Goal: Task Accomplishment & Management: Use online tool/utility

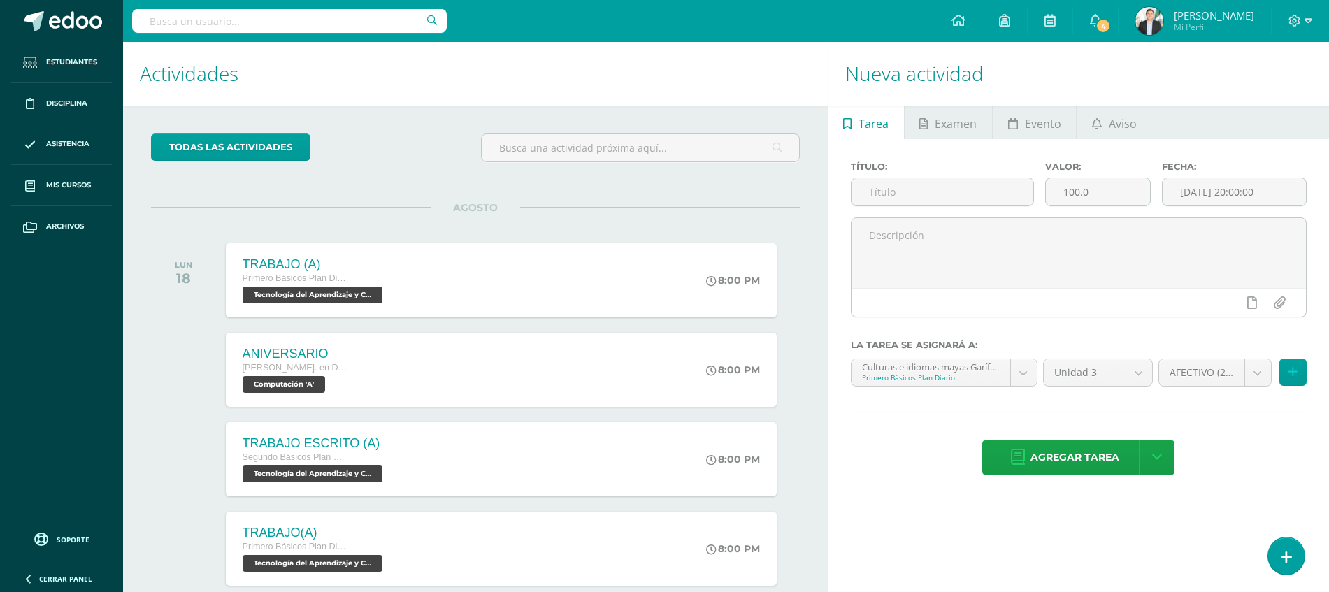
click at [1145, 16] on img at bounding box center [1150, 21] width 28 height 28
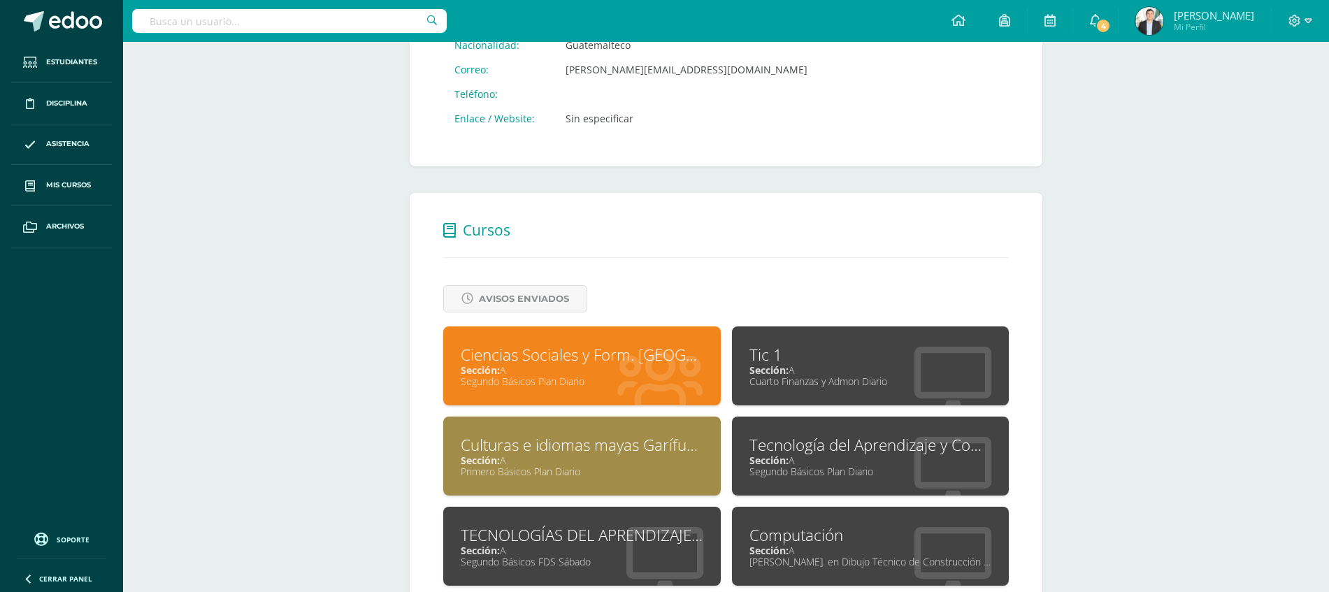
scroll to position [499, 0]
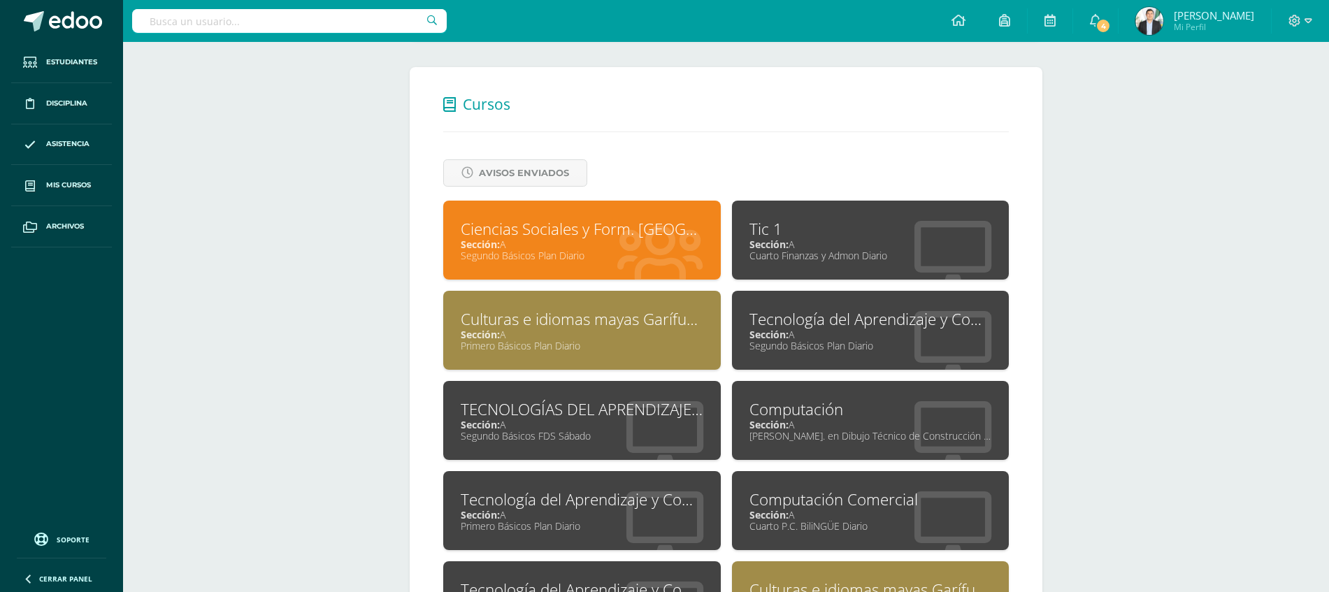
click at [587, 227] on div "Ciencias Sociales y Form. [GEOGRAPHIC_DATA]" at bounding box center [582, 229] width 243 height 22
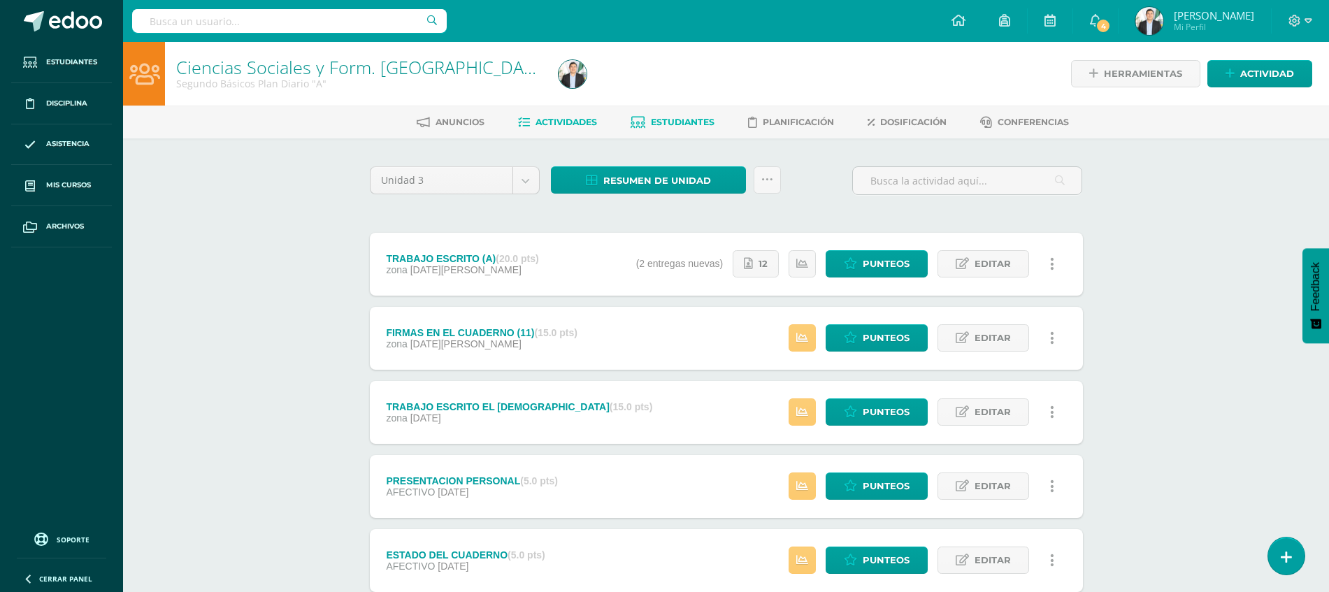
click at [684, 113] on link "Estudiantes" at bounding box center [673, 122] width 84 height 22
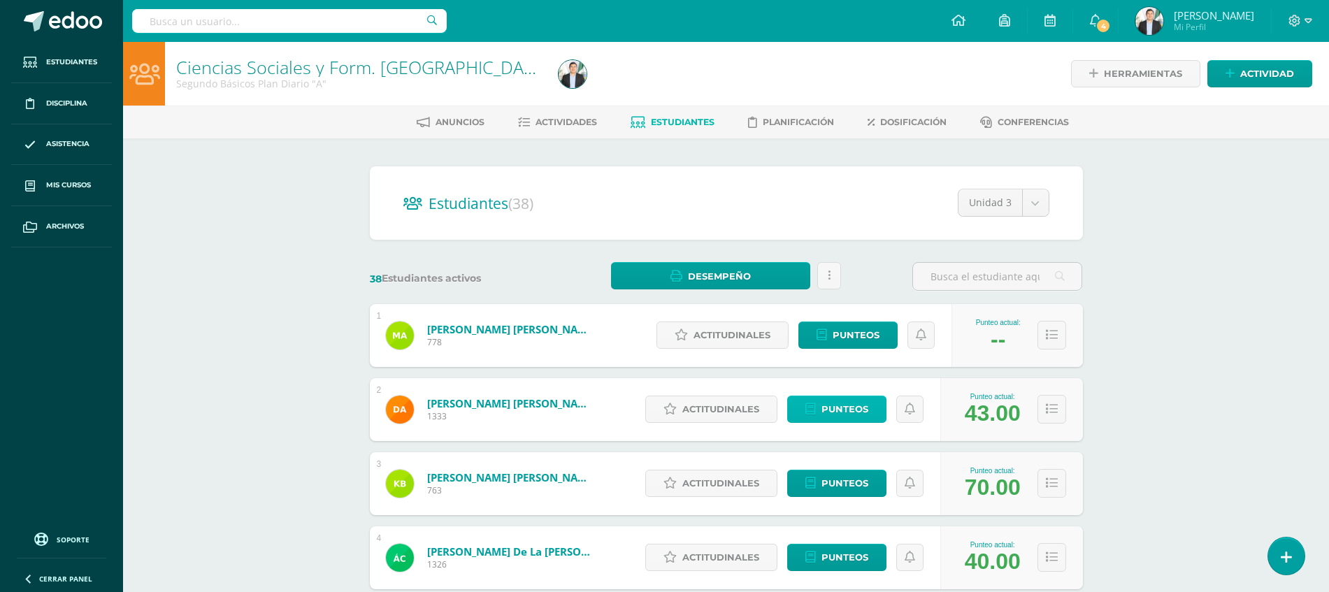
click at [842, 399] on span "Punteos" at bounding box center [845, 409] width 47 height 26
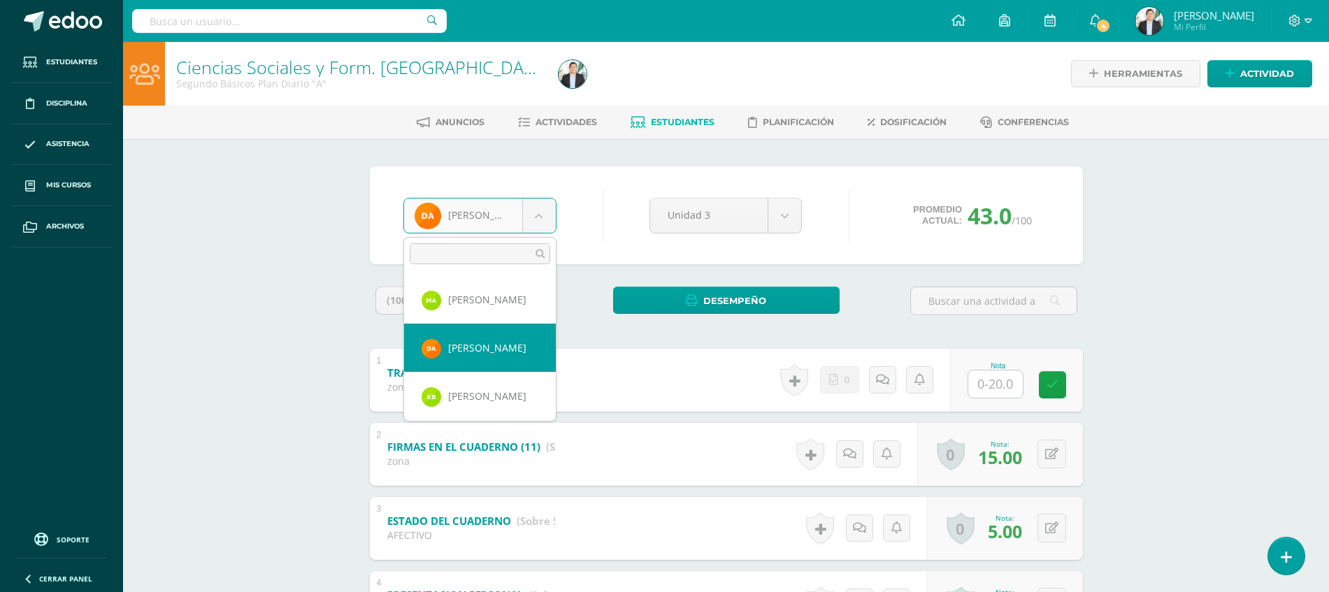
click at [517, 209] on body "Estudiantes Disciplina Asistencia Mis cursos Archivos Soporte Ayuda Reportar un…" at bounding box center [664, 437] width 1329 height 875
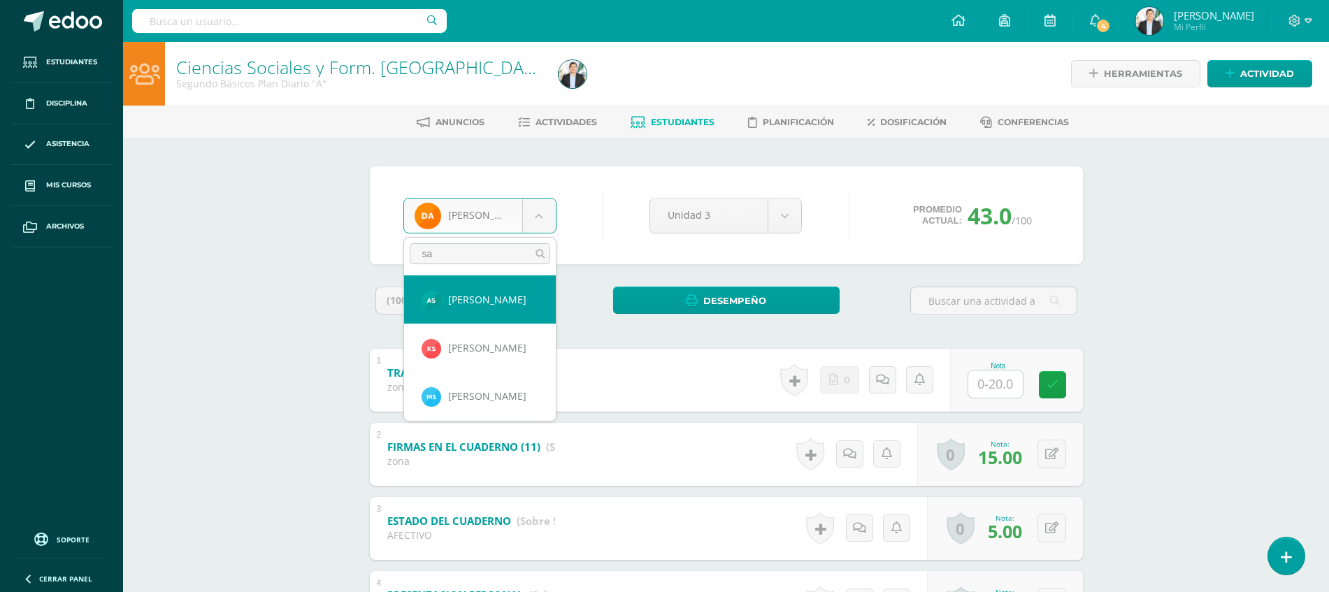
type input "san"
select select "8486"
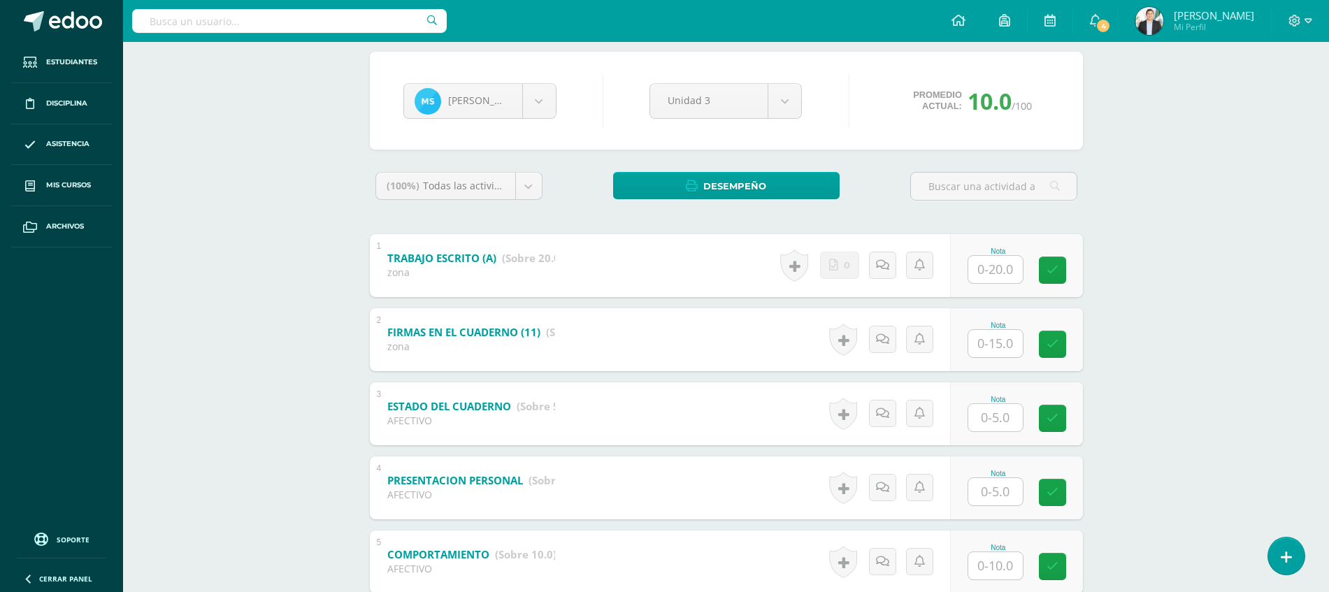
scroll to position [119, 0]
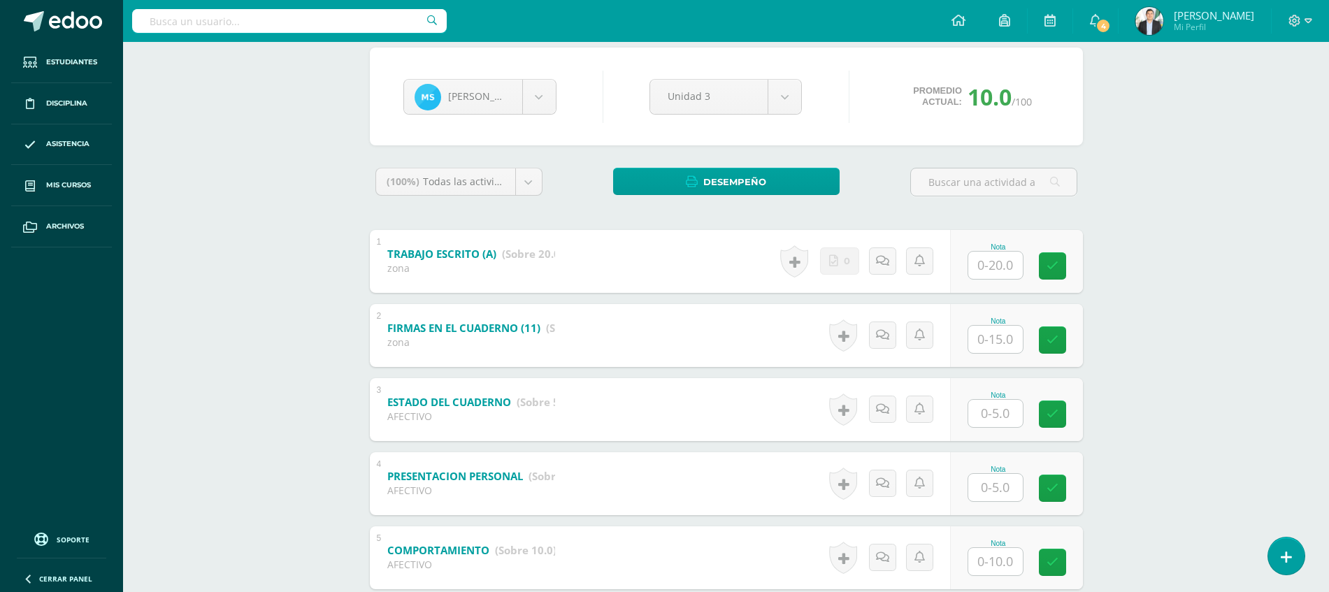
click at [1000, 348] on input "text" at bounding box center [995, 339] width 55 height 27
type input "15"
type input "1"
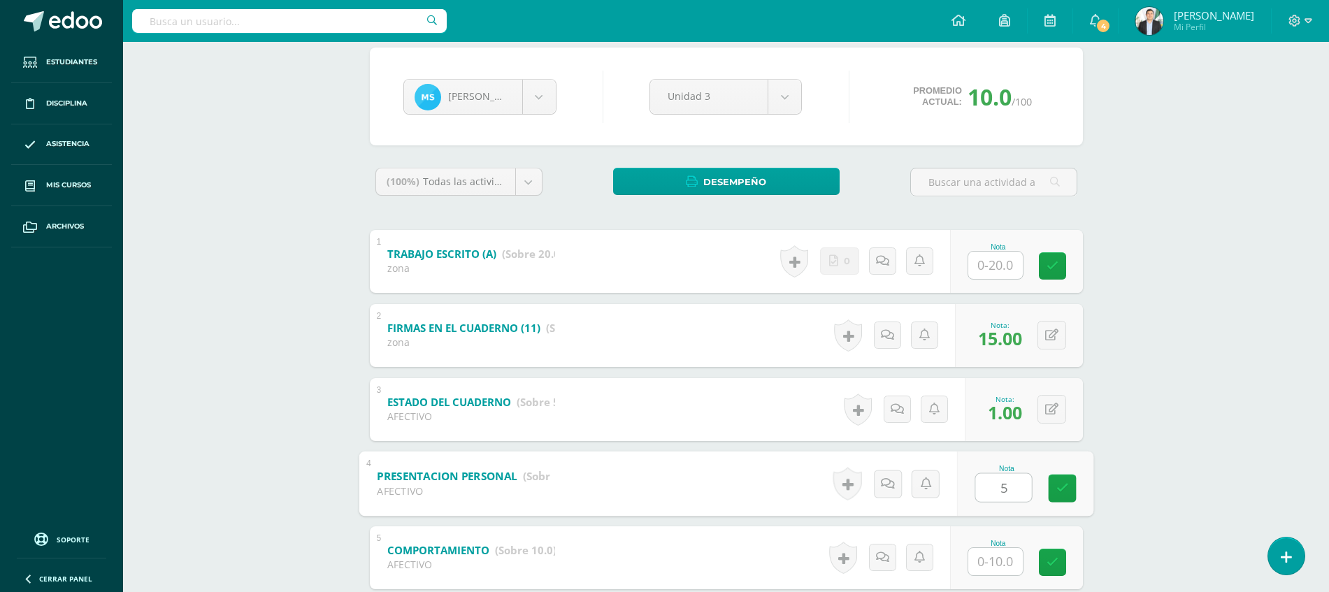
type input "5"
type input "10"
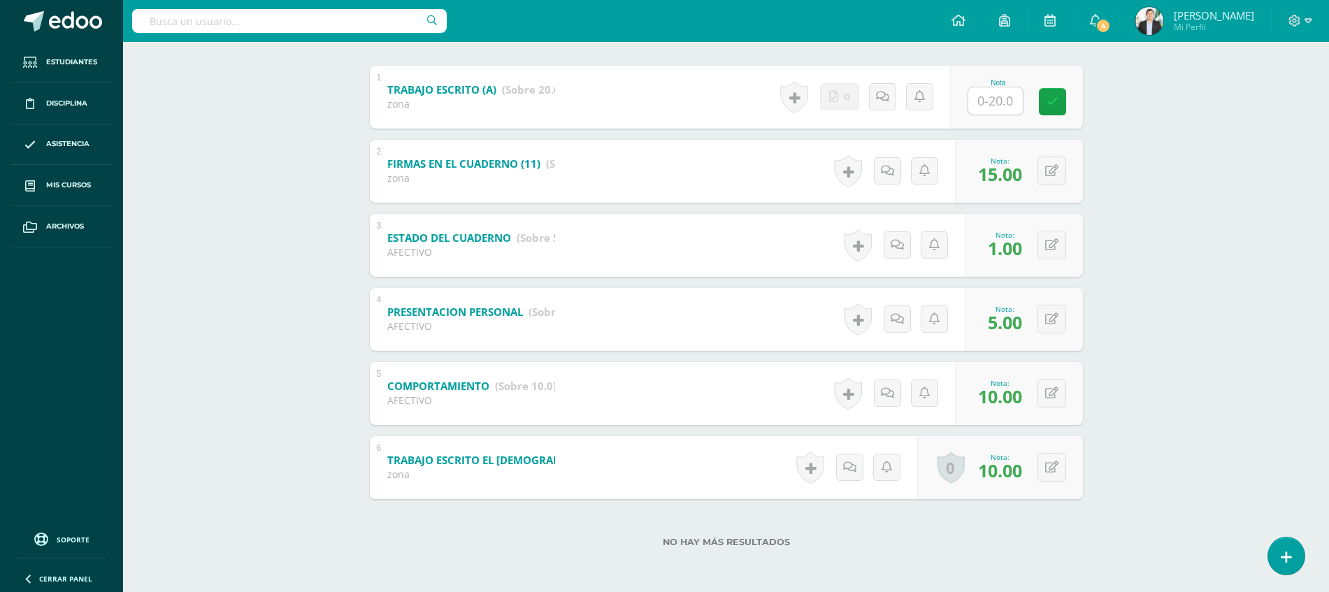
click at [1199, 402] on div "Ciencias Sociales y Form. Ciudadana Segundo Básicos Plan Diario "A" Herramienta…" at bounding box center [726, 175] width 1206 height 833
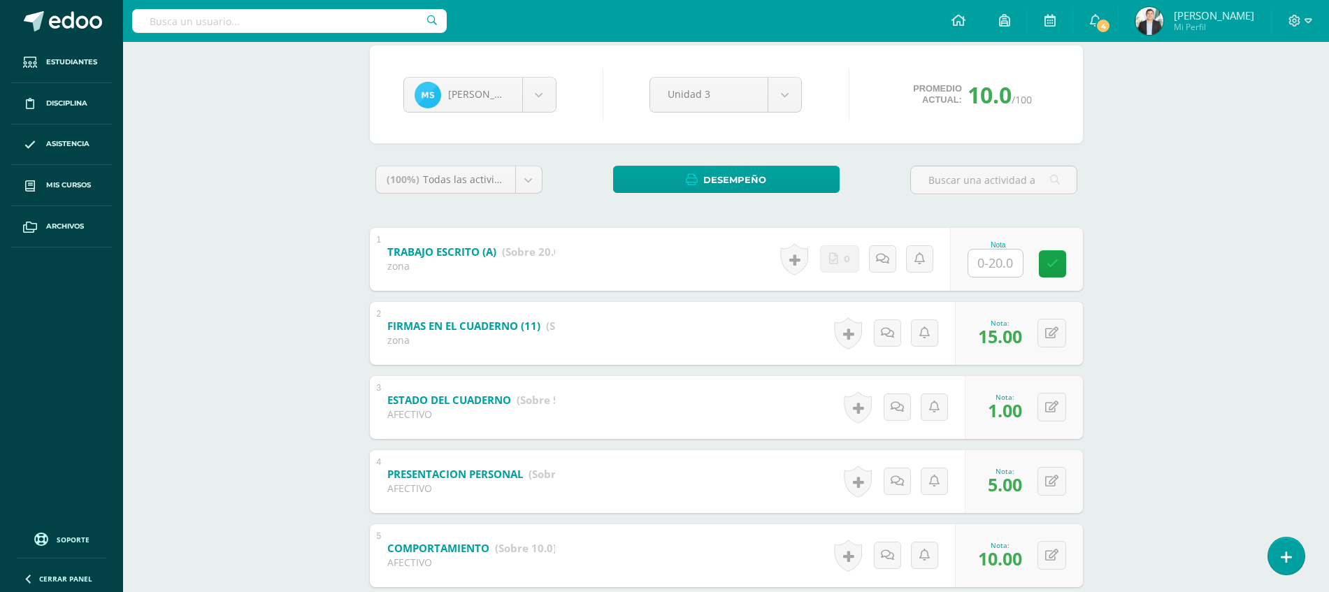
scroll to position [0, 0]
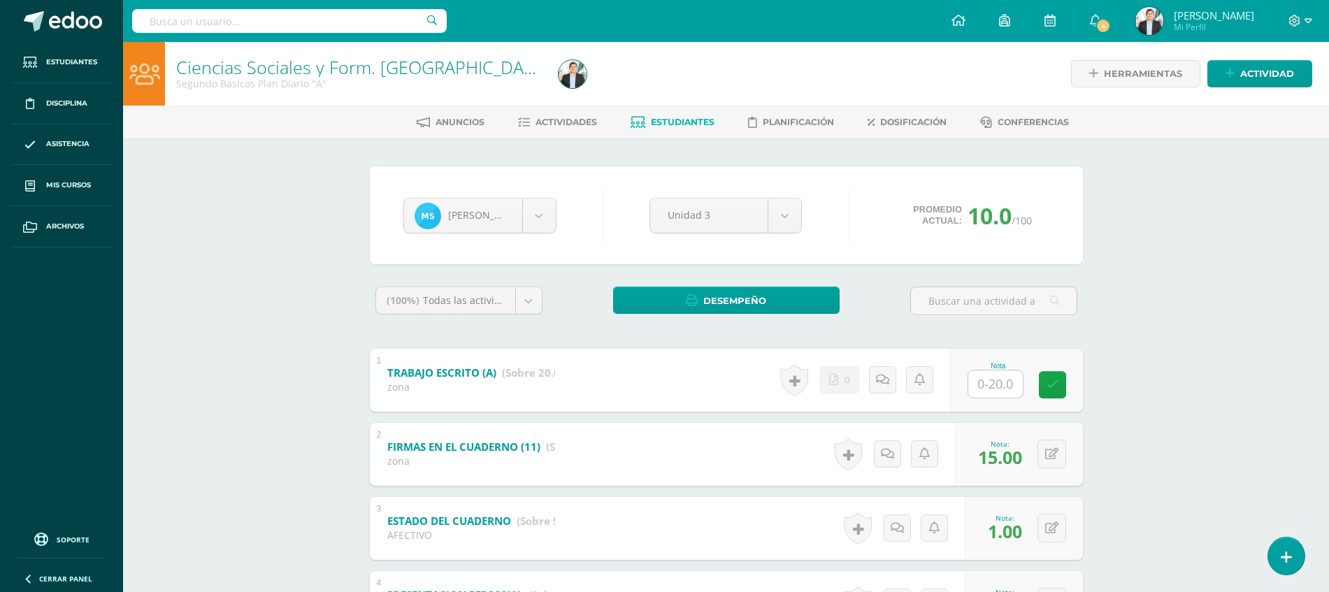
click at [1260, 186] on div "Ciencias Sociales y Form. Ciudadana Segundo Básicos Plan Diario "A" Herramienta…" at bounding box center [726, 458] width 1206 height 833
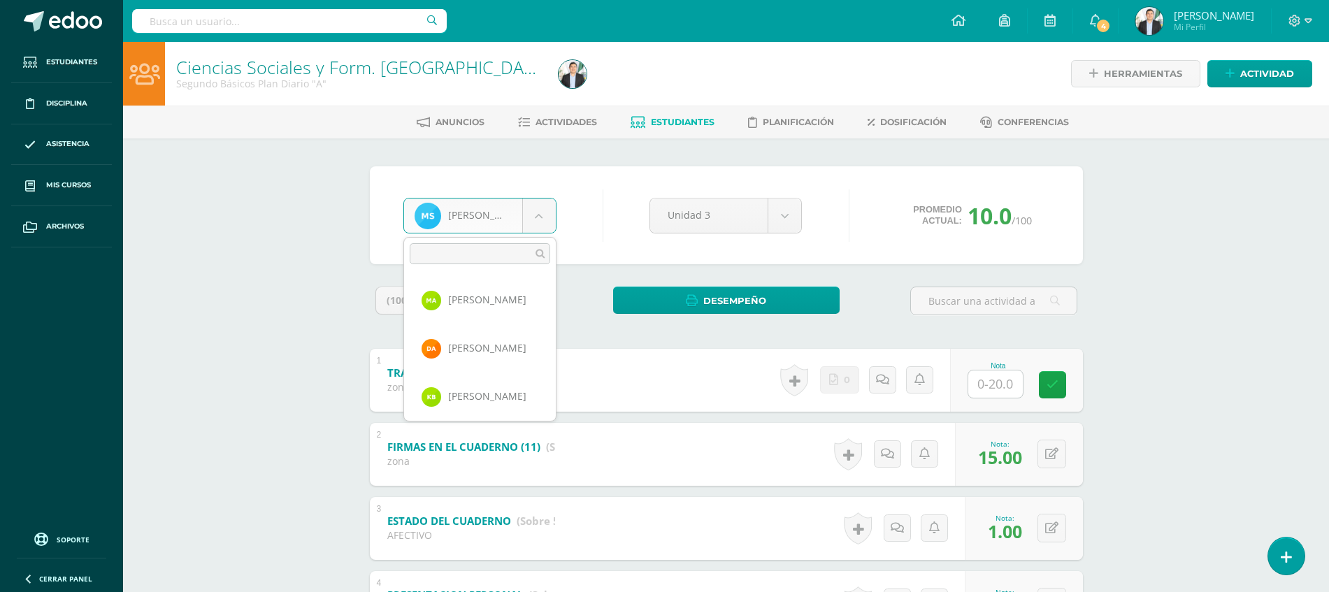
click at [534, 225] on body "Estudiantes Disciplina Asistencia Mis cursos Archivos Soporte Ayuda Reportar un…" at bounding box center [664, 437] width 1329 height 875
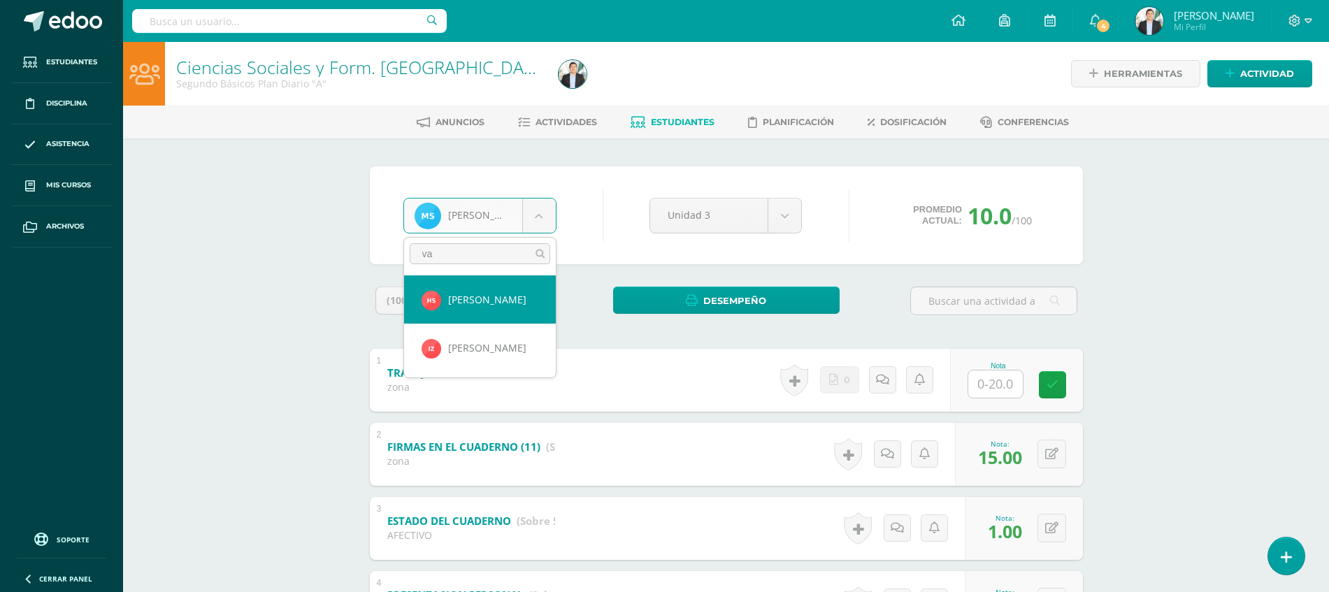
type input "v"
type input "dani"
select select "8056"
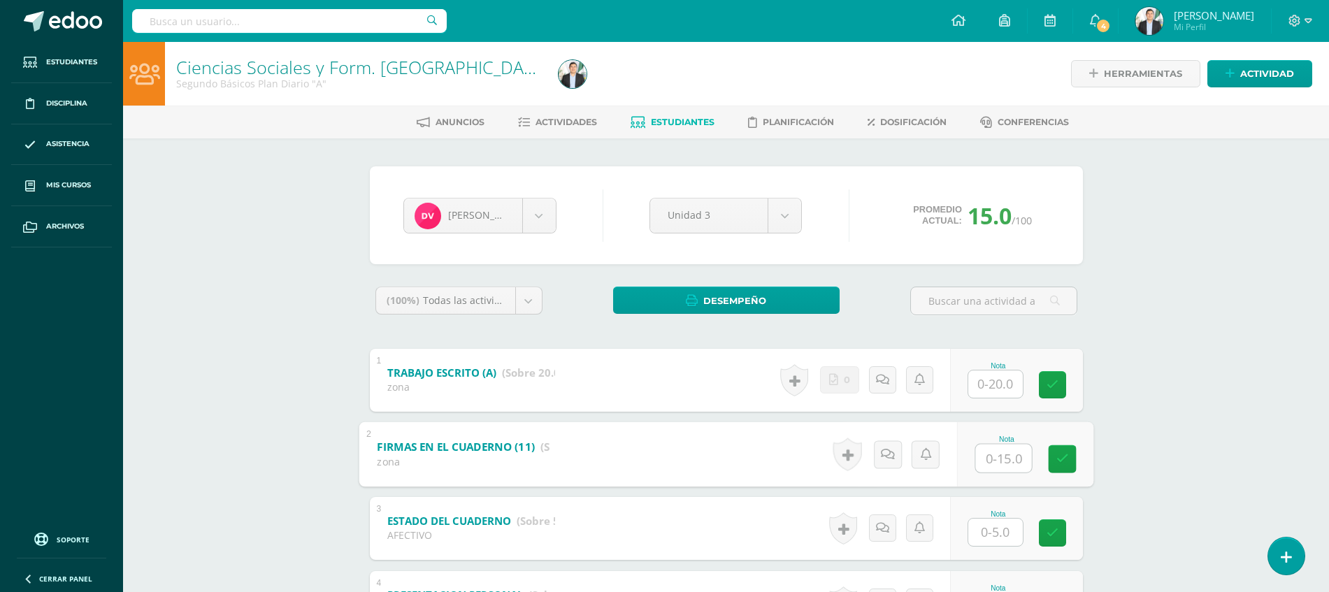
click at [1001, 462] on input "text" at bounding box center [1003, 458] width 56 height 28
type input "15"
type input "5"
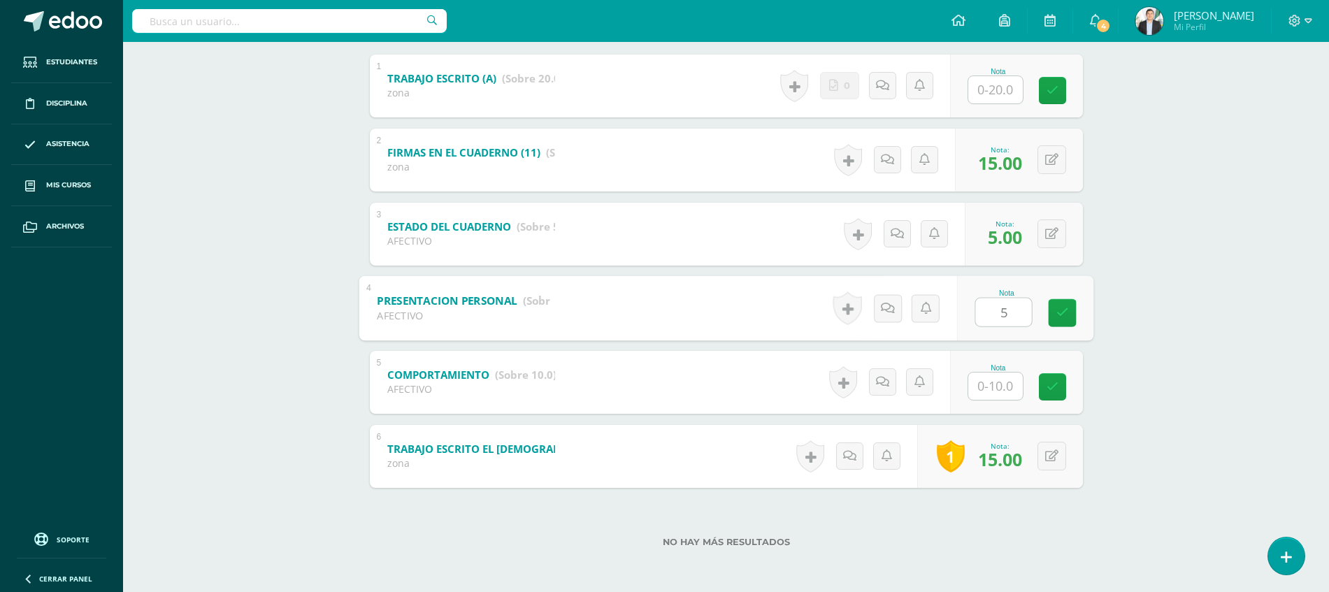
type input "5"
type input "10"
click at [1047, 241] on button at bounding box center [1061, 234] width 29 height 29
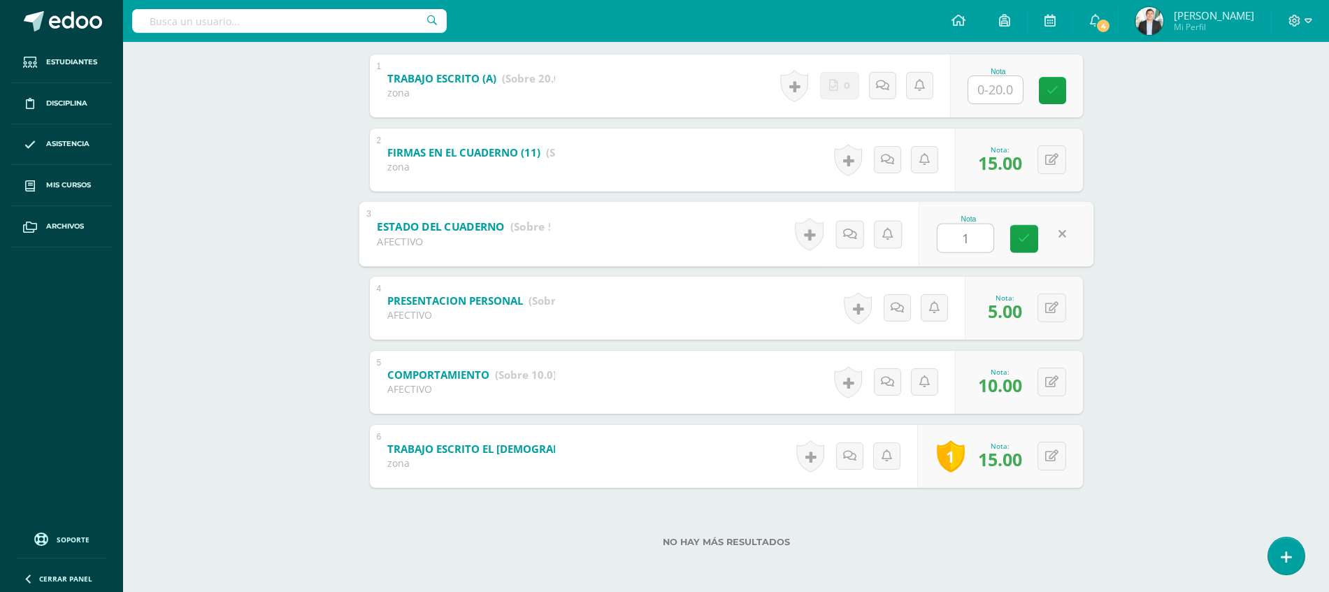
type input "1"
click at [1250, 325] on div "Ciencias Sociales y Form. [GEOGRAPHIC_DATA] Segundo Básicos Plan Diario "A" Her…" at bounding box center [726, 170] width 1206 height 845
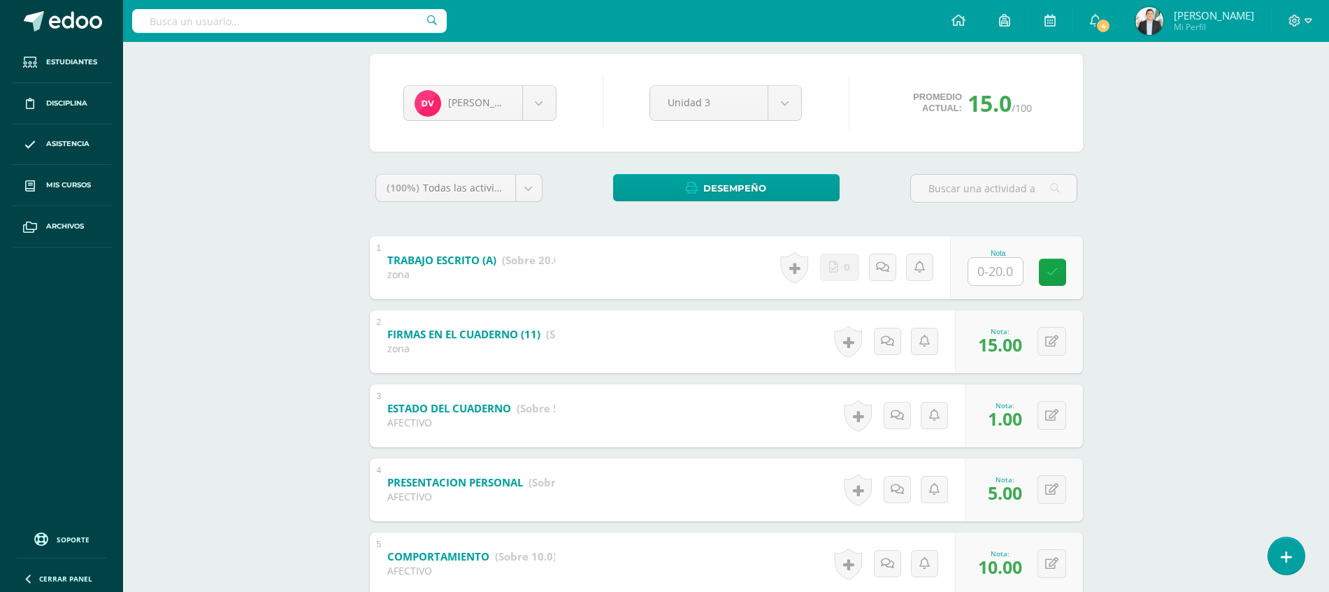
scroll to position [78, 0]
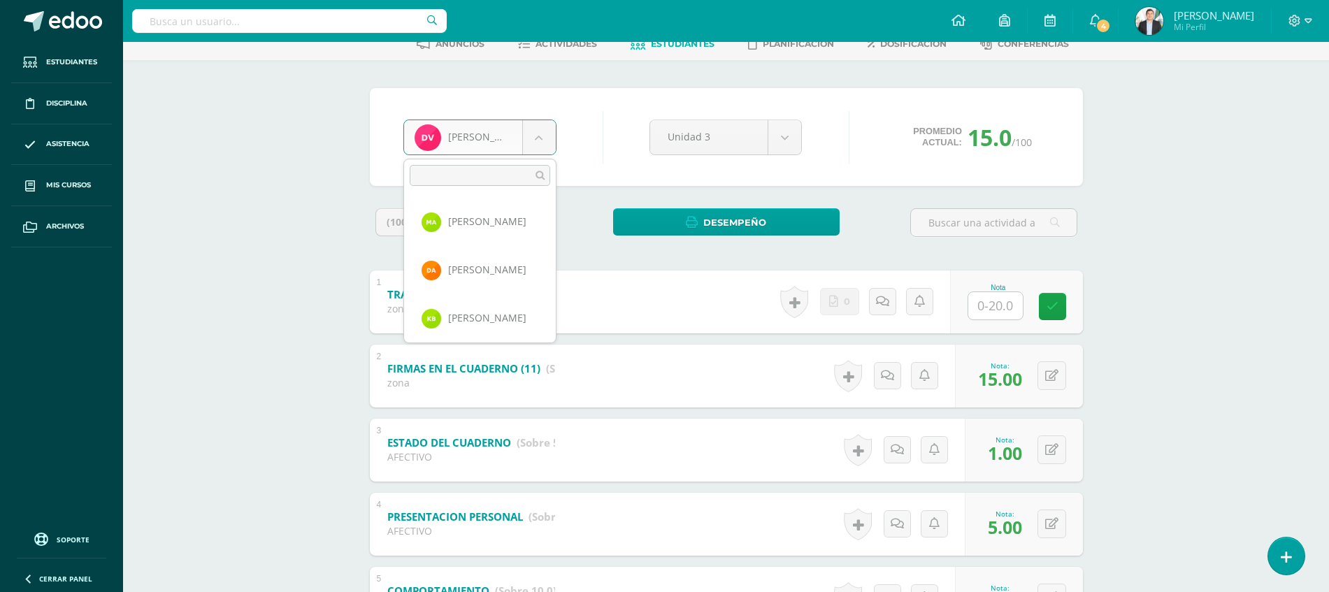
click at [515, 143] on body "Estudiantes Disciplina Asistencia Mis cursos Archivos Soporte Ayuda Reportar un…" at bounding box center [664, 365] width 1329 height 887
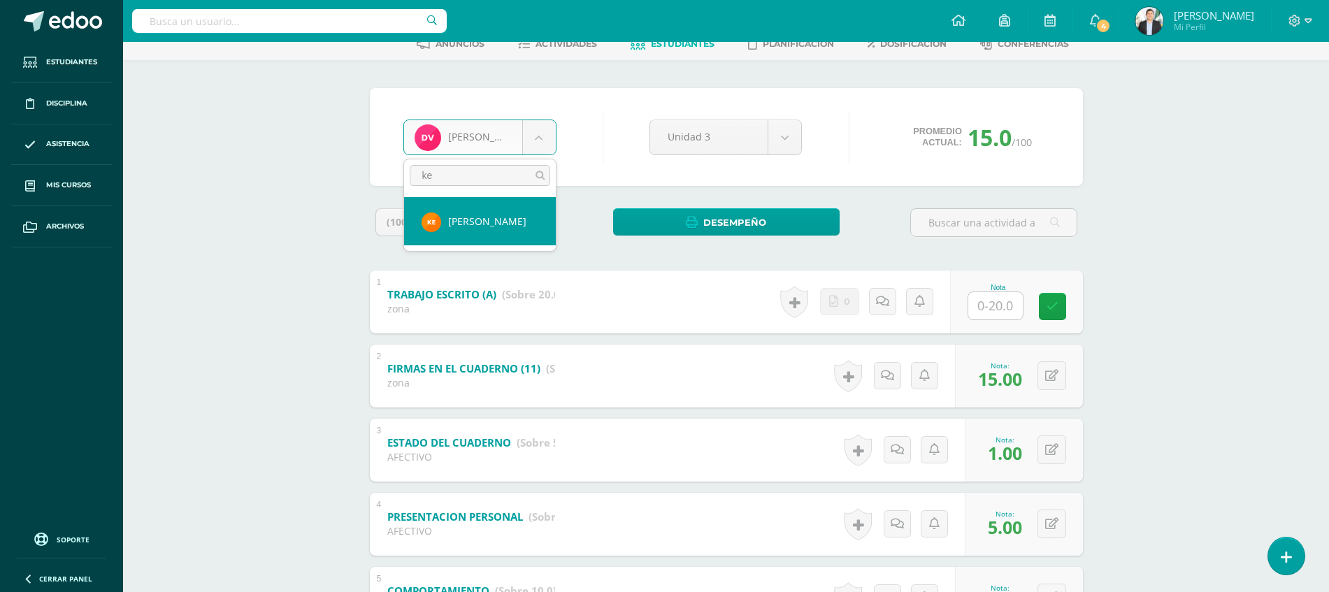
type input "[PERSON_NAME]"
select select "8681"
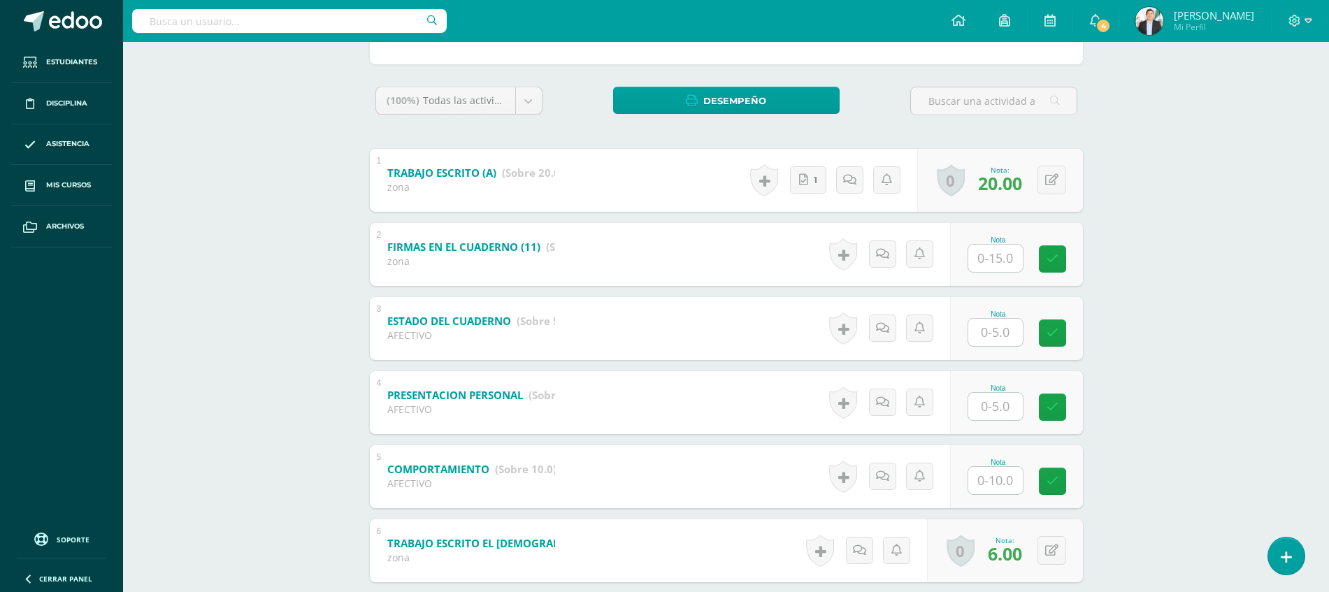
scroll to position [199, 0]
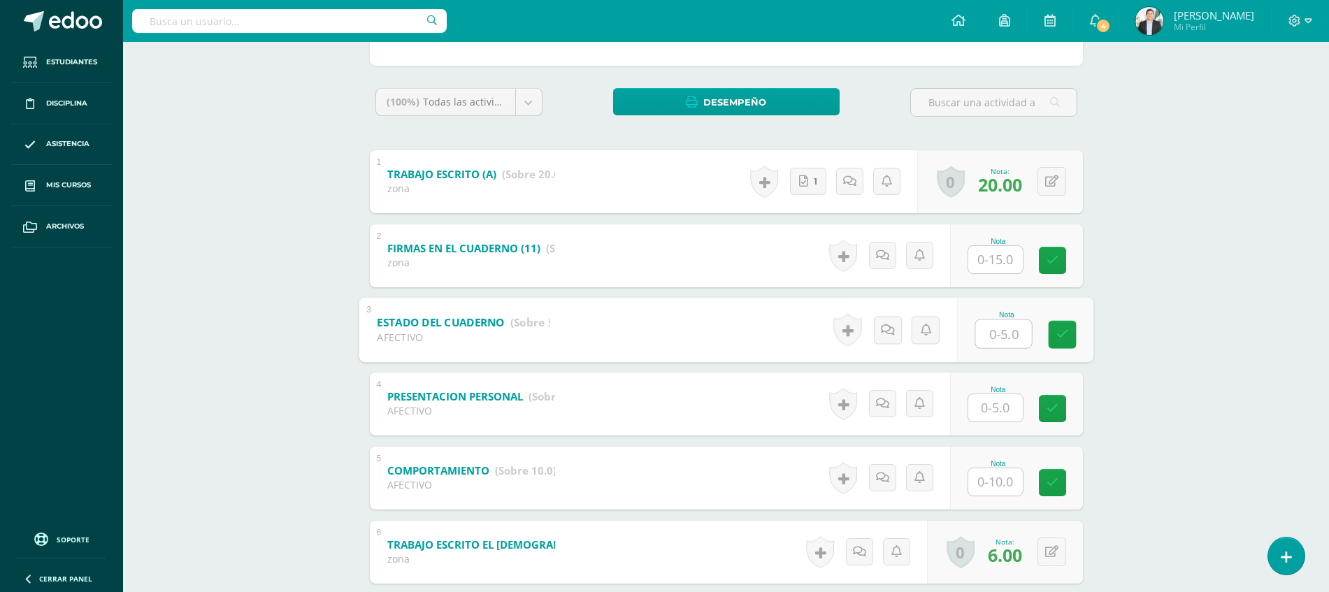
click at [1004, 346] on input "text" at bounding box center [1003, 334] width 56 height 28
type input "5"
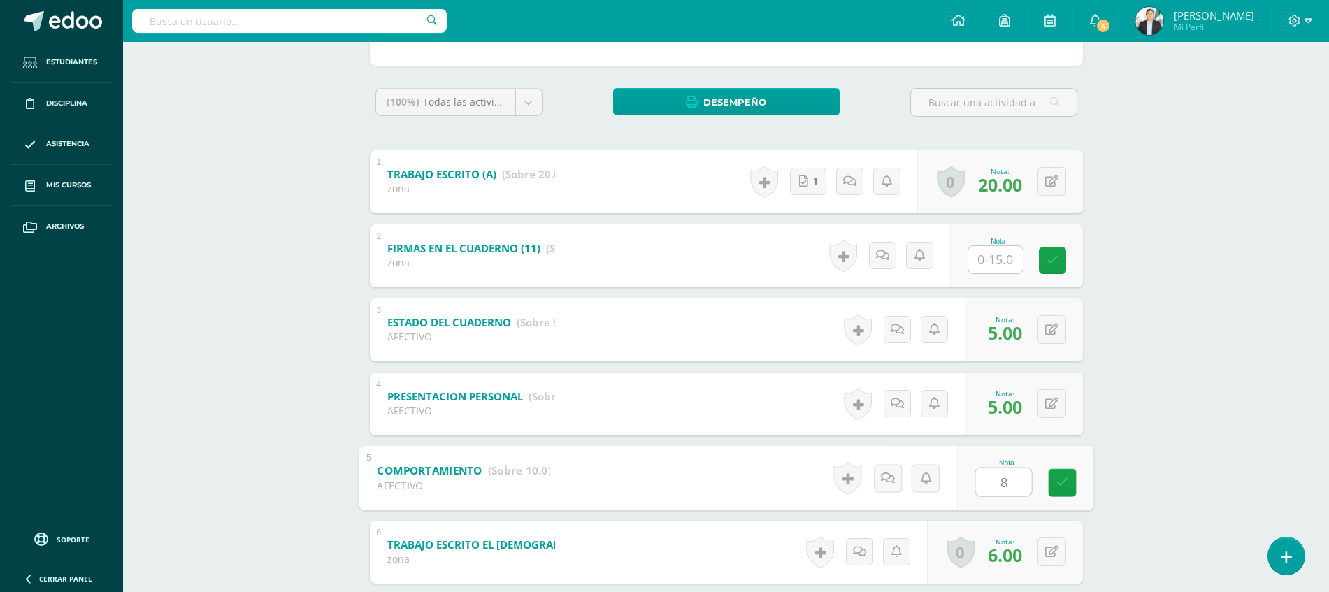
type input "8"
click at [1017, 261] on input "text" at bounding box center [1003, 259] width 56 height 28
type input "12"
click at [1182, 315] on div "Ciencias Sociales y Form. Ciudadana Segundo Básicos Plan Diario "A" Herramienta…" at bounding box center [726, 259] width 1206 height 833
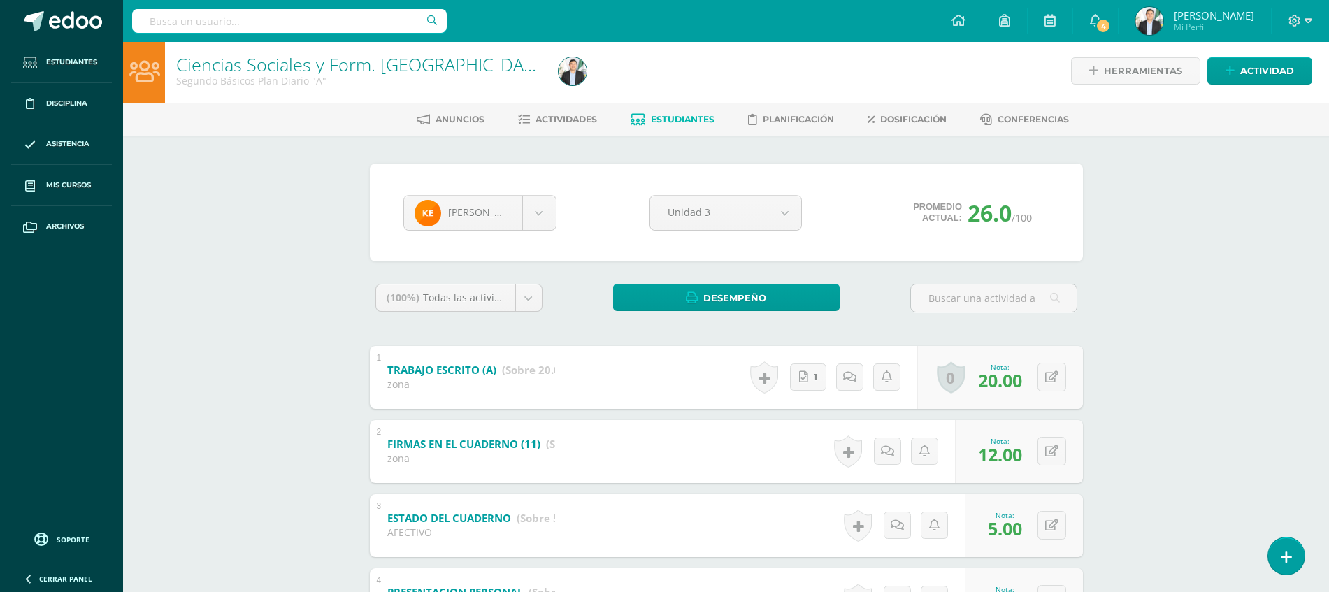
scroll to position [0, 0]
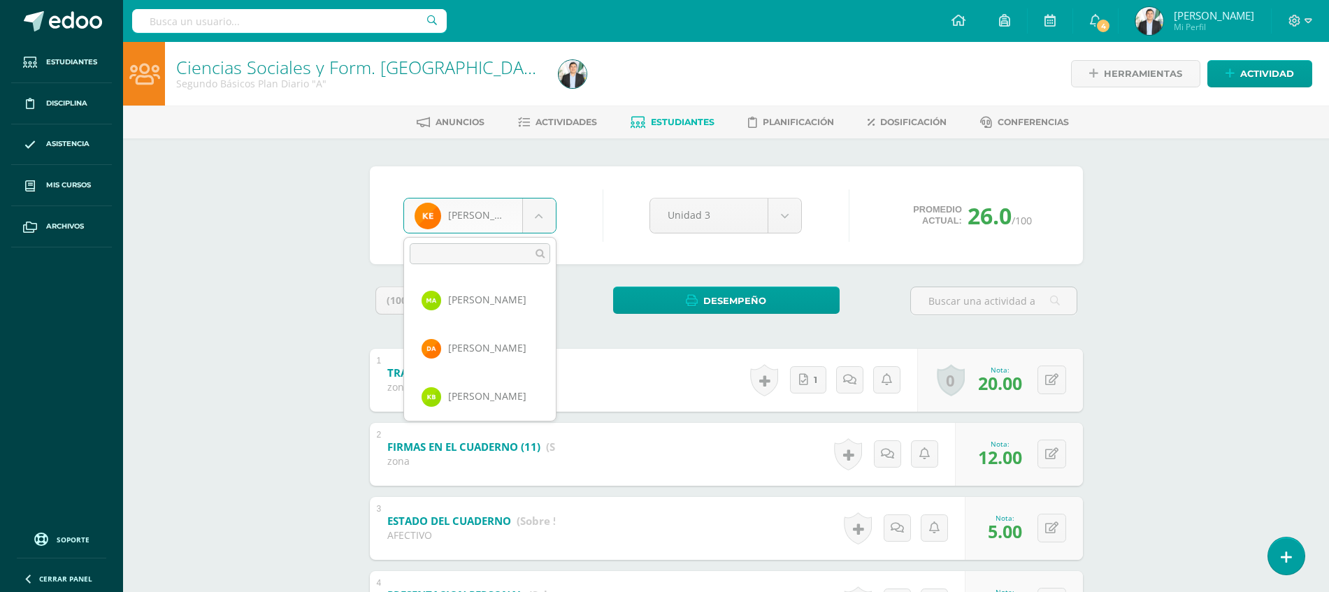
click at [491, 216] on body "Estudiantes Disciplina Asistencia Mis cursos Archivos Soporte Ayuda Reportar un…" at bounding box center [664, 437] width 1329 height 875
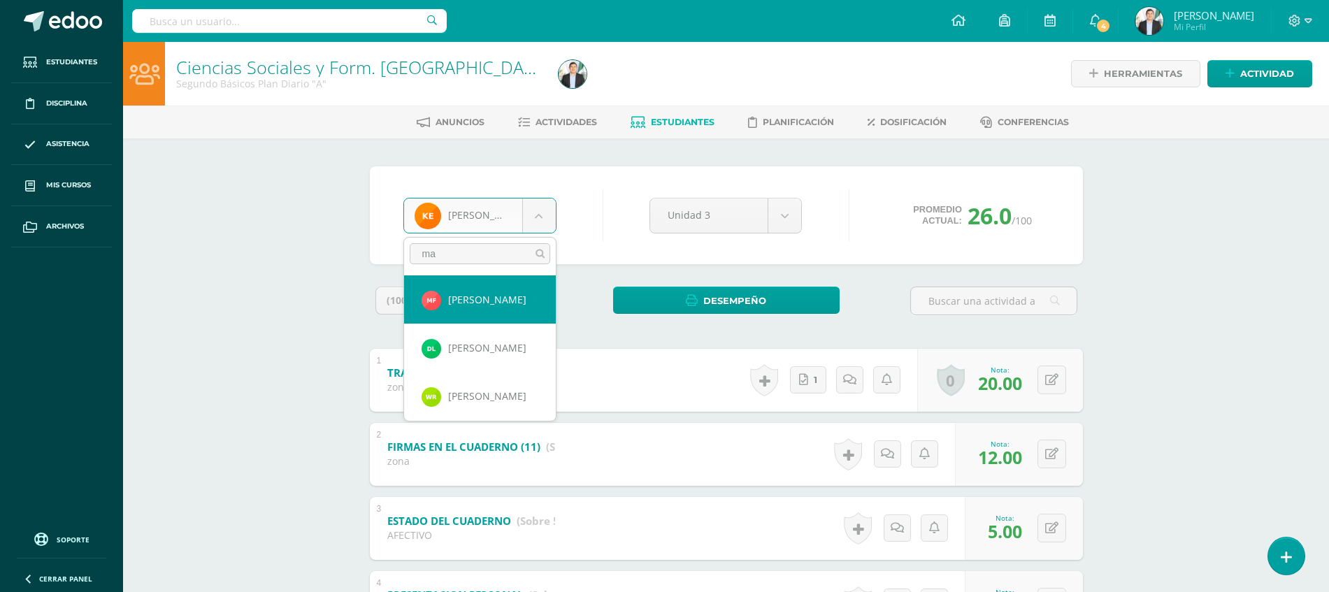
type input "mar"
select select "8679"
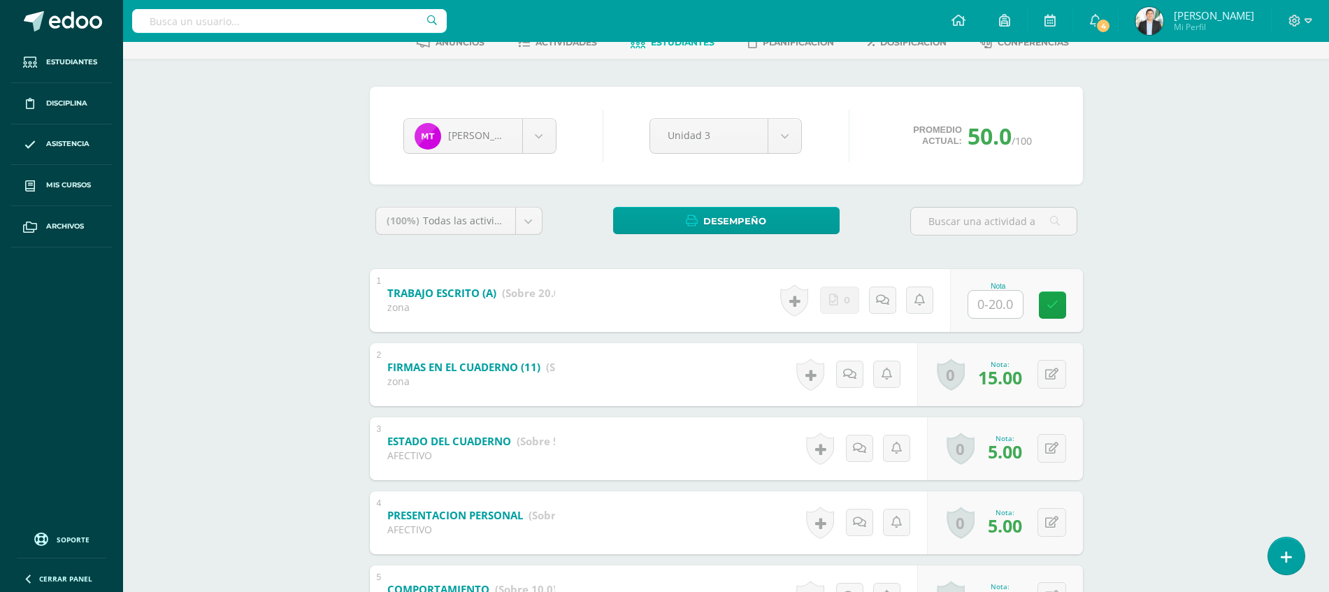
scroll to position [71, 0]
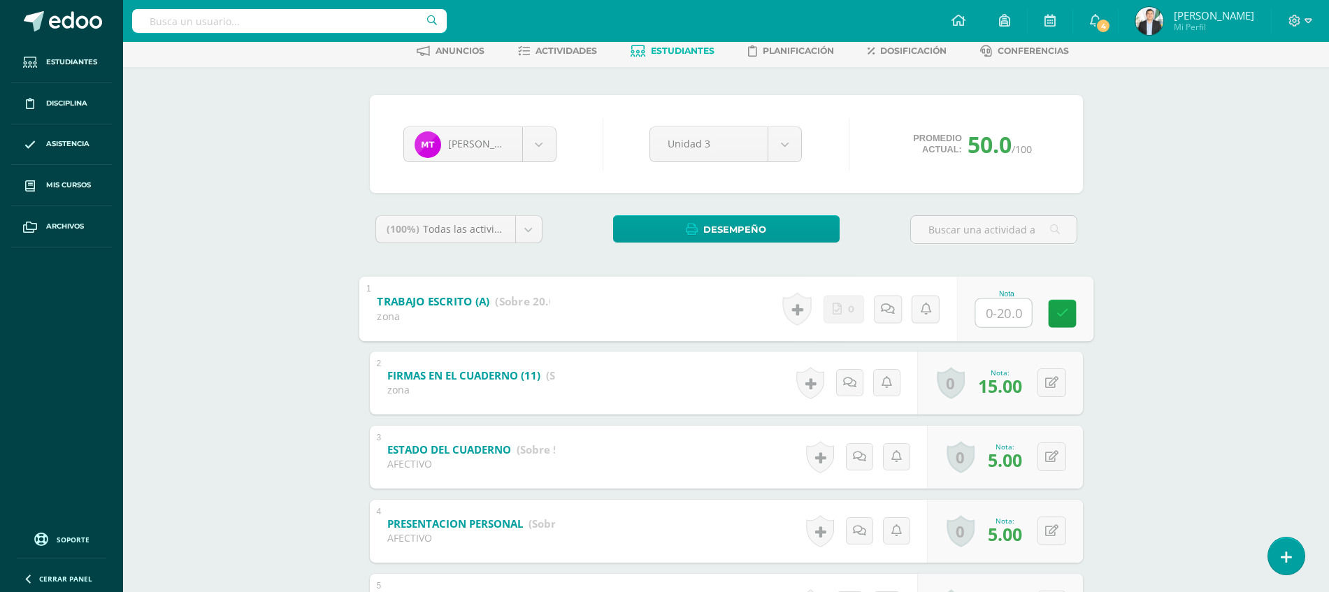
click at [1008, 310] on input "text" at bounding box center [1003, 313] width 56 height 28
type input "20"
click at [1252, 337] on div "Ciencias Sociales y Form. Ciudadana Segundo Básicos Plan Diario "A" Herramienta…" at bounding box center [726, 393] width 1206 height 845
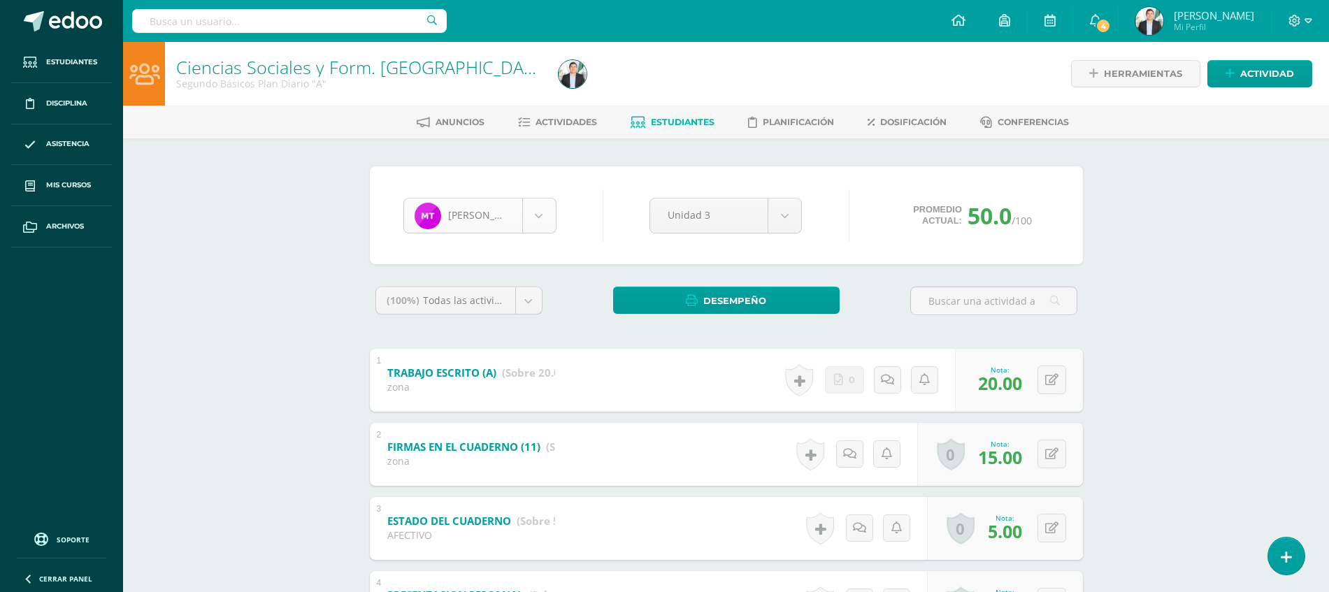
scroll to position [1447, 0]
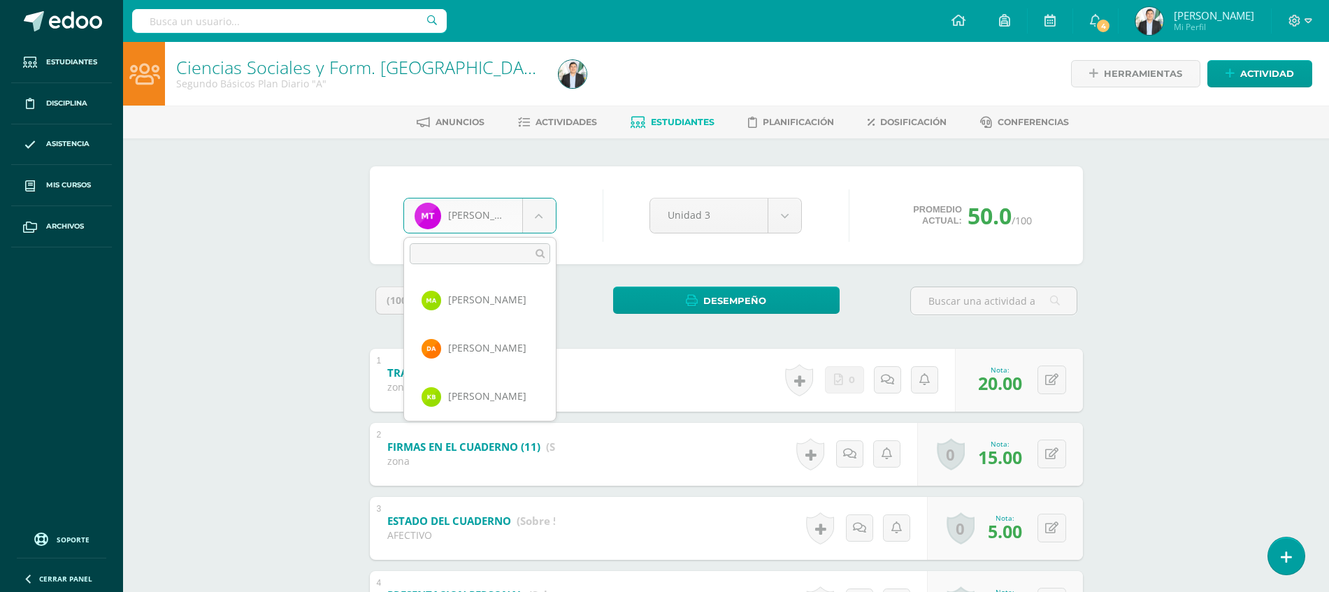
click at [485, 212] on body "Estudiantes Disciplina Asistencia Mis cursos Archivos Soporte Ayuda Reportar un…" at bounding box center [664, 443] width 1329 height 887
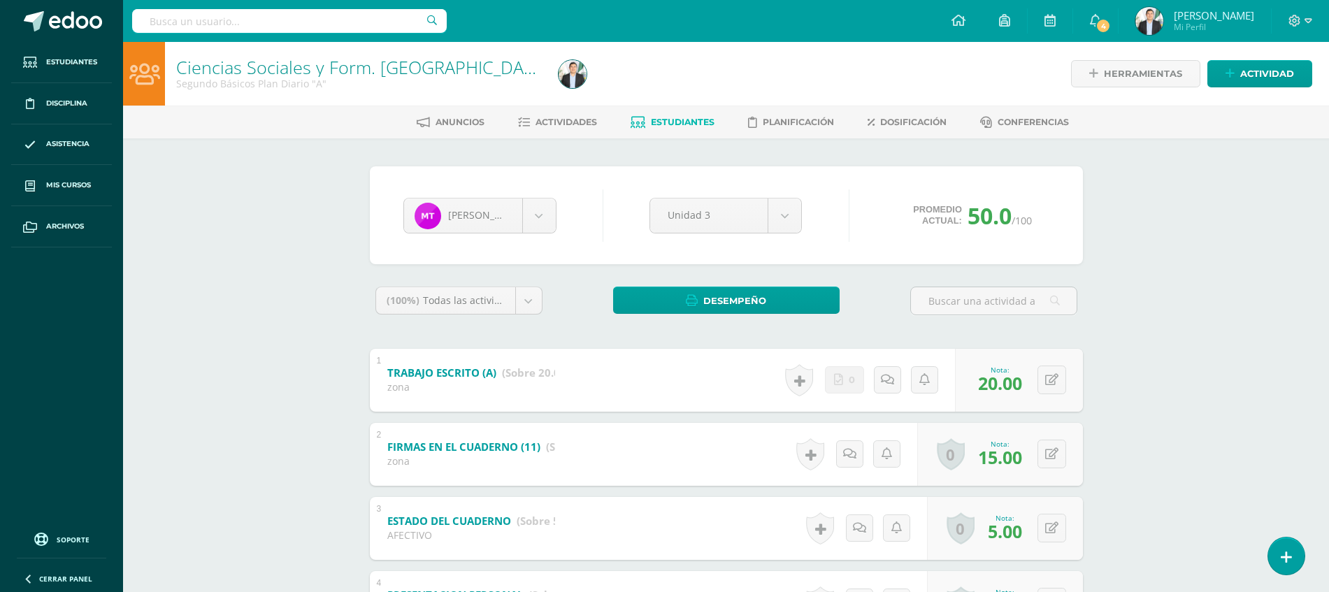
click at [599, 238] on body "Estudiantes Disciplina Asistencia Mis cursos Archivos Soporte Ayuda Reportar un…" at bounding box center [664, 443] width 1329 height 887
click at [669, 121] on span "Estudiantes" at bounding box center [683, 122] width 64 height 10
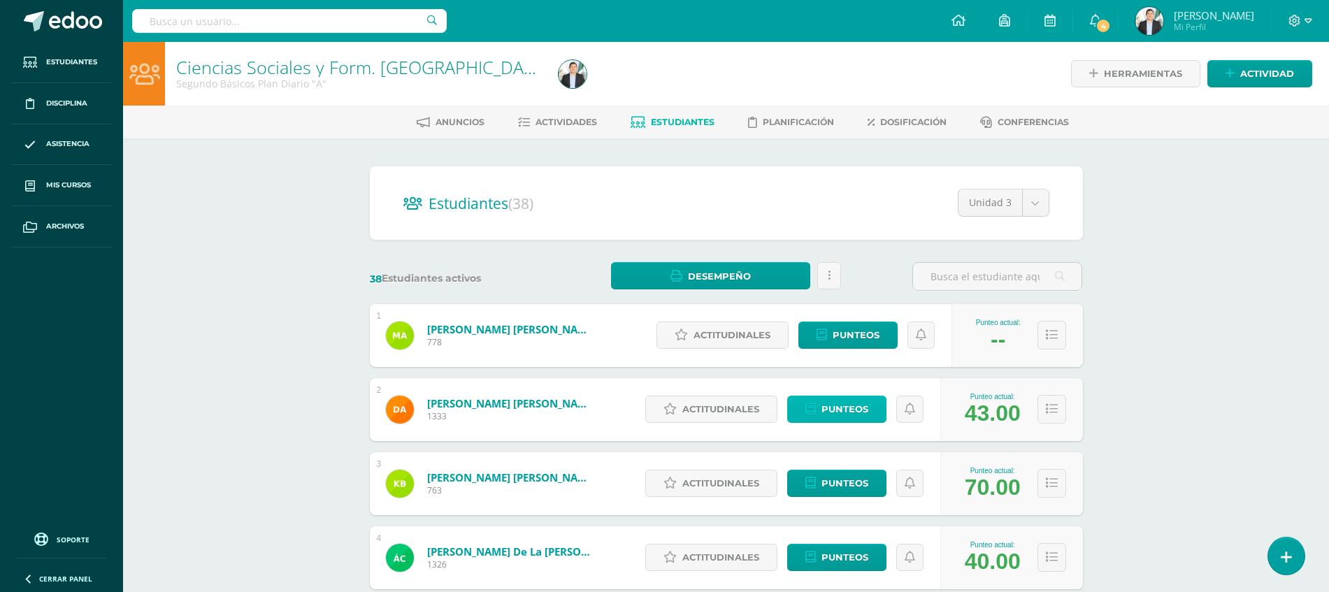
click at [841, 413] on span "Punteos" at bounding box center [845, 409] width 47 height 26
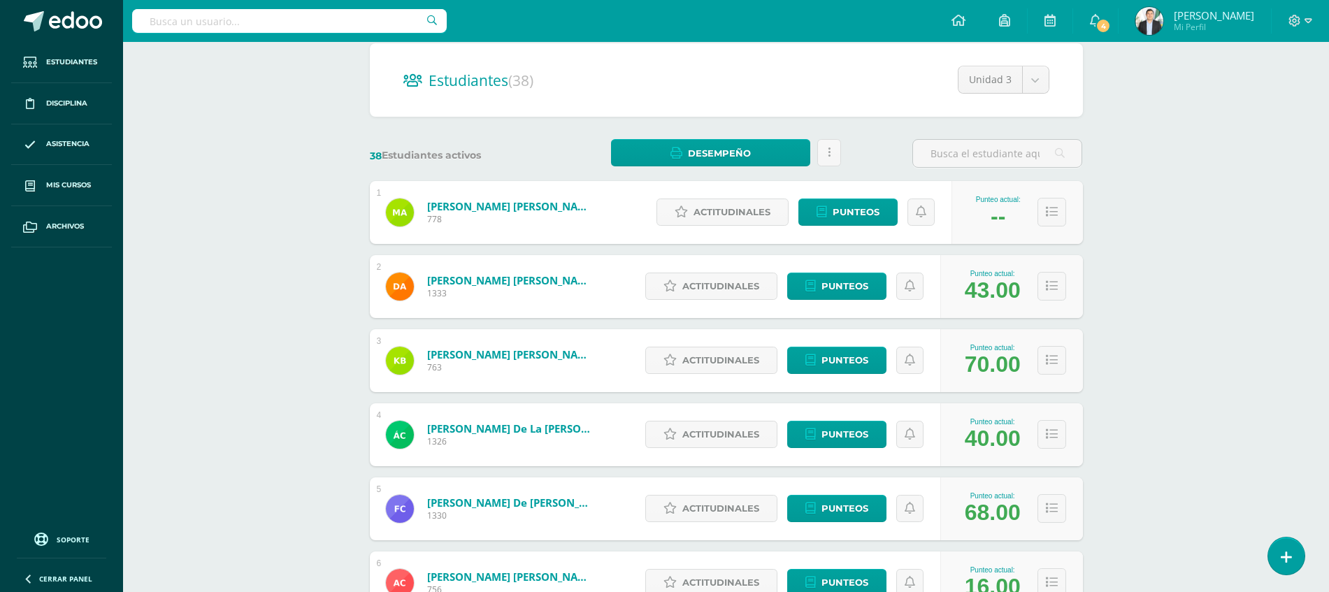
scroll to position [126, 0]
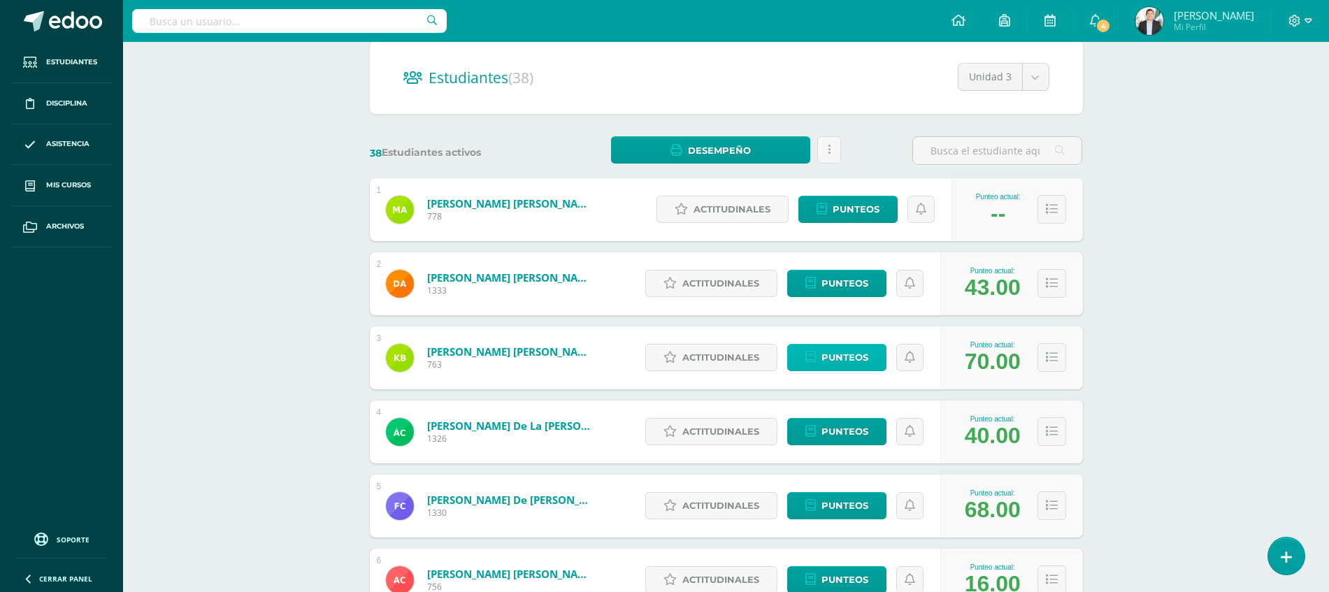
click at [838, 359] on span "Punteos" at bounding box center [845, 358] width 47 height 26
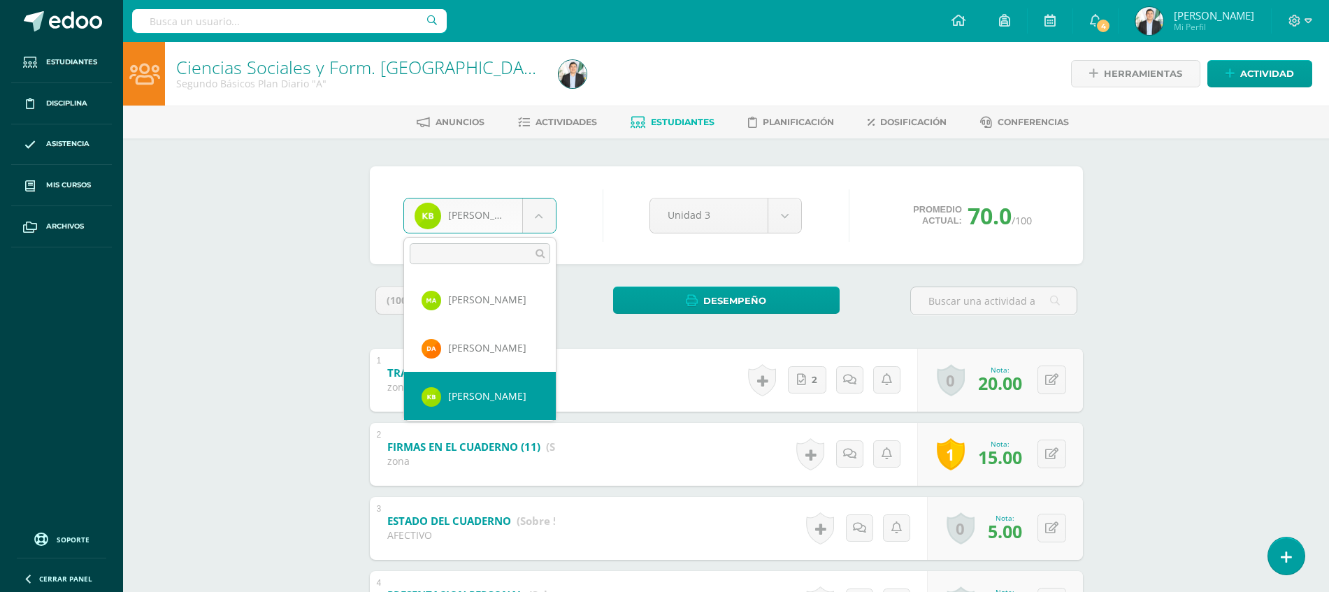
click at [535, 220] on body "Estudiantes Disciplina Asistencia Mis cursos Archivos Soporte Ayuda Reportar un…" at bounding box center [664, 443] width 1329 height 887
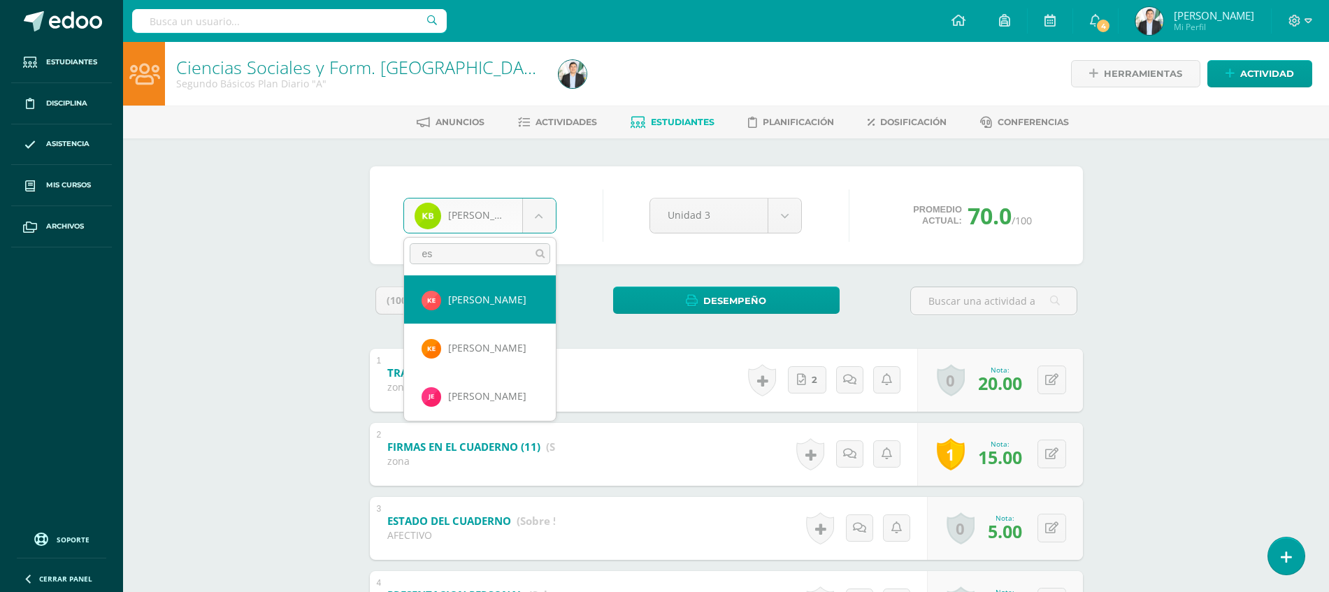
type input "esc"
select select "8054"
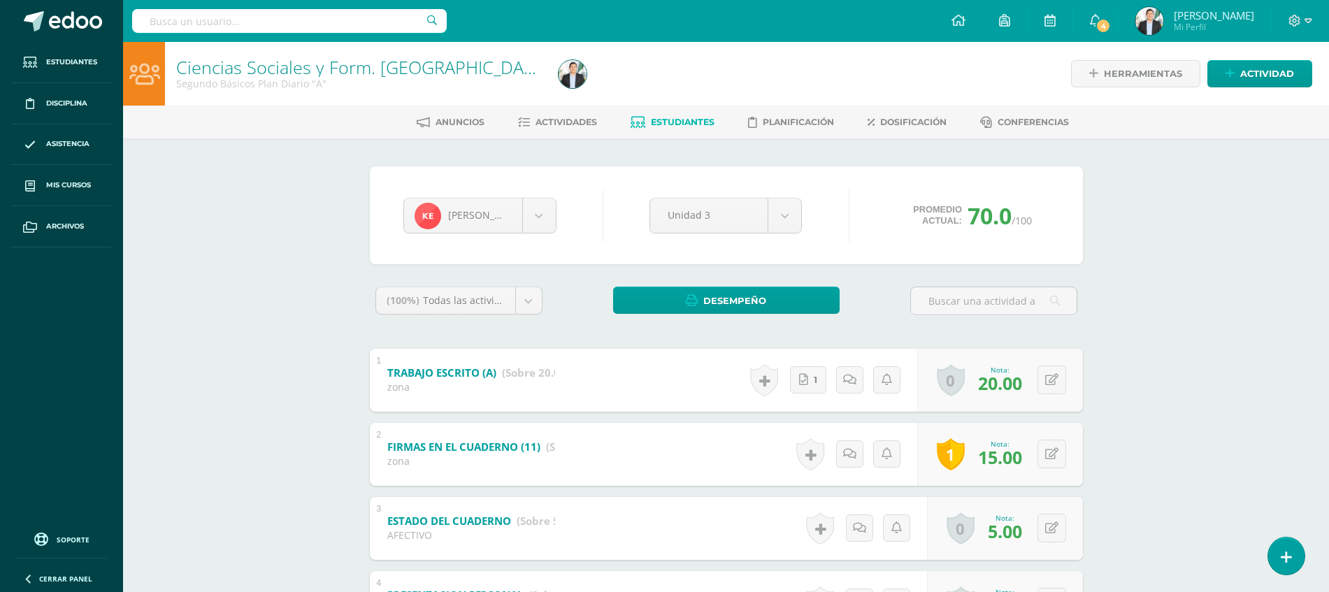
scroll to position [241, 0]
click at [535, 220] on body "Estudiantes Disciplina Asistencia Mis cursos Archivos Soporte Ayuda Reportar un…" at bounding box center [664, 443] width 1329 height 887
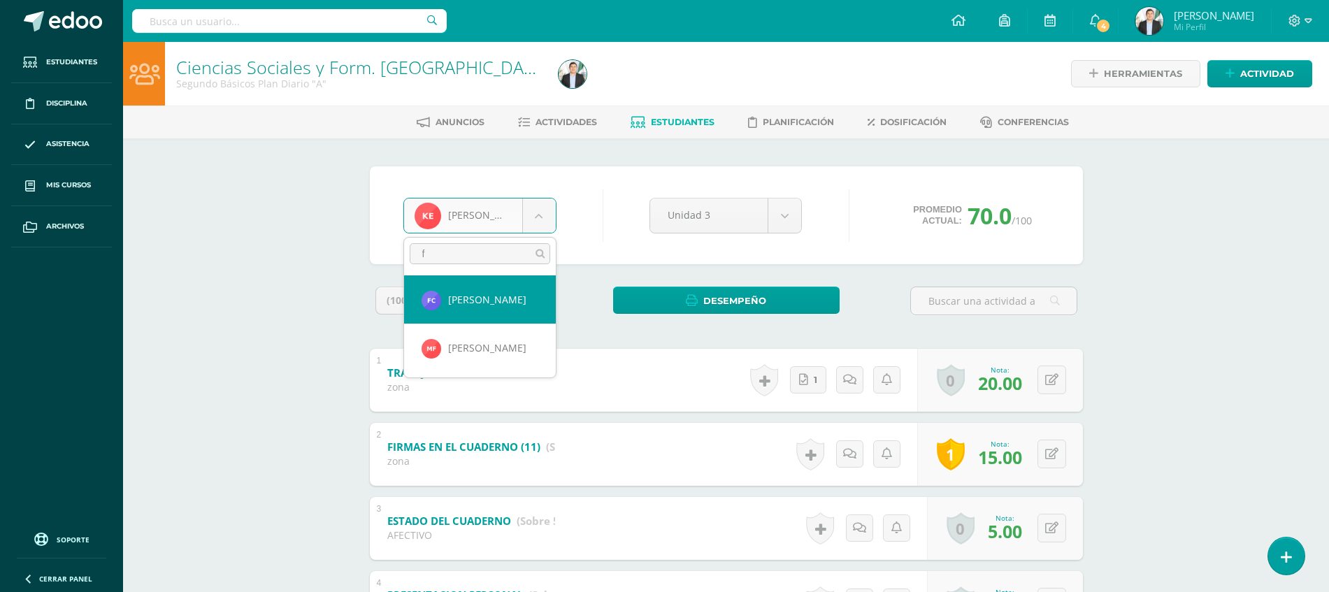
scroll to position [0, 0]
type input "fa"
select select "8676"
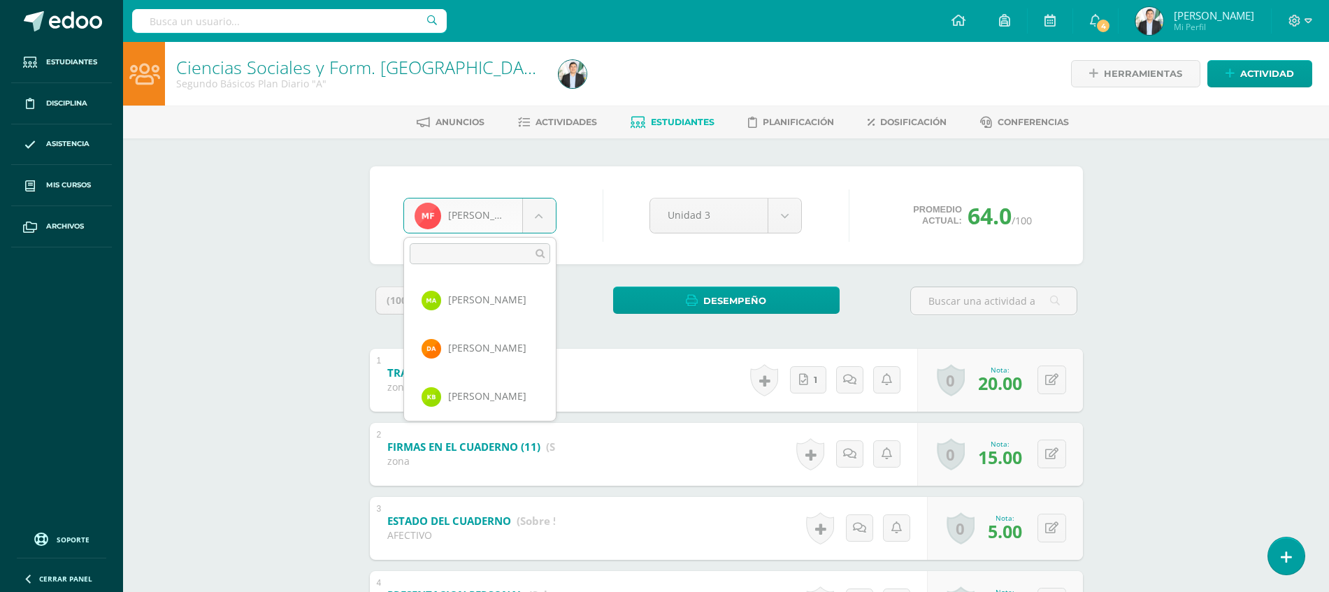
click at [538, 216] on body "Estudiantes Disciplina Asistencia Mis cursos Archivos Soporte Ayuda Reportar un…" at bounding box center [664, 437] width 1329 height 875
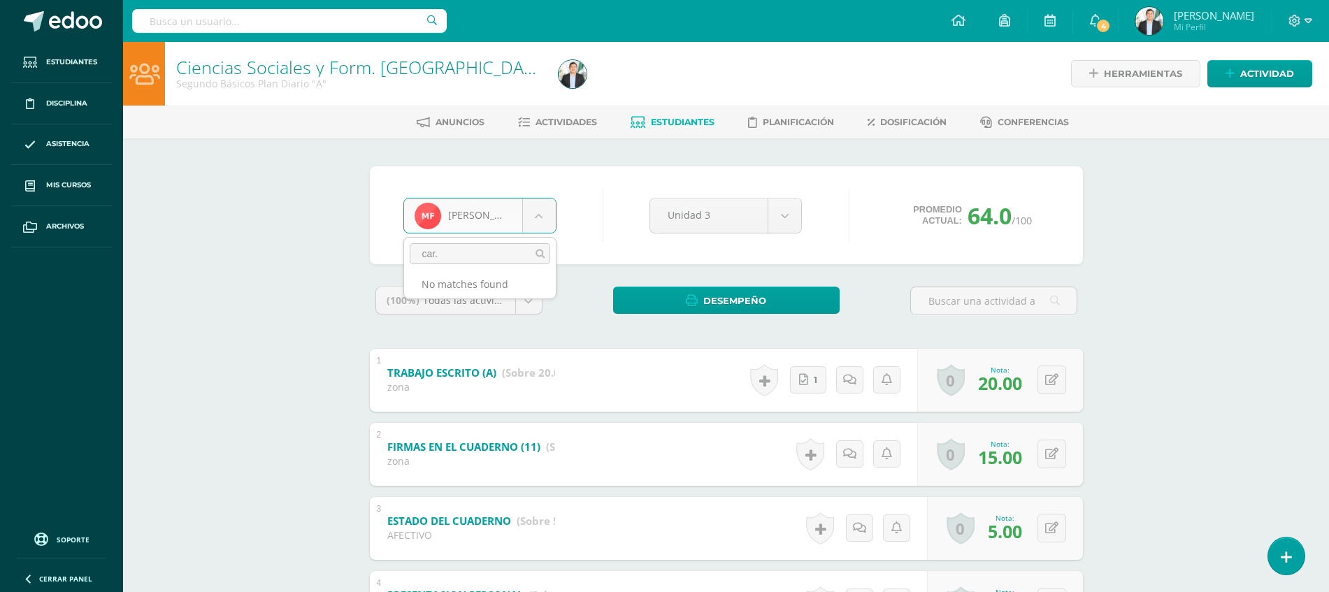
type input "car"
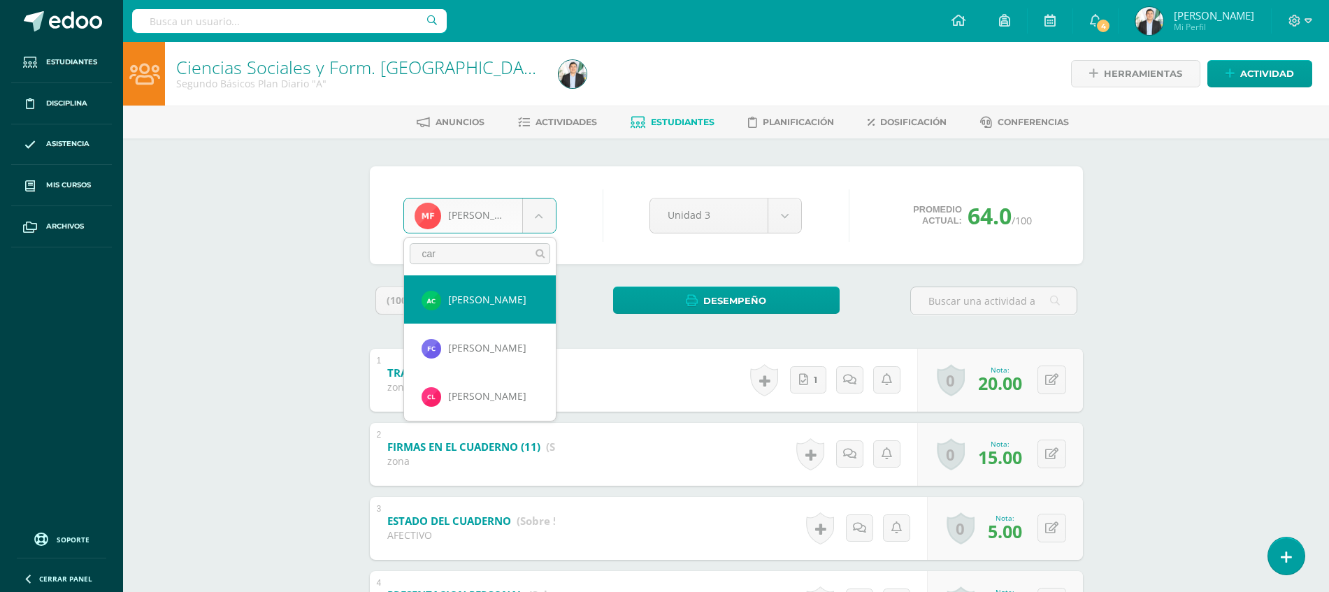
select select "8673"
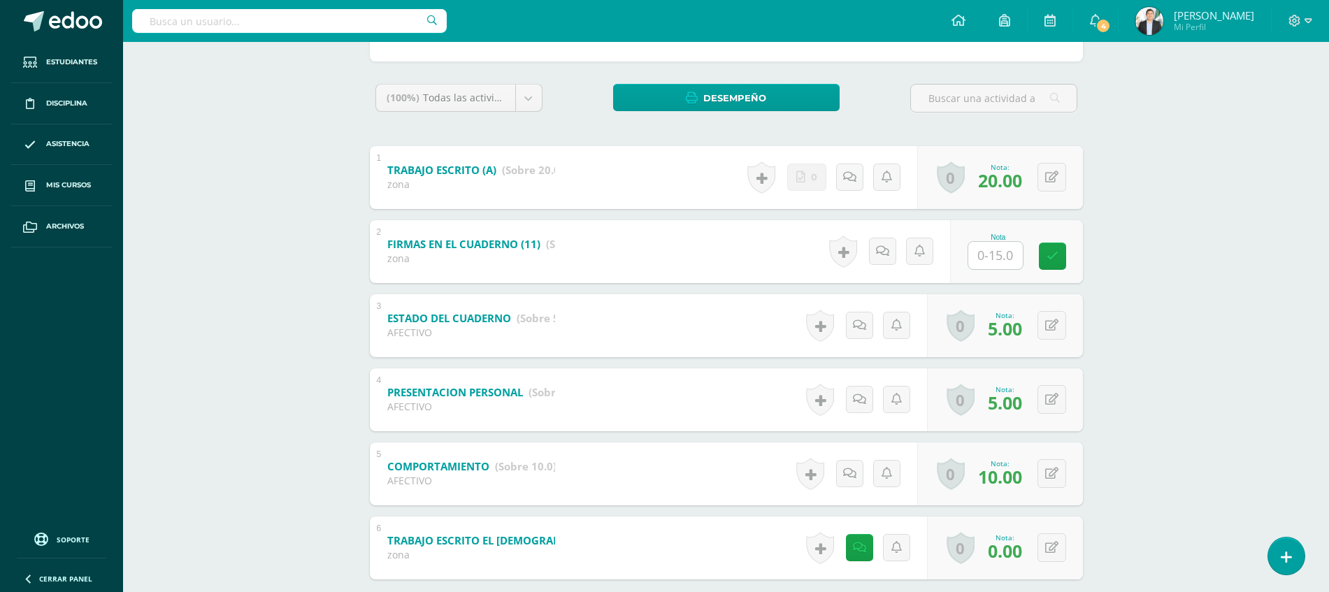
scroll to position [283, 0]
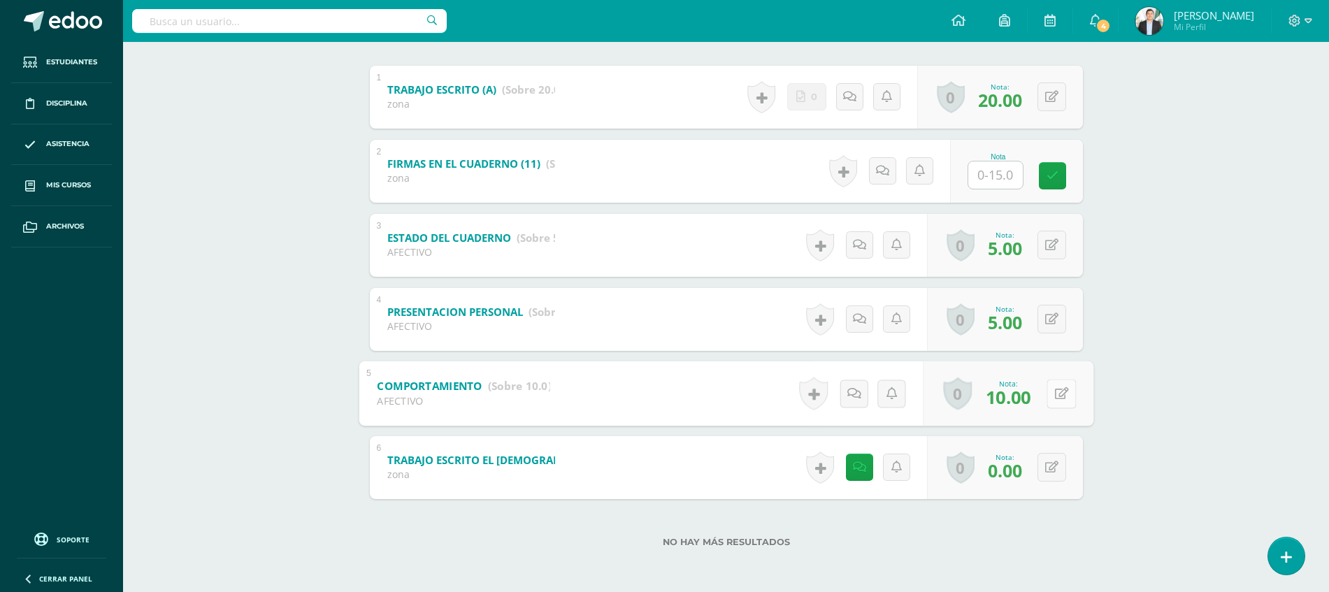
click at [1049, 388] on button at bounding box center [1061, 393] width 29 height 29
type input "6"
click at [1146, 389] on div "Ciencias Sociales y Form. [GEOGRAPHIC_DATA] Segundo Básicos Plan Diario "A" Her…" at bounding box center [726, 175] width 1206 height 833
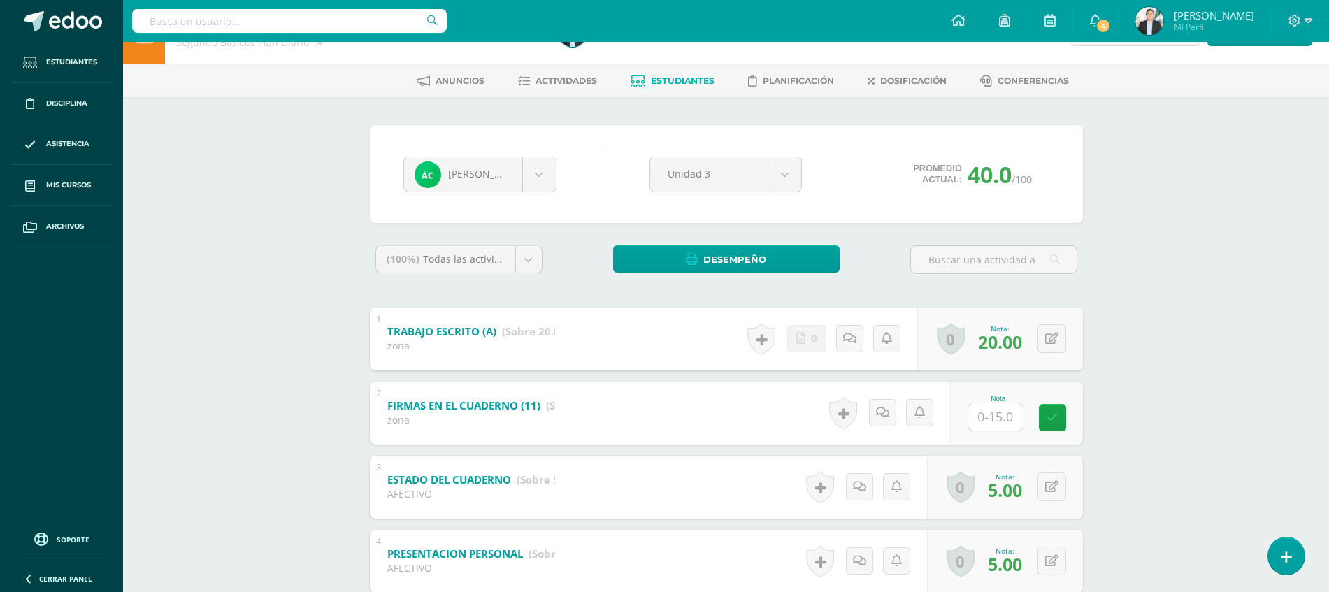
scroll to position [0, 0]
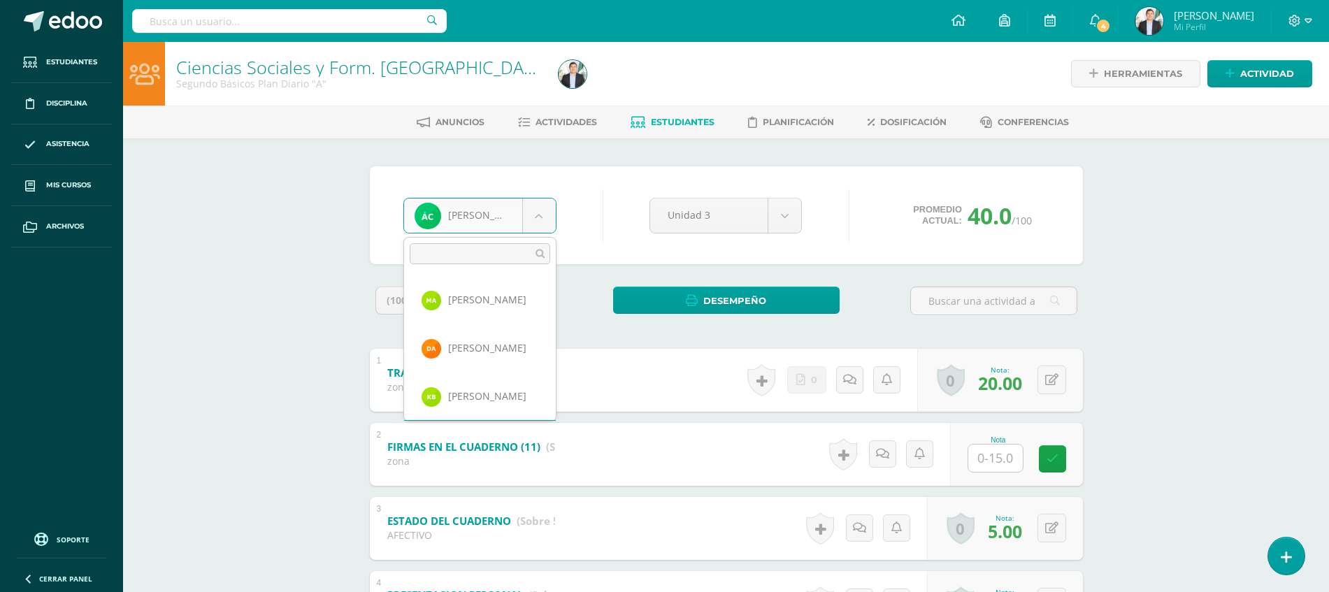
click at [513, 209] on body "Estudiantes Disciplina Asistencia Mis cursos Archivos Soporte Ayuda Reportar un…" at bounding box center [664, 437] width 1329 height 875
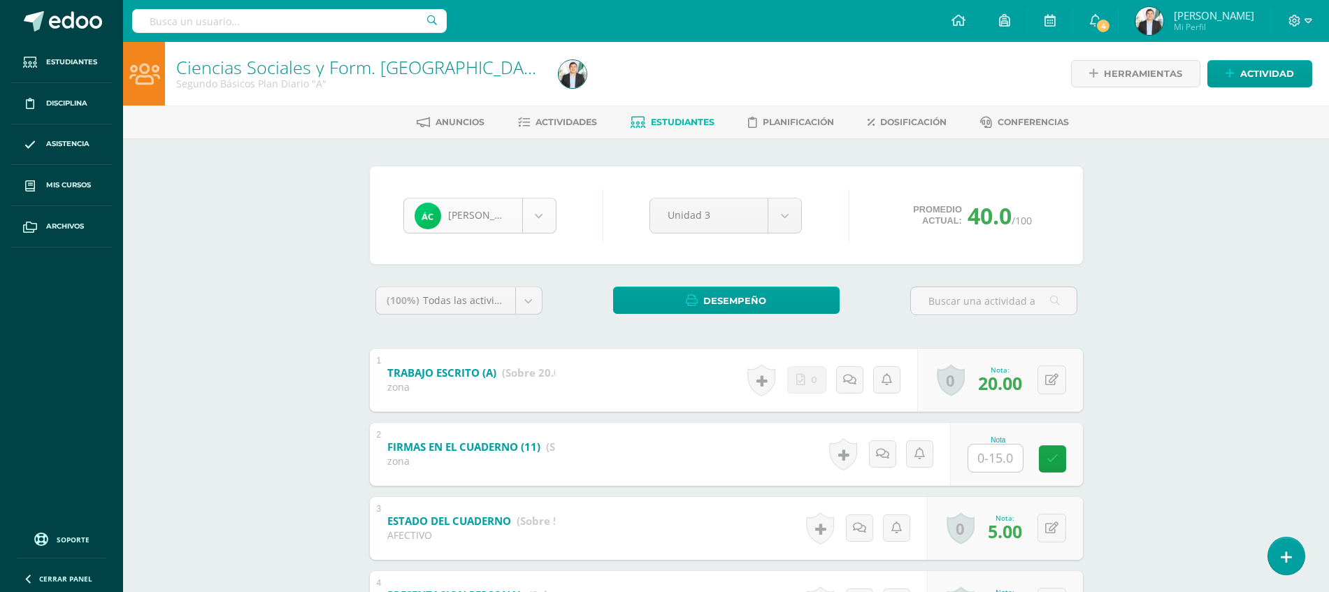
click at [513, 209] on body "Estudiantes Disciplina Asistencia Mis cursos Archivos Soporte Ayuda Reportar un…" at bounding box center [664, 437] width 1329 height 875
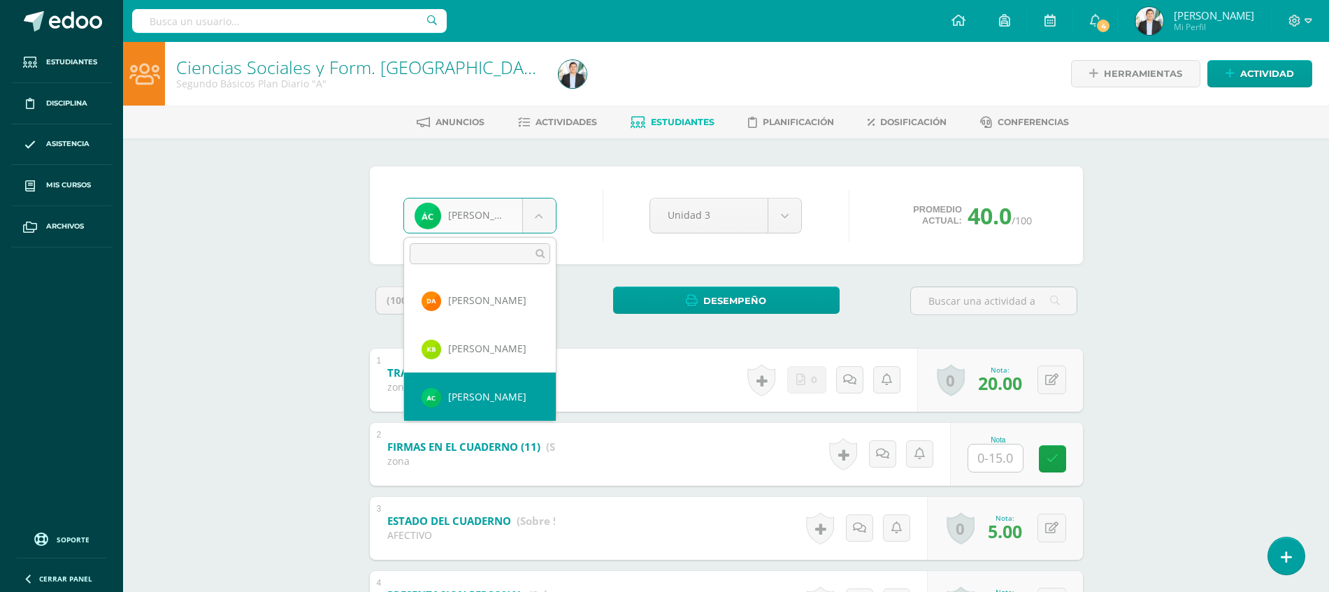
click at [513, 209] on body "Estudiantes Disciplina Asistencia Mis cursos Archivos Soporte Ayuda Reportar un…" at bounding box center [664, 437] width 1329 height 875
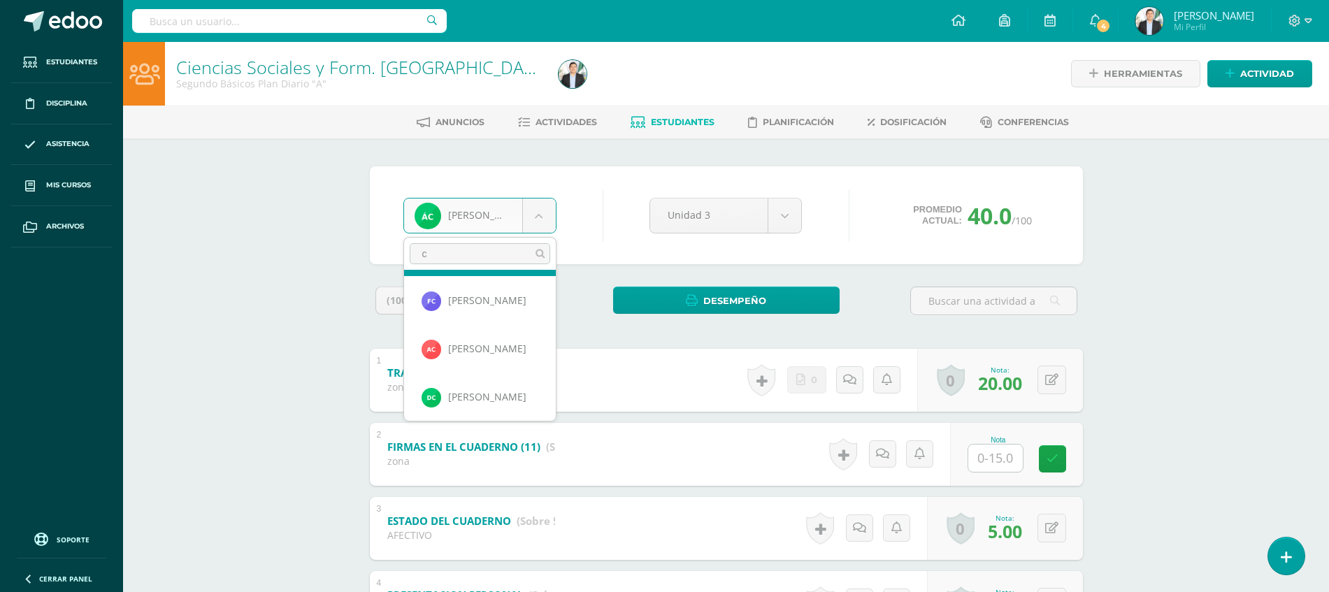
scroll to position [0, 0]
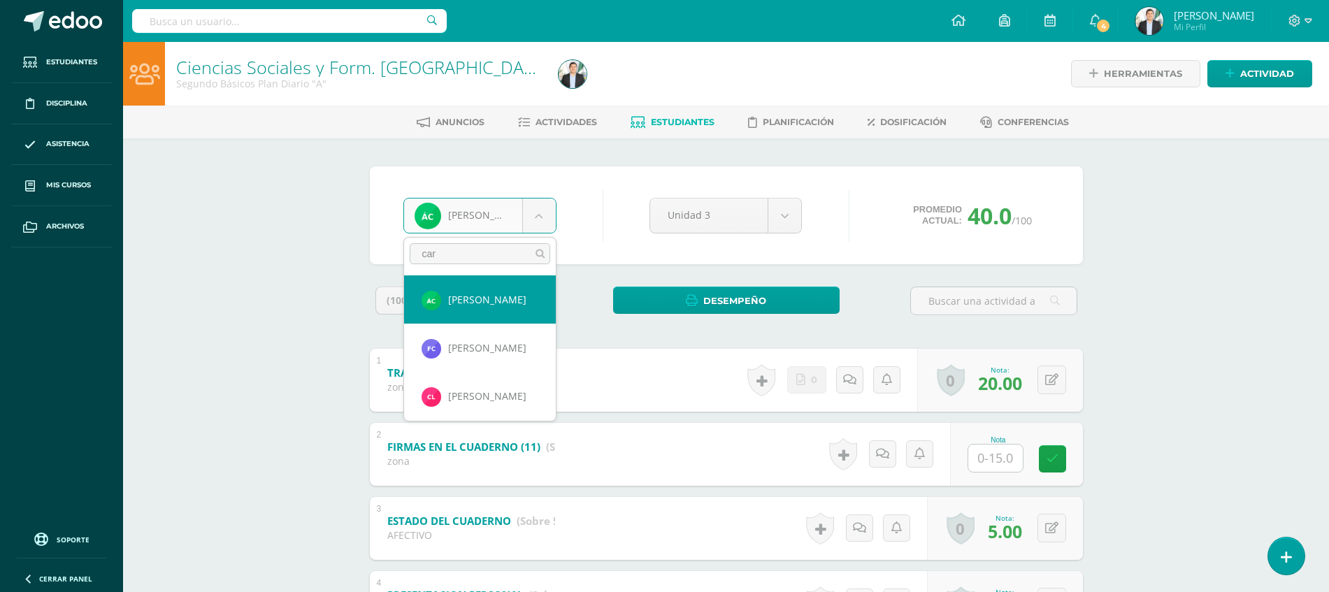
type input "carl"
select select "8675"
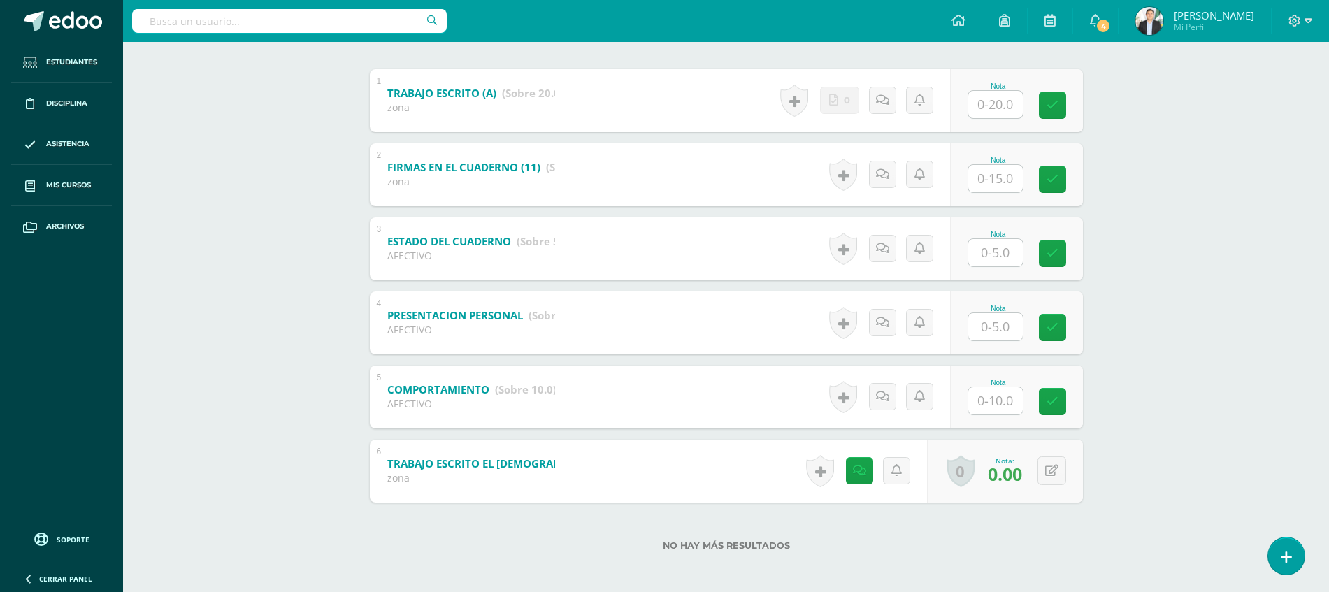
scroll to position [283, 0]
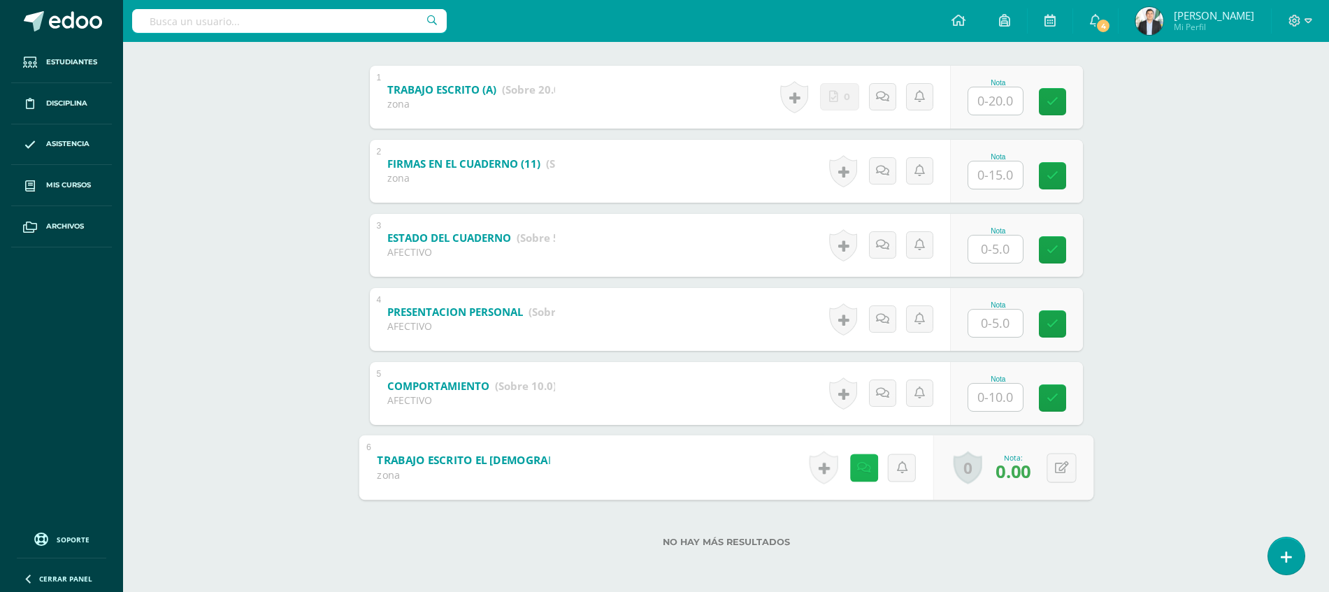
click at [859, 474] on link at bounding box center [864, 468] width 28 height 28
click at [1163, 524] on div "Ciencias Sociales y Form. Ciudadana Segundo Básicos Plan Diario "A" Herramienta…" at bounding box center [726, 175] width 1206 height 833
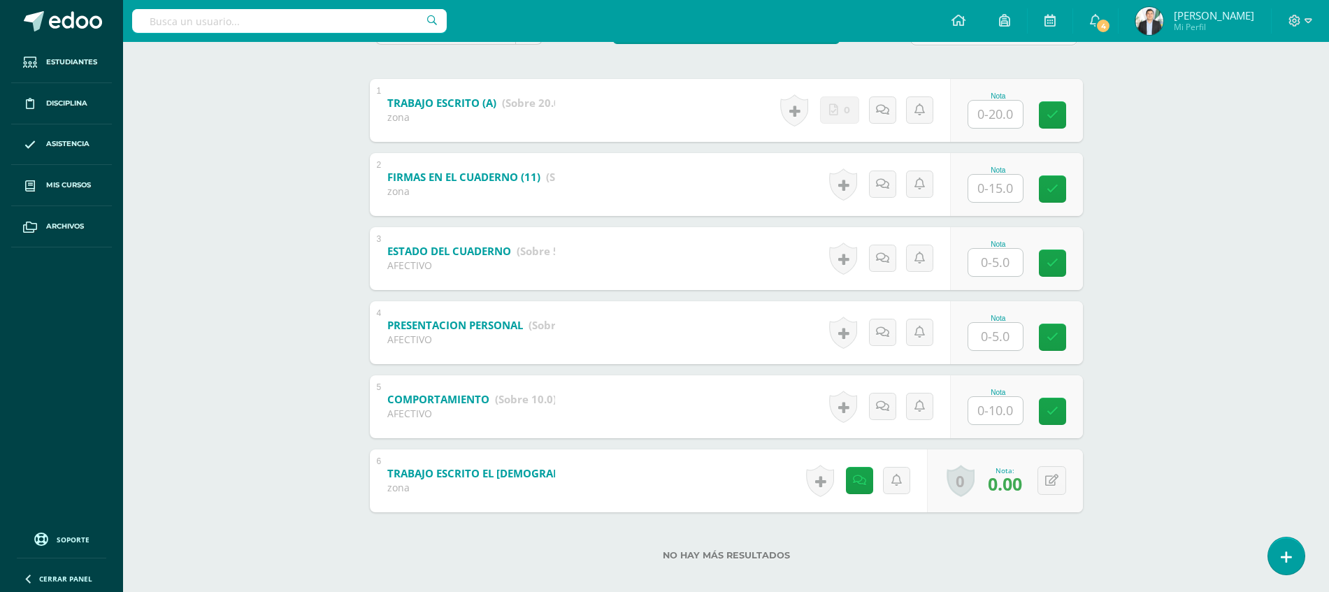
scroll to position [257, 0]
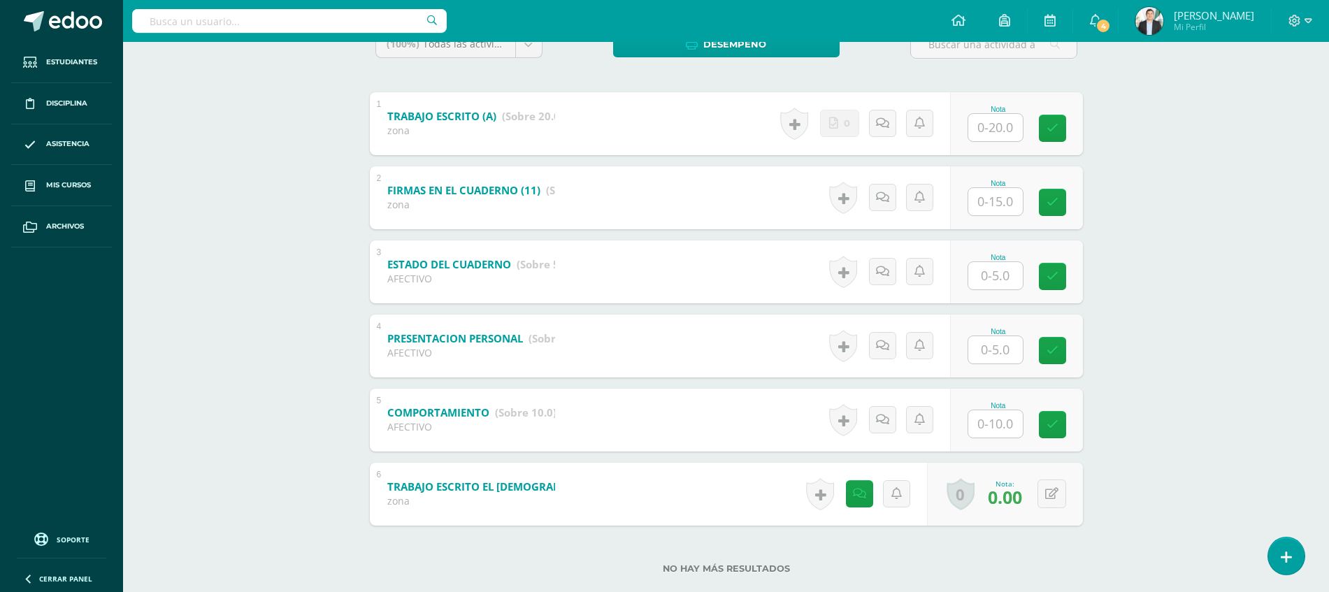
click at [1001, 438] on div at bounding box center [996, 424] width 56 height 29
click at [1004, 434] on input "text" at bounding box center [1003, 424] width 56 height 28
type input "5"
click at [1125, 387] on div "Ciencias Sociales y Form. Ciudadana Segundo Básicos Plan Diario "A" Herramienta…" at bounding box center [726, 201] width 1206 height 833
click at [998, 350] on input "text" at bounding box center [995, 349] width 55 height 27
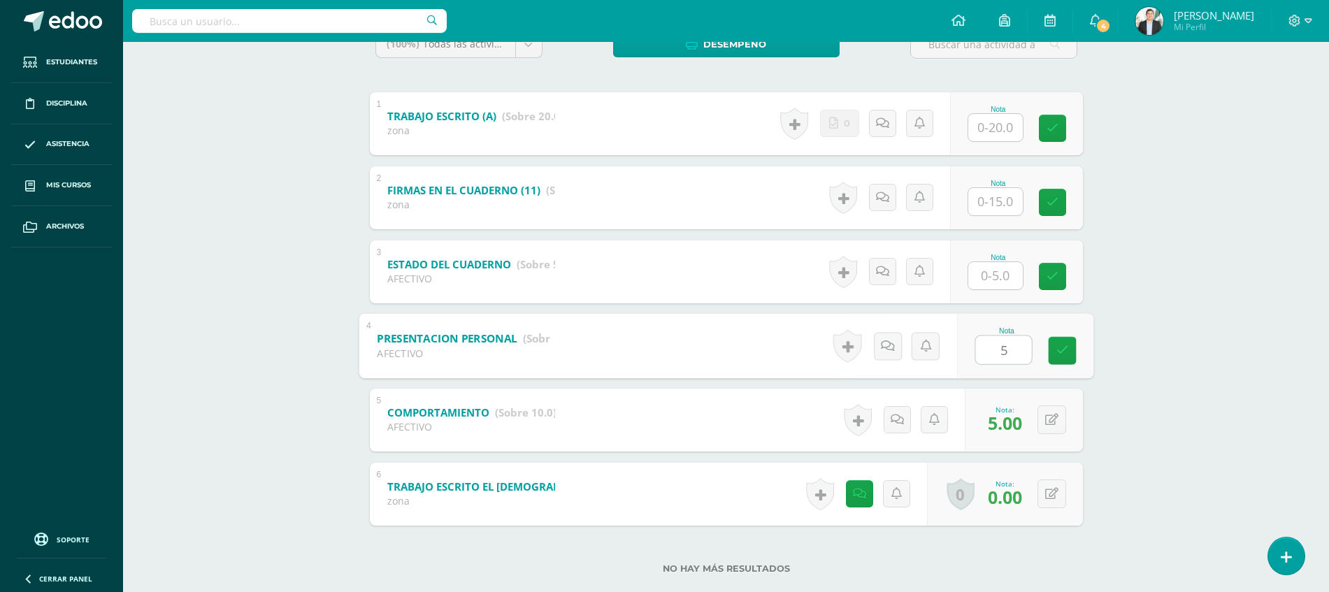
type input "5"
click at [995, 264] on input "text" at bounding box center [1003, 276] width 56 height 28
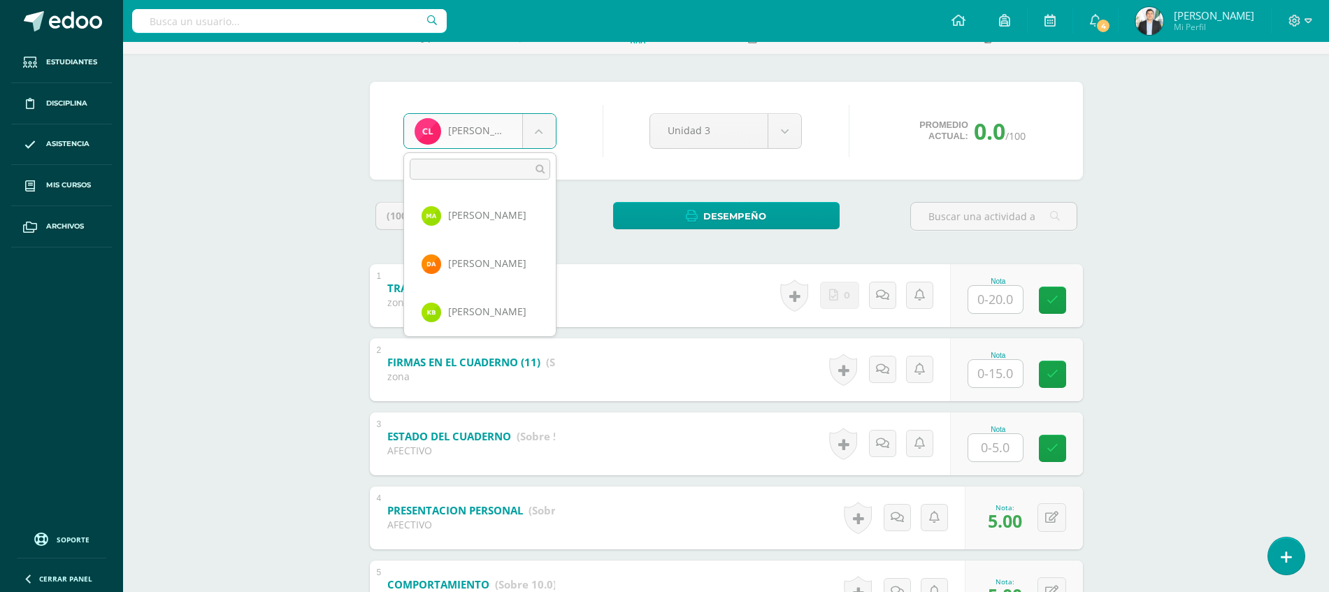
click at [550, 134] on body "Estudiantes Disciplina Asistencia Mis cursos Archivos Soporte Ayuda Reportar un…" at bounding box center [664, 352] width 1329 height 875
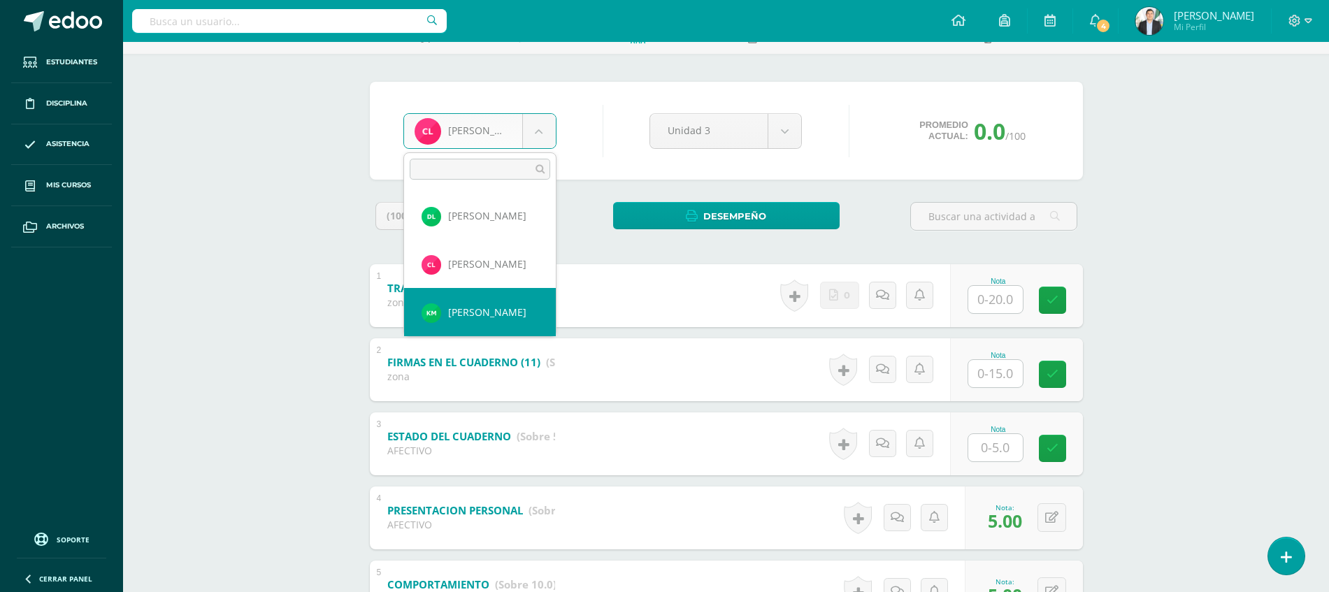
select select "8625"
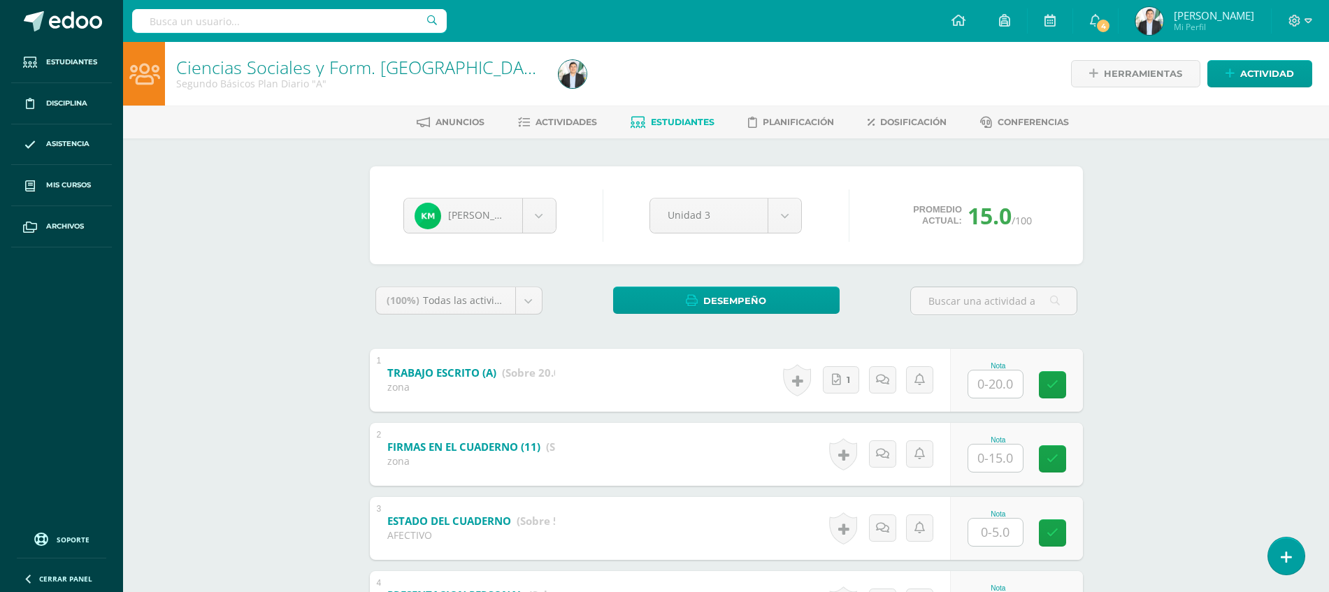
click at [1014, 385] on input "text" at bounding box center [995, 384] width 55 height 27
type input "20"
click at [1227, 388] on div "Ciencias Sociales y Form. [GEOGRAPHIC_DATA] Segundo Básicos Plan Diario "A" Her…" at bounding box center [726, 464] width 1206 height 845
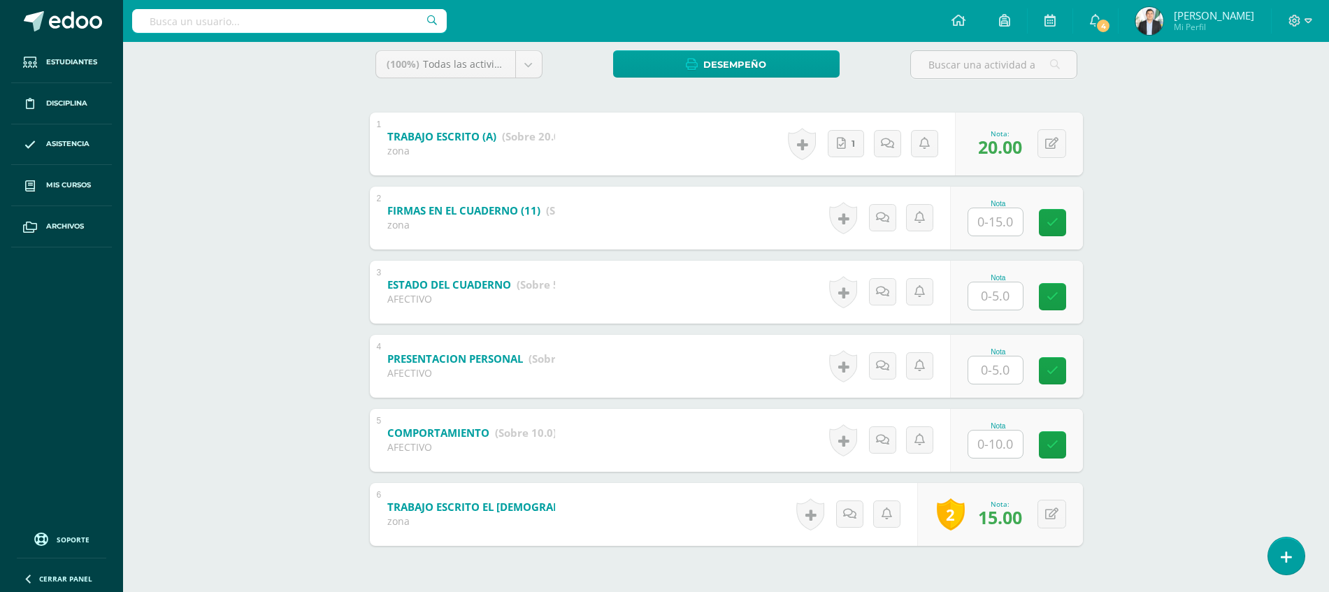
scroll to position [236, 0]
click at [996, 238] on div "Nota" at bounding box center [1016, 218] width 133 height 63
click at [998, 216] on input "text" at bounding box center [995, 222] width 55 height 27
type input "12"
click at [982, 285] on input "text" at bounding box center [1003, 296] width 56 height 28
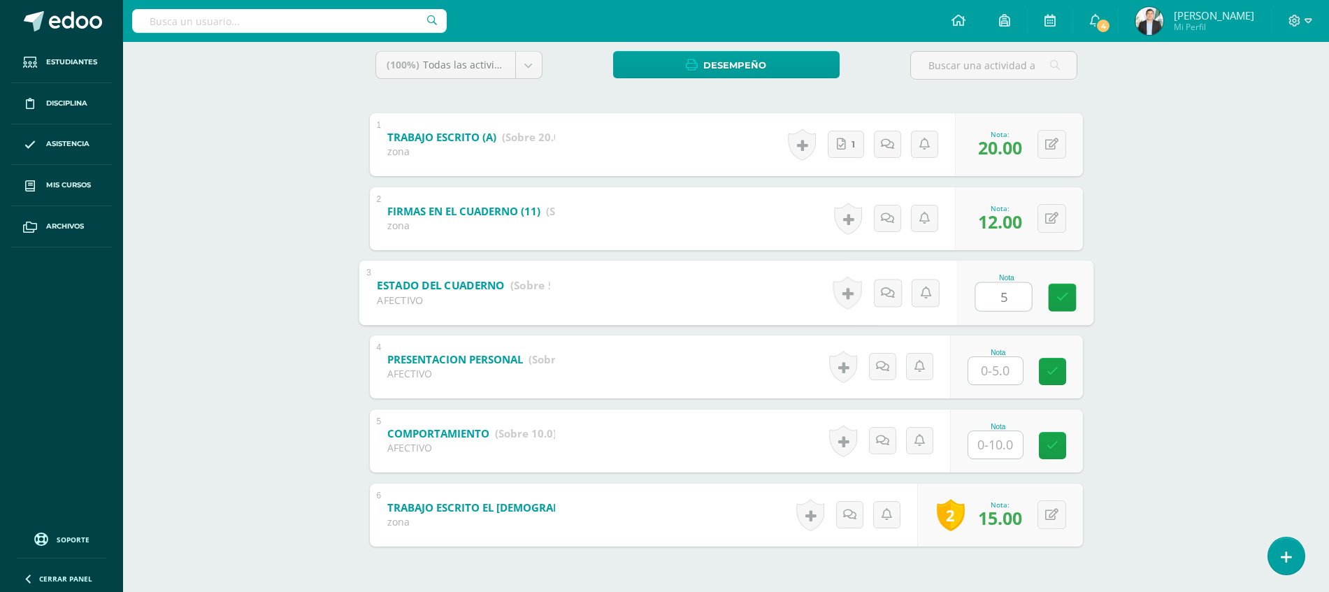
type input "5"
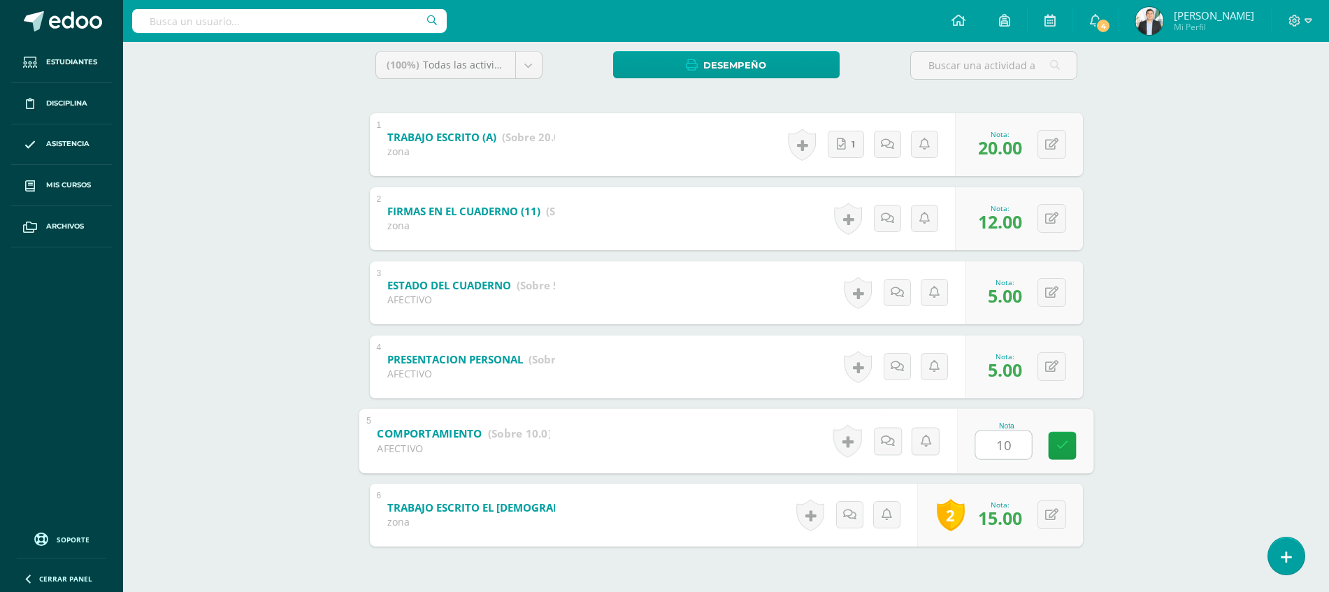
type input "10"
click at [1161, 227] on div "Ciencias Sociales y Form. [GEOGRAPHIC_DATA] Segundo Básicos Plan Diario "A" Her…" at bounding box center [726, 228] width 1206 height 845
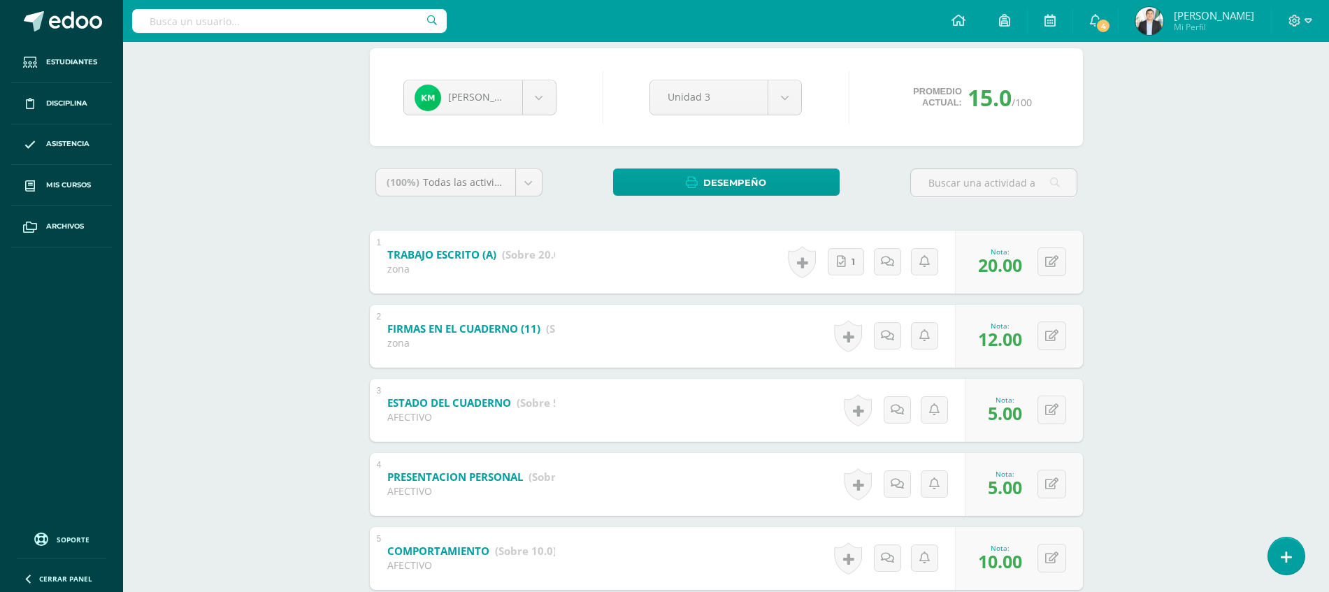
scroll to position [0, 0]
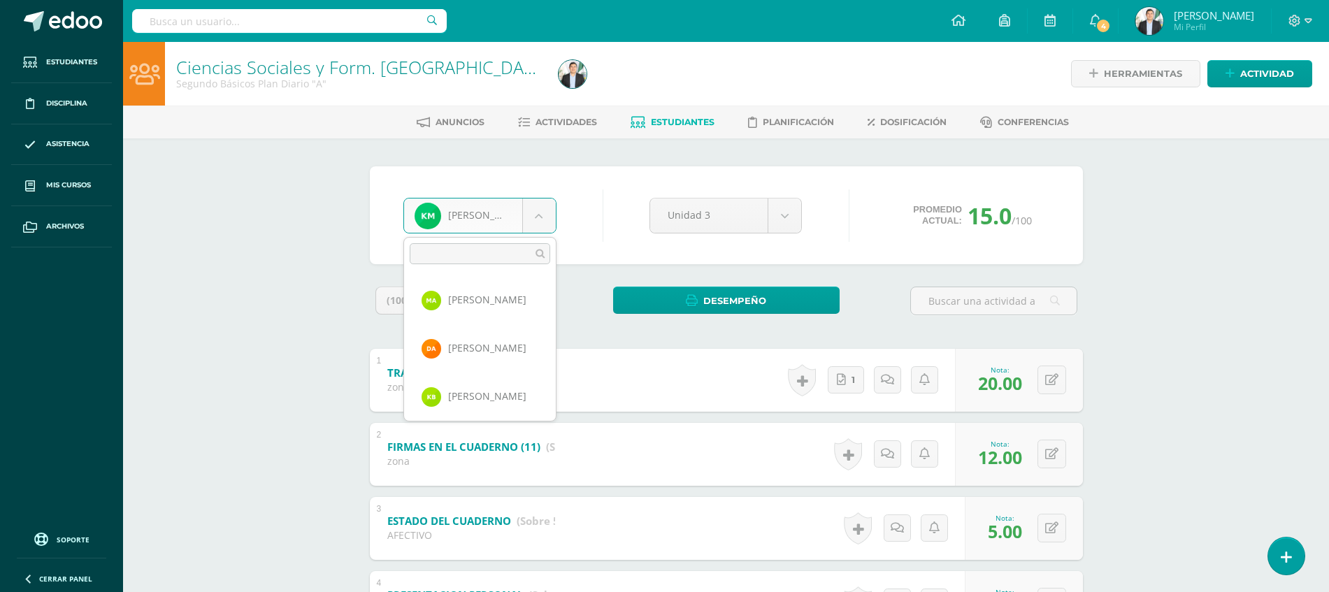
click at [529, 213] on body "Estudiantes Disciplina Asistencia Mis cursos Archivos Soporte Ayuda Reportar un…" at bounding box center [664, 443] width 1329 height 887
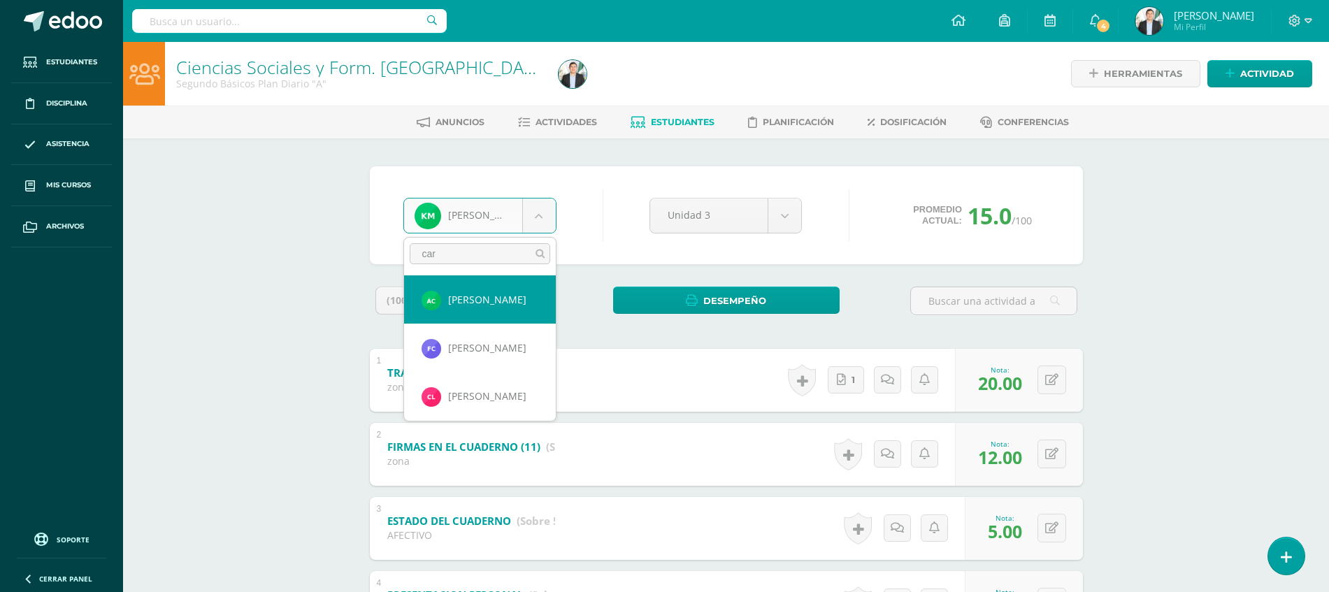
type input "[PERSON_NAME]"
select select "8675"
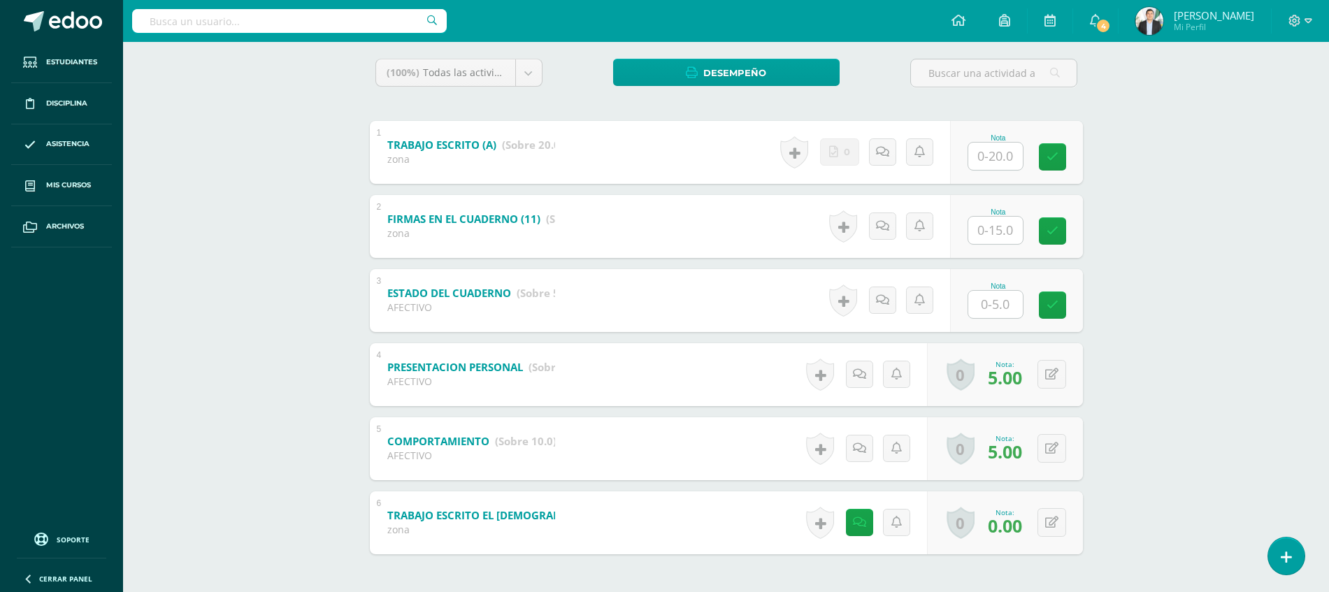
scroll to position [229, 0]
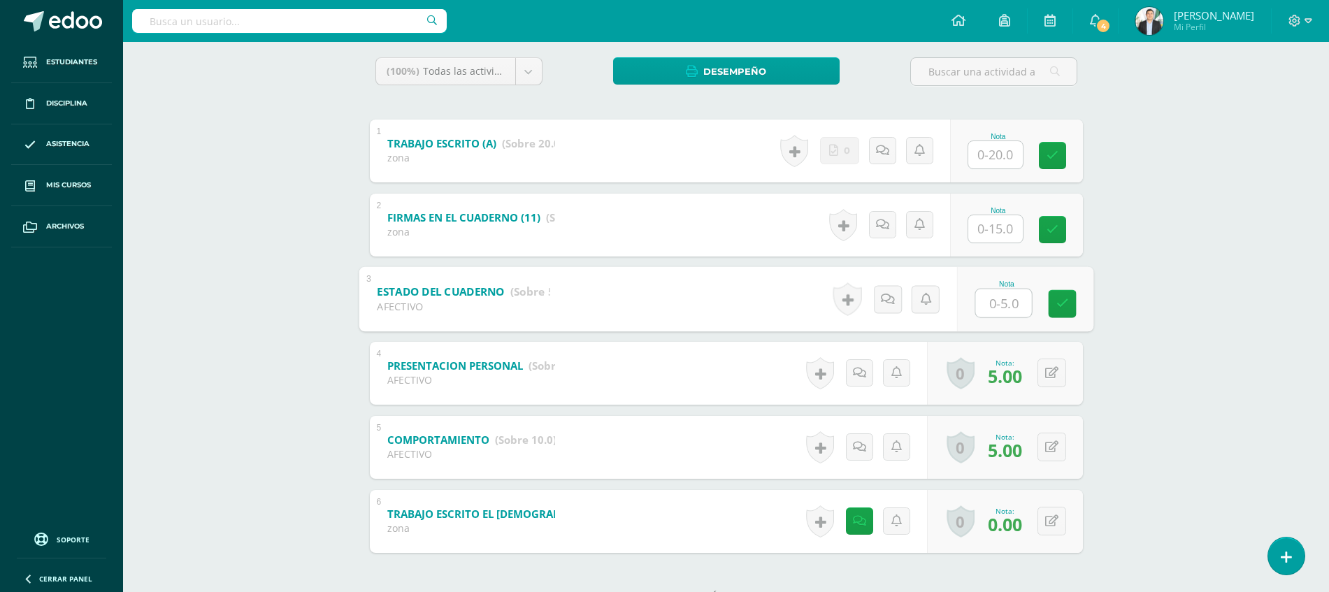
click at [994, 298] on input "text" at bounding box center [1003, 303] width 56 height 28
type input "1"
click at [991, 229] on input "text" at bounding box center [1003, 229] width 56 height 28
type input "4"
click at [1169, 227] on div "Ciencias Sociales y Form. Ciudadana Segundo Básicos Plan Diario "A" Herramienta…" at bounding box center [726, 229] width 1206 height 833
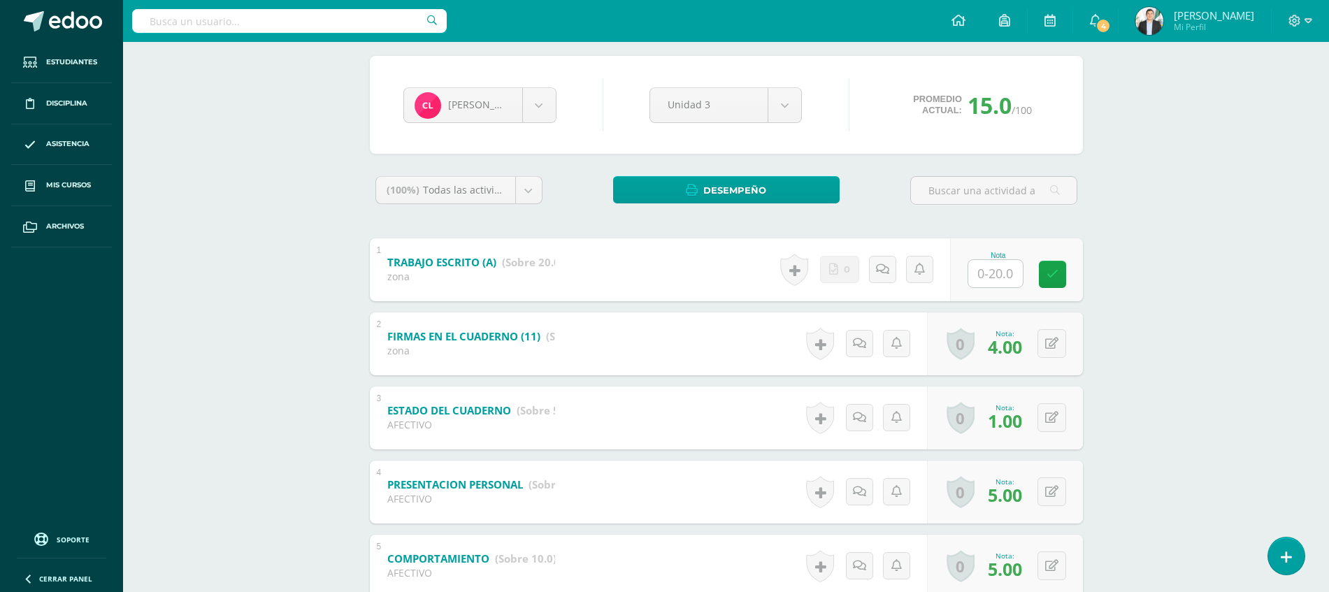
scroll to position [117, 0]
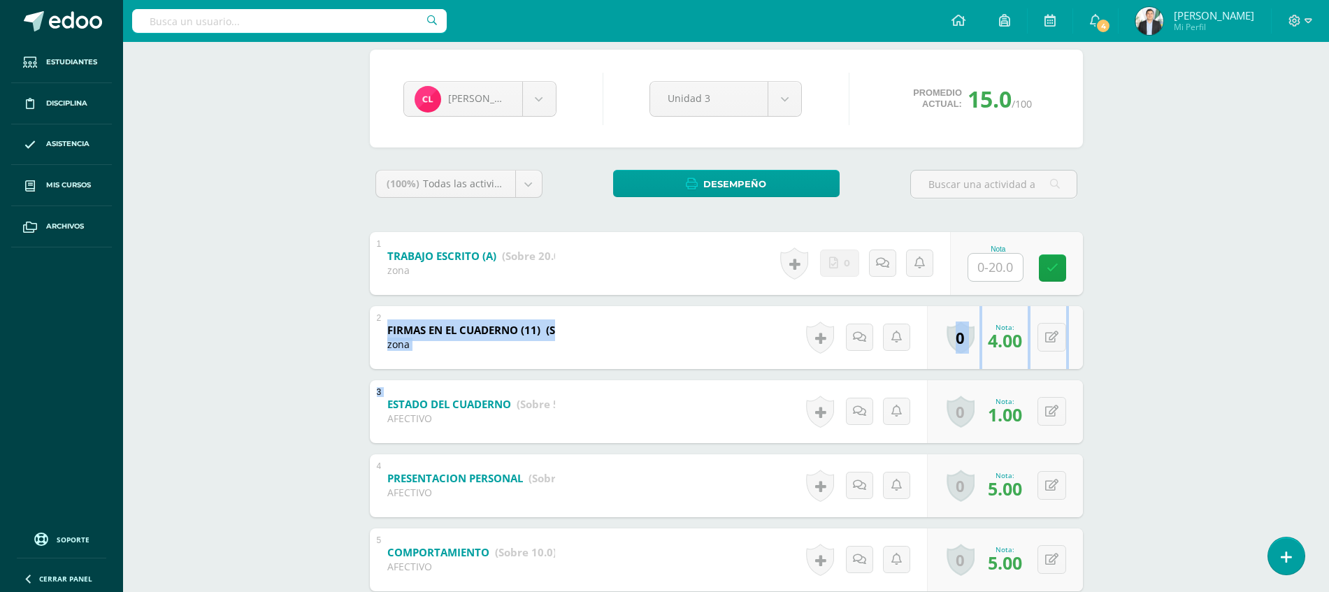
drag, startPoint x: 1324, startPoint y: 308, endPoint x: 1287, endPoint y: 426, distance: 123.0
click at [1287, 426] on div "Ciencias Sociales y Form. Ciudadana Segundo Básicos Plan Diario "A" Herramienta…" at bounding box center [726, 341] width 1206 height 833
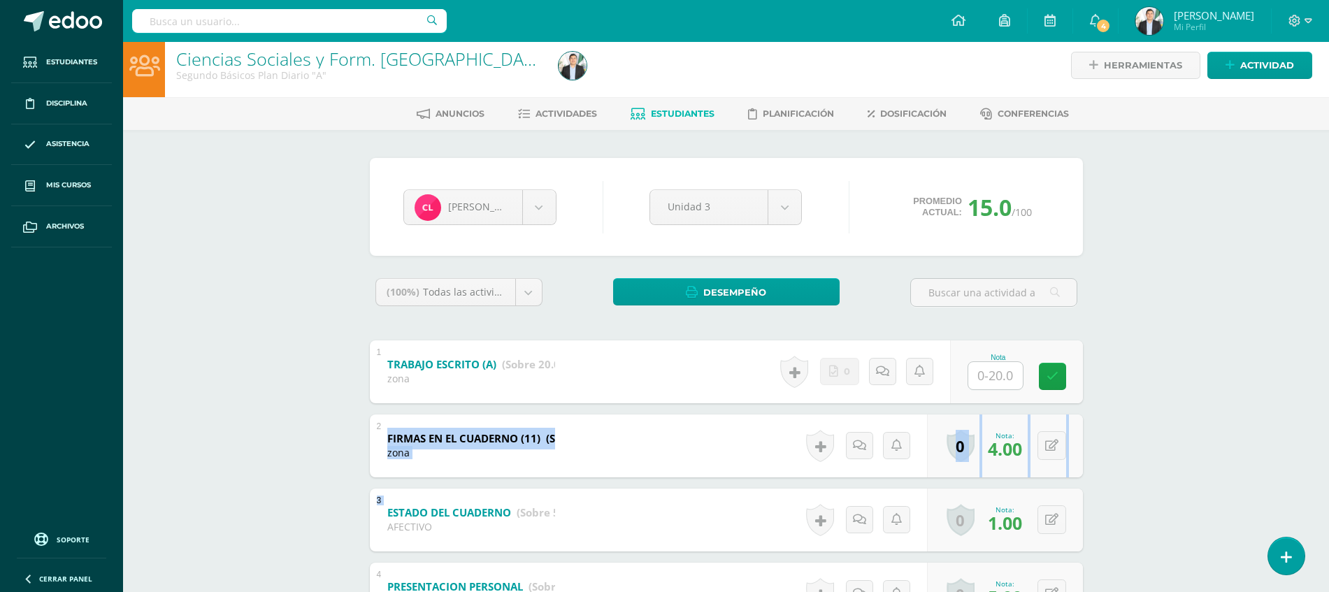
scroll to position [0, 0]
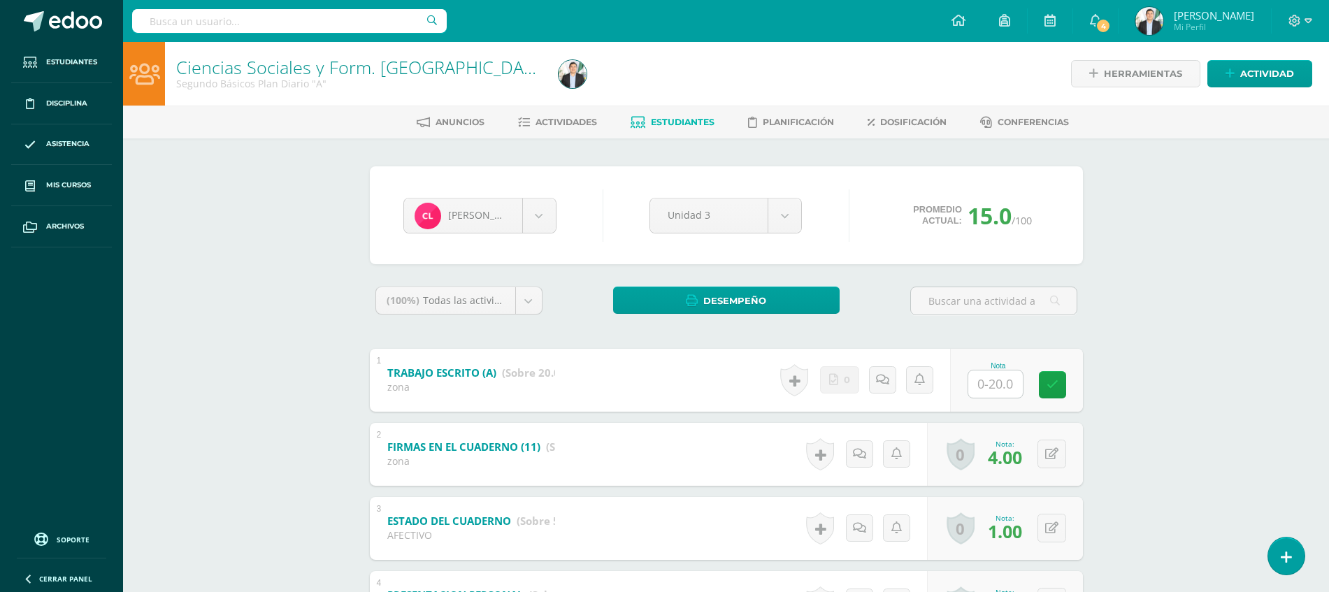
click at [1294, 171] on div "Ciencias Sociales y Form. Ciudadana Segundo Básicos Plan Diario "A" Herramienta…" at bounding box center [726, 458] width 1206 height 833
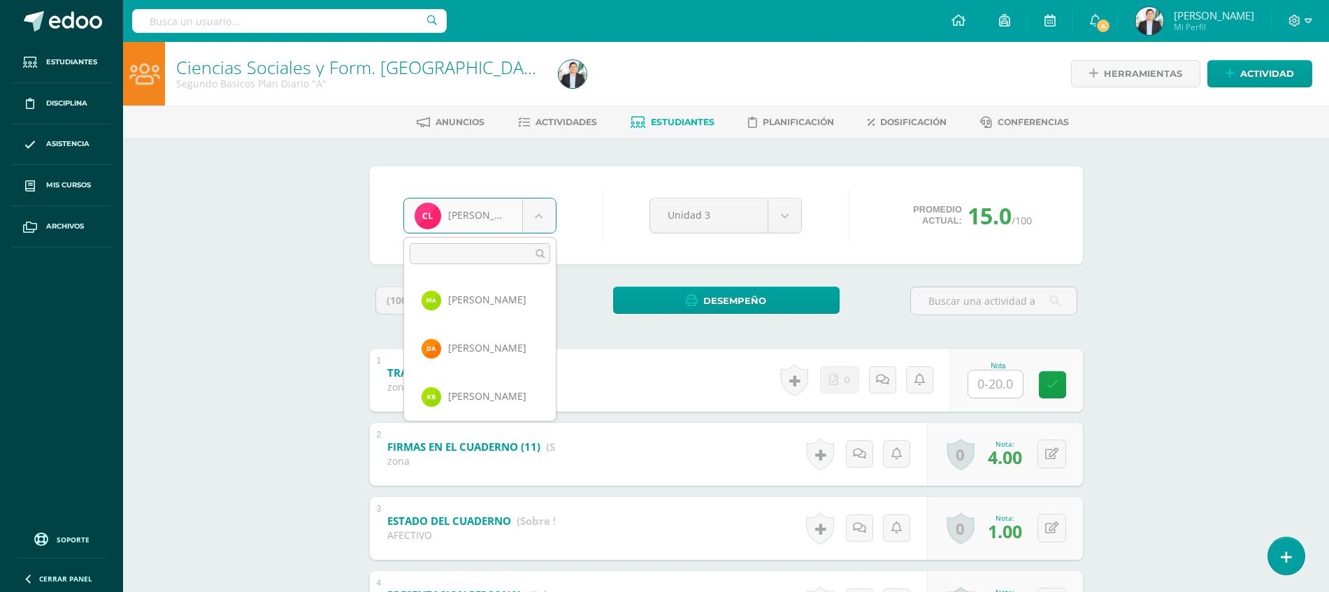
click at [499, 220] on body "Estudiantes Disciplina Asistencia Mis cursos Archivos Soporte Ayuda Reportar un…" at bounding box center [664, 437] width 1329 height 875
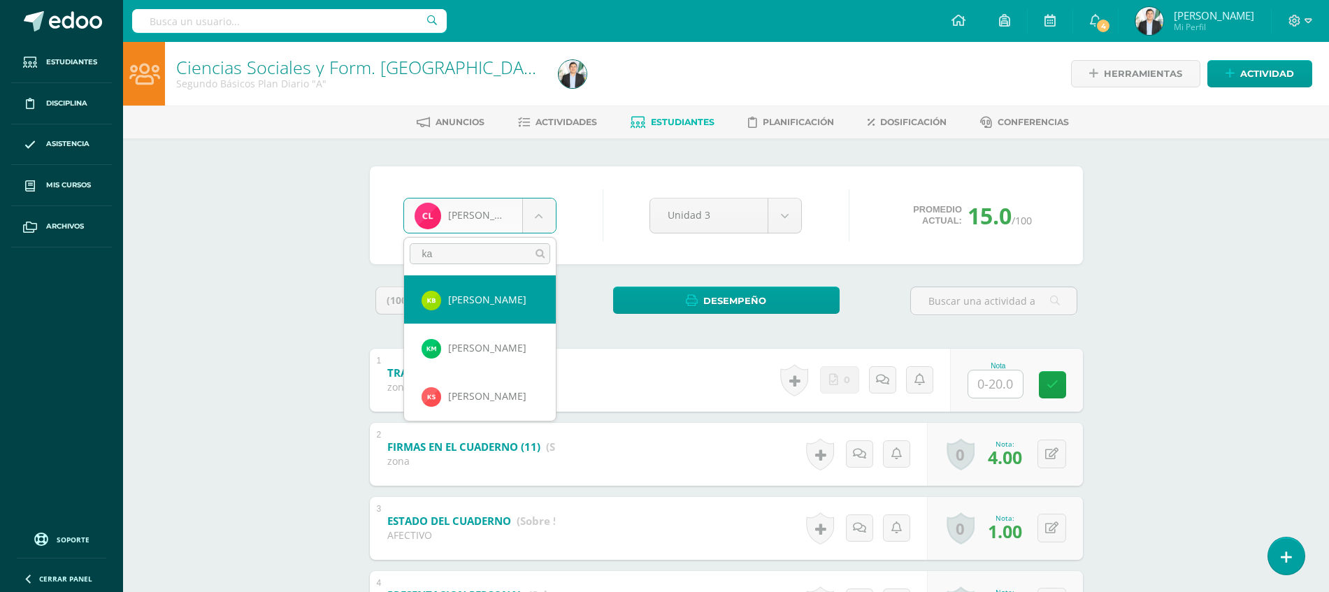
type input "kar"
select select "8625"
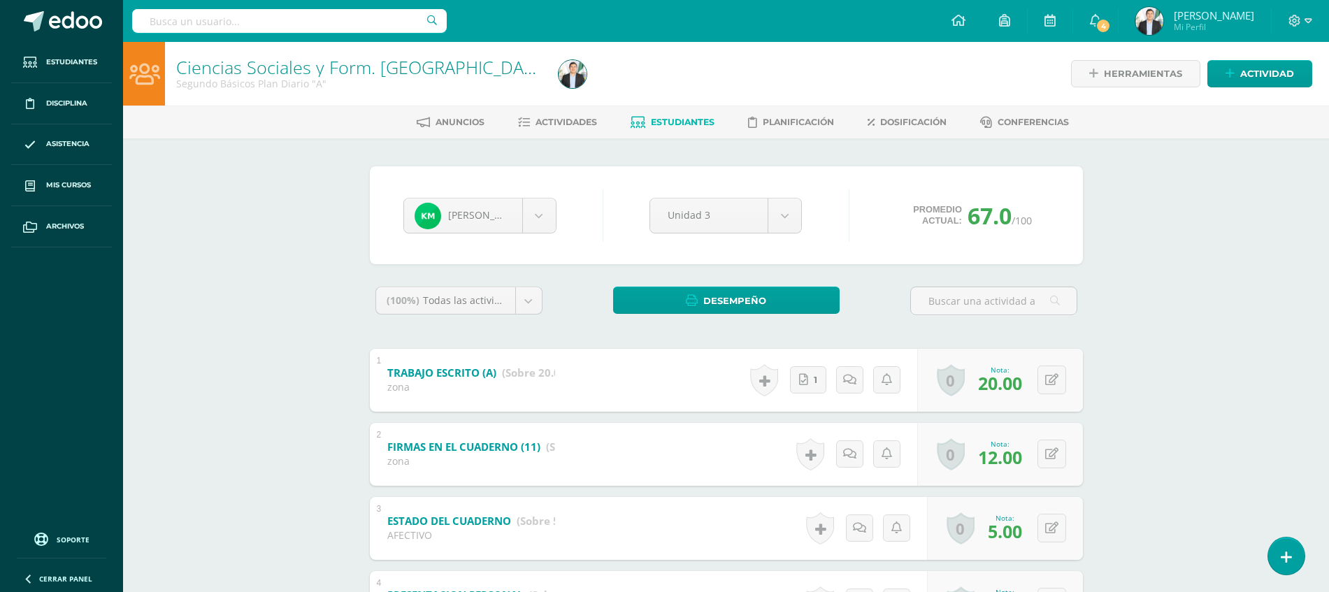
click at [698, 118] on span "Estudiantes" at bounding box center [683, 122] width 64 height 10
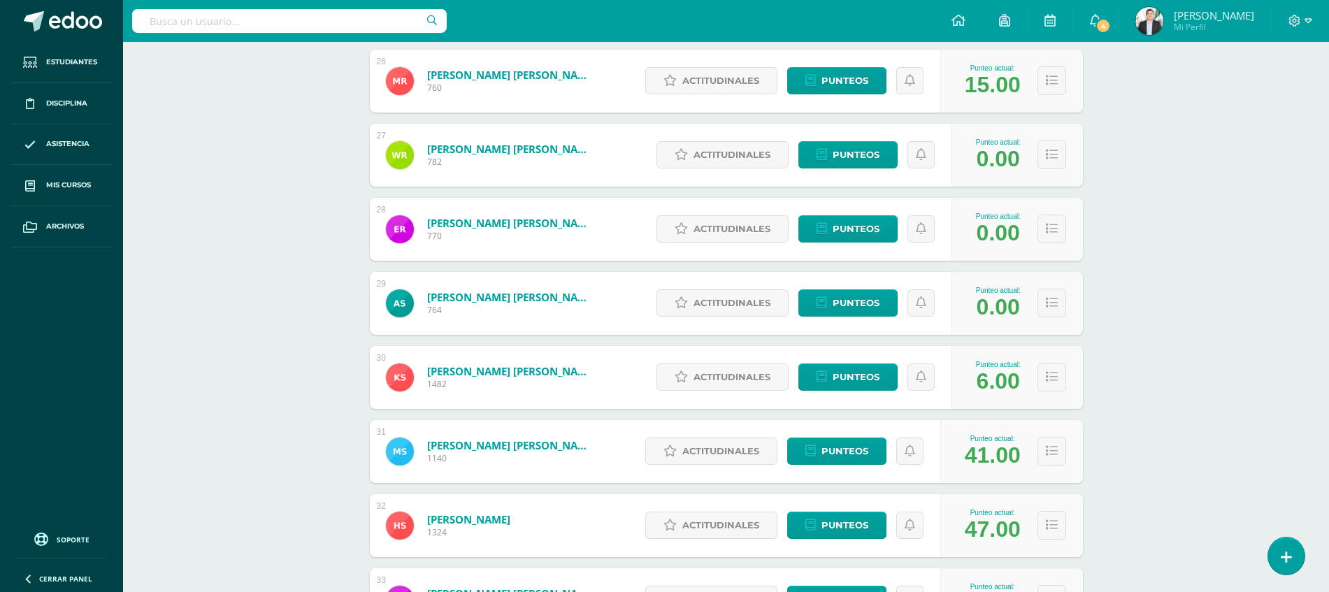
scroll to position [2131, 0]
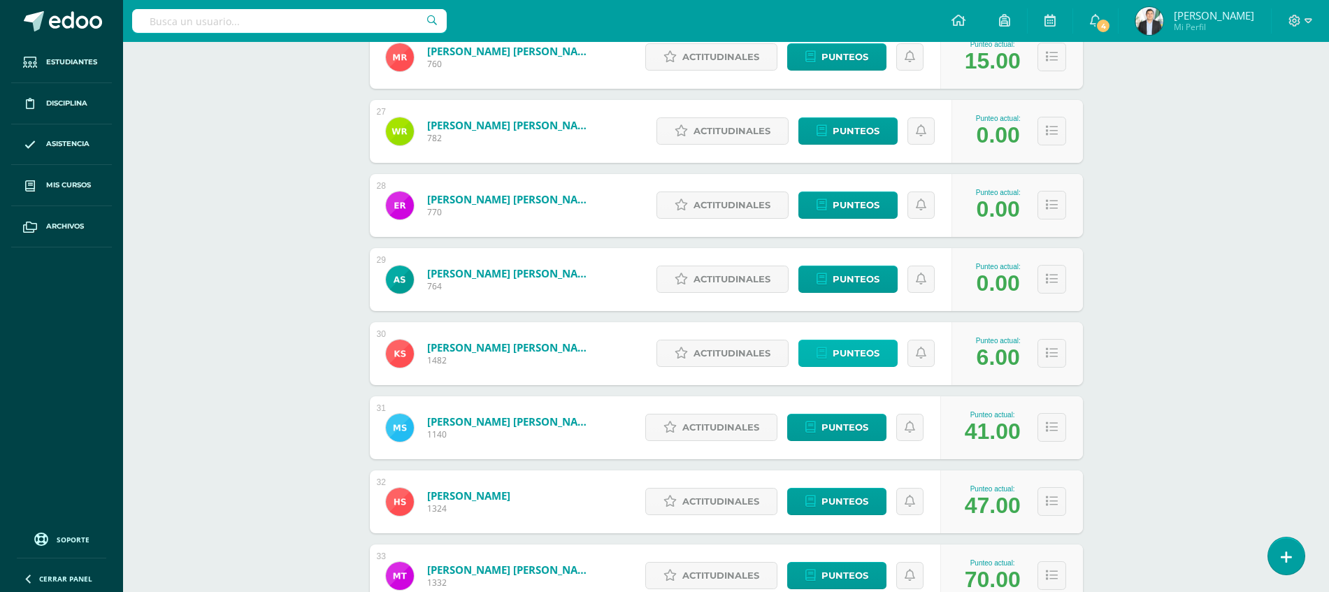
click at [844, 358] on span "Punteos" at bounding box center [856, 354] width 47 height 26
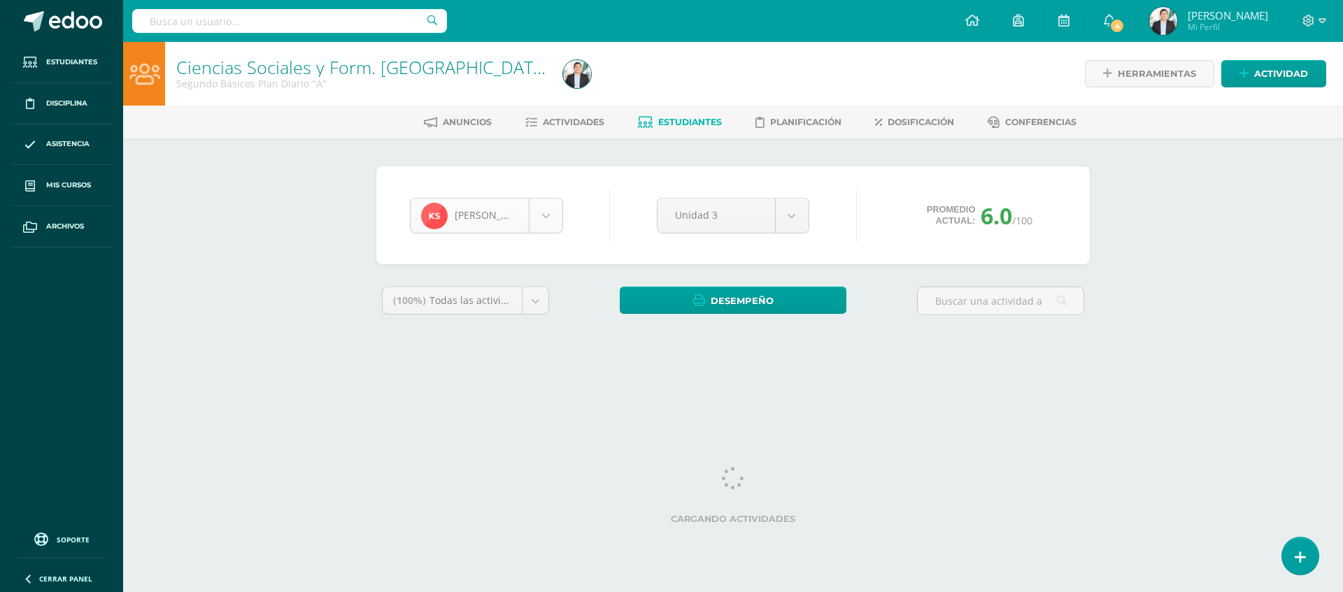
click at [540, 208] on body "Estudiantes Disciplina Asistencia Mis cursos Archivos Soporte Ayuda Reportar un…" at bounding box center [671, 188] width 1343 height 377
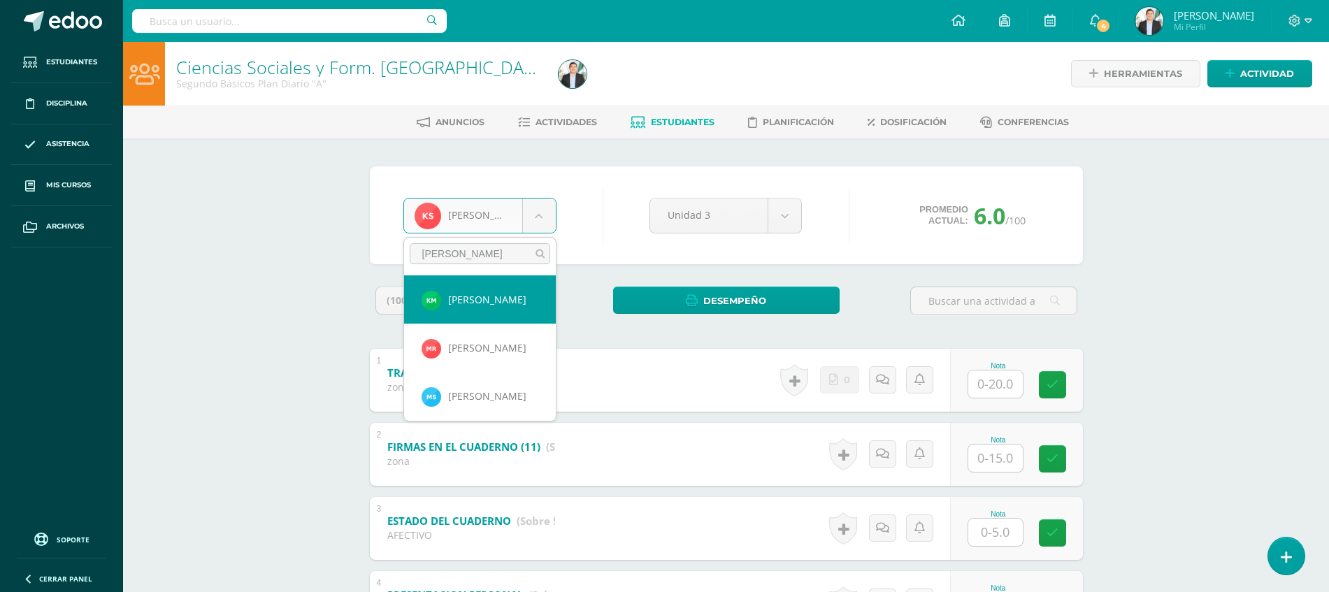
type input "mela"
select select "8055"
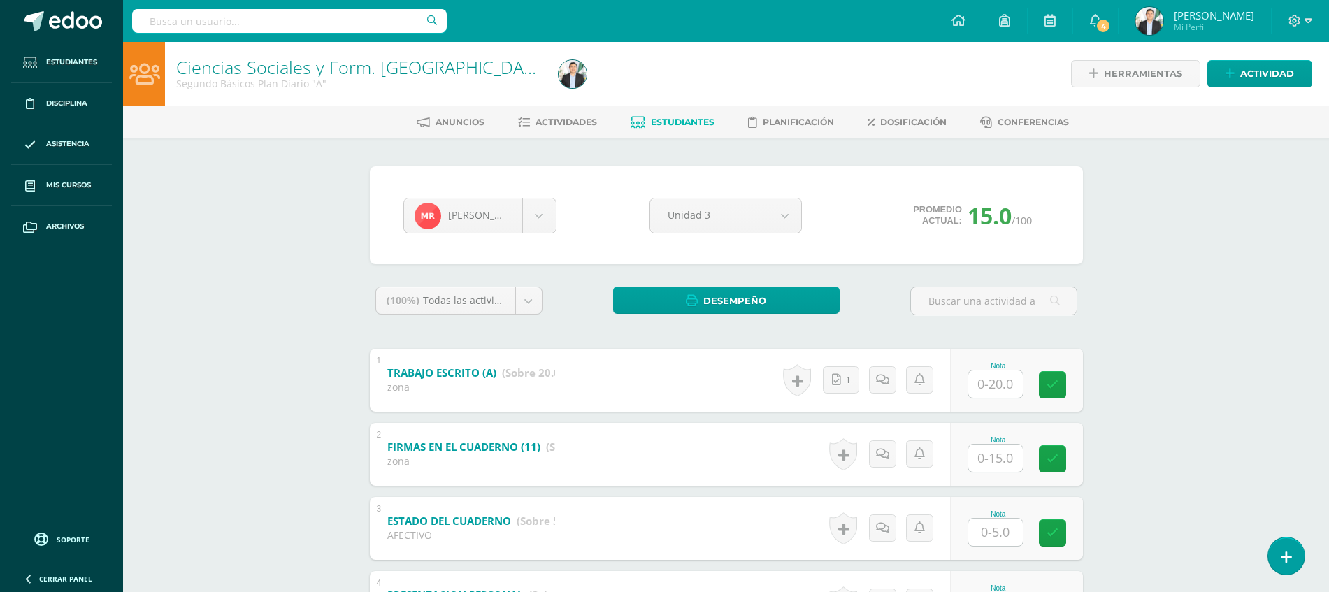
click at [1008, 399] on div "Nota" at bounding box center [1016, 380] width 133 height 63
click at [1000, 387] on input "text" at bounding box center [1003, 384] width 56 height 28
type input "20"
click at [1197, 484] on div "Ciencias Sociales y Form. Ciudadana Segundo Básicos Plan Diario "A" Herramienta…" at bounding box center [726, 458] width 1206 height 833
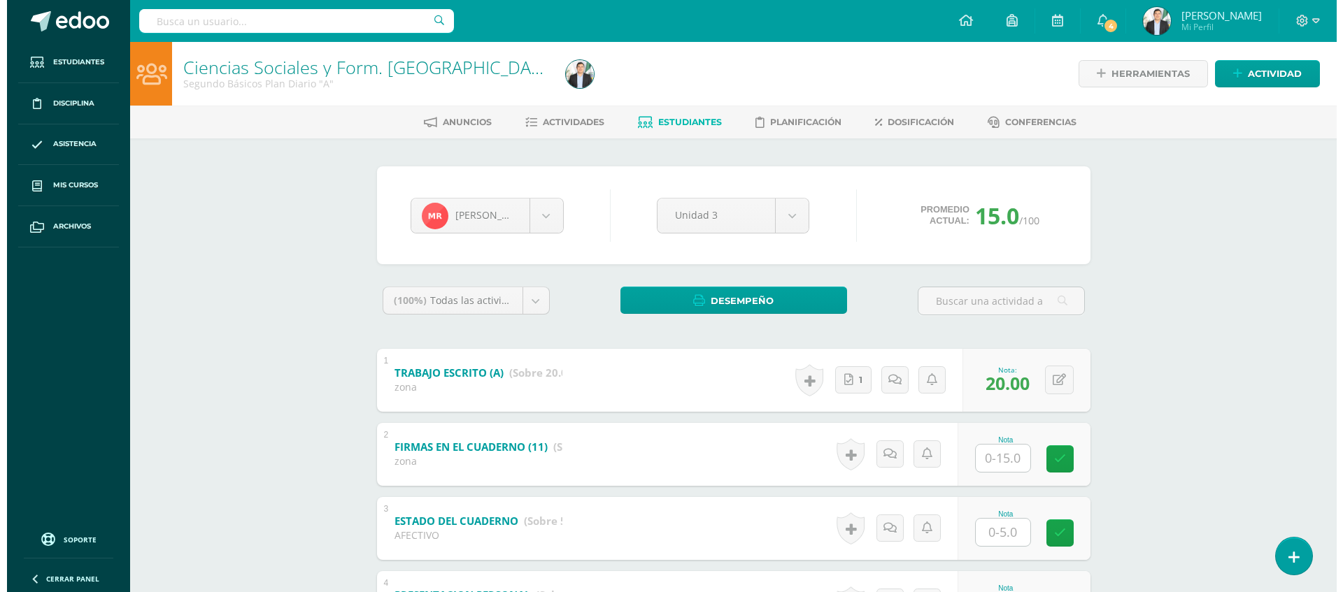
scroll to position [283, 0]
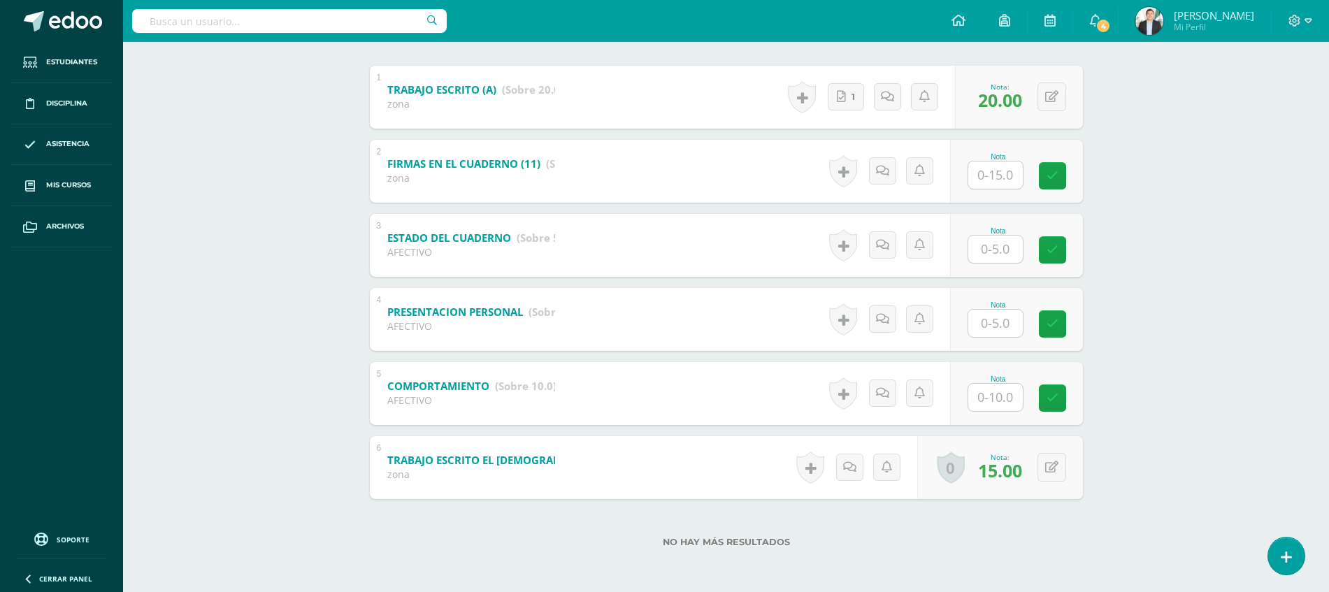
click at [1012, 396] on input "text" at bounding box center [995, 397] width 55 height 27
click at [991, 172] on input "text" at bounding box center [1003, 175] width 56 height 28
type input "15"
type input "5"
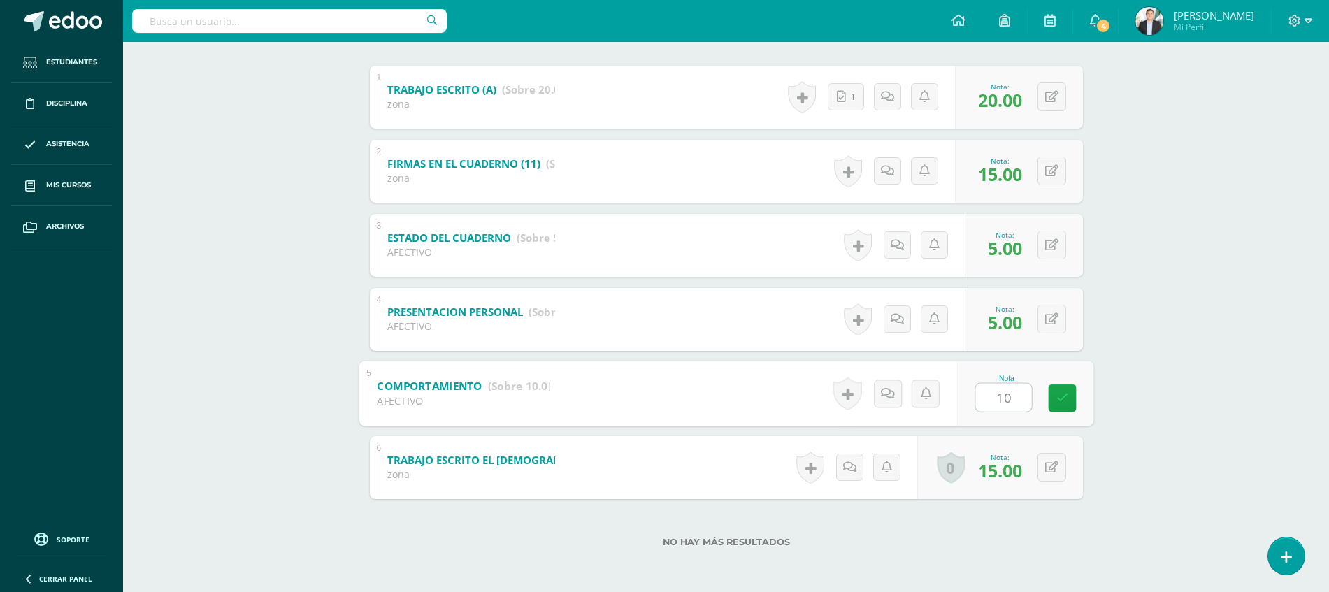
type input "10"
click at [1210, 208] on div "Ciencias Sociales y Form. Ciudadana Segundo Básicos Plan Diario "A" Herramienta…" at bounding box center [726, 175] width 1206 height 833
click at [849, 172] on link at bounding box center [848, 171] width 28 height 32
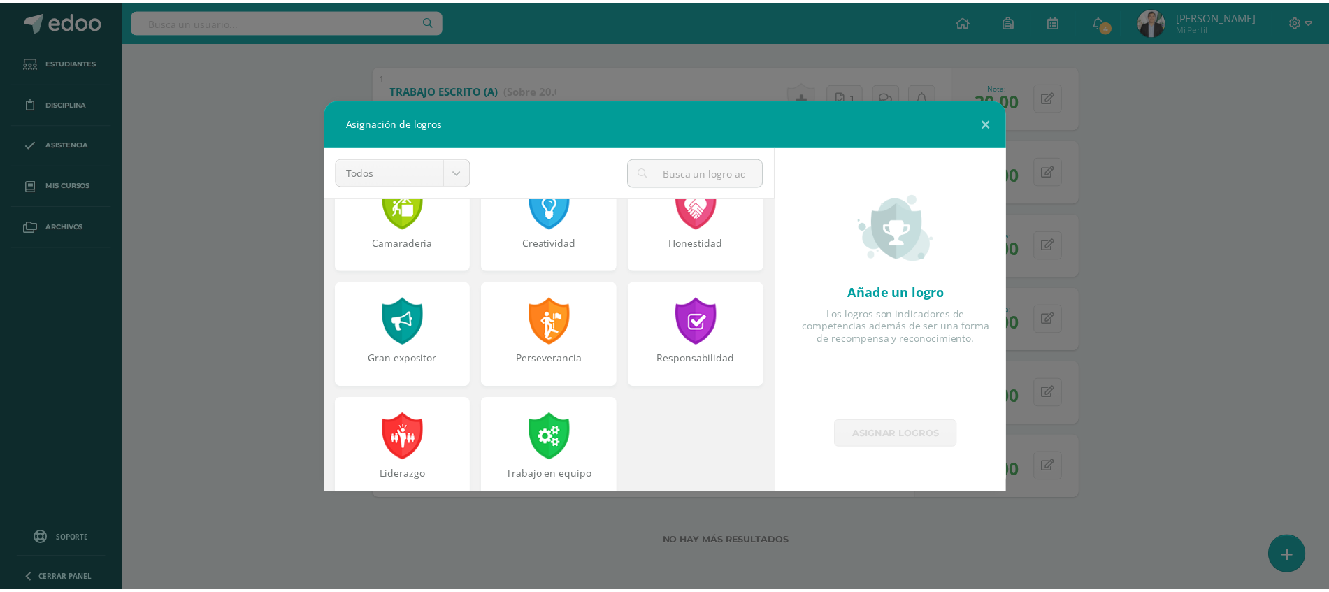
scroll to position [514, 0]
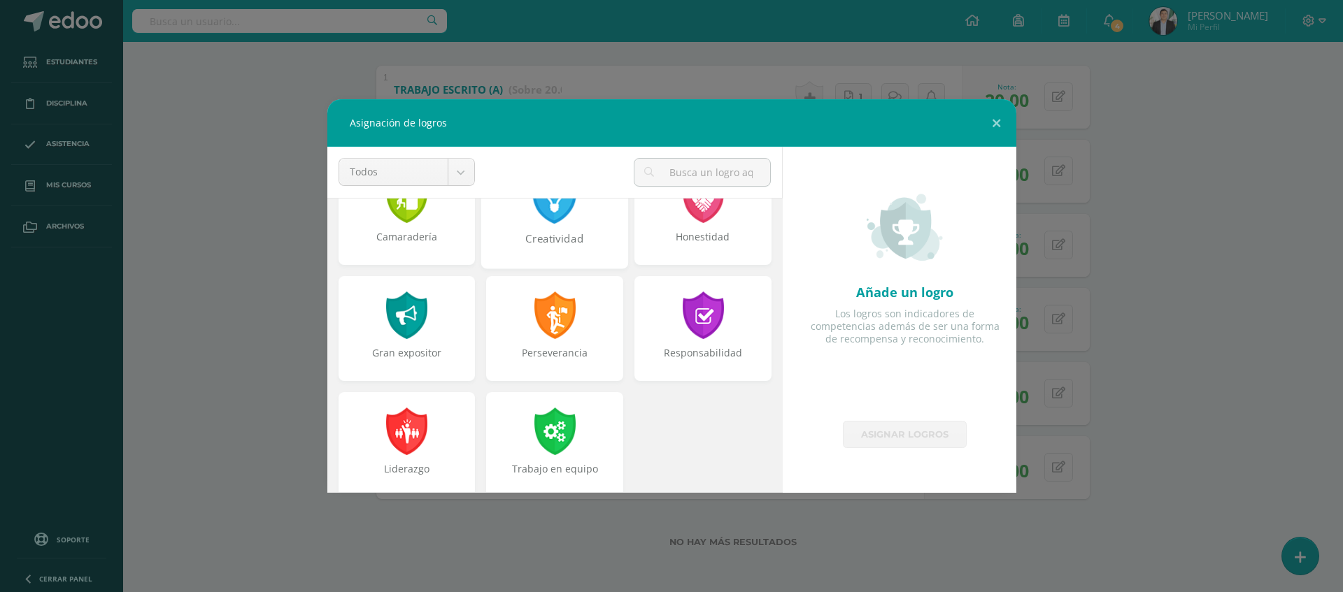
click at [554, 247] on div "Creatividad" at bounding box center [554, 246] width 144 height 30
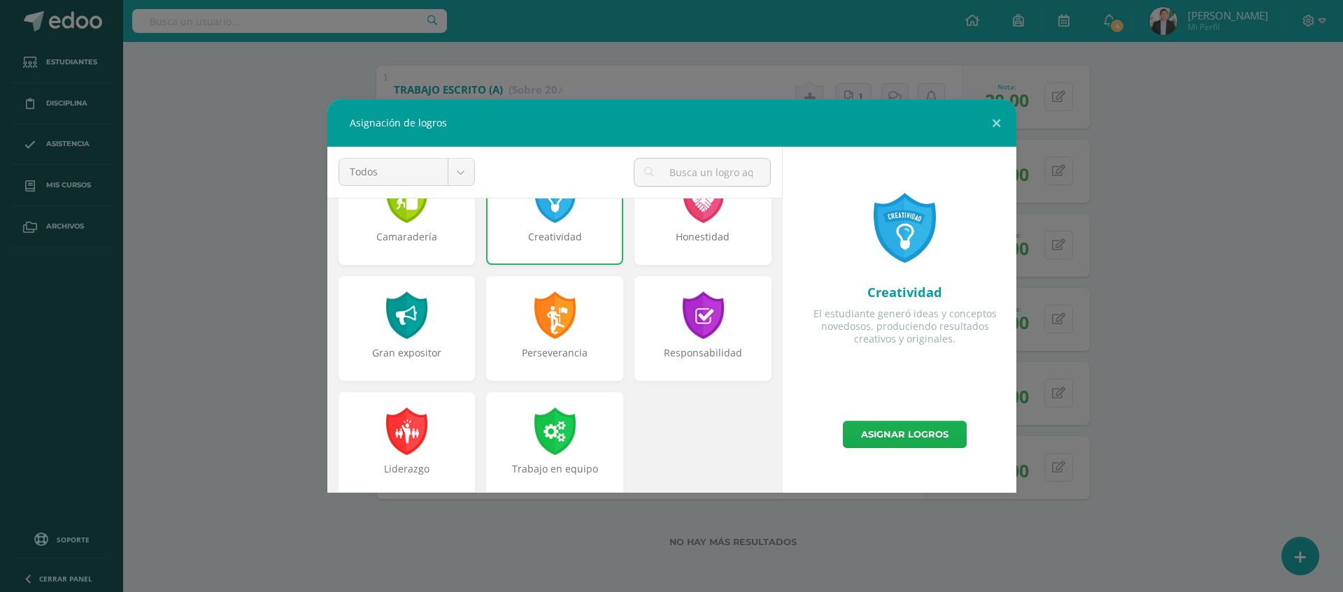
click at [935, 425] on link "Asignar logros" at bounding box center [905, 434] width 124 height 27
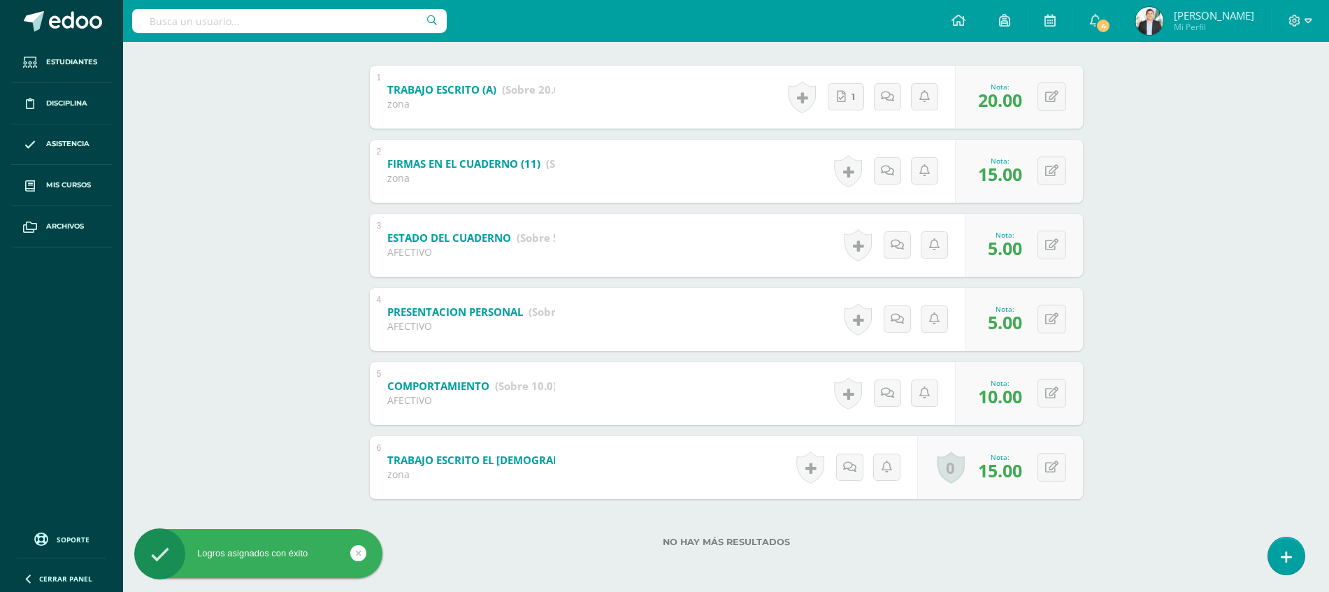
click at [1157, 333] on div "Ciencias Sociales y Form. Ciudadana Segundo Básicos Plan Diario "A" Herramienta…" at bounding box center [726, 175] width 1206 height 833
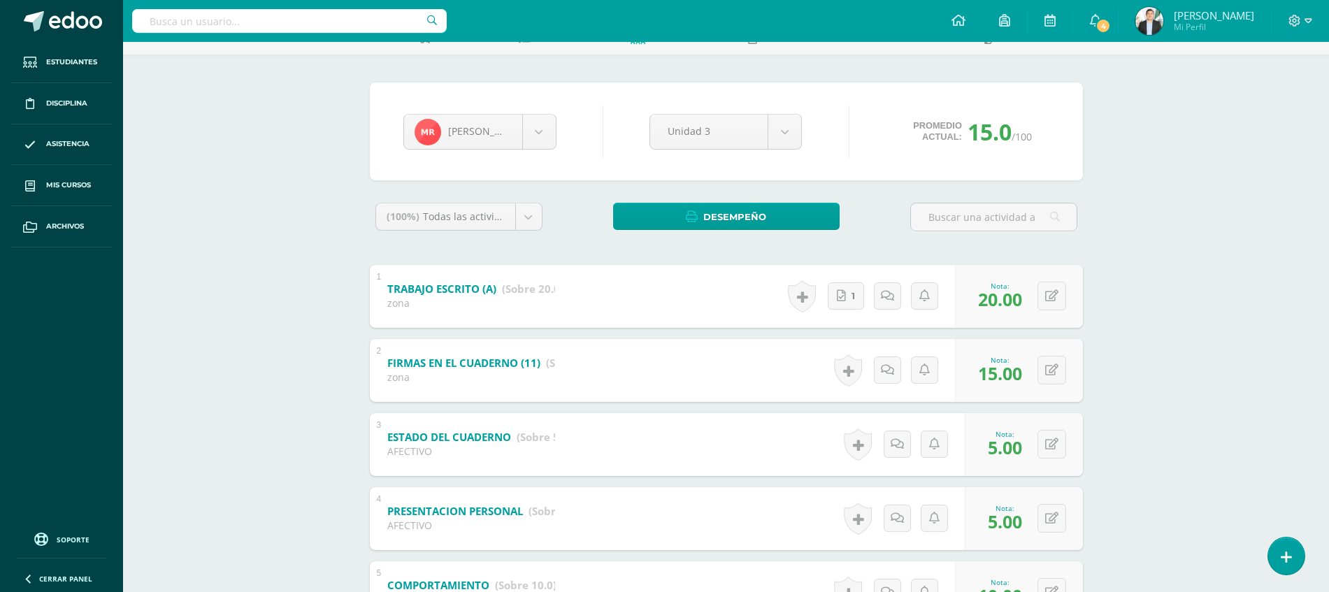
scroll to position [0, 0]
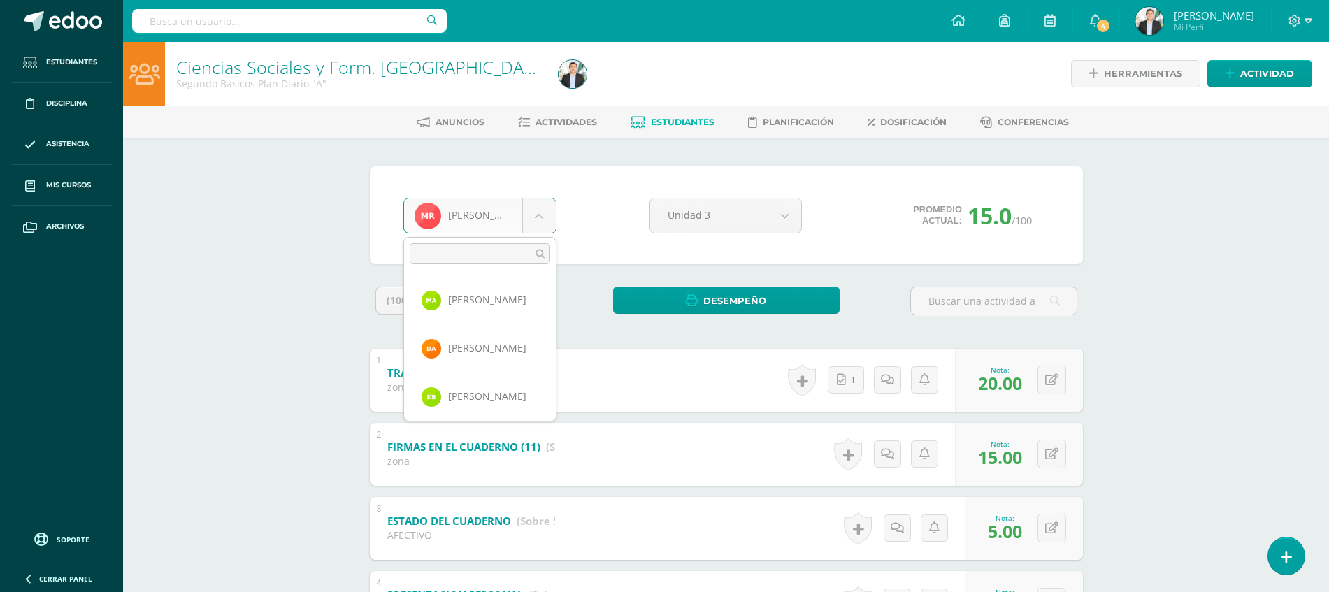
click at [520, 221] on body "Logros asignados con éxito Estudiantes Disciplina Asistencia Mis cursos Archivo…" at bounding box center [664, 437] width 1329 height 875
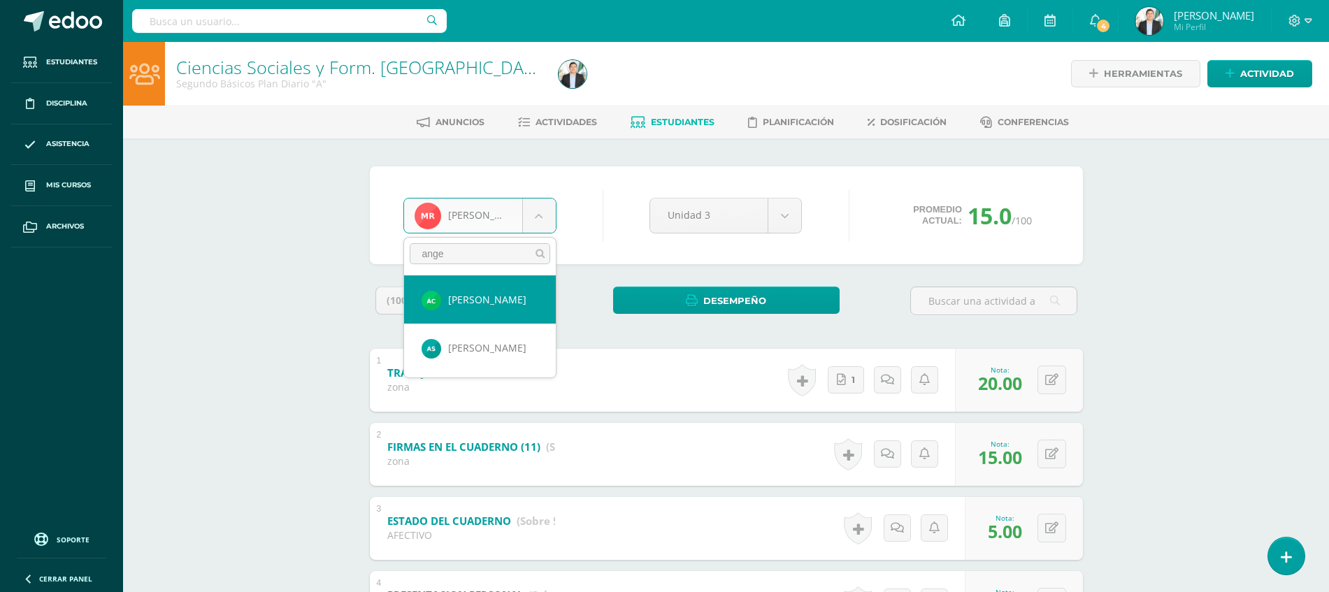
type input "angel"
select select "8673"
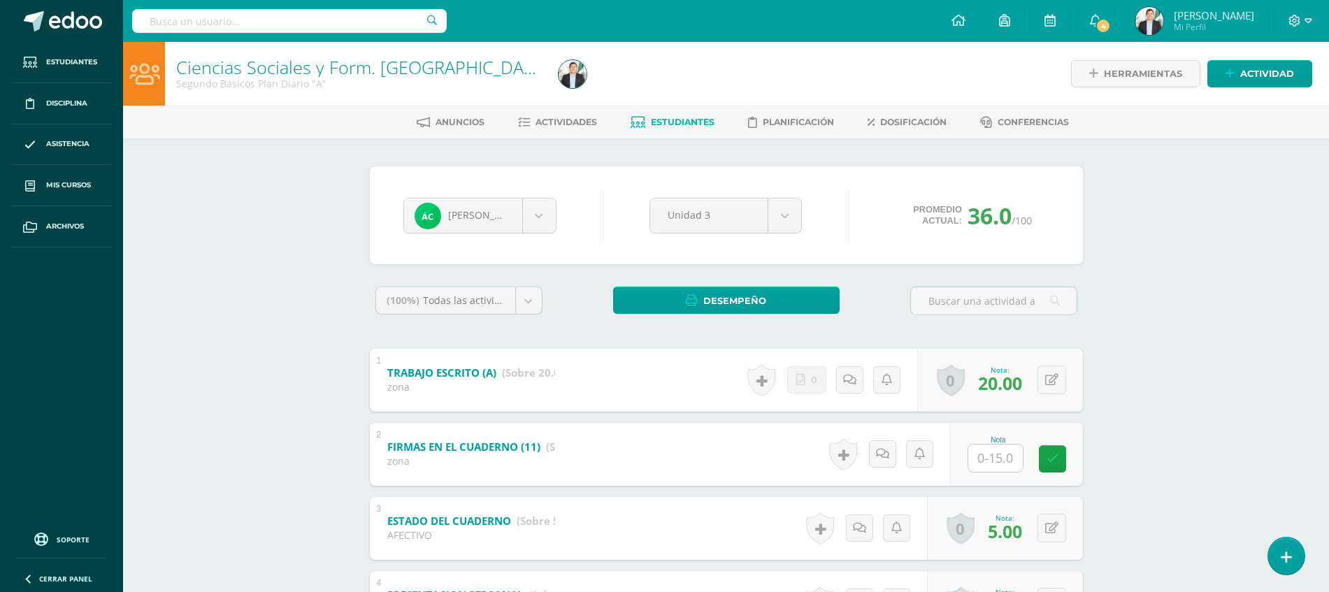
scroll to position [48, 0]
click at [520, 221] on body "Estudiantes Disciplina Asistencia Mis cursos Archivos Soporte Ayuda Reportar un…" at bounding box center [664, 437] width 1329 height 875
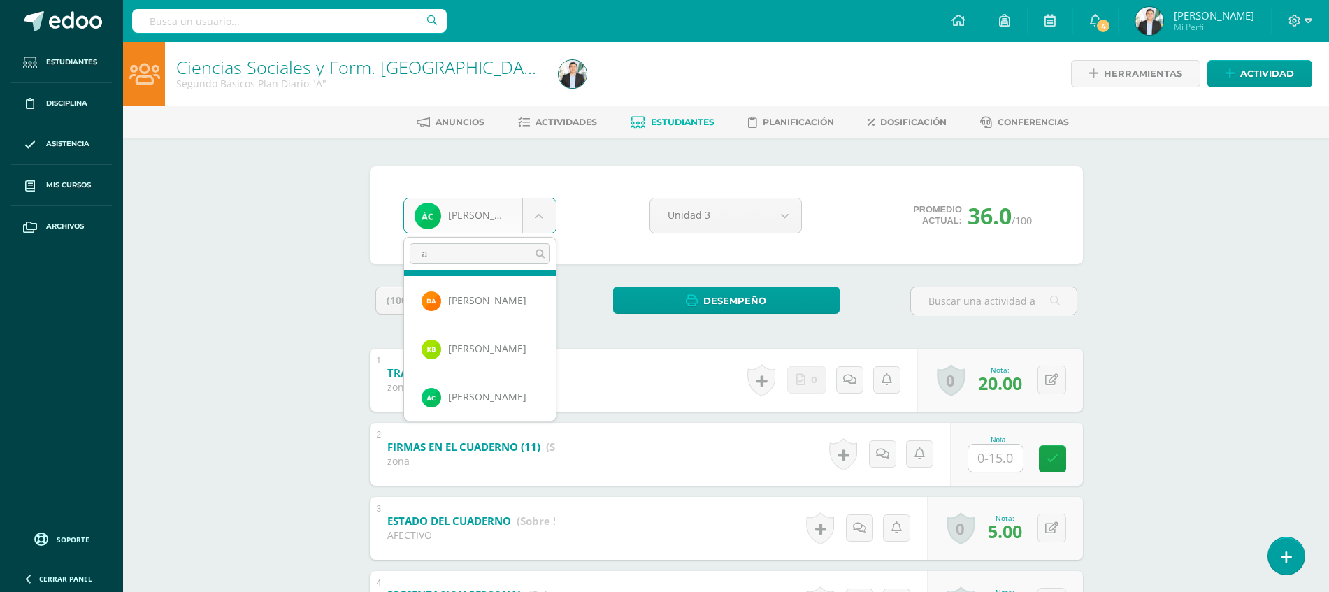
scroll to position [0, 0]
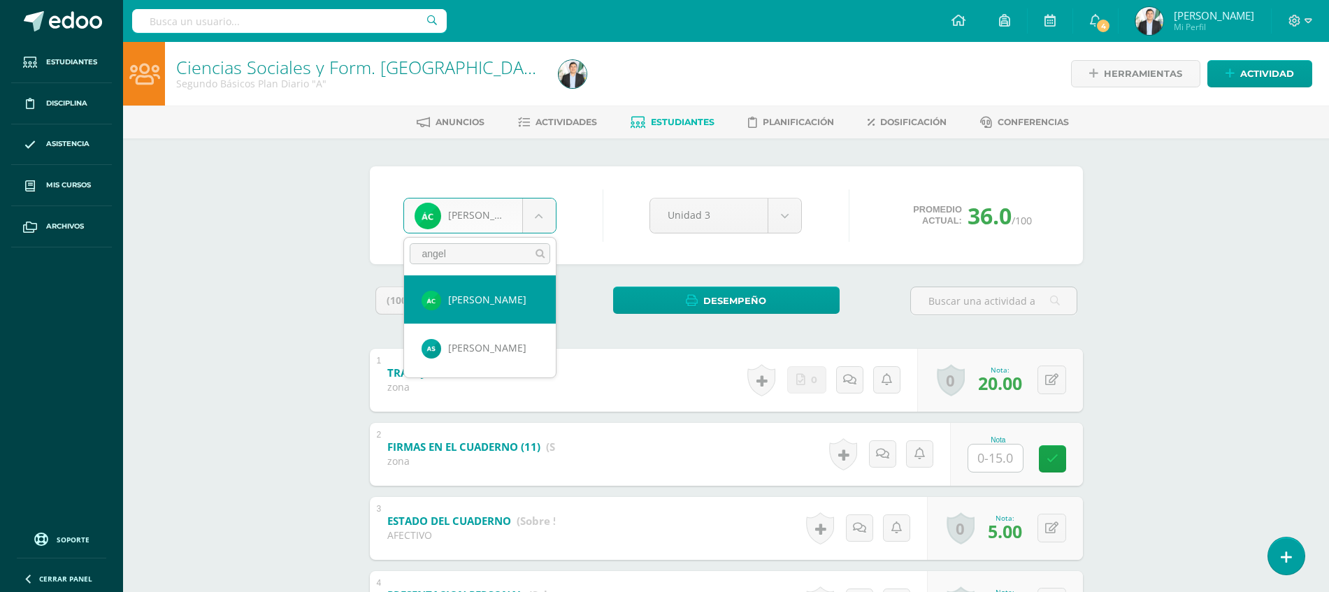
type input "[PERSON_NAME]"
select select "8059"
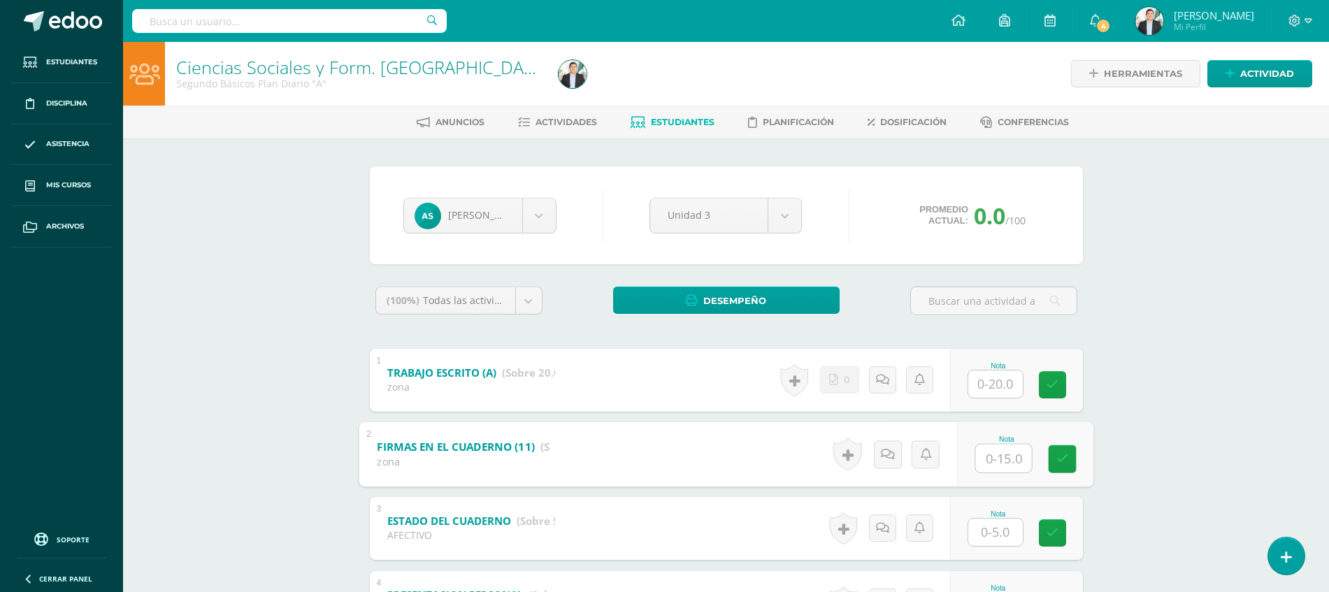
click at [1005, 450] on input "text" at bounding box center [1003, 458] width 56 height 28
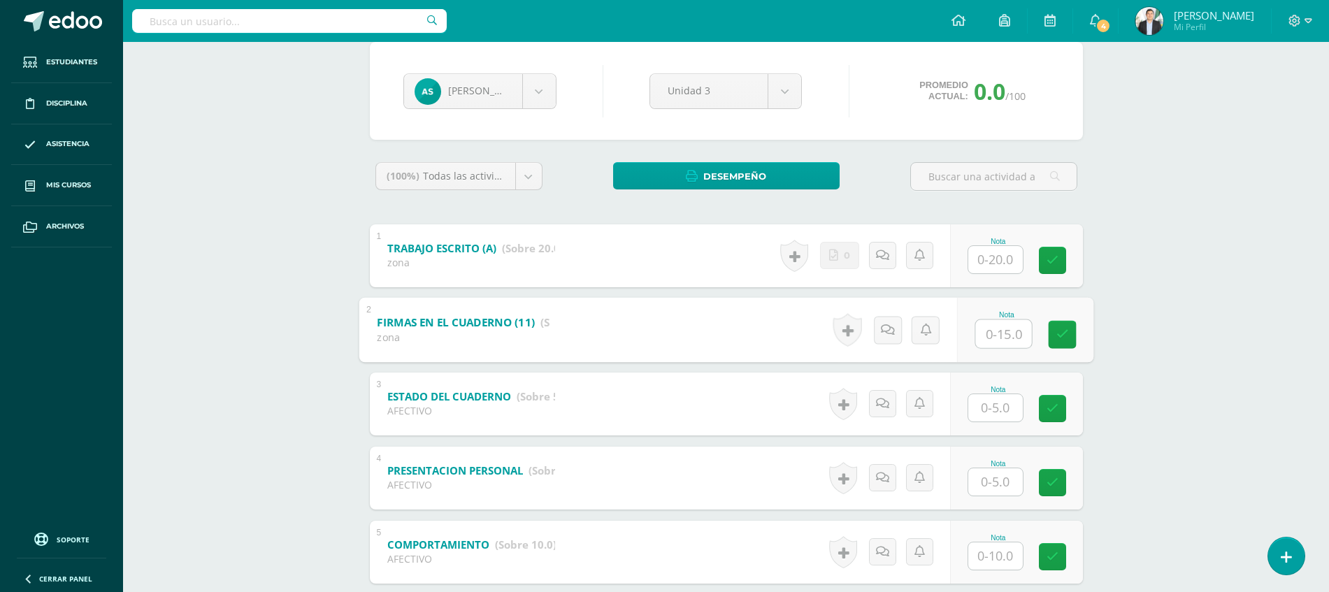
scroll to position [283, 0]
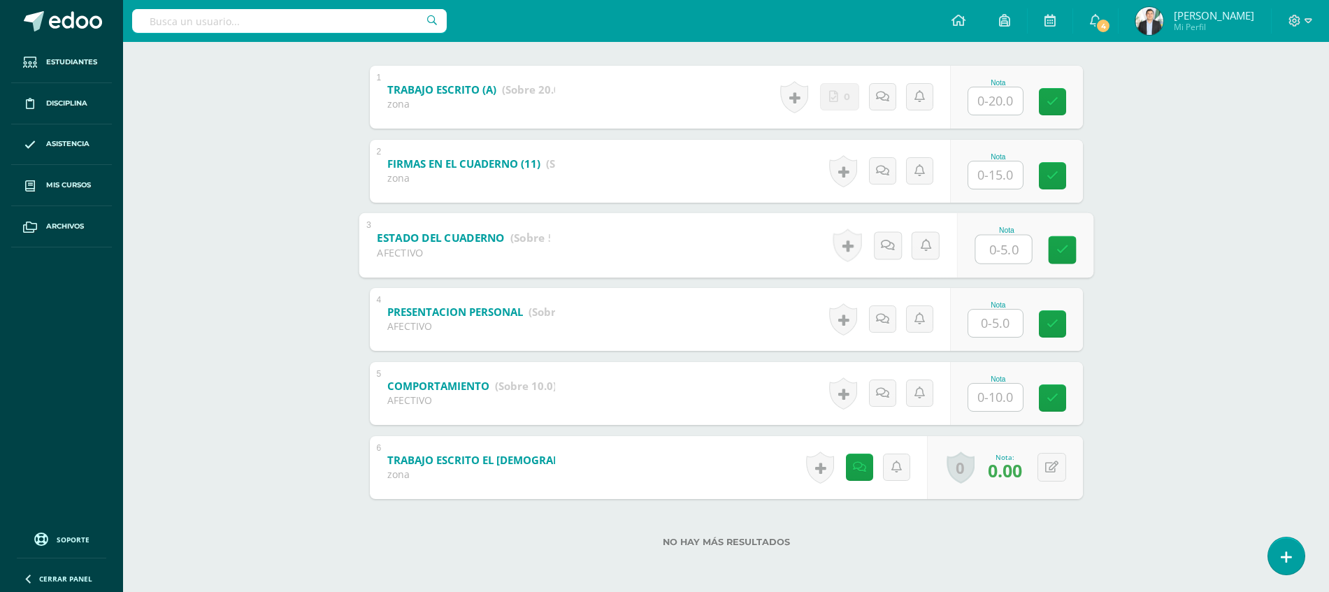
click at [998, 243] on input "text" at bounding box center [1003, 249] width 56 height 28
type input "5"
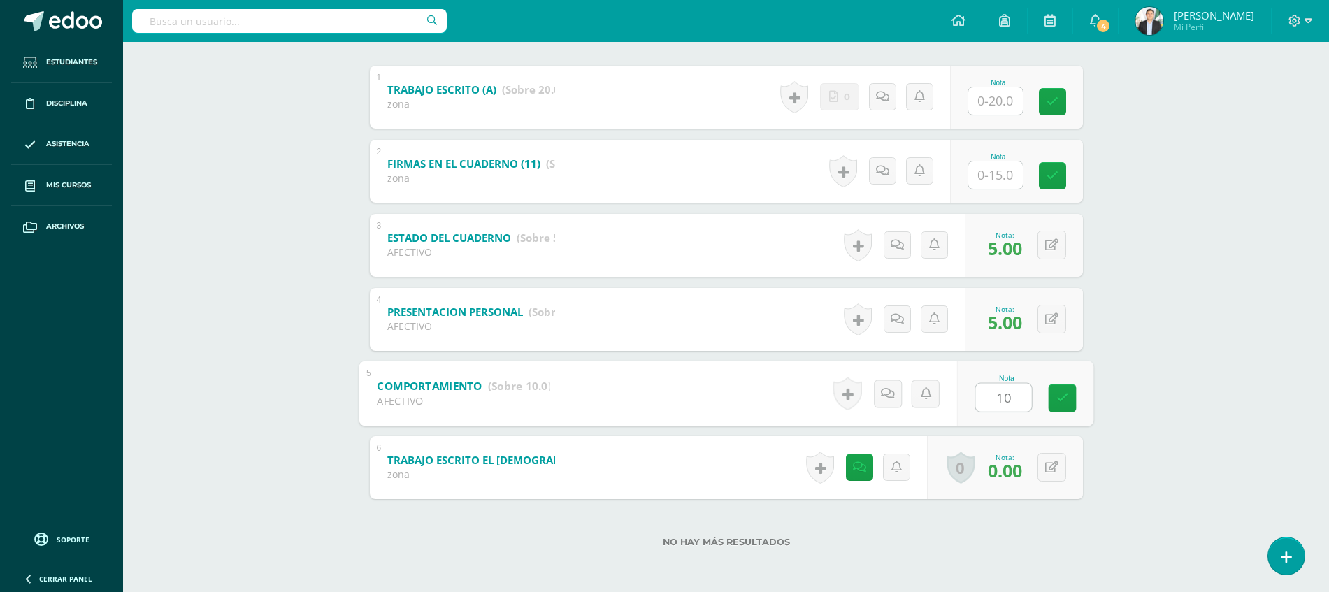
type input "10"
click at [1292, 266] on div "Ciencias Sociales y Form. Ciudadana Segundo Básicos Plan Diario "A" Herramienta…" at bounding box center [726, 175] width 1206 height 833
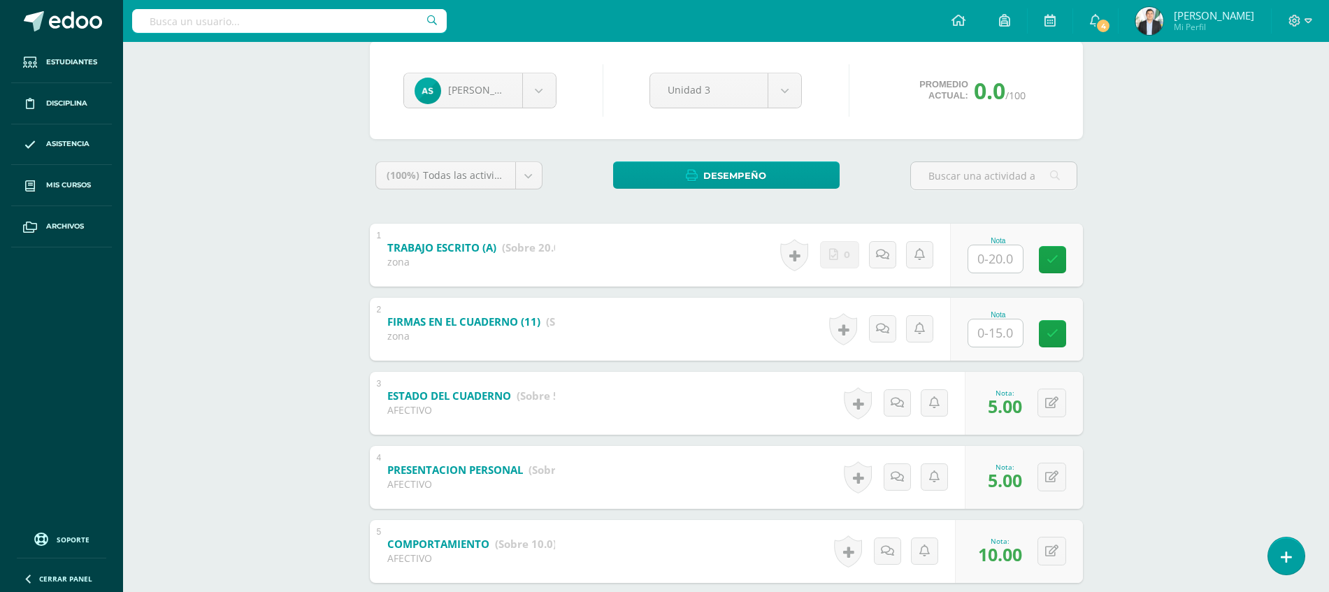
scroll to position [0, 0]
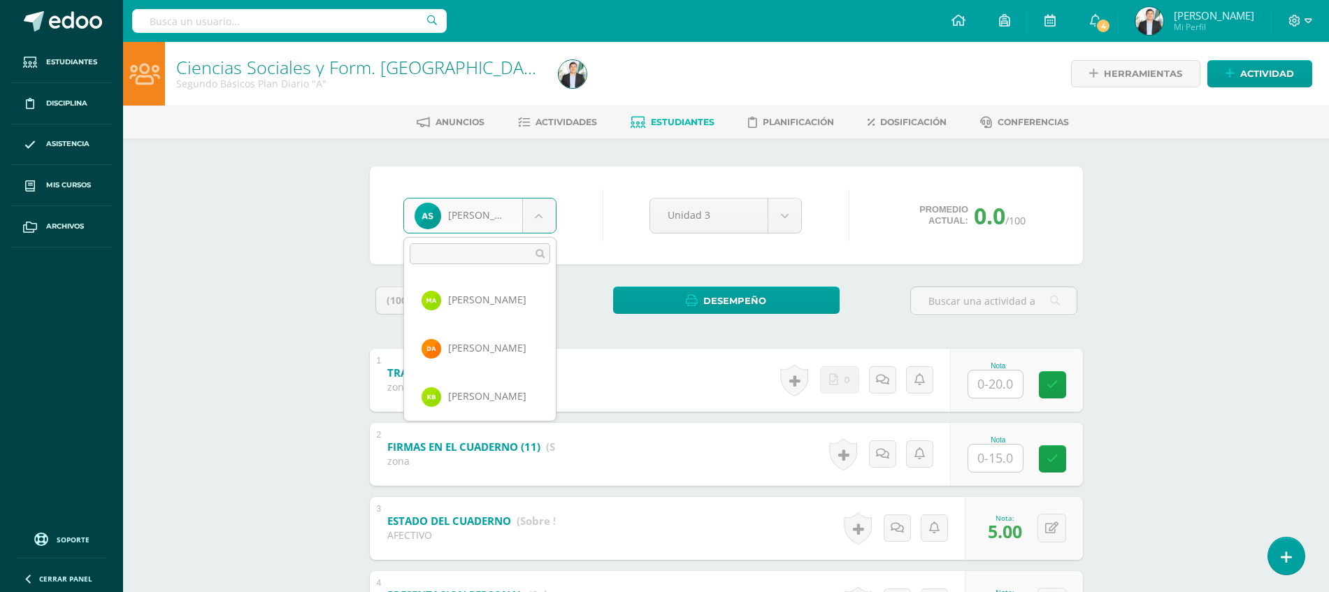
click at [480, 225] on body "Estudiantes Disciplina Asistencia Mis cursos Archivos Soporte Ayuda Reportar un…" at bounding box center [664, 437] width 1329 height 875
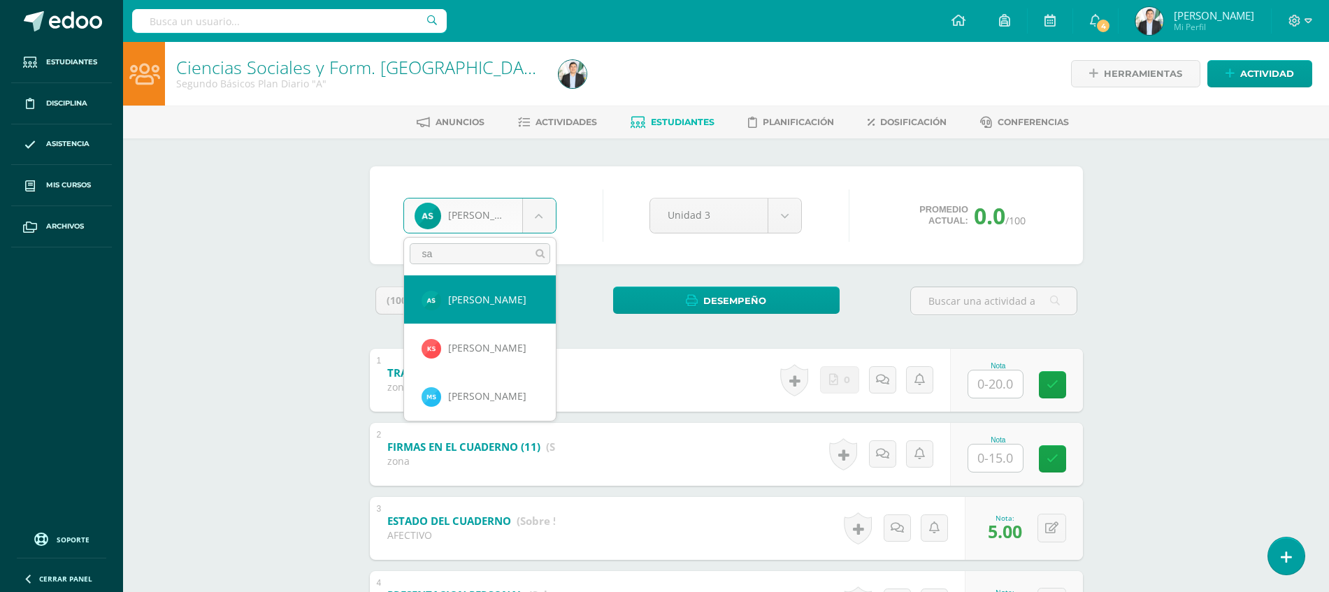
type input "san"
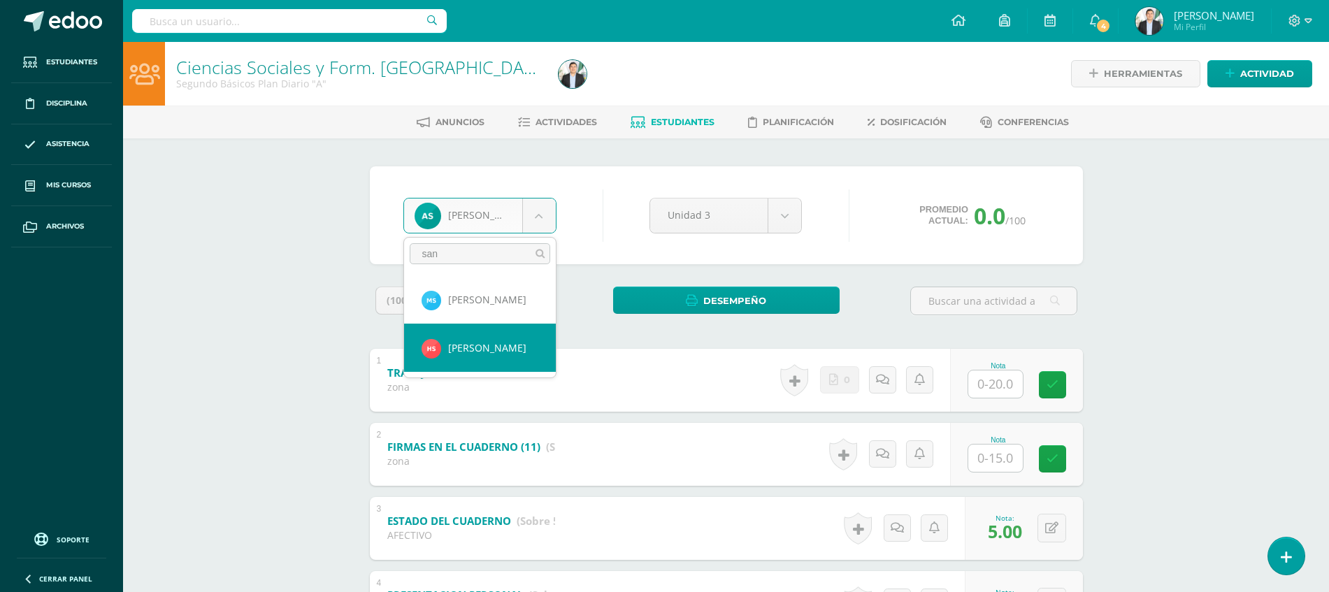
select select "8671"
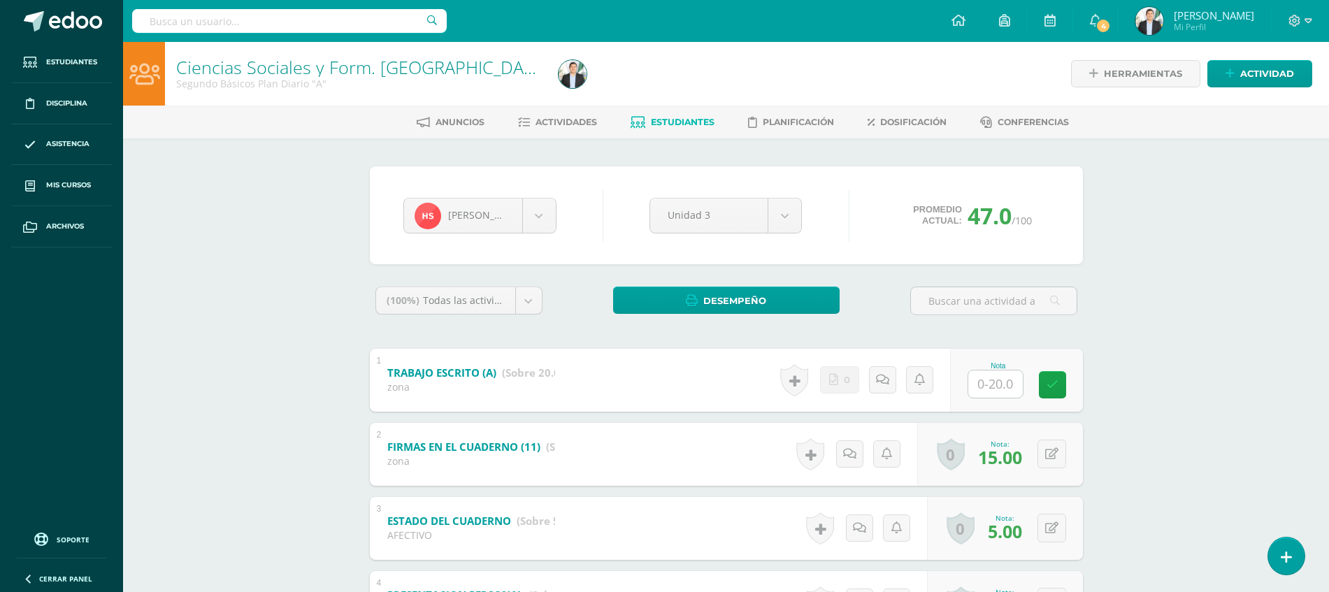
click at [540, 235] on div "[PERSON_NAME] [PERSON_NAME] [PERSON_NAME] [PERSON_NAME] [PERSON_NAME] [PERSON_N…" at bounding box center [726, 215] width 657 height 53
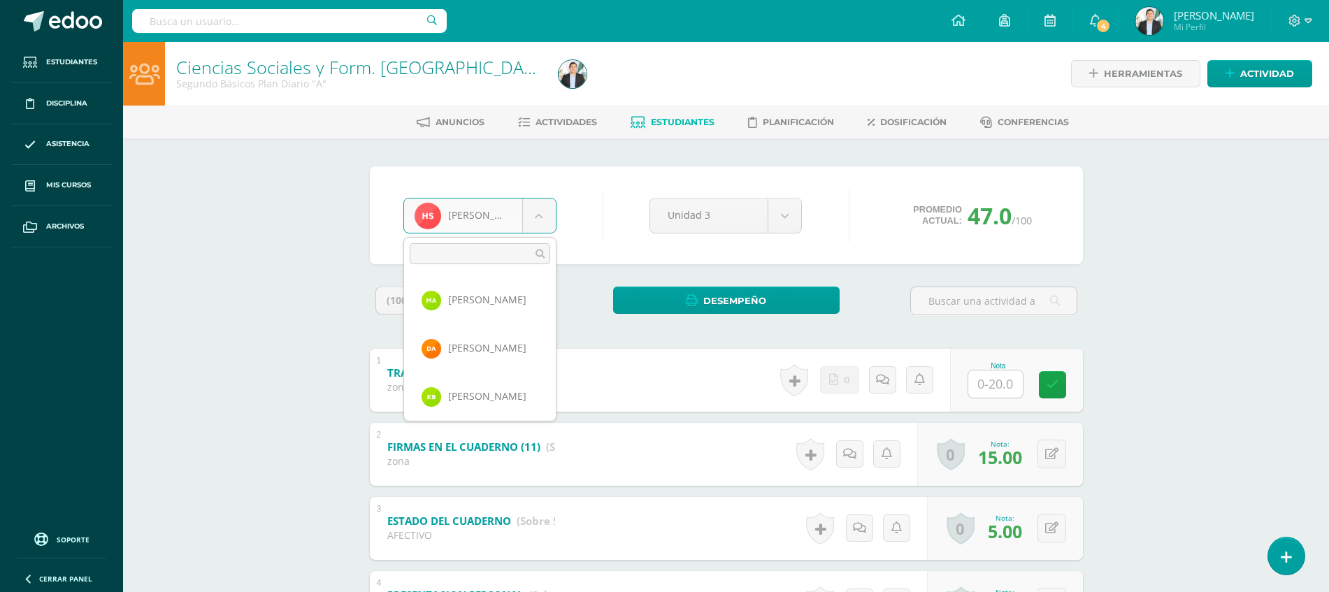
click at [536, 224] on body "Estudiantes Disciplina Asistencia Mis cursos Archivos Soporte Ayuda Reportar un…" at bounding box center [664, 437] width 1329 height 875
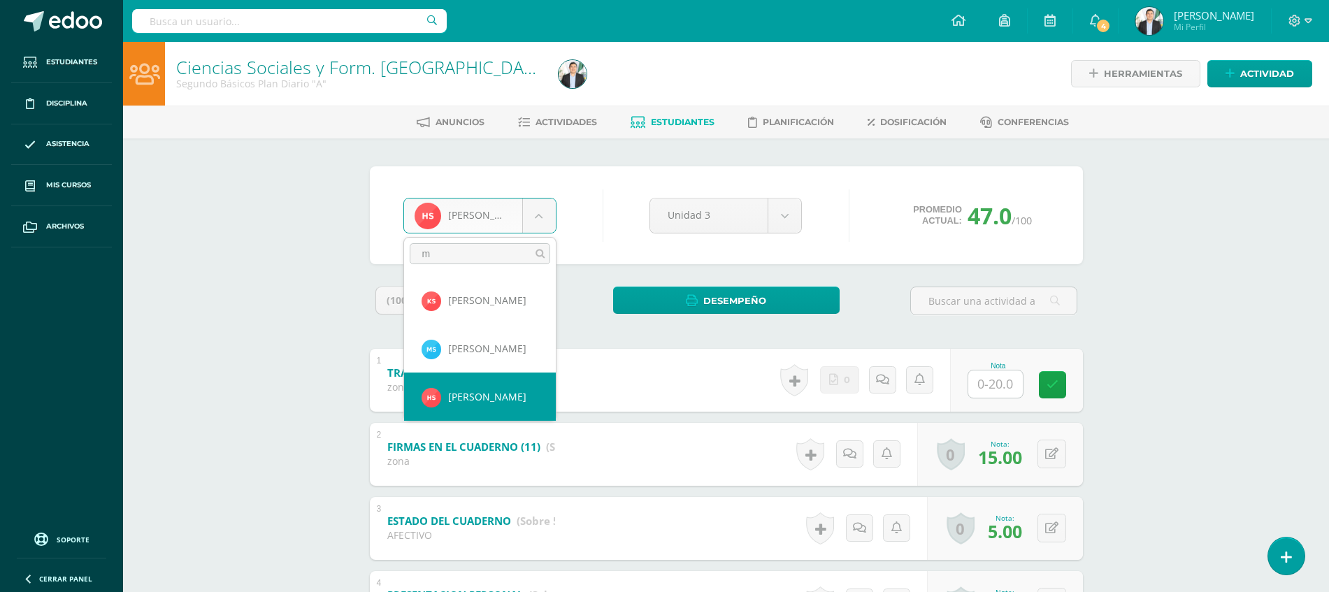
scroll to position [0, 0]
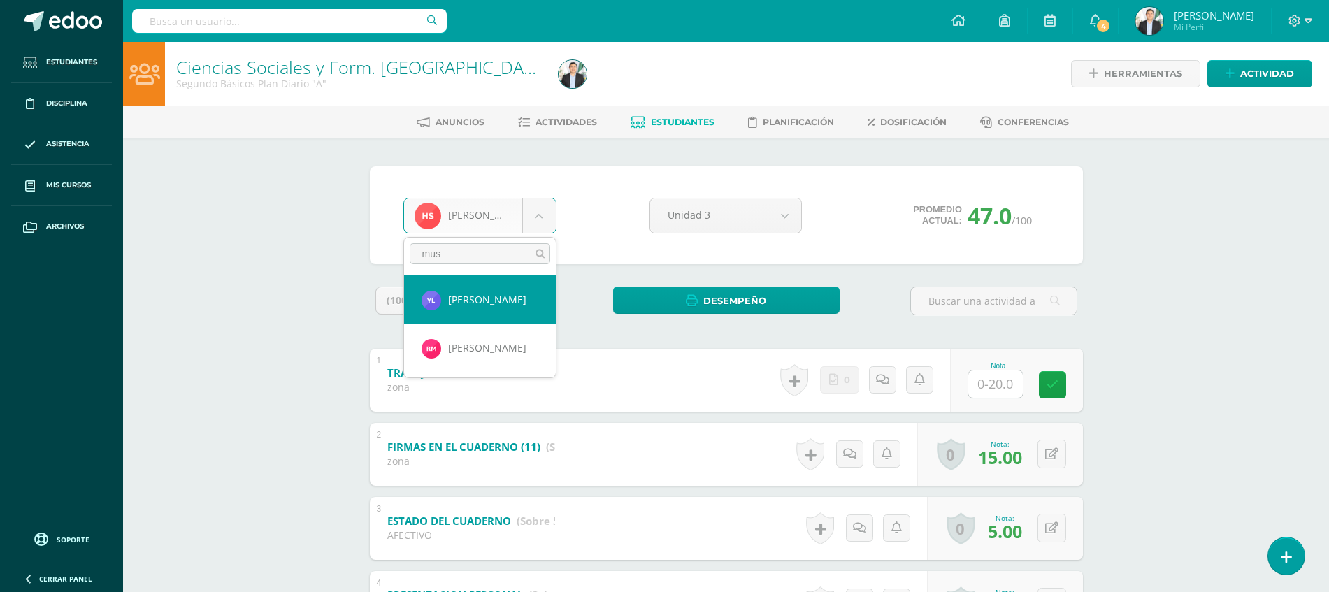
type input "musi"
select select "8070"
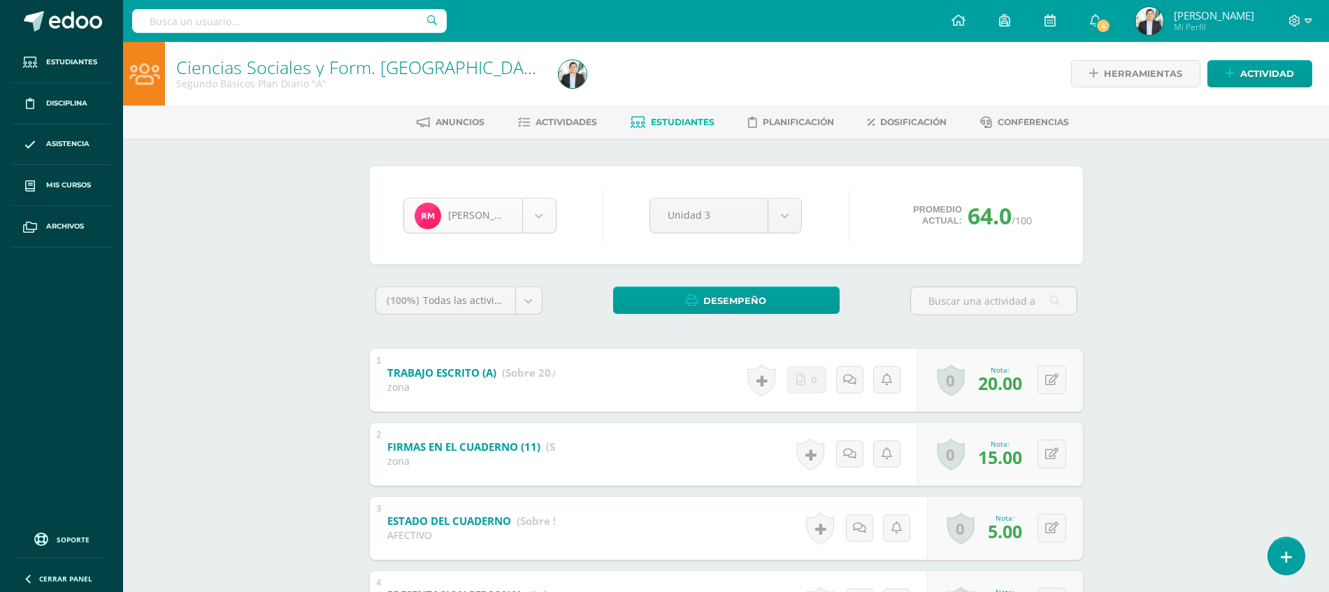
scroll to position [916, 0]
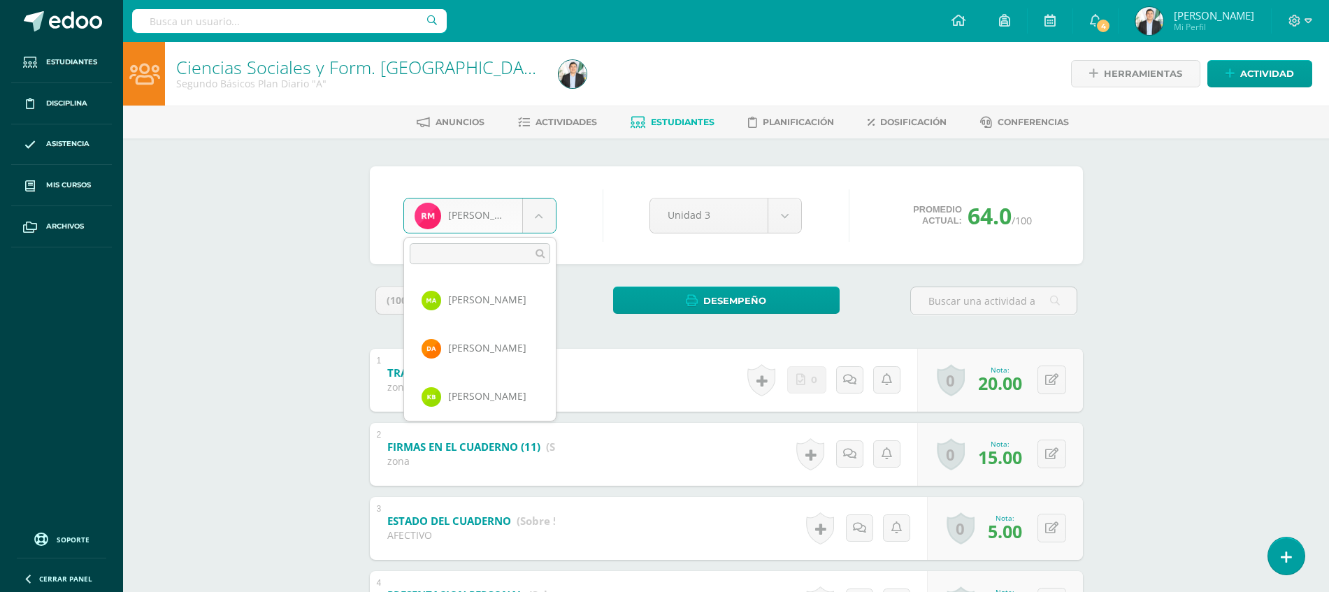
click at [523, 226] on body "Estudiantes Disciplina Asistencia Mis cursos Archivos Soporte Ayuda Reportar un…" at bounding box center [664, 437] width 1329 height 875
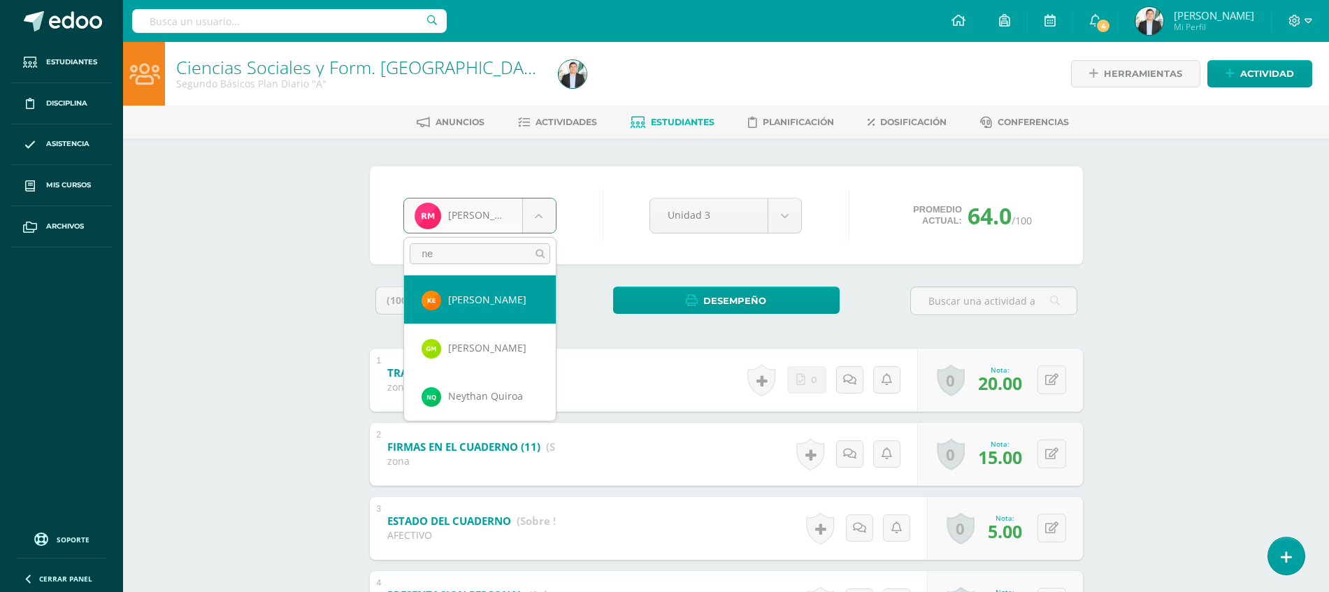
type input "[PERSON_NAME]"
select select "8072"
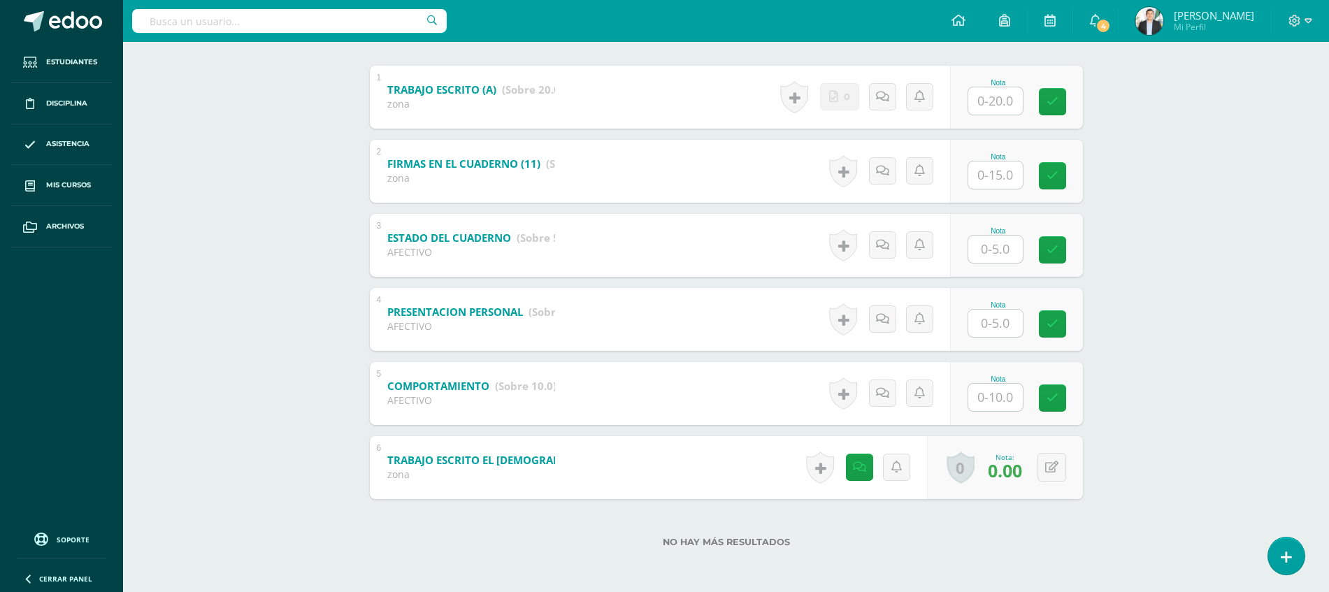
scroll to position [276, 0]
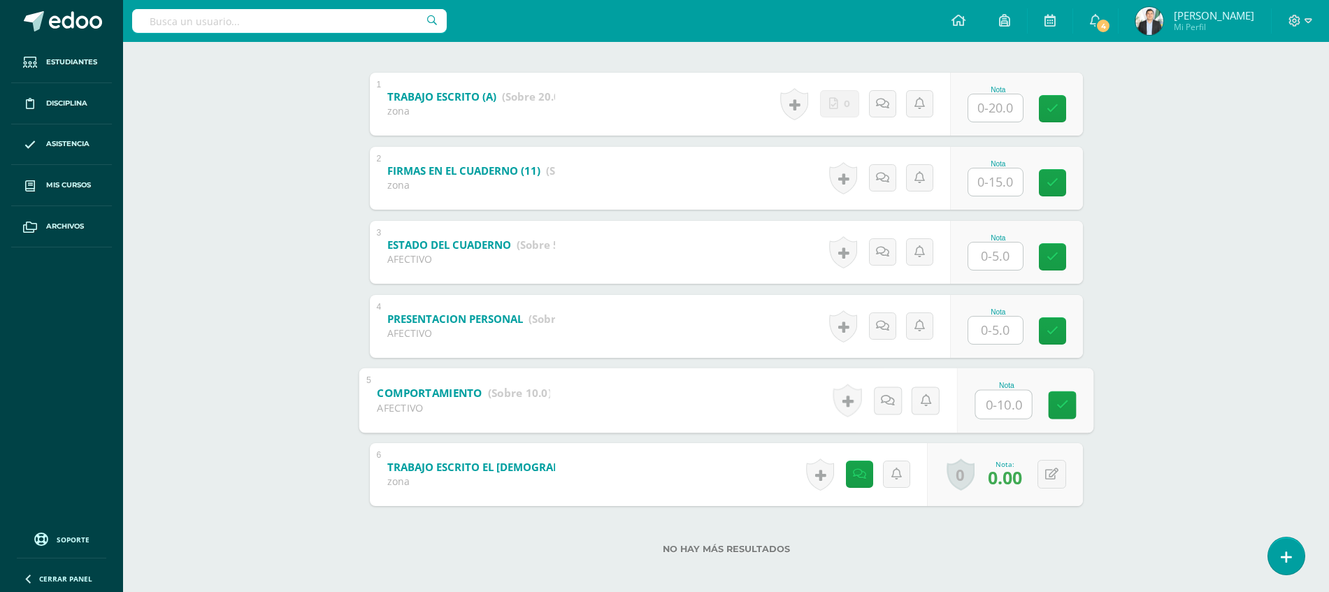
click at [1001, 394] on input "text" at bounding box center [1003, 404] width 56 height 28
type input "10"
click at [1005, 336] on input "text" at bounding box center [1003, 330] width 56 height 28
type input "5"
click at [1108, 322] on div "[PERSON_NAME] [PERSON_NAME] [PERSON_NAME] [PERSON_NAME] [PERSON_NAME] [PERSON_N…" at bounding box center [726, 230] width 769 height 737
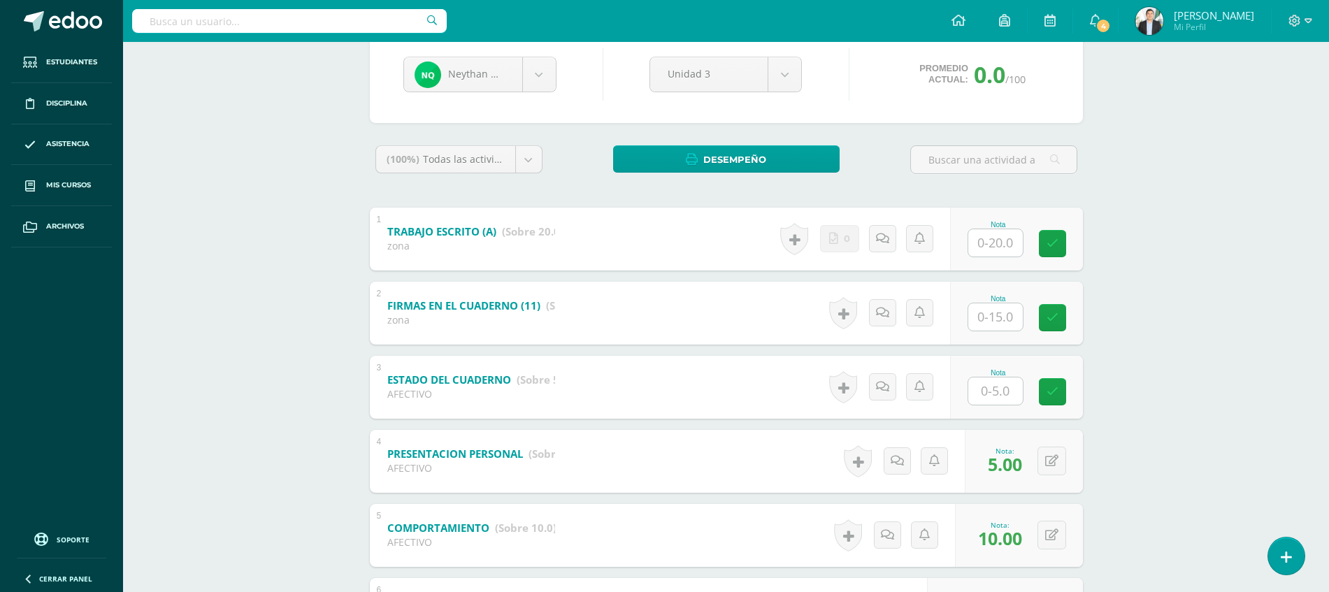
scroll to position [144, 0]
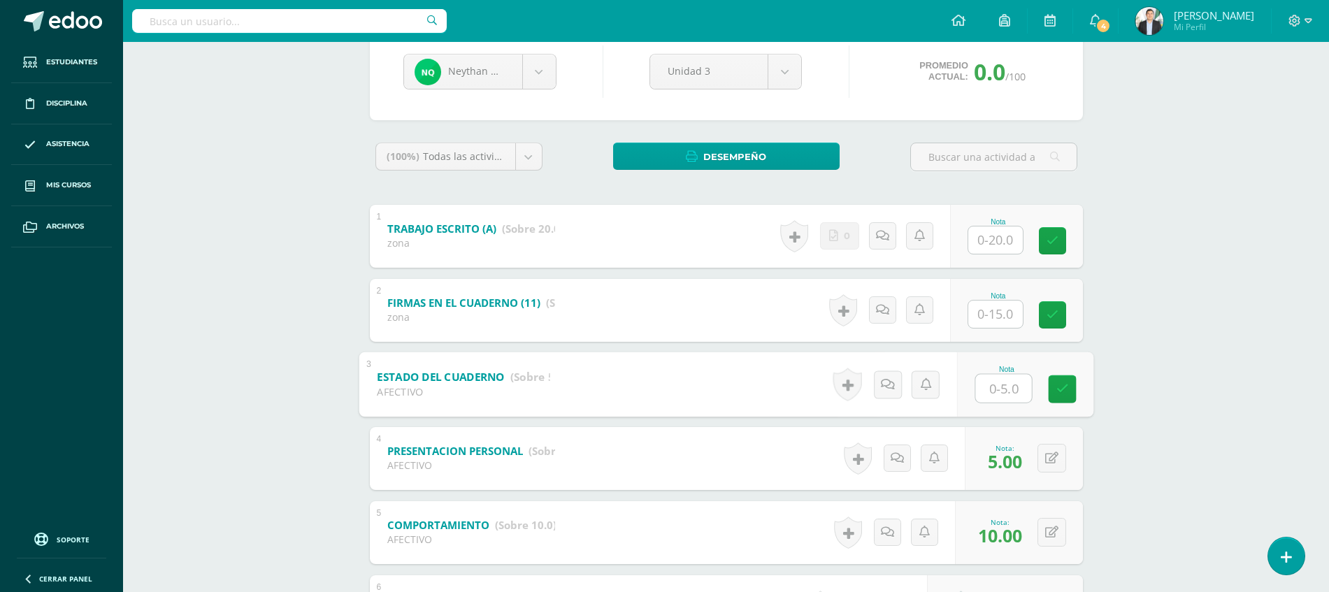
click at [1012, 381] on input "text" at bounding box center [1003, 388] width 56 height 28
type input "5"
click at [1173, 356] on div "Ciencias Sociales y Form. Ciudadana Segundo Básicos Plan Diario "A" Herramienta…" at bounding box center [726, 314] width 1206 height 833
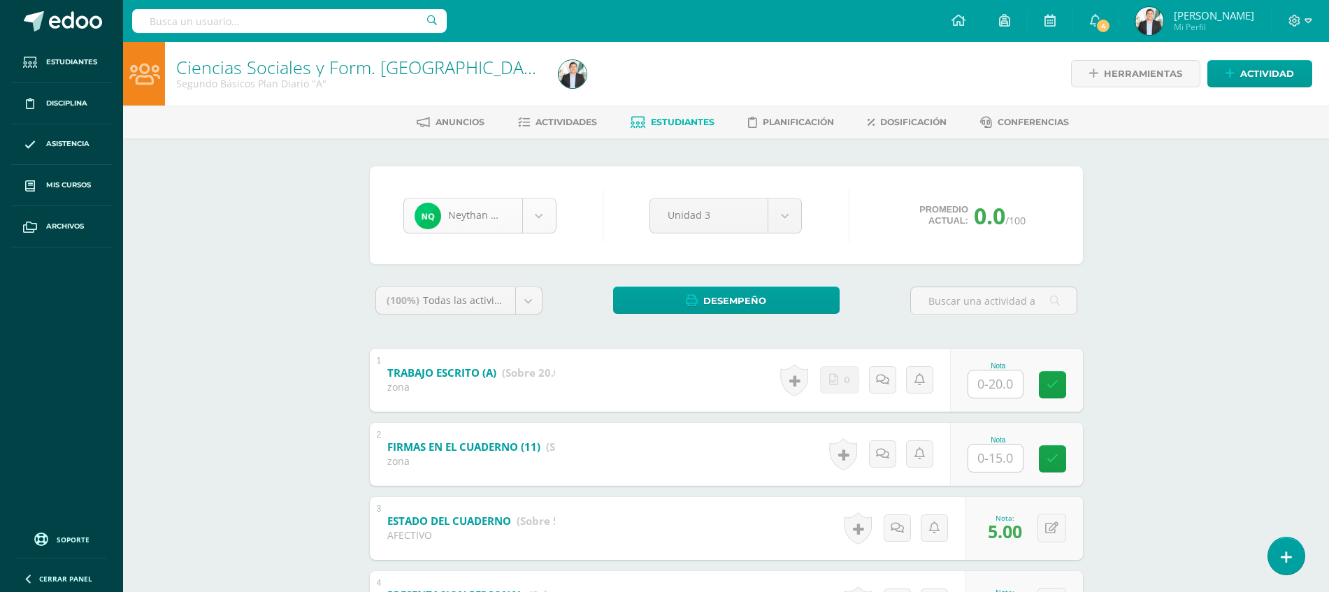
scroll to position [964, 0]
click at [536, 215] on body "Estudiantes Disciplina Asistencia Mis cursos Archivos Soporte Ayuda Reportar un…" at bounding box center [664, 437] width 1329 height 875
click at [678, 122] on body "Estudiantes Disciplina Asistencia Mis cursos Archivos Soporte Ayuda Reportar un…" at bounding box center [664, 437] width 1329 height 875
click at [678, 122] on span "Estudiantes" at bounding box center [683, 122] width 64 height 10
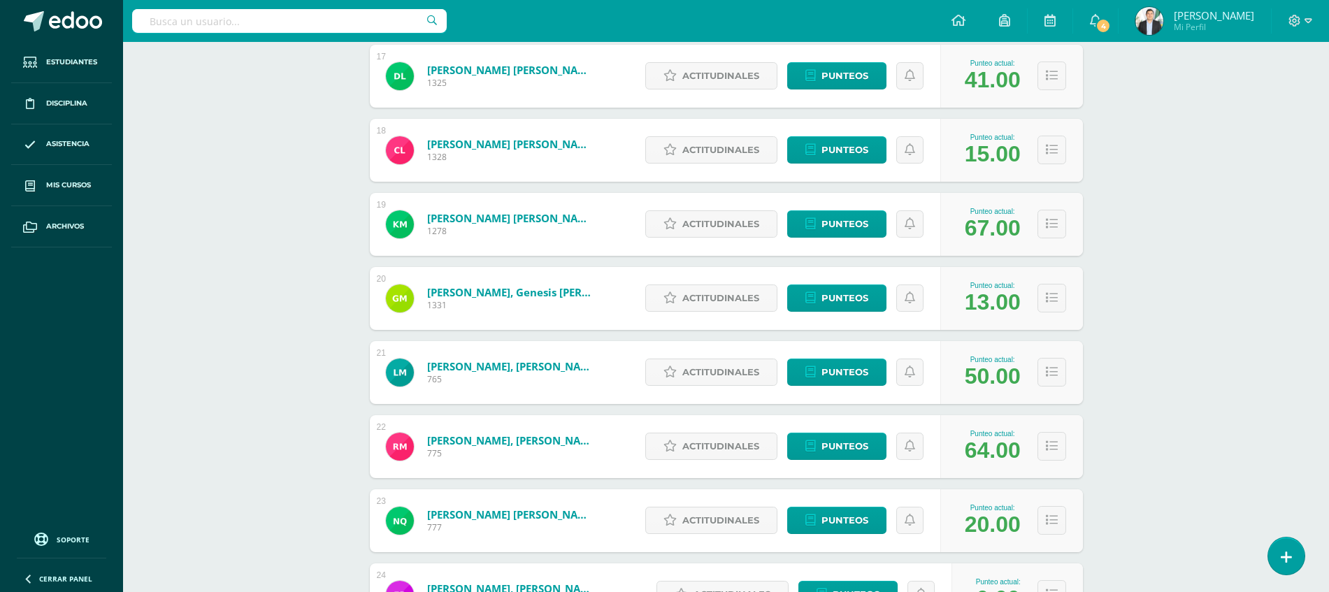
scroll to position [1553, 0]
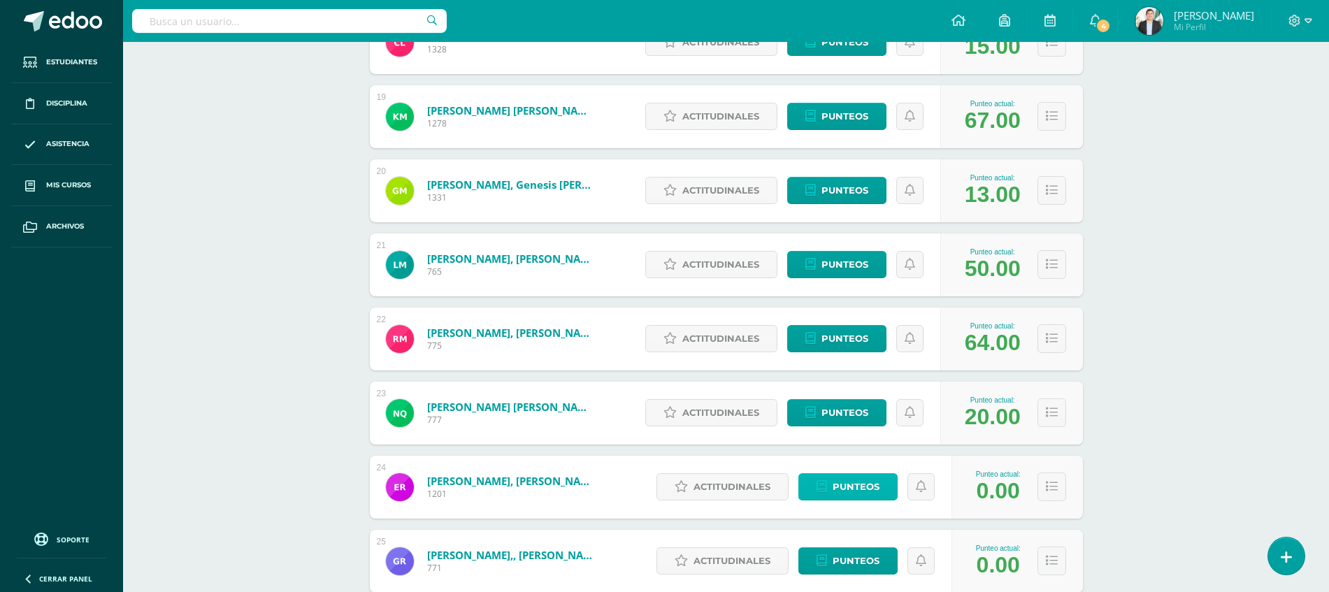
click at [865, 488] on span "Punteos" at bounding box center [856, 487] width 47 height 26
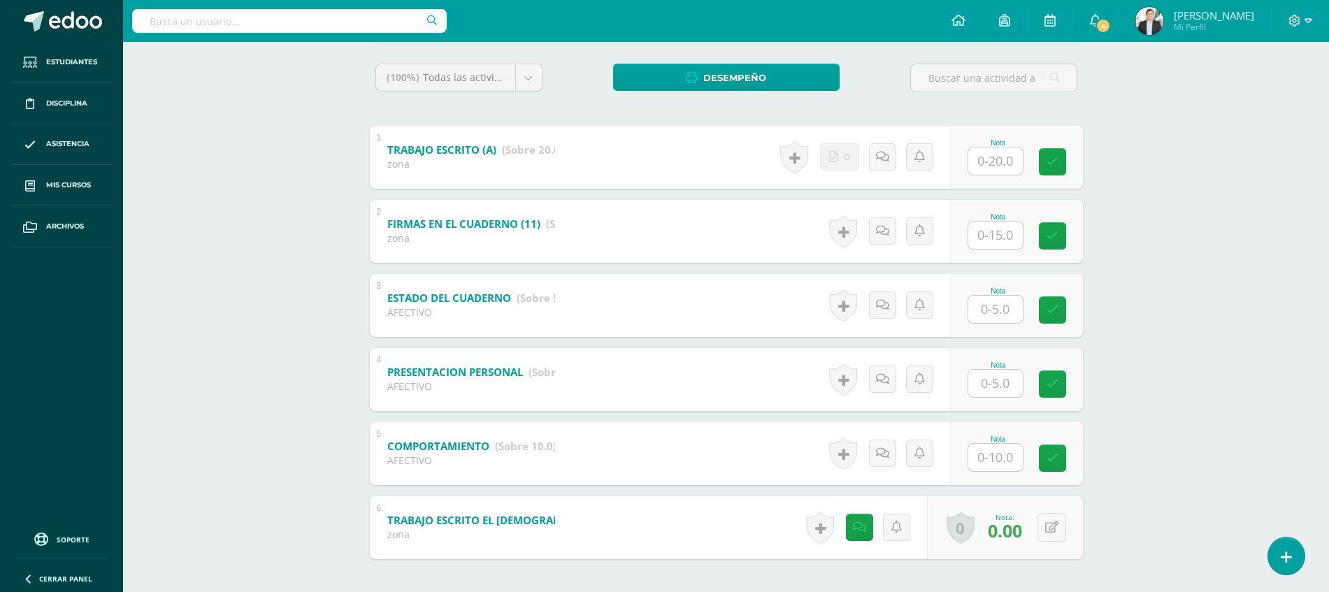
scroll to position [283, 0]
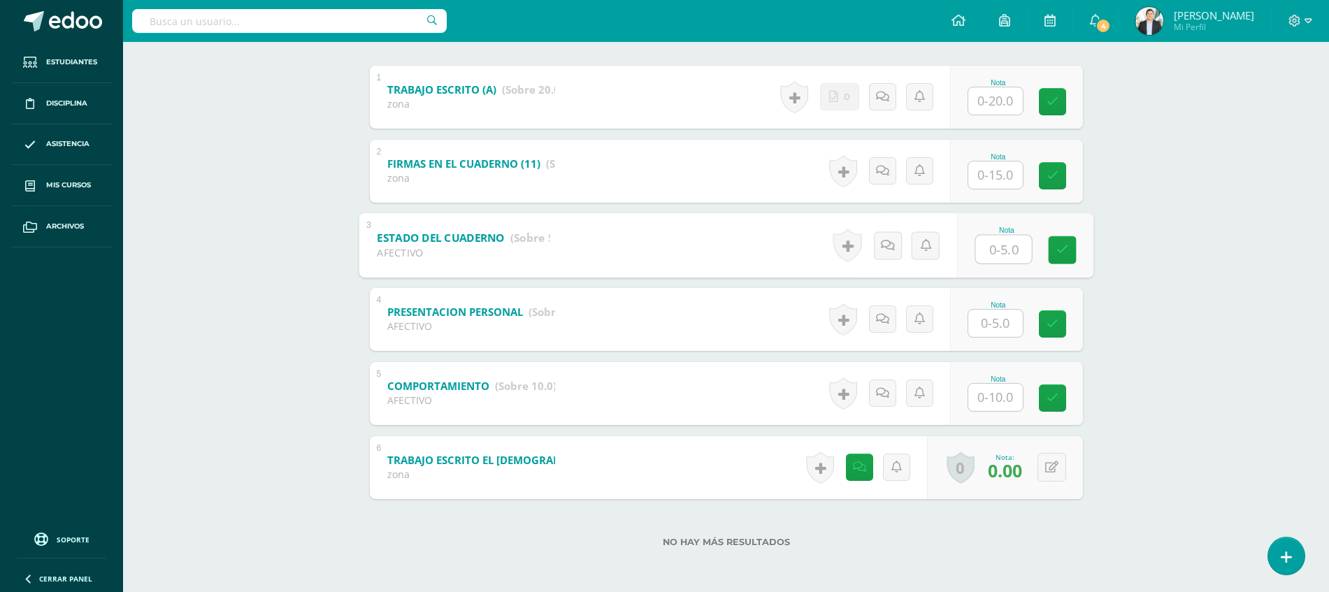
click at [976, 253] on input "text" at bounding box center [1003, 249] width 56 height 28
type input "5"
click at [999, 317] on input "text" at bounding box center [1003, 323] width 56 height 28
type input "5"
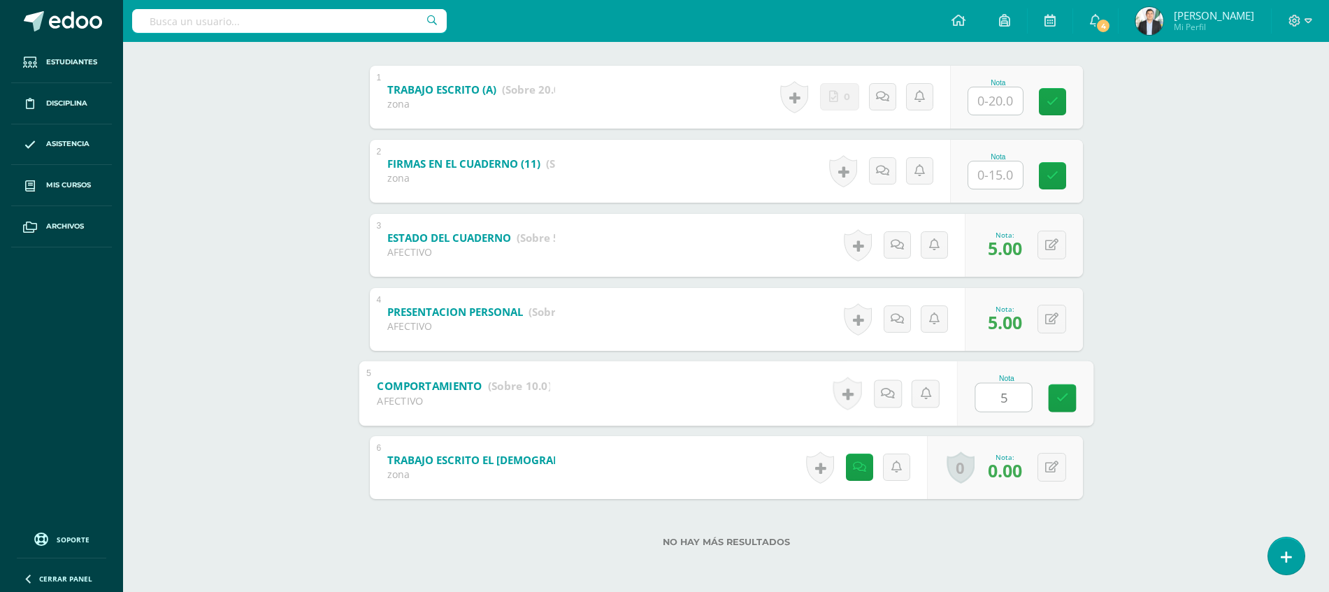
type input "5"
click at [1152, 378] on div "Ciencias Sociales y Form. [GEOGRAPHIC_DATA] Segundo Básicos Plan Diario "A" Her…" at bounding box center [726, 175] width 1206 height 833
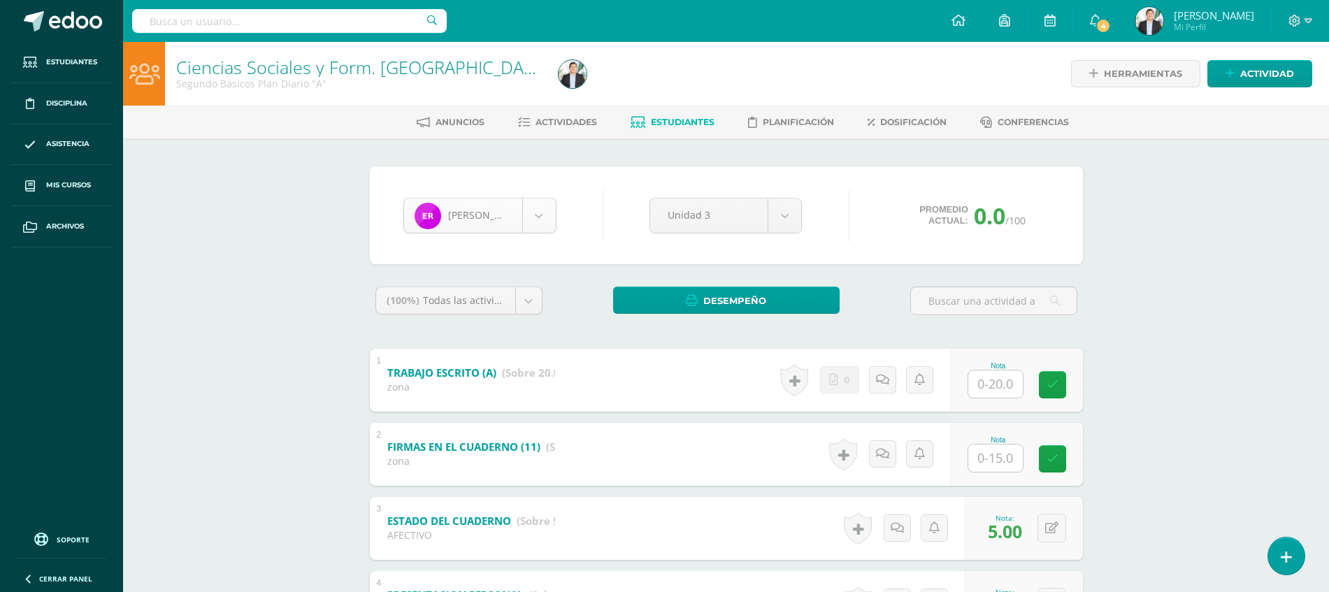
scroll to position [1012, 0]
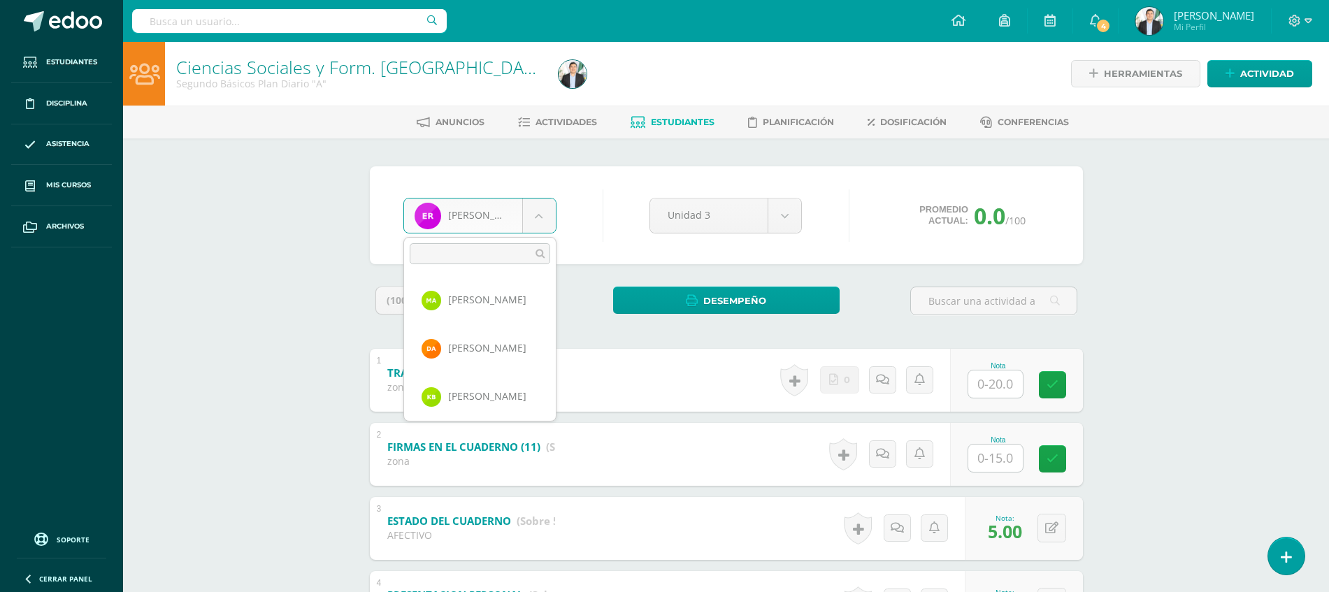
click at [479, 221] on body "Estudiantes Disciplina Asistencia Mis cursos Archivos Soporte Ayuda Reportar un…" at bounding box center [664, 437] width 1329 height 875
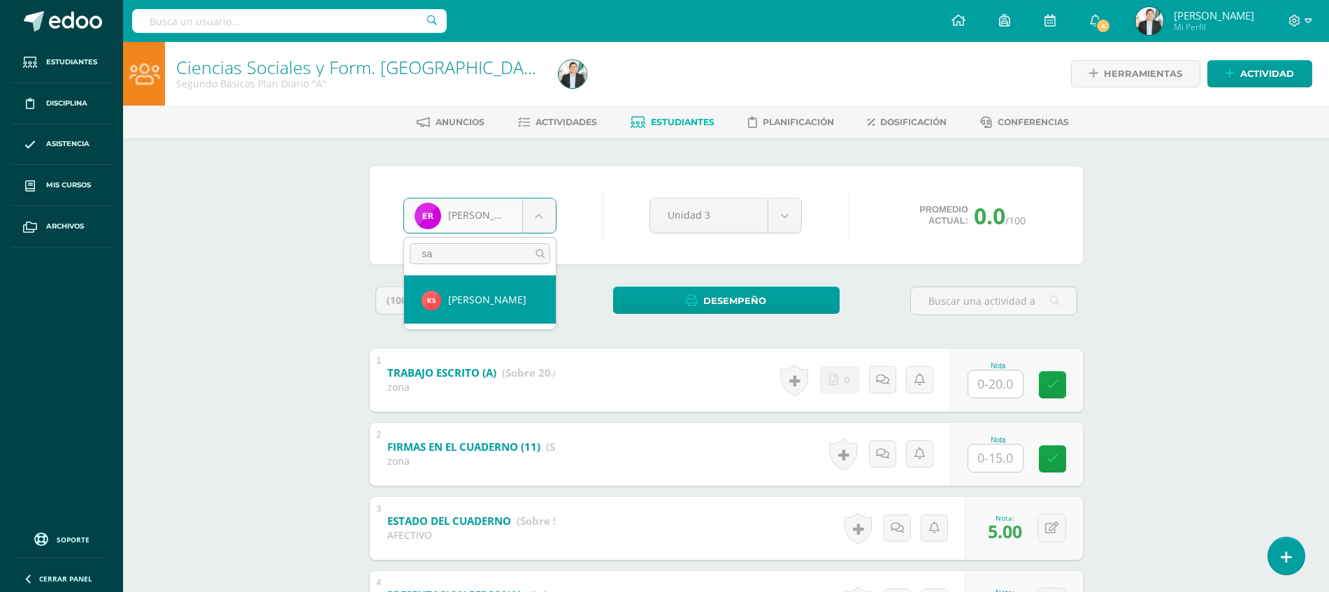
type input "sam"
select select "8829"
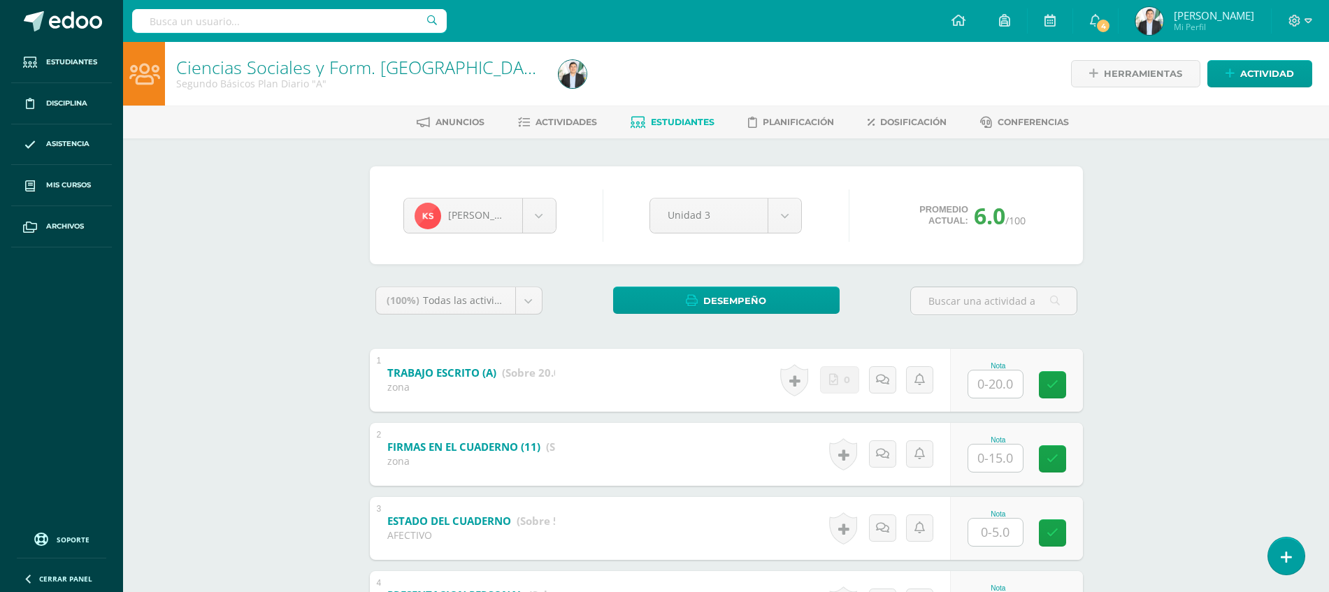
drag, startPoint x: 1325, startPoint y: 220, endPoint x: 1341, endPoint y: 222, distance: 16.2
click at [1329, 222] on html "Estudiantes Disciplina Asistencia Mis cursos Archivos Soporte Ayuda Reportar un…" at bounding box center [664, 437] width 1329 height 875
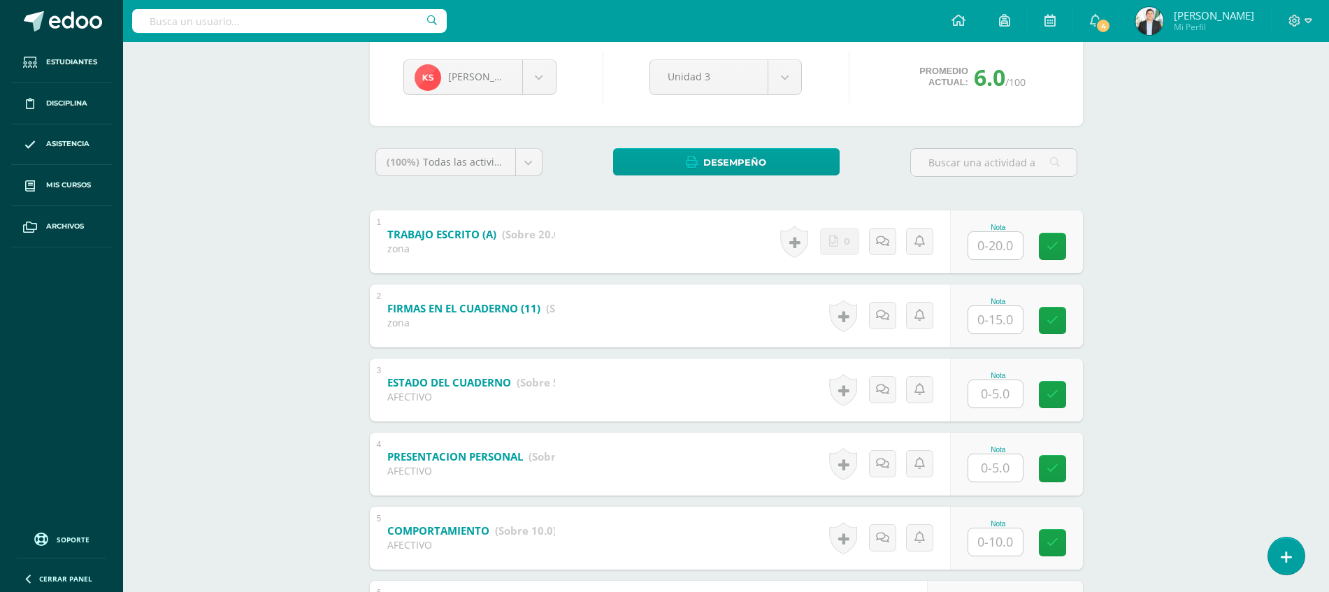
scroll to position [148, 0]
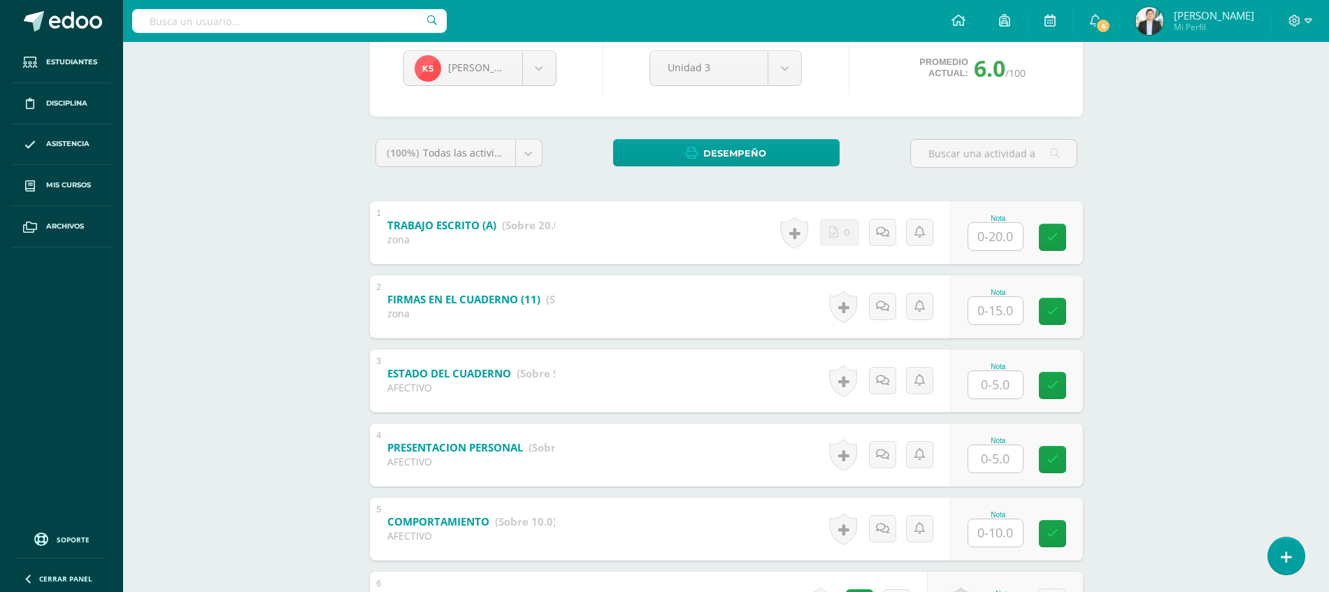
click at [982, 313] on input "text" at bounding box center [995, 310] width 55 height 27
type input "15"
type input "1"
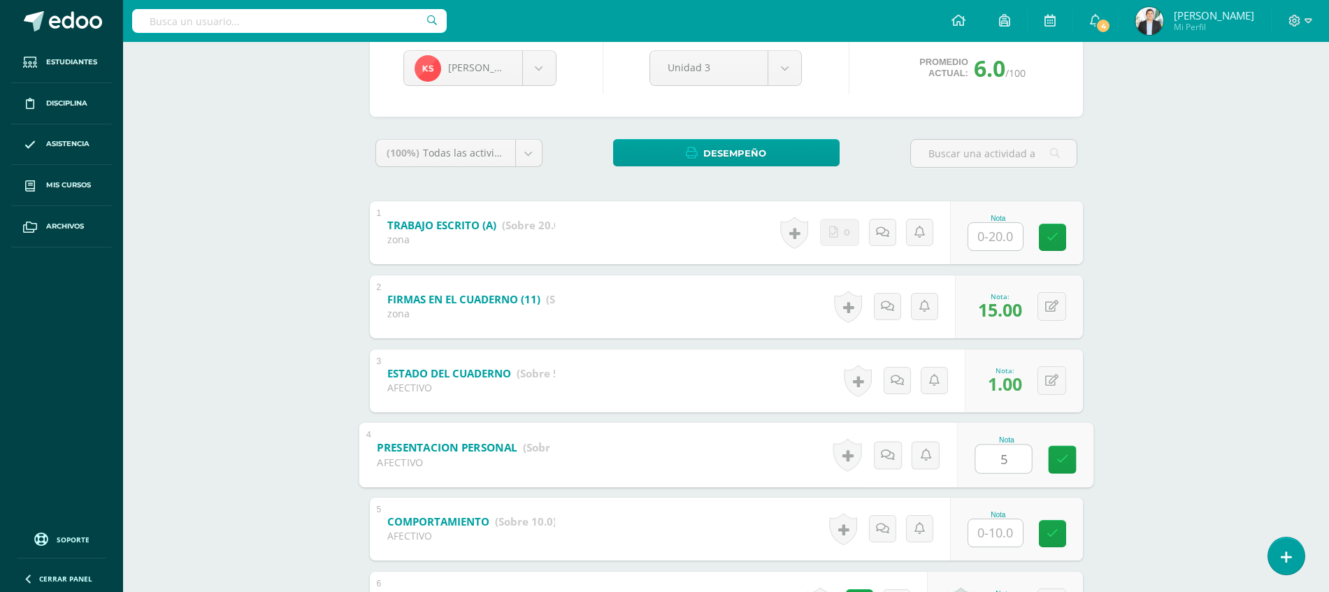
type input "5"
type input "10"
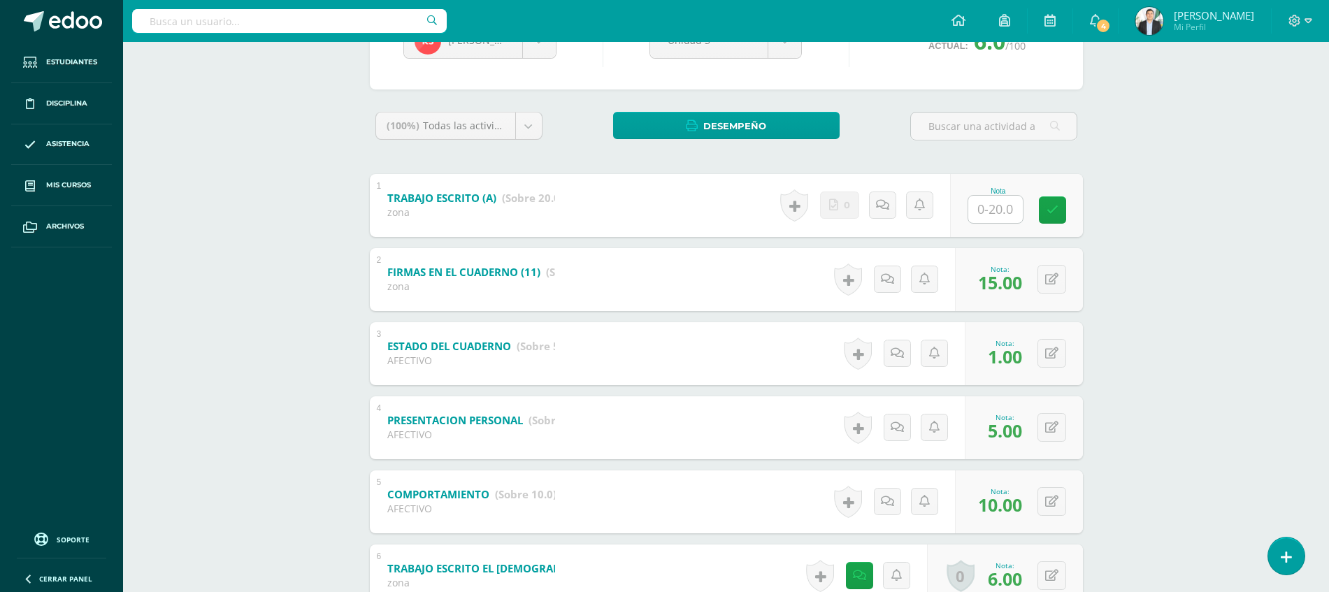
click at [1161, 352] on div "Ciencias Sociales y Form. Ciudadana Segundo Básicos Plan Diario "A" Herramienta…" at bounding box center [726, 283] width 1206 height 833
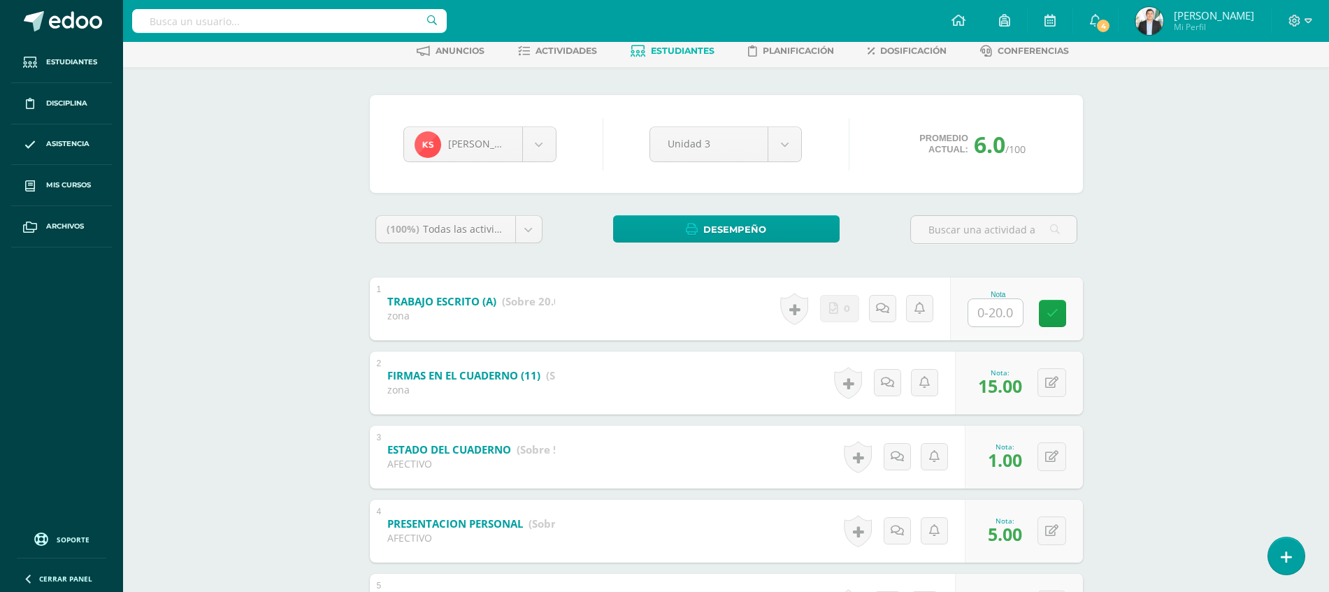
scroll to position [0, 0]
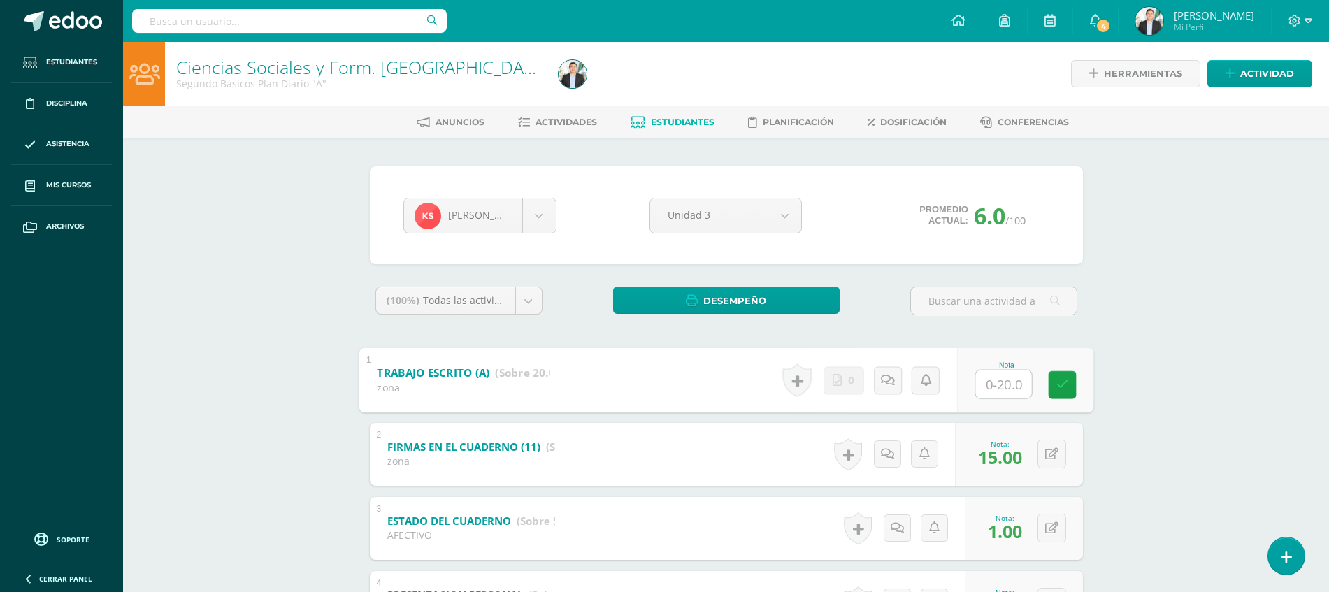
click at [998, 373] on input "text" at bounding box center [1003, 384] width 56 height 28
type input "20"
click at [1178, 360] on div "Ciencias Sociales y Form. Ciudadana Segundo Básicos Plan Diario "A" Herramienta…" at bounding box center [726, 458] width 1206 height 833
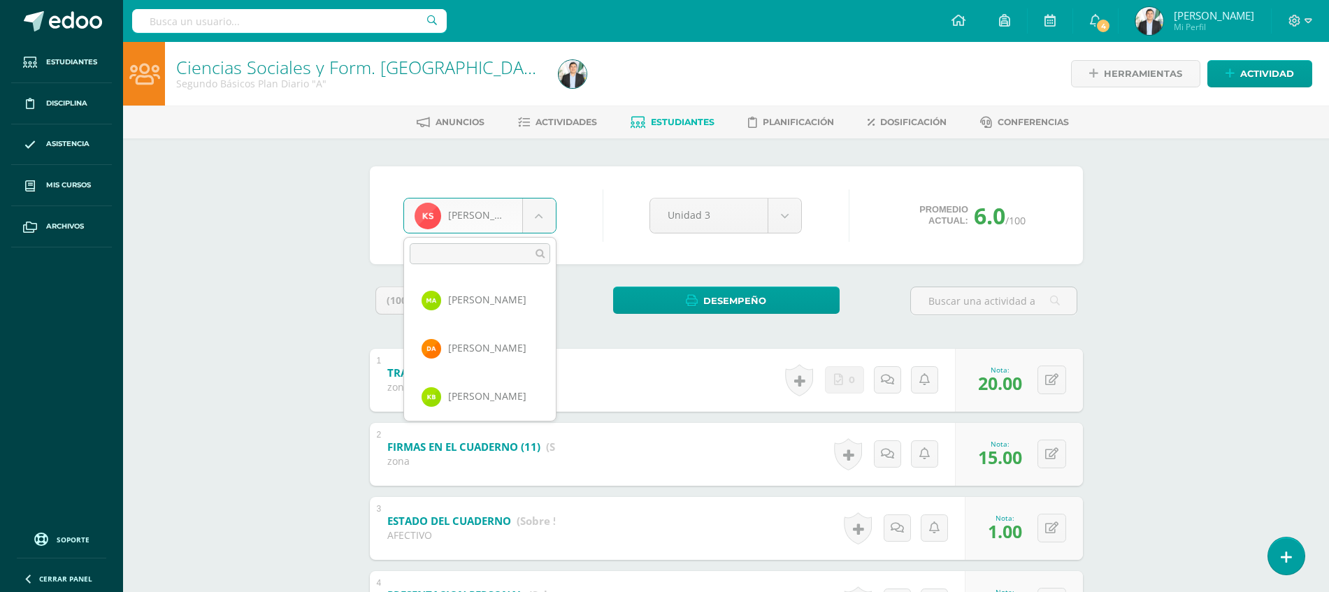
click at [541, 219] on body "Estudiantes Disciplina Asistencia Mis cursos Archivos Soporte Ayuda Reportar un…" at bounding box center [664, 437] width 1329 height 875
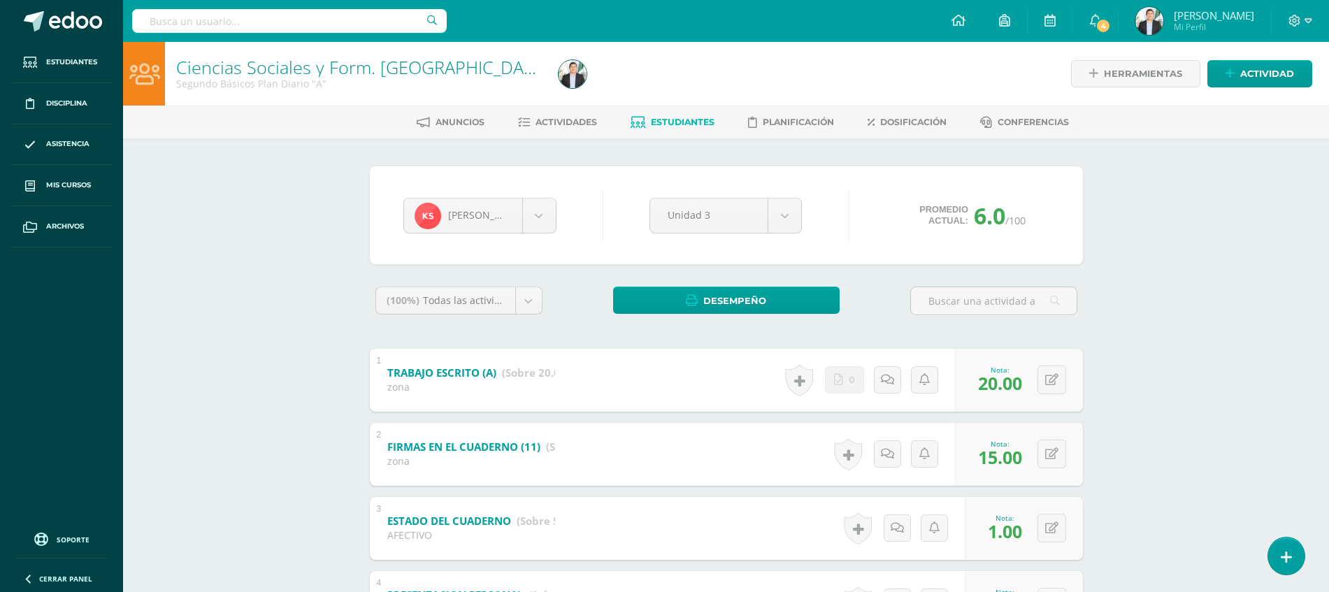
click at [606, 187] on body "Estudiantes Disciplina Asistencia Mis cursos Archivos Soporte Ayuda Reportar un…" at bounding box center [664, 437] width 1329 height 875
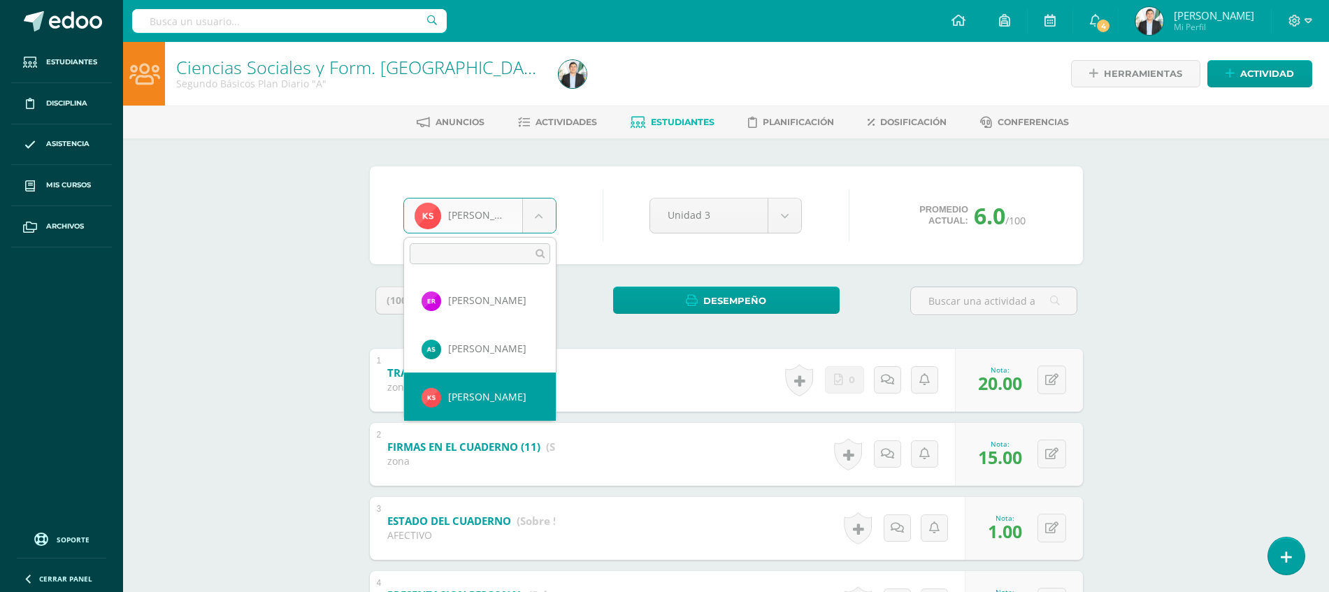
click at [531, 224] on body "Estudiantes Disciplina Asistencia Mis cursos Archivos Soporte Ayuda Reportar un…" at bounding box center [664, 437] width 1329 height 875
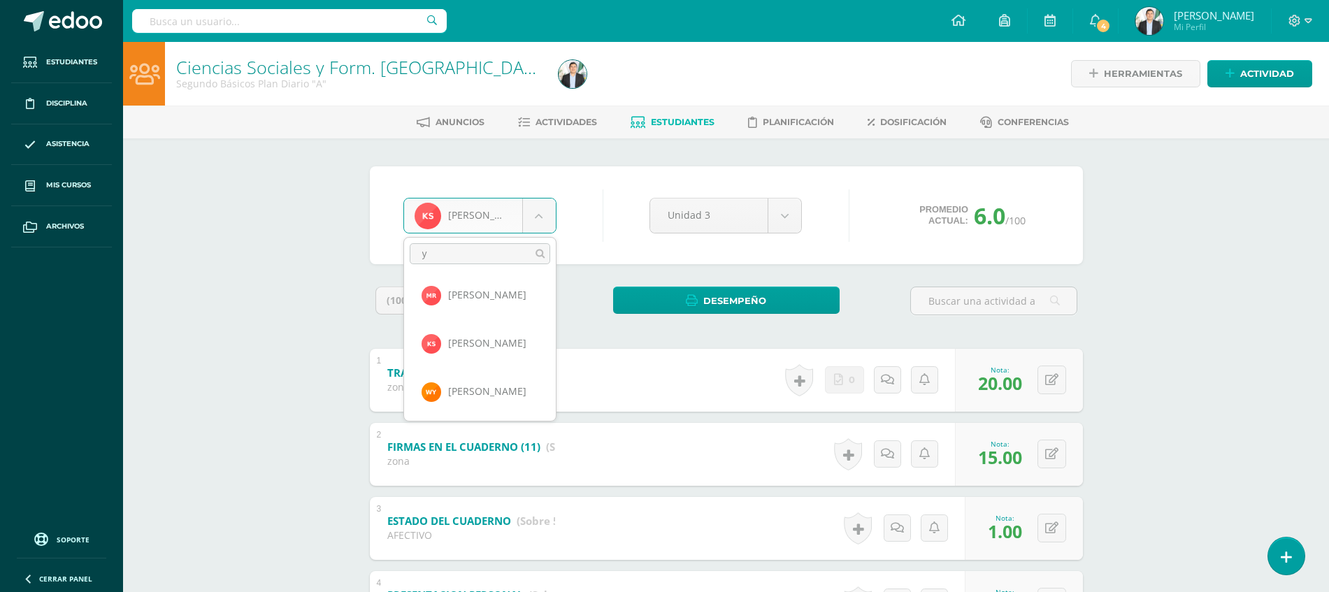
scroll to position [0, 0]
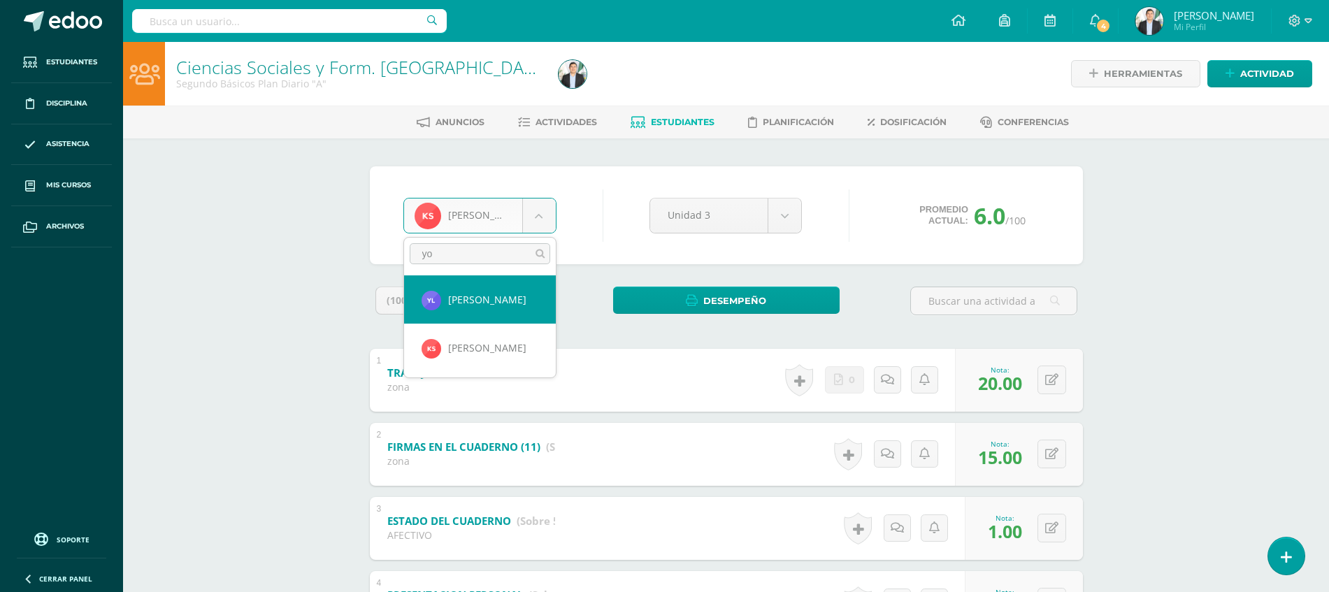
type input "yoh"
select select "8053"
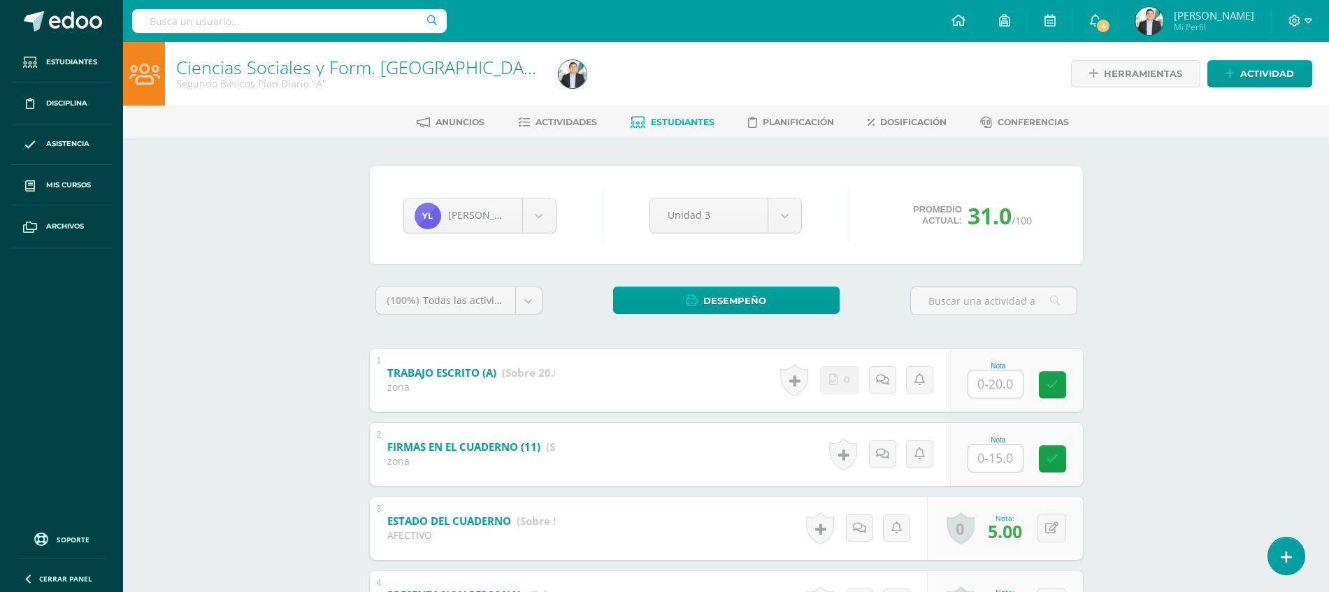
scroll to position [283, 0]
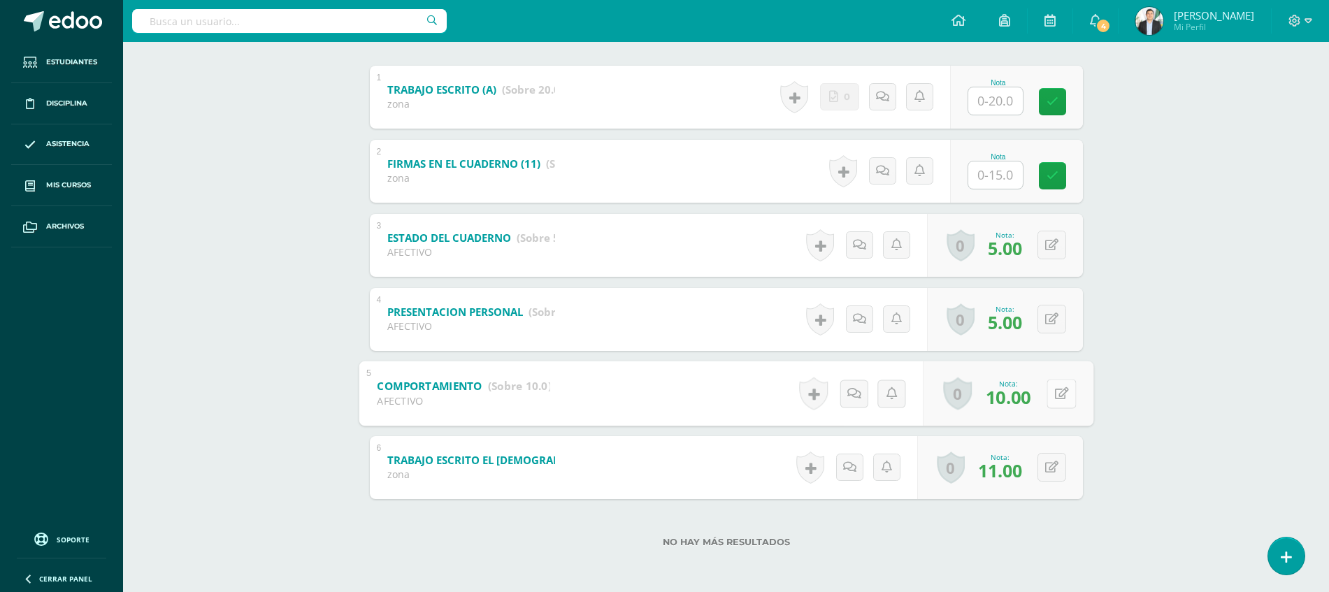
click at [1057, 394] on icon at bounding box center [1061, 393] width 14 height 12
type input "5"
click at [1096, 382] on div "Yohana Lemus Mileydi Aguirre Danna Aldana Katerin Barrera Ángel Cárdenas Flor C…" at bounding box center [726, 223] width 769 height 737
click at [852, 401] on link at bounding box center [859, 393] width 27 height 27
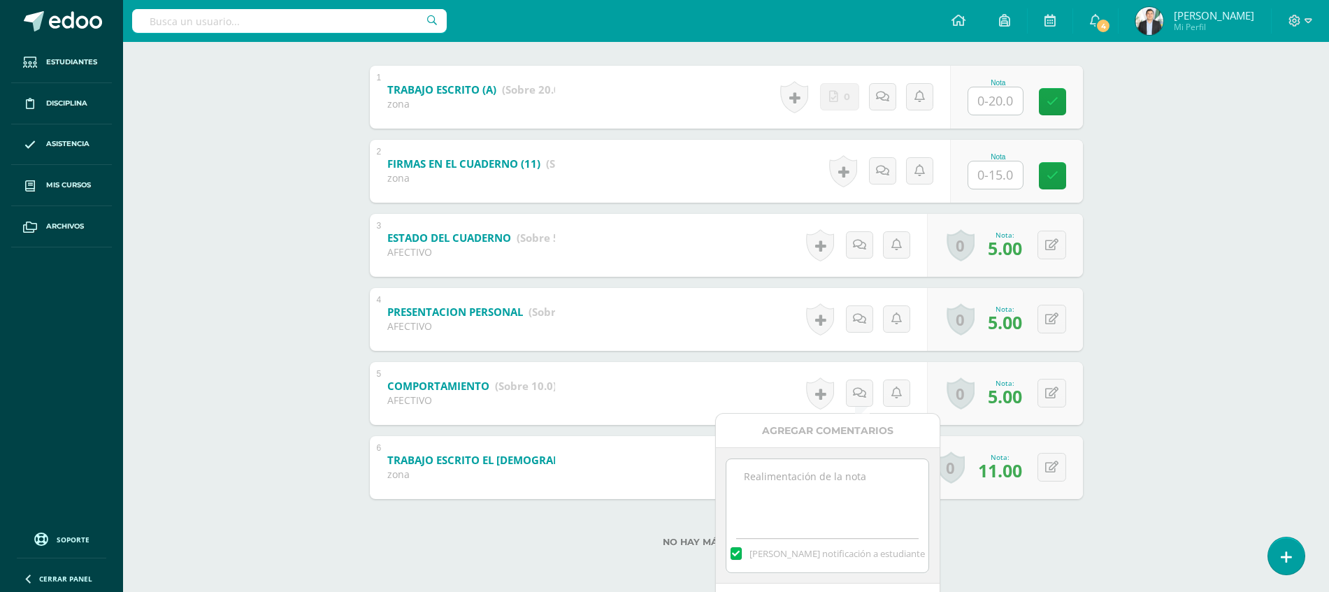
click at [847, 486] on textarea at bounding box center [827, 494] width 202 height 70
type textarea "platicar en calse"
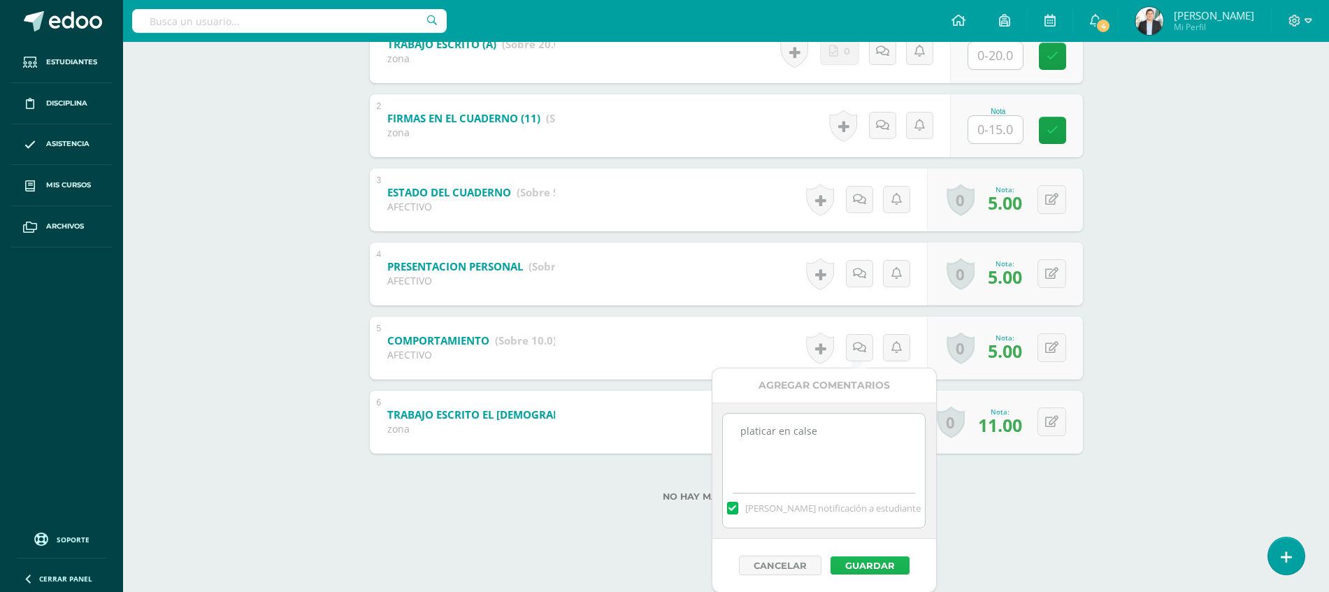
click at [847, 566] on button "Guardar" at bounding box center [870, 566] width 79 height 18
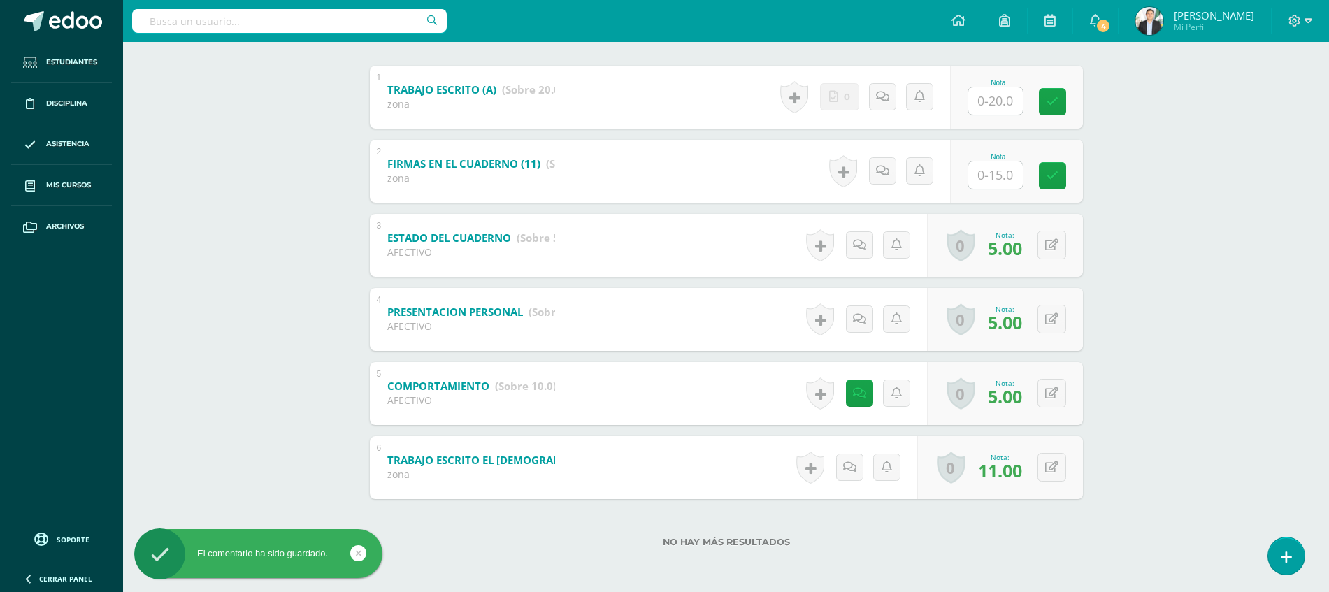
scroll to position [283, 0]
click at [850, 399] on link at bounding box center [864, 394] width 28 height 28
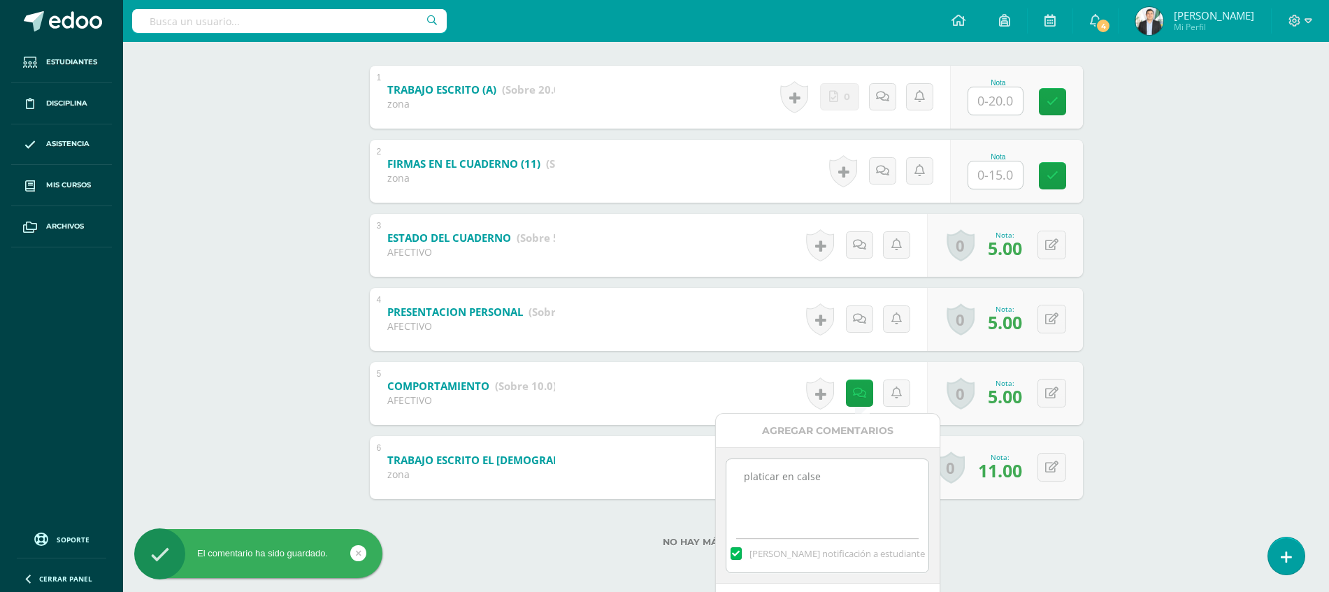
click at [818, 471] on textarea "platicar en calse" at bounding box center [827, 494] width 202 height 70
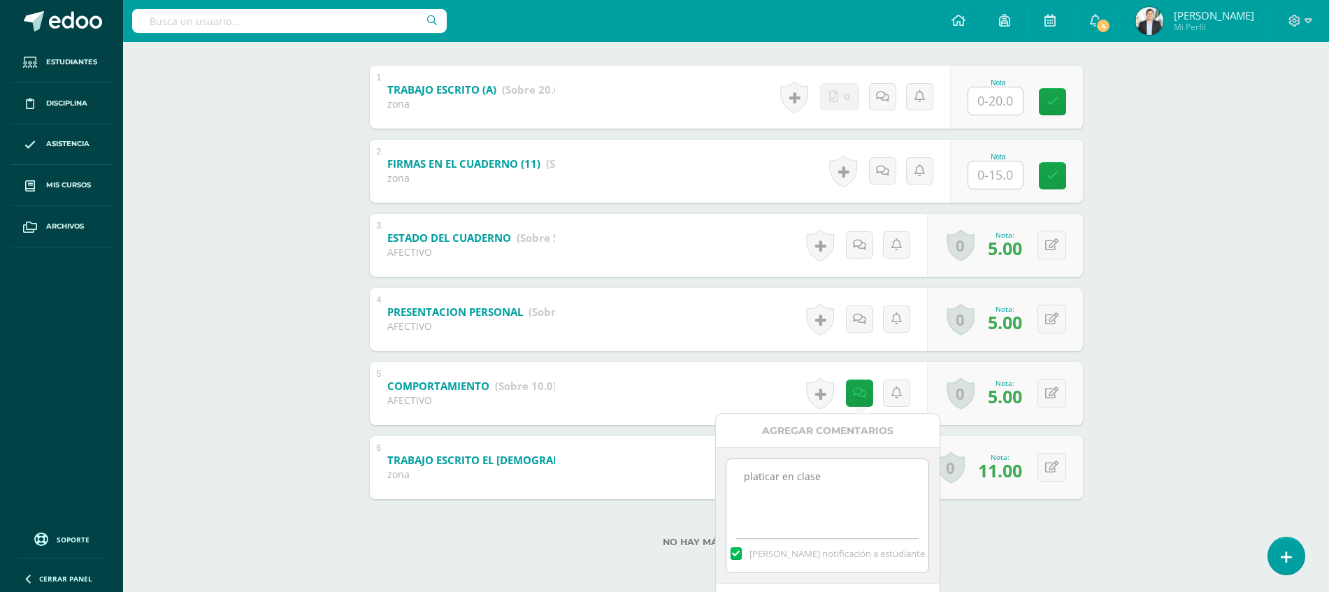
type textarea "platicar en clase"
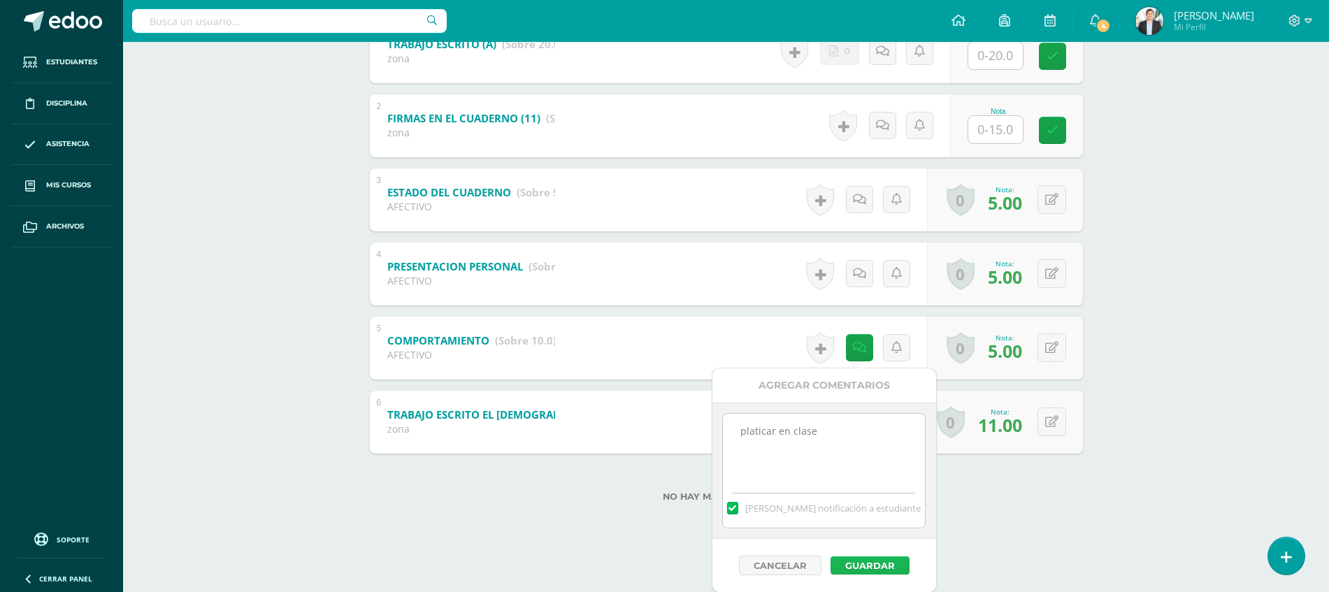
click at [846, 567] on button "Guardar" at bounding box center [870, 566] width 79 height 18
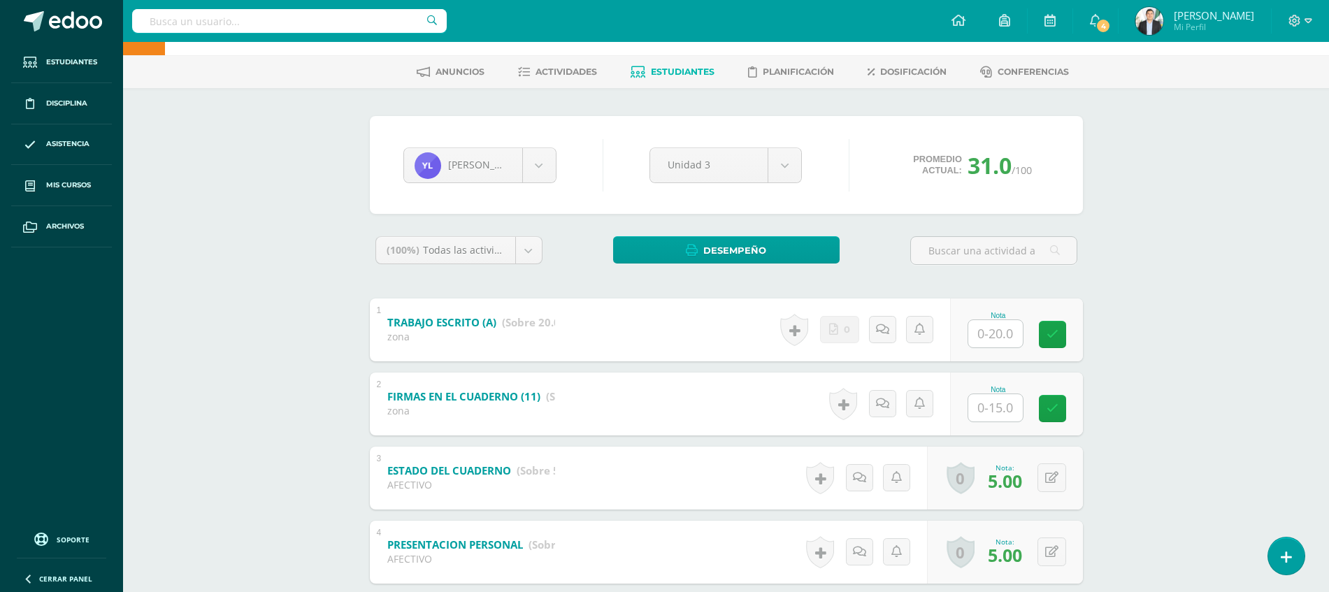
scroll to position [25, 0]
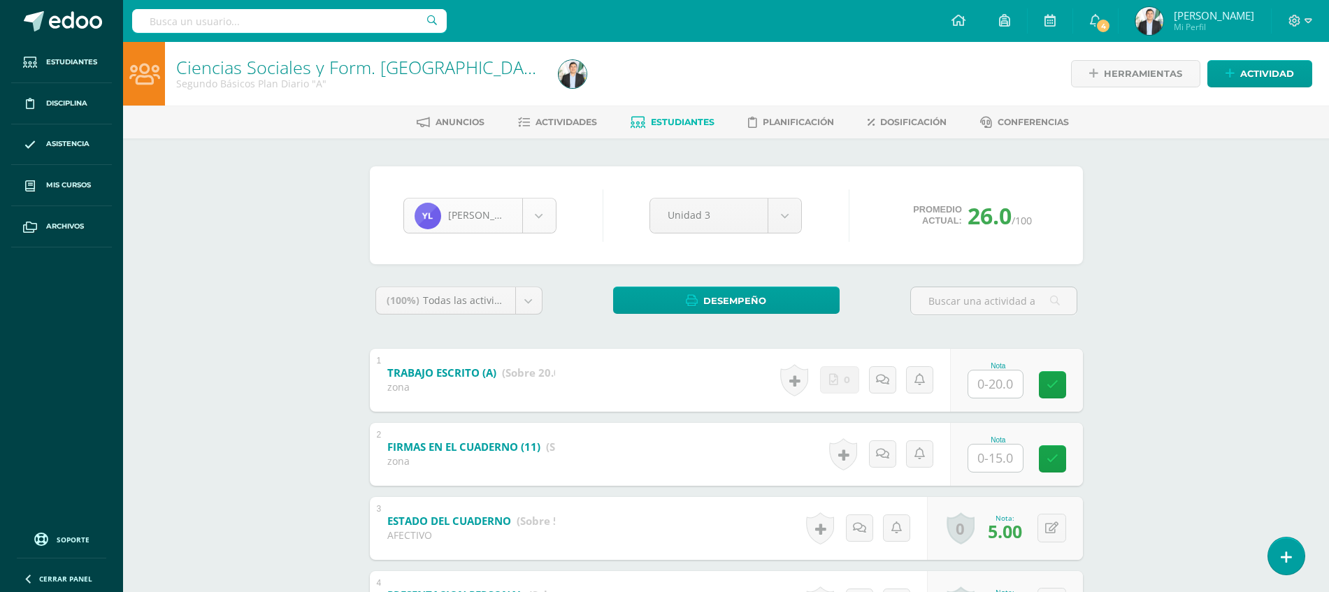
scroll to position [627, 0]
click at [545, 226] on body "Estudiantes Disciplina Asistencia Mis cursos Archivos Soporte Ayuda Reportar un…" at bounding box center [664, 437] width 1329 height 875
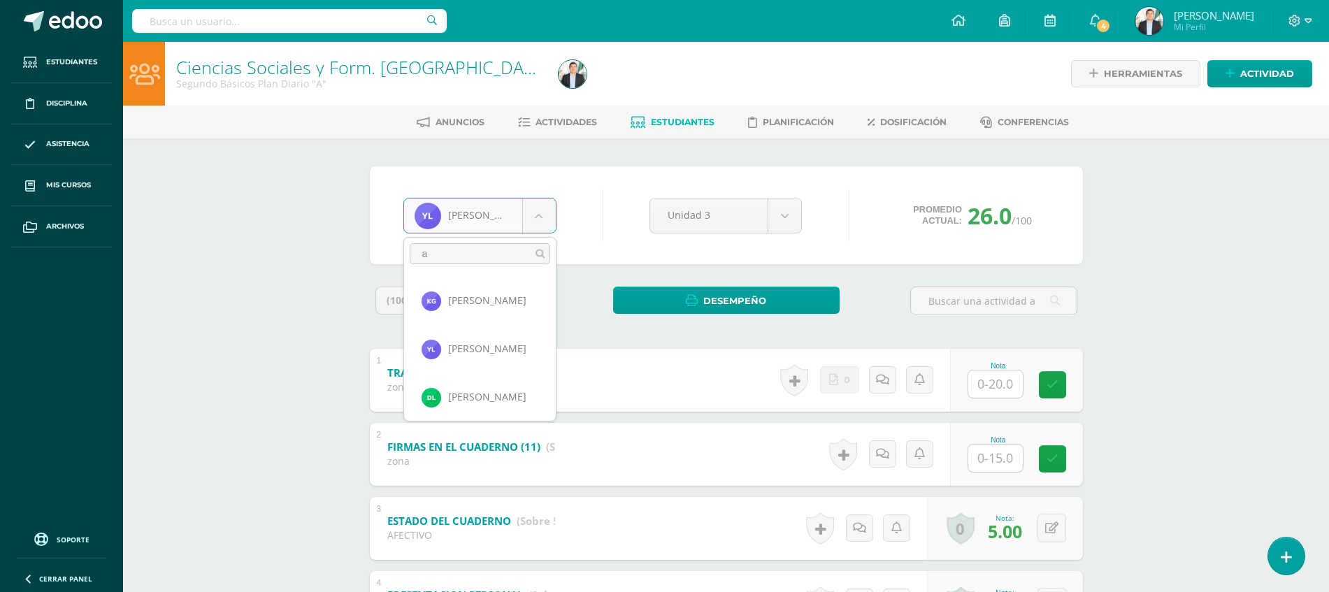
scroll to position [0, 0]
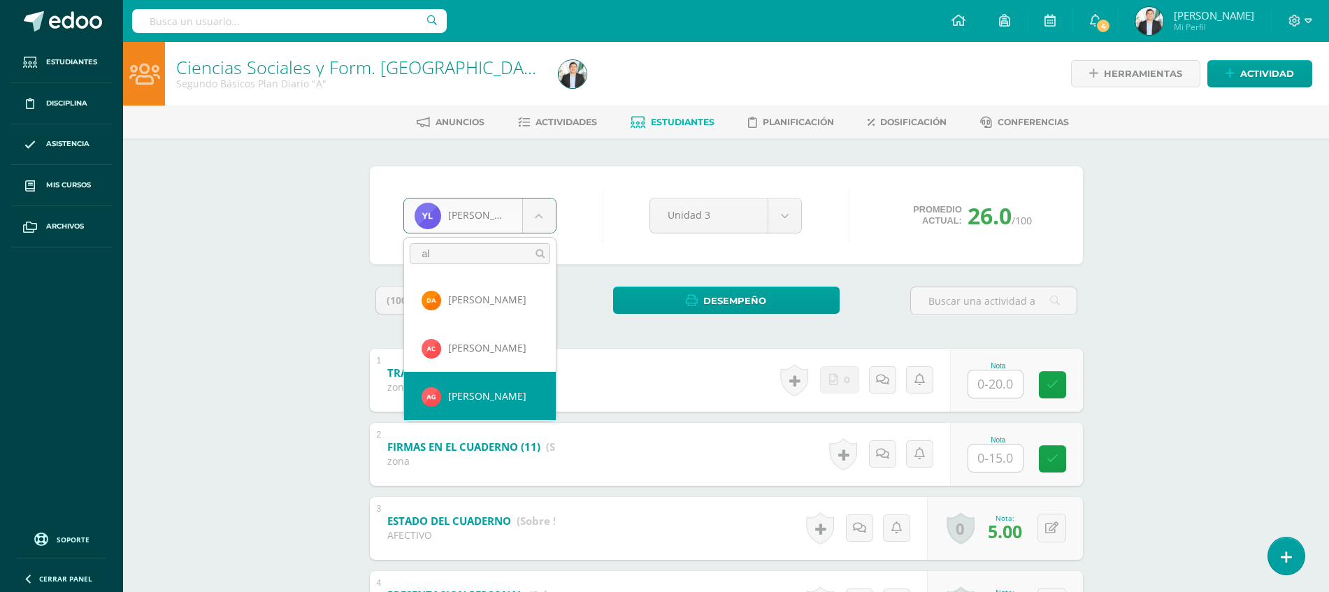
type input "al"
select select "8052"
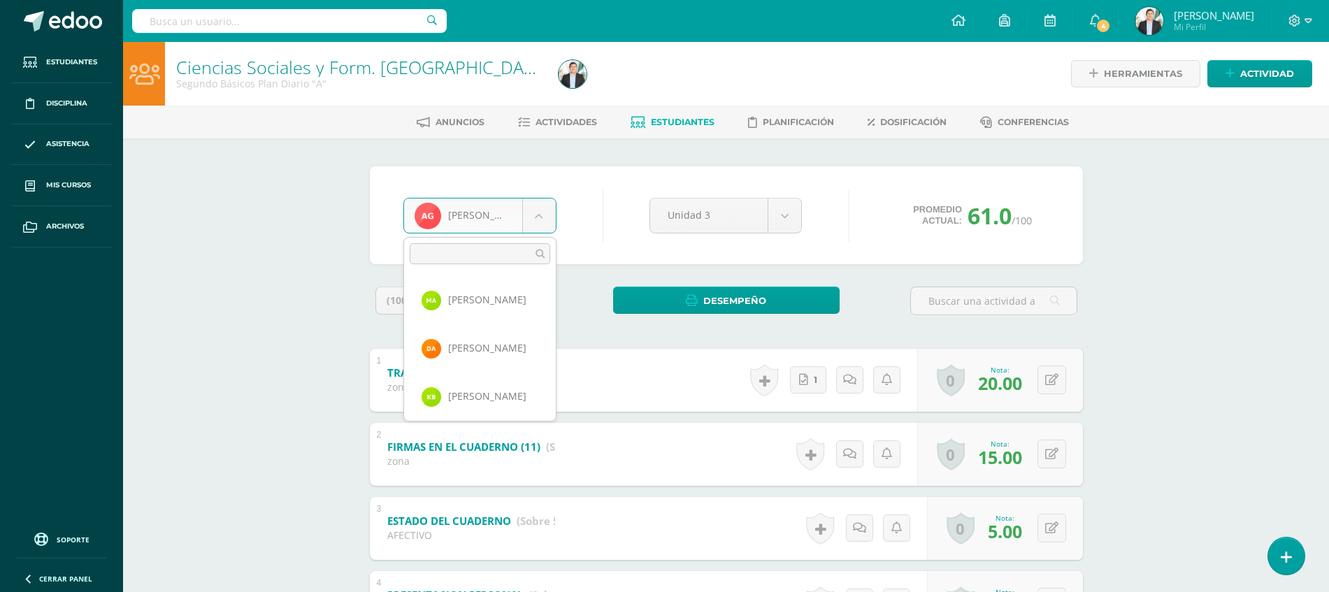
click at [544, 204] on body "Estudiantes Disciplina Asistencia Mis cursos Archivos Soporte Ayuda Reportar un…" at bounding box center [664, 437] width 1329 height 875
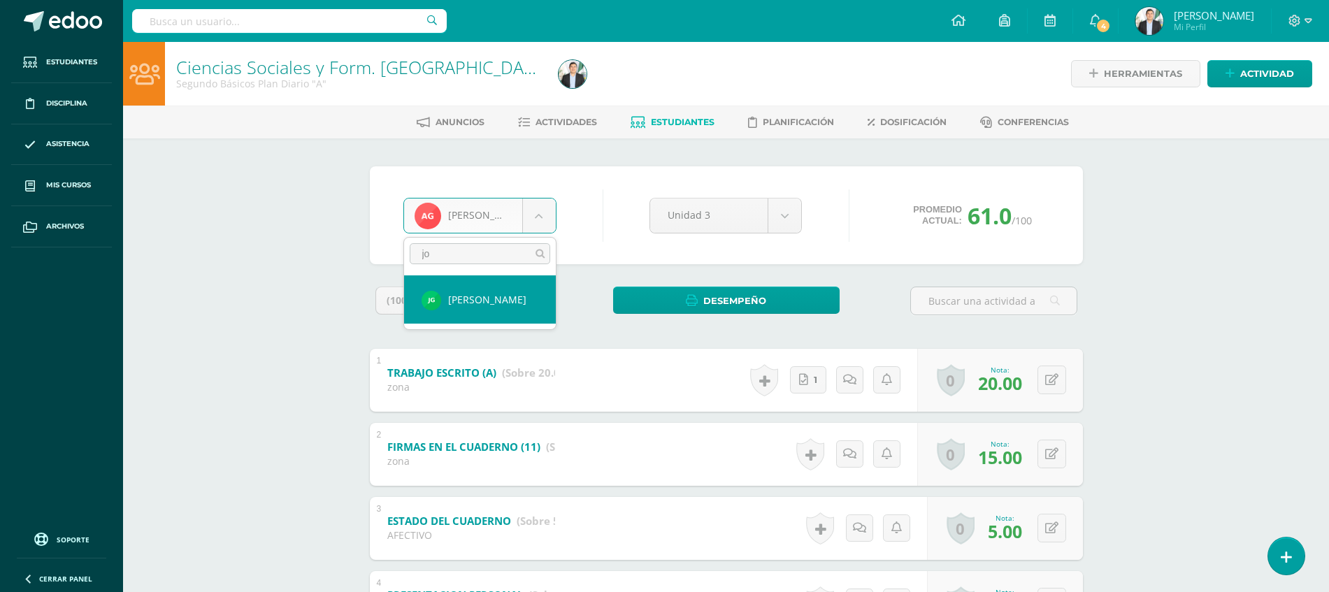
type input "j"
type input "yo"
select select "8053"
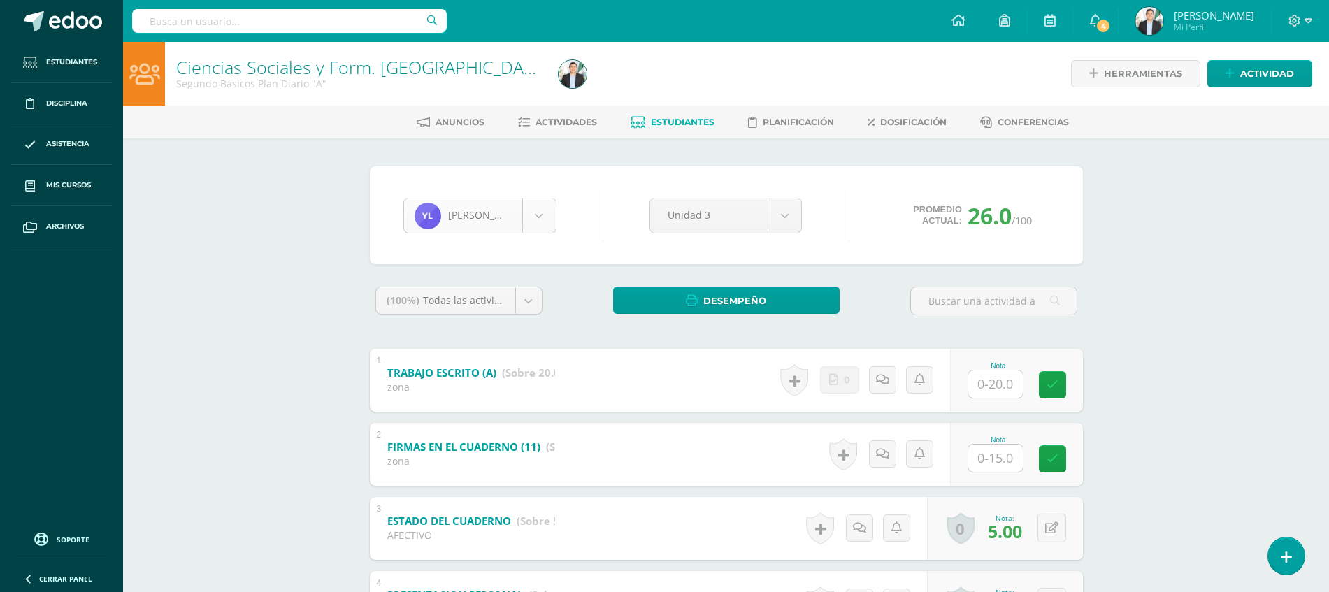
scroll to position [627, 0]
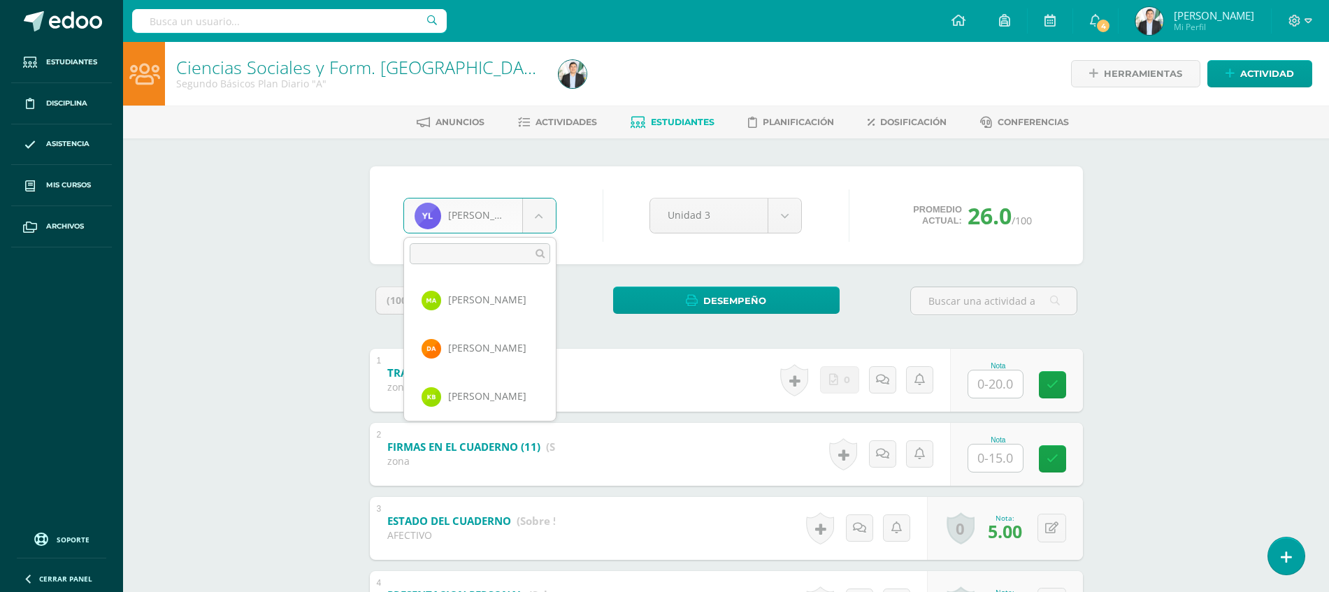
click at [534, 219] on body "Estudiantes Disciplina Asistencia Mis cursos Archivos Soporte Ayuda Reportar un…" at bounding box center [664, 437] width 1329 height 875
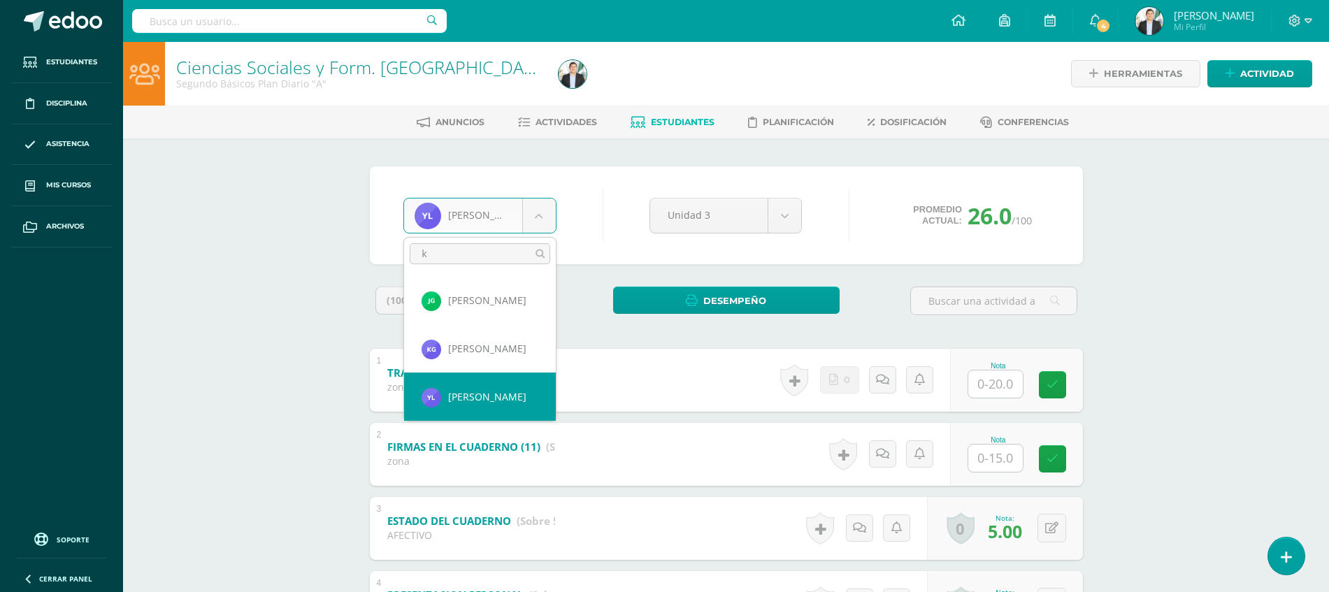
scroll to position [0, 0]
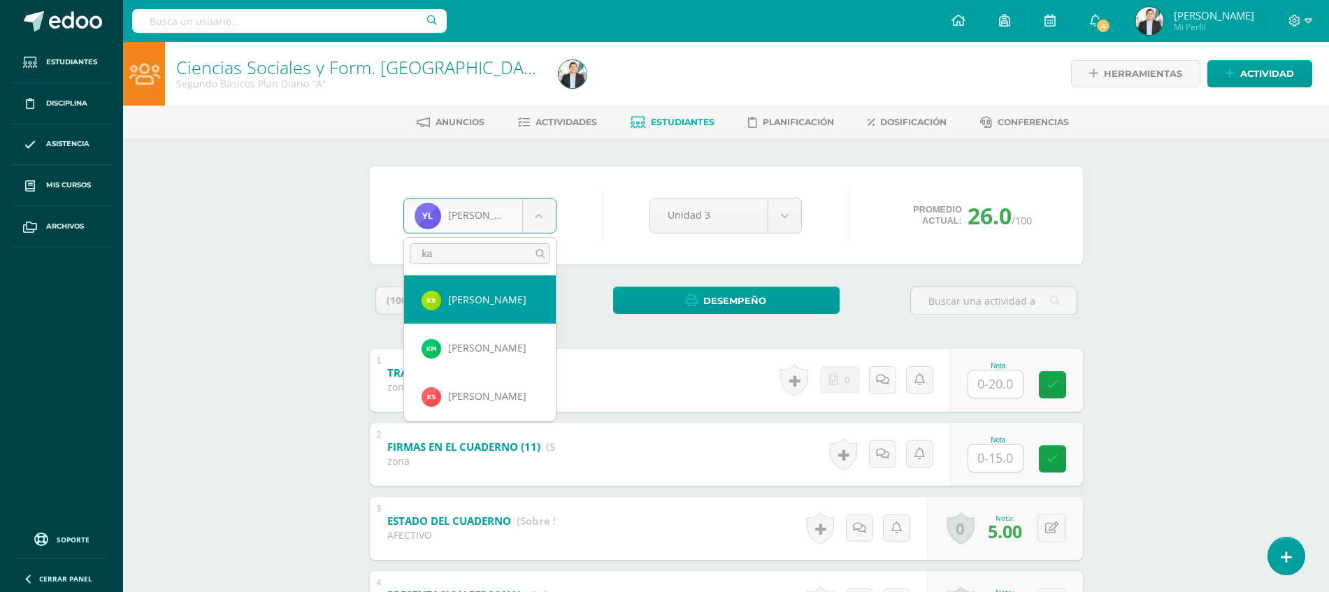
type input "kar"
select select "8625"
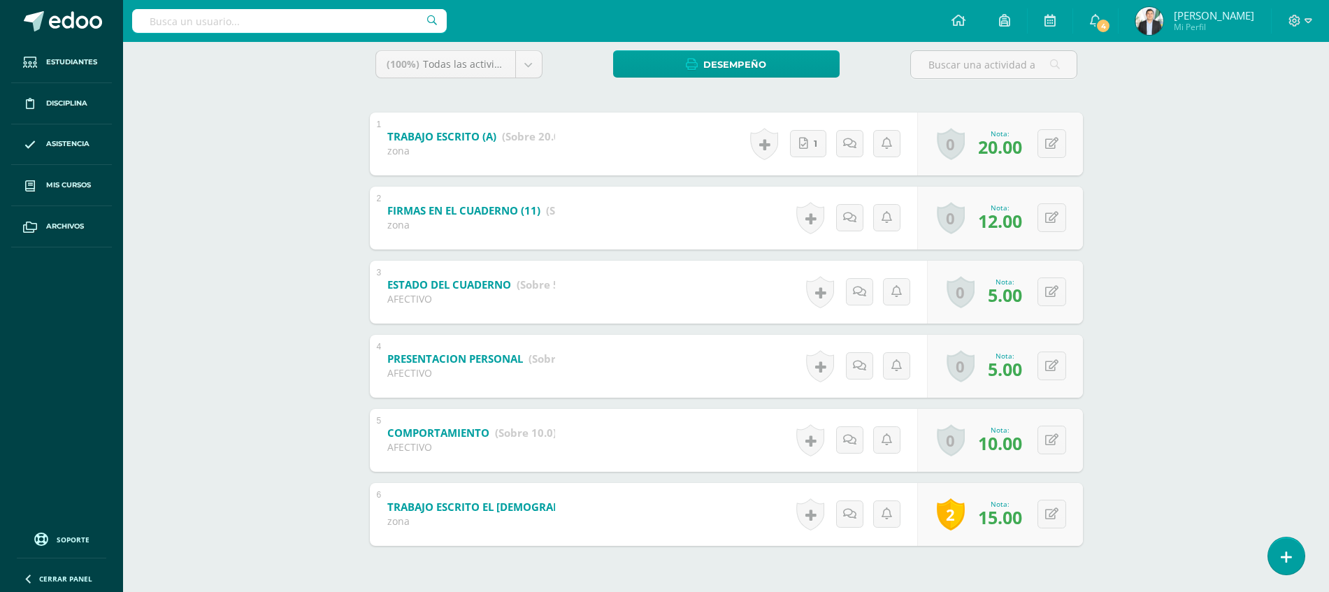
scroll to position [294, 0]
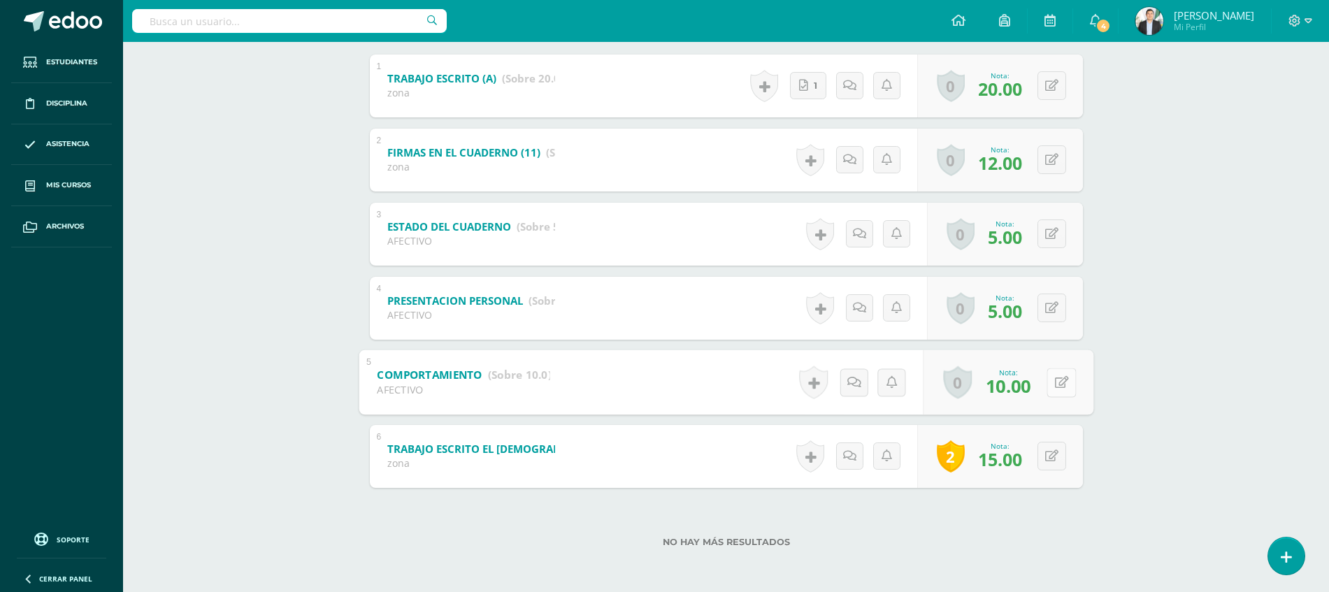
click at [1063, 391] on button at bounding box center [1061, 382] width 29 height 29
type input "5"
click at [859, 382] on link at bounding box center [850, 382] width 28 height 28
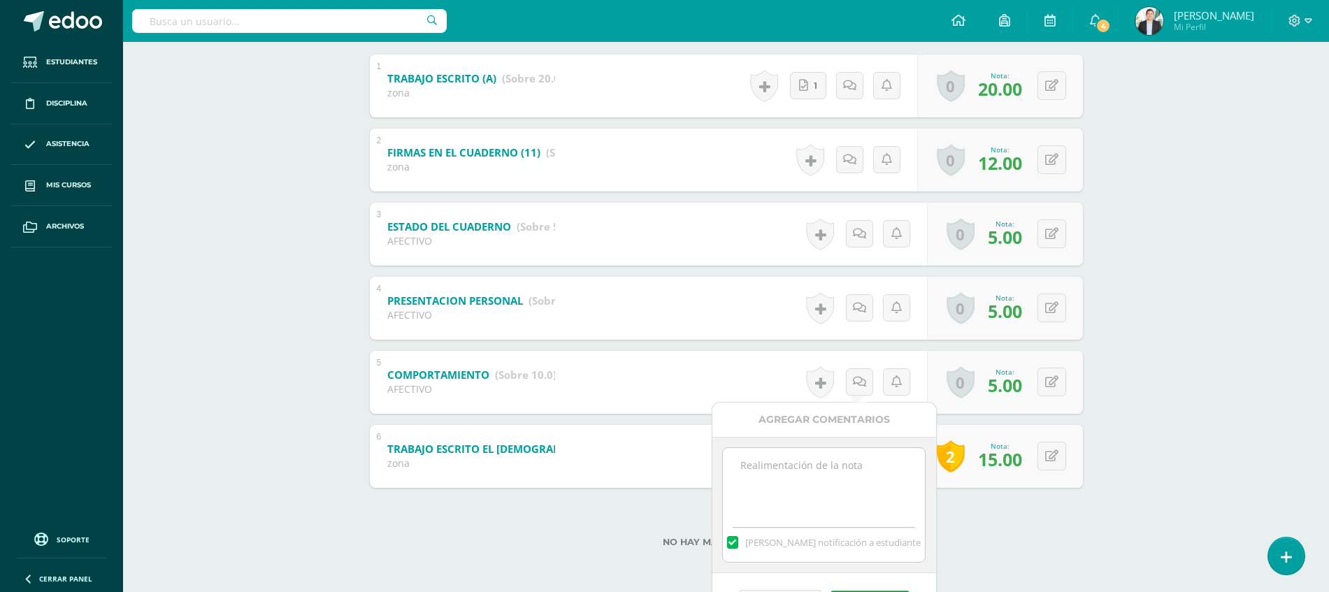
click at [833, 485] on textarea at bounding box center [824, 483] width 202 height 70
type textarea "platicar en clase"
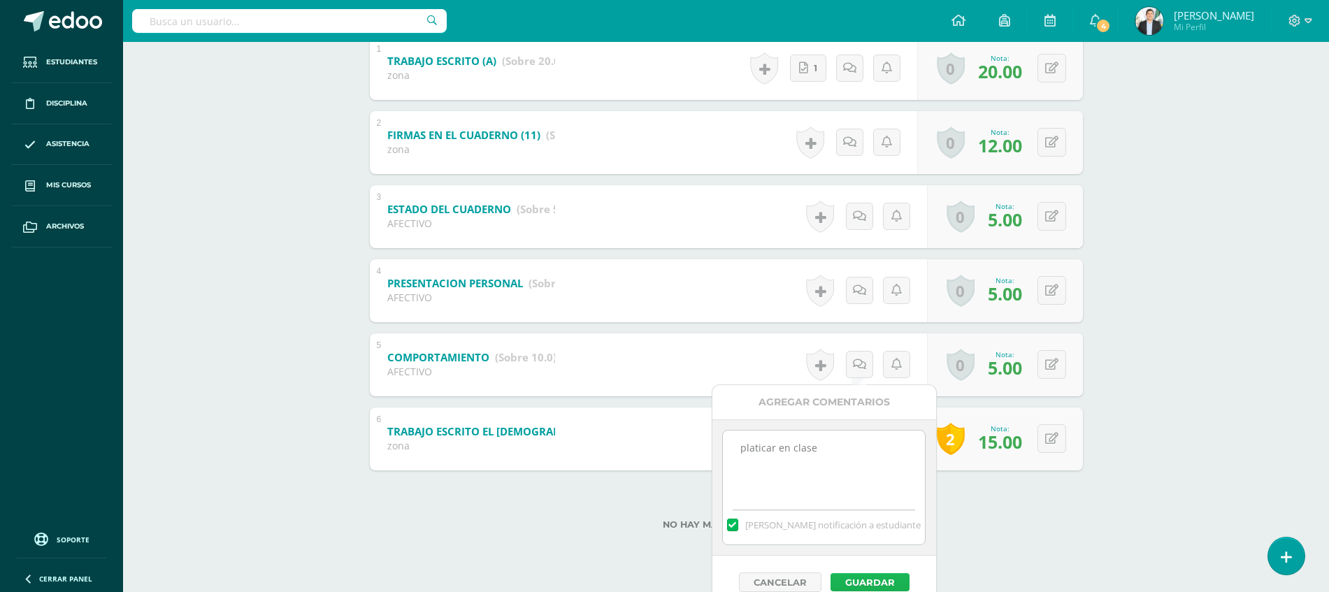
click at [853, 579] on button "Guardar" at bounding box center [870, 582] width 79 height 18
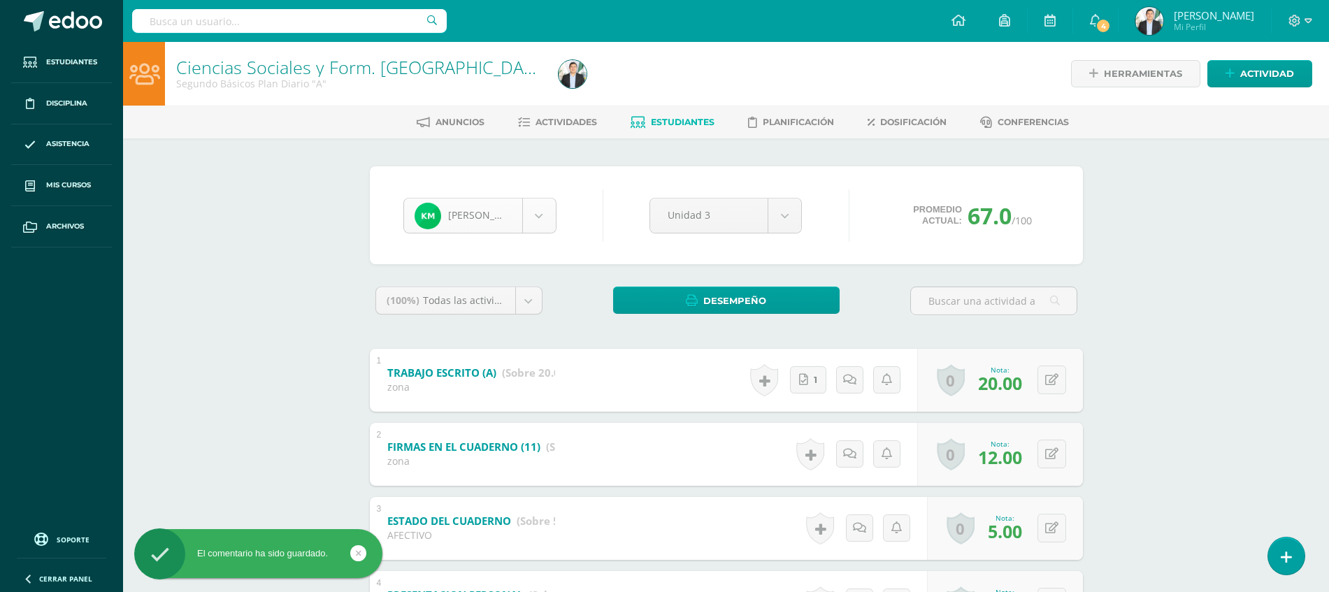
scroll to position [771, 0]
click at [496, 211] on body "El comentario ha sido guardado. Estudiantes Disciplina Asistencia Mis cursos Ar…" at bounding box center [664, 443] width 1329 height 887
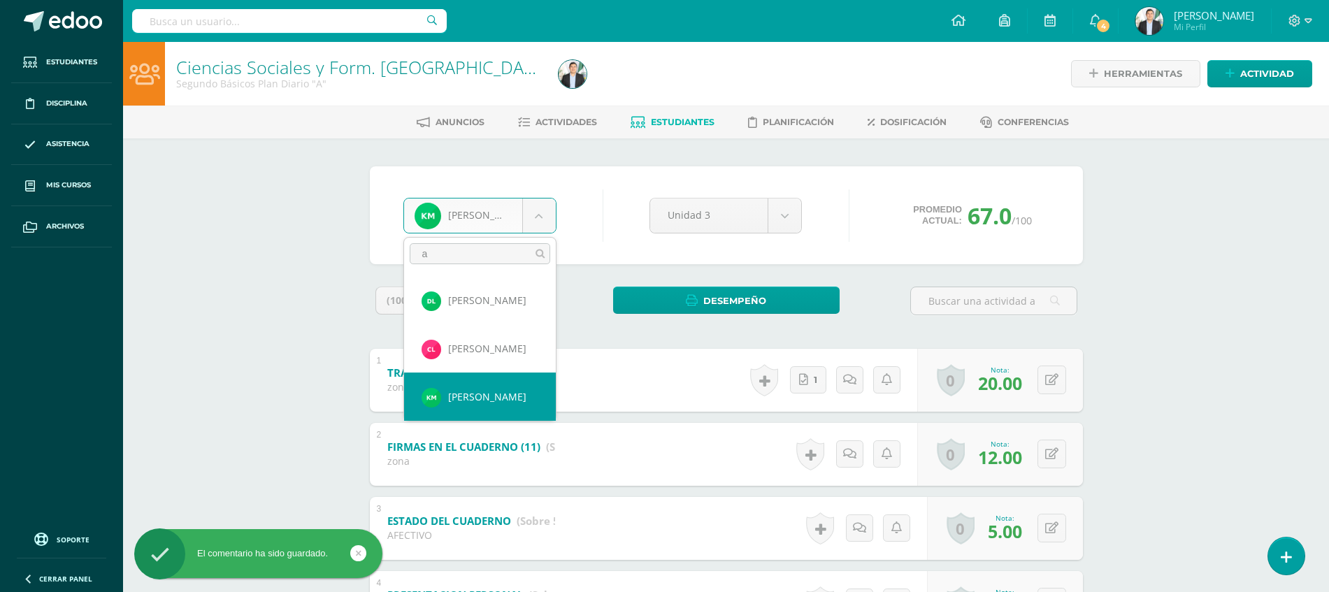
scroll to position [0, 0]
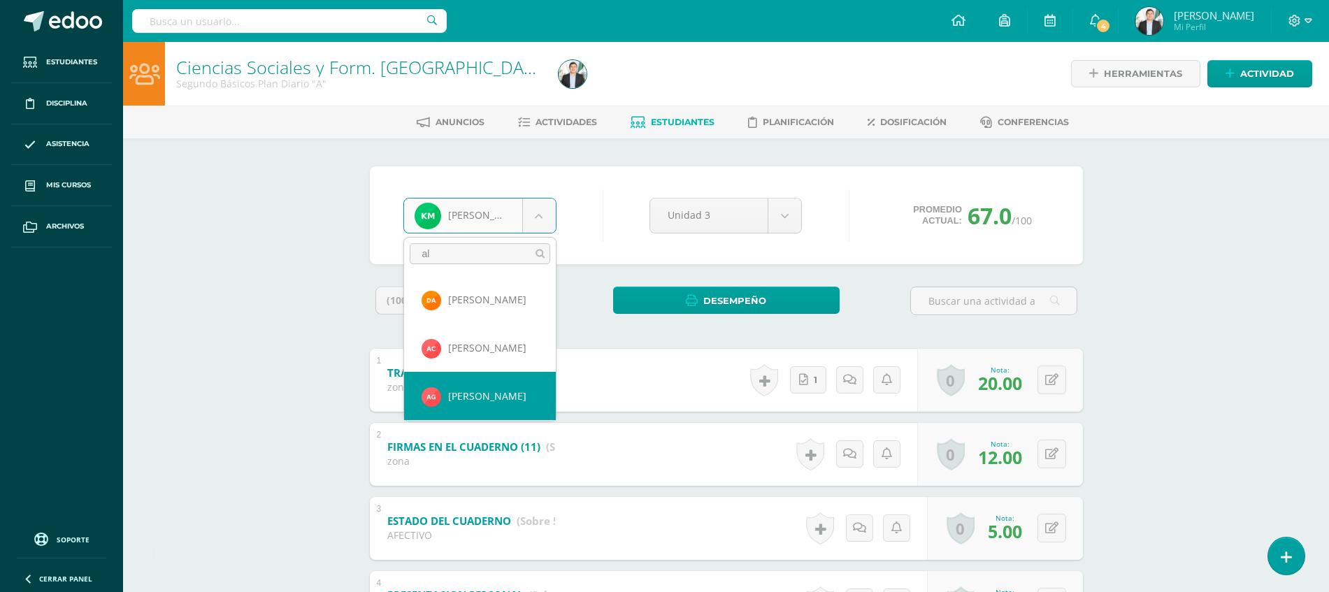
type input "al"
select select "8052"
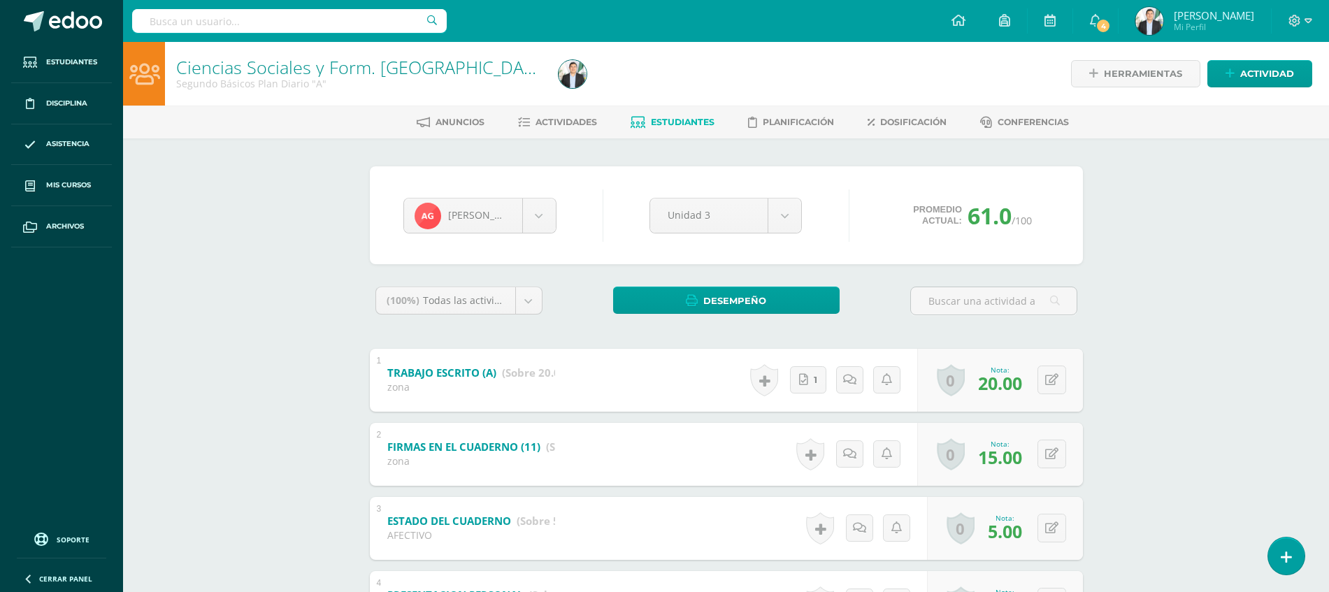
drag, startPoint x: 994, startPoint y: 446, endPoint x: 982, endPoint y: 401, distance: 46.1
click at [982, 401] on div "1 TRABAJO ESCRITO (A) (Sobre 20.0) zona Nota 20.00 0 [GEOGRAPHIC_DATA] Logros o…" at bounding box center [726, 566] width 713 height 434
drag, startPoint x: 982, startPoint y: 401, endPoint x: 978, endPoint y: 331, distance: 70.0
click at [978, 331] on div "(100%) Todas las actividades de esta unidad Todas las actividades de esta unida…" at bounding box center [726, 567] width 713 height 561
click at [1122, 320] on div "Ciencias Sociales y Form. Ciudadana Segundo Básicos Plan Diario "A" Herramienta…" at bounding box center [726, 458] width 1206 height 833
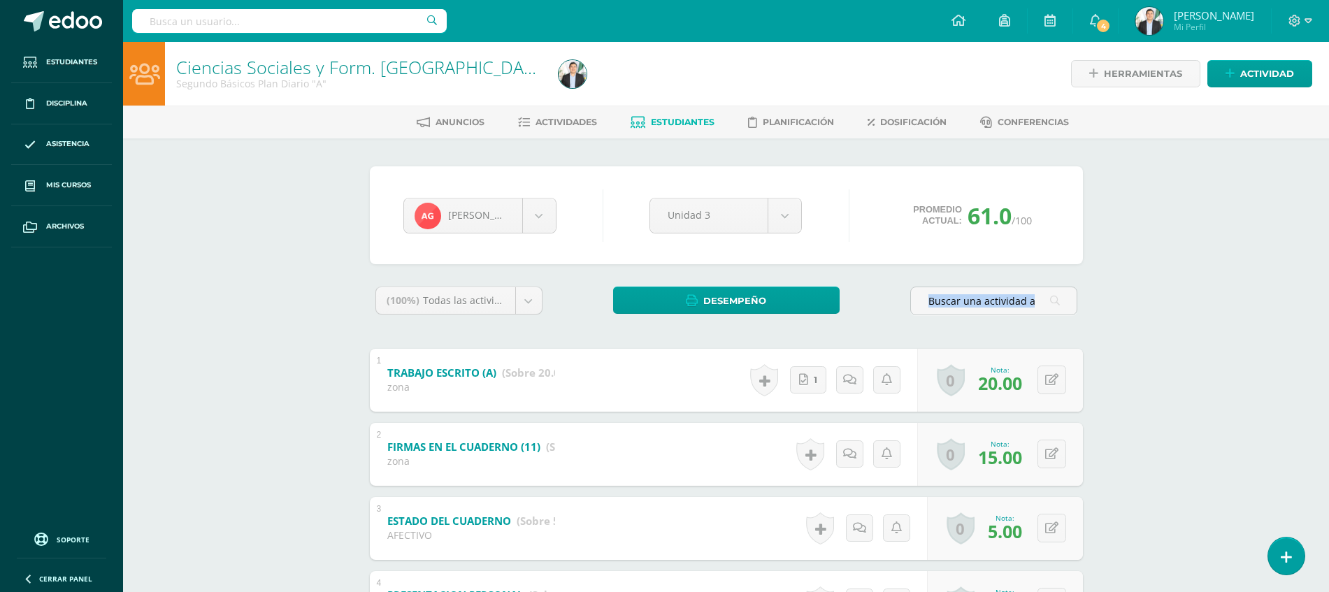
click at [1122, 320] on div "Ciencias Sociales y Form. Ciudadana Segundo Básicos Plan Diario "A" Herramienta…" at bounding box center [726, 458] width 1206 height 833
click at [944, 379] on link "0" at bounding box center [957, 380] width 29 height 33
click at [957, 379] on link "0" at bounding box center [957, 380] width 29 height 33
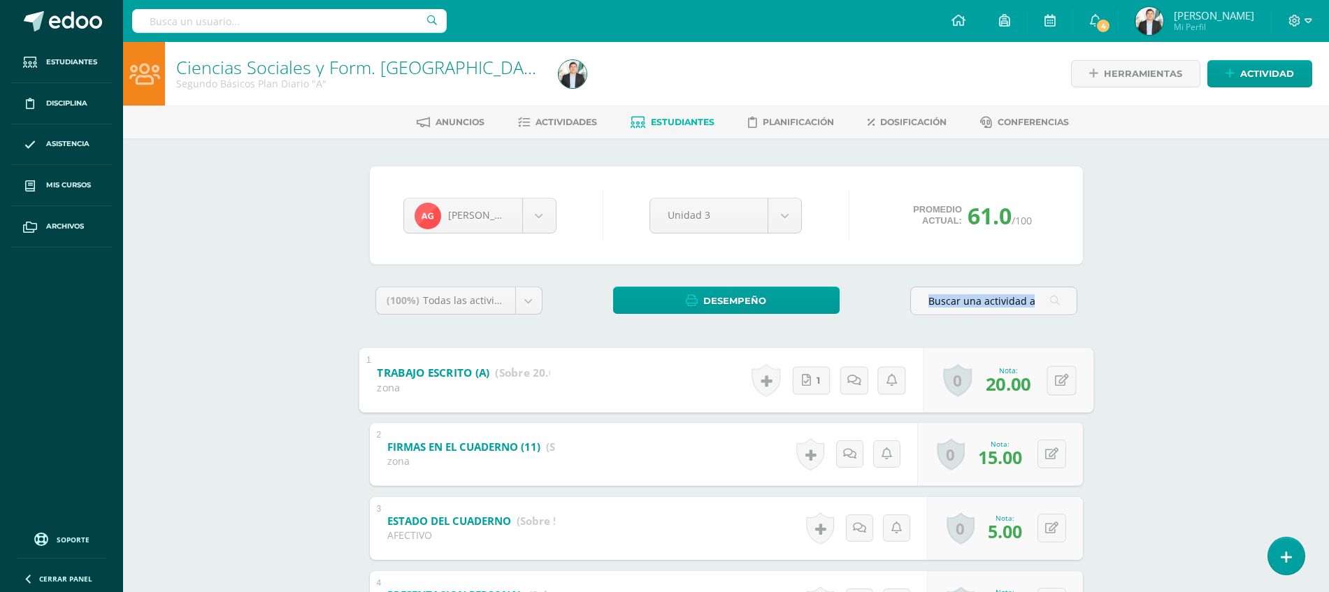
click at [957, 379] on link "0" at bounding box center [957, 380] width 29 height 33
click at [957, 386] on link "0" at bounding box center [957, 380] width 29 height 33
click at [956, 372] on link "0" at bounding box center [957, 380] width 29 height 33
click at [957, 382] on link "0" at bounding box center [957, 380] width 29 height 33
click at [1231, 310] on div "Ciencias Sociales y Form. Ciudadana Segundo Básicos Plan Diario "A" Herramienta…" at bounding box center [726, 458] width 1206 height 833
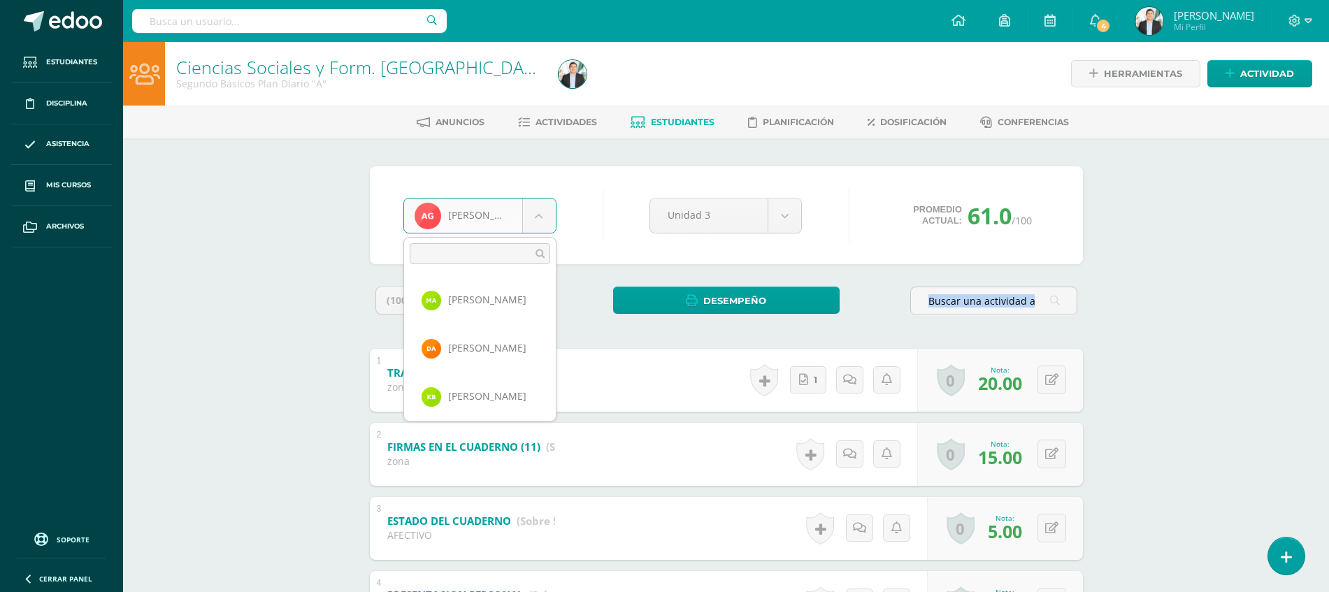
click at [438, 228] on body "Estudiantes Disciplina Asistencia Mis cursos Archivos Soporte Ayuda Reportar un…" at bounding box center [664, 437] width 1329 height 875
type input "yo"
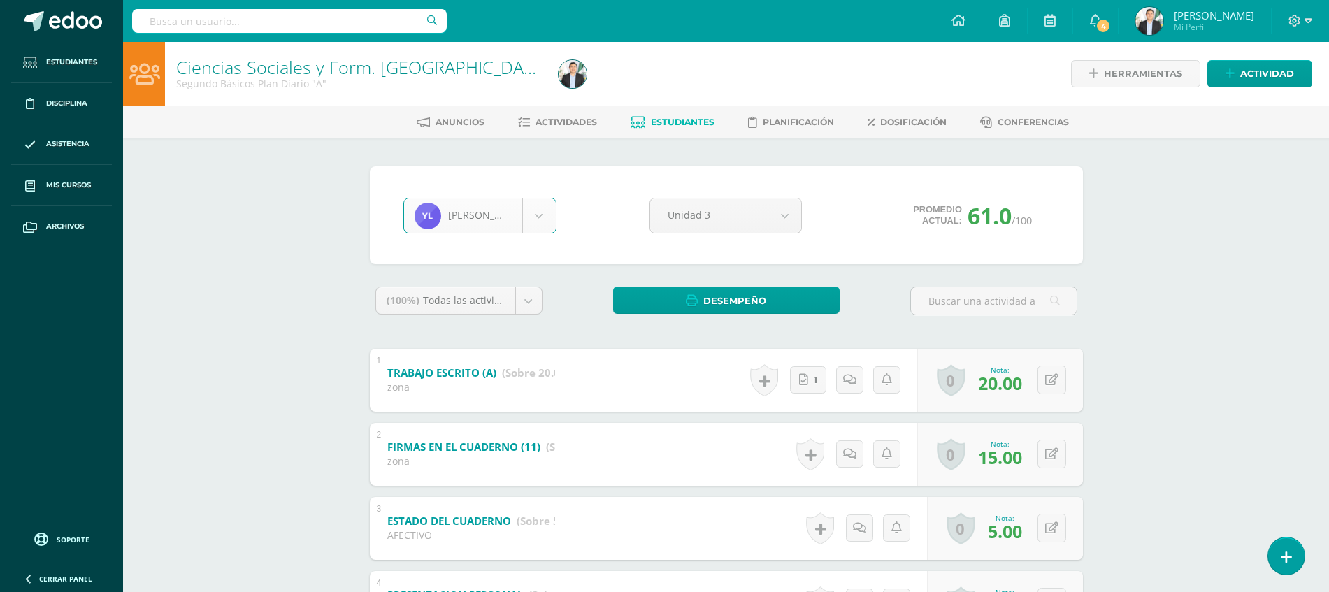
select select "8053"
click at [594, 250] on div "Yohana Lemus Mileydi Aguirre Danna Aldana Katerin Barrera Ángel Cárdenas Flor C…" at bounding box center [726, 215] width 713 height 98
click at [1223, 233] on div "Ciencias Sociales y Form. [GEOGRAPHIC_DATA] Segundo Básicos Plan Diario "A" Her…" at bounding box center [726, 458] width 1206 height 833
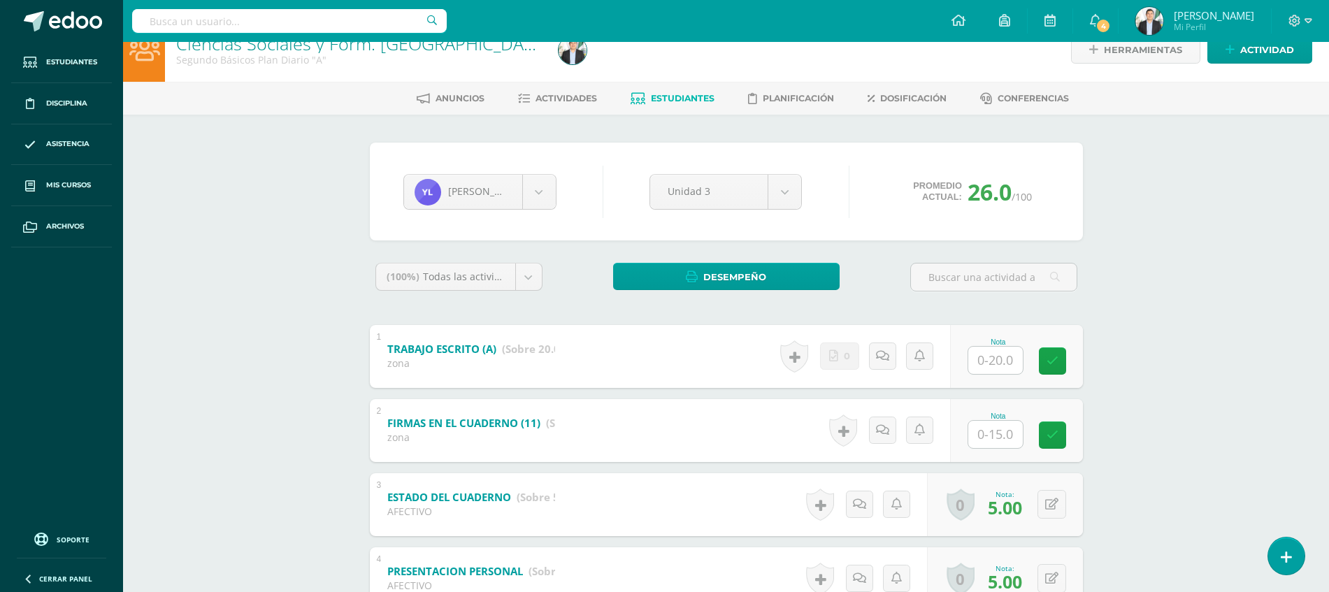
scroll to position [2, 0]
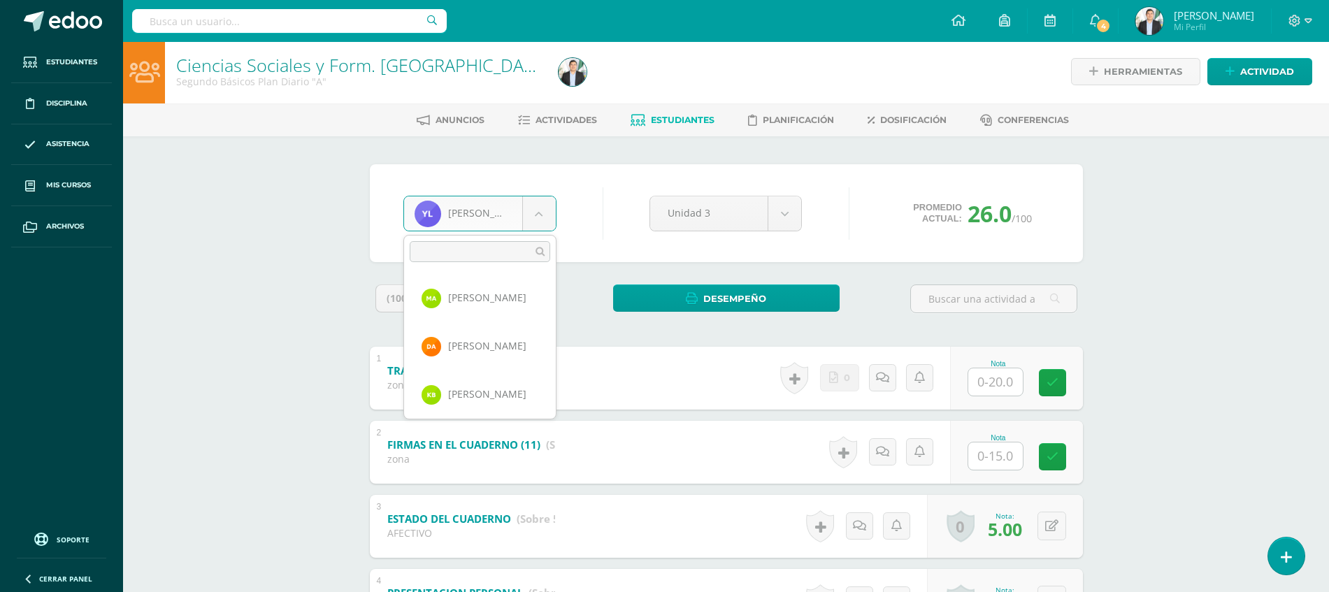
click at [527, 229] on body "Estudiantes Disciplina Asistencia Mis cursos Archivos Soporte Ayuda Reportar un…" at bounding box center [664, 435] width 1329 height 875
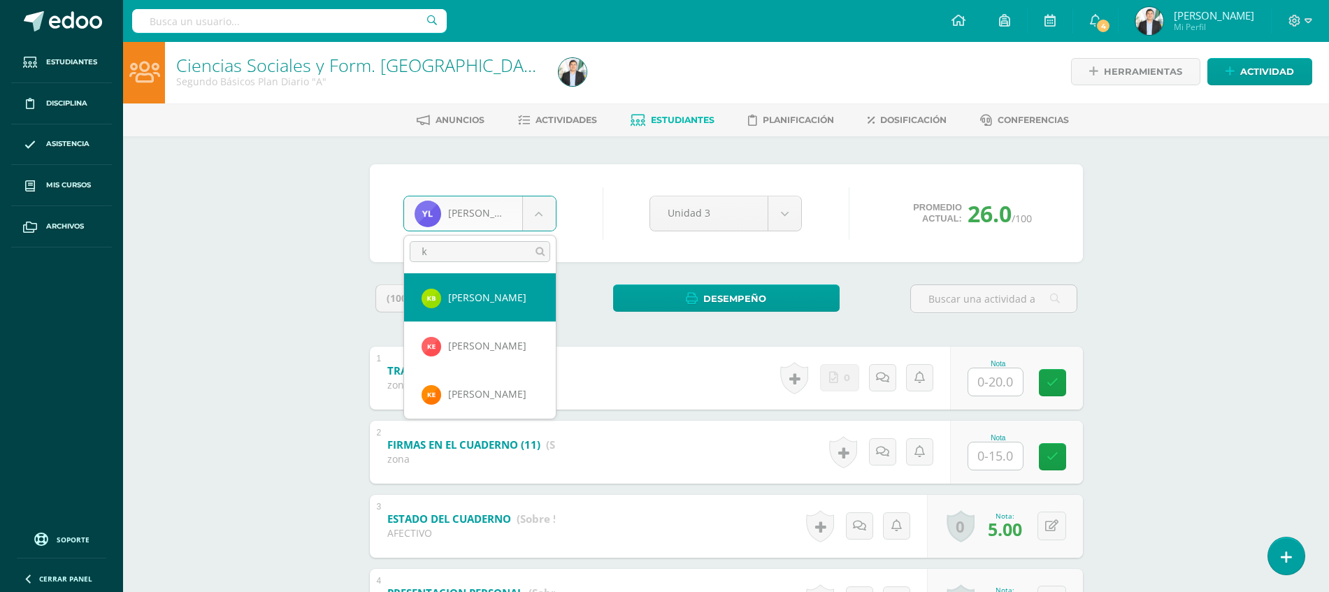
type input "ke"
select select "8681"
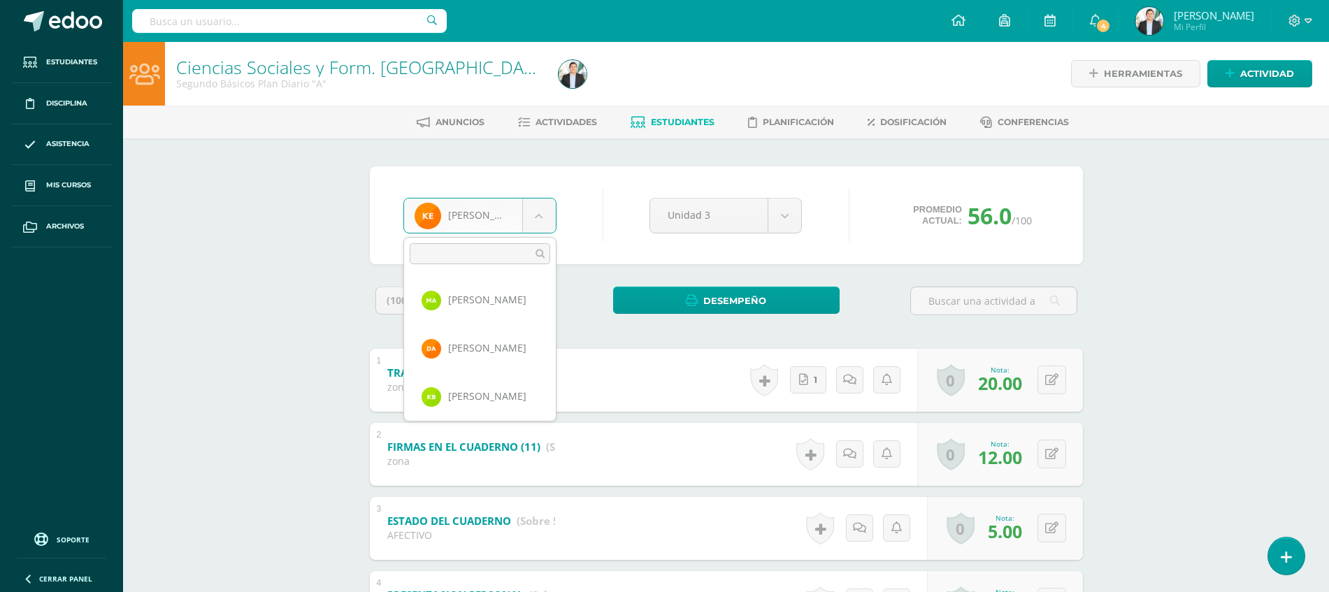
click at [458, 216] on body "Estudiantes Disciplina Asistencia Mis cursos Archivos Soporte Ayuda Reportar un…" at bounding box center [664, 437] width 1329 height 875
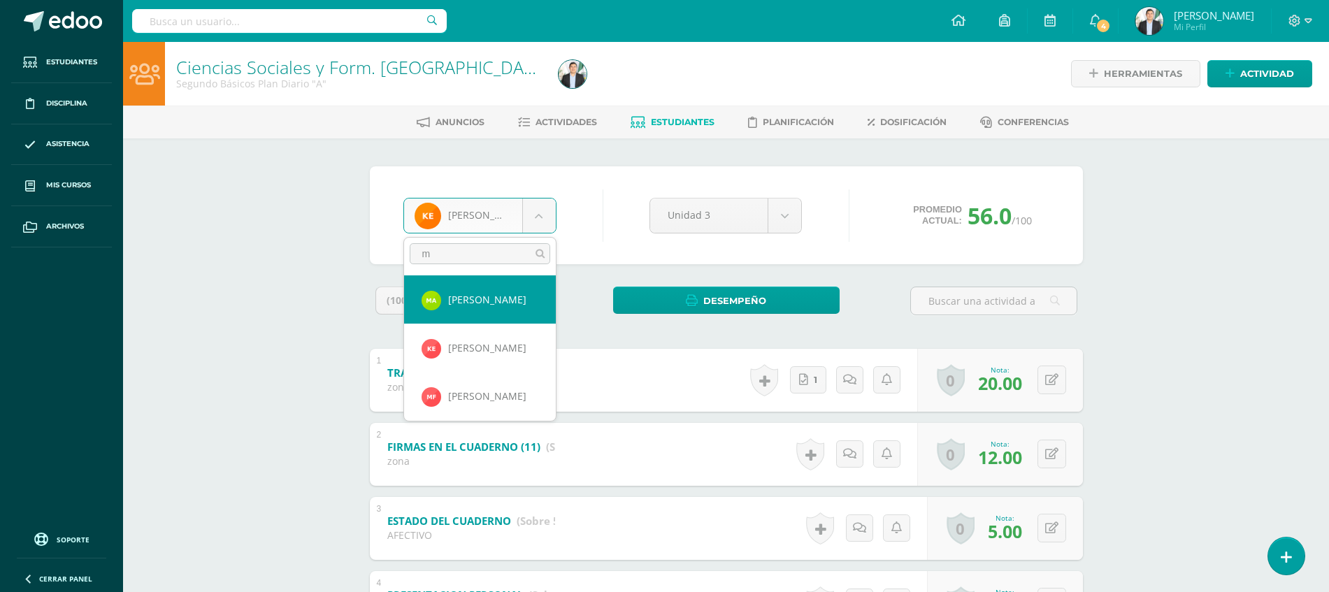
type input "ma"
select select "8676"
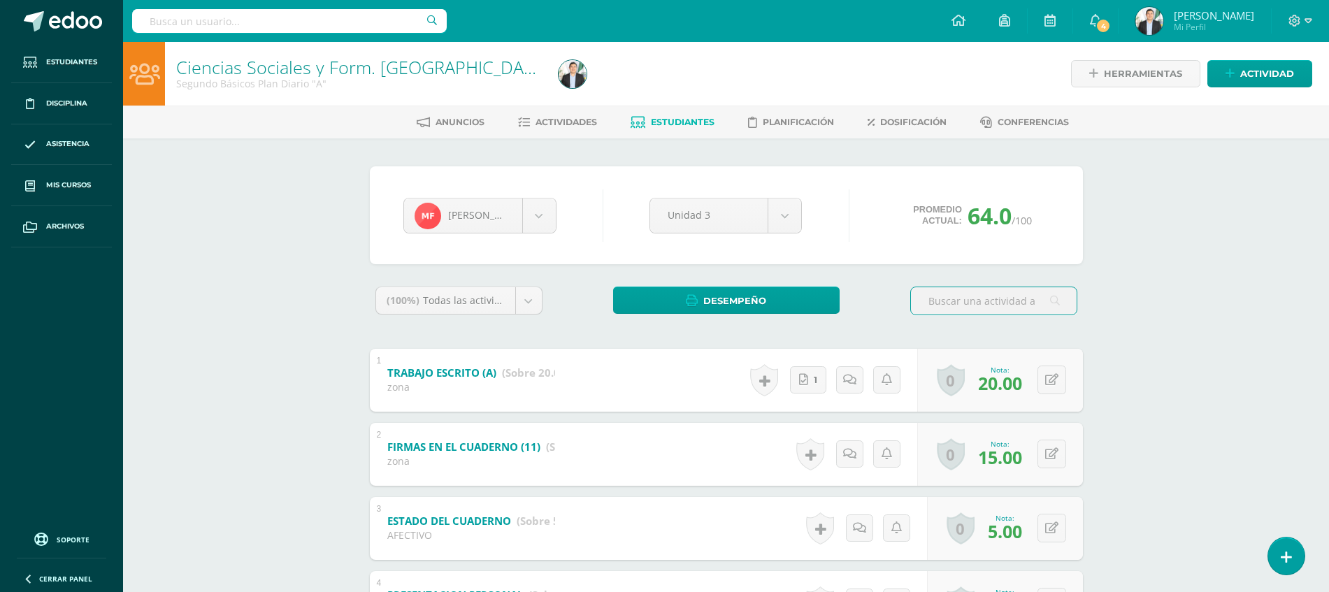
click at [1261, 336] on div "Ciencias Sociales y Form. Ciudadana Segundo Básicos Plan Diario "A" Herramienta…" at bounding box center [726, 458] width 1206 height 833
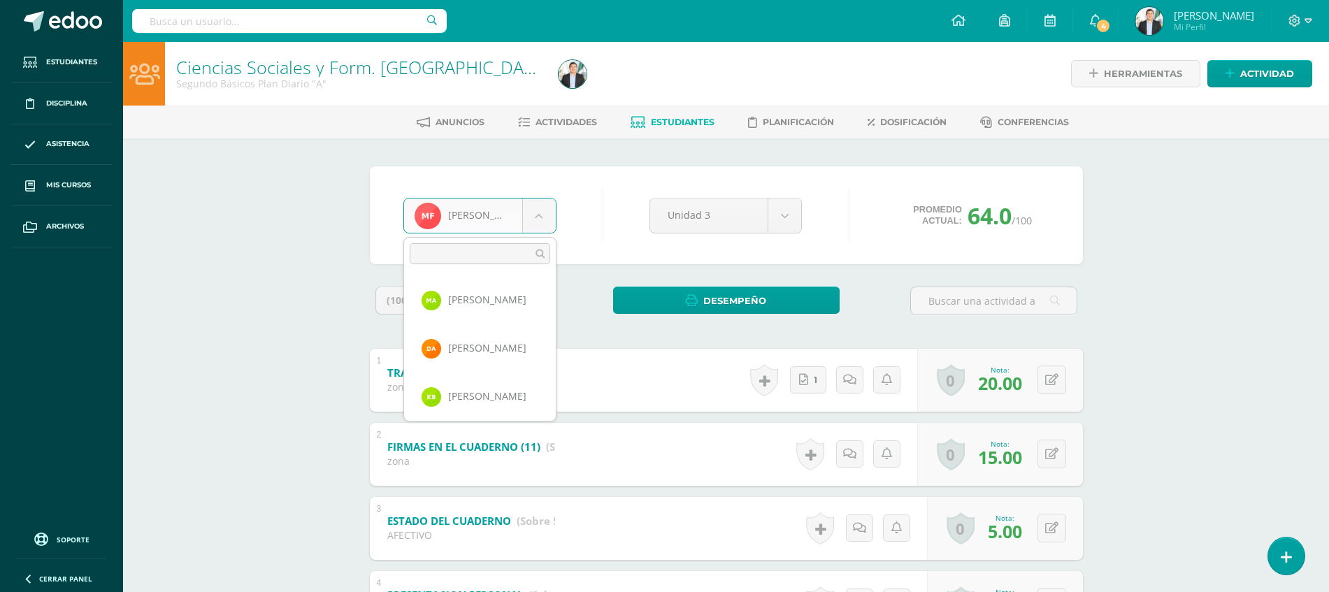
click at [475, 220] on body "Estudiantes Disciplina Asistencia Mis cursos Archivos Soporte Ayuda Reportar un…" at bounding box center [664, 437] width 1329 height 875
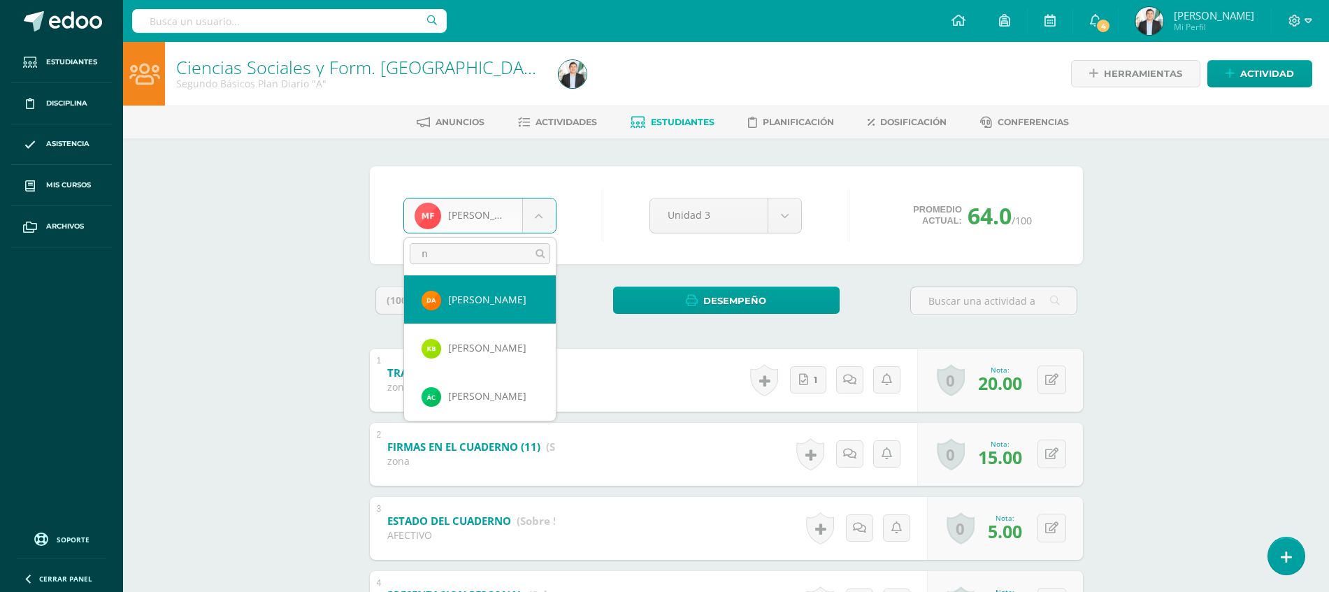
type input "ne"
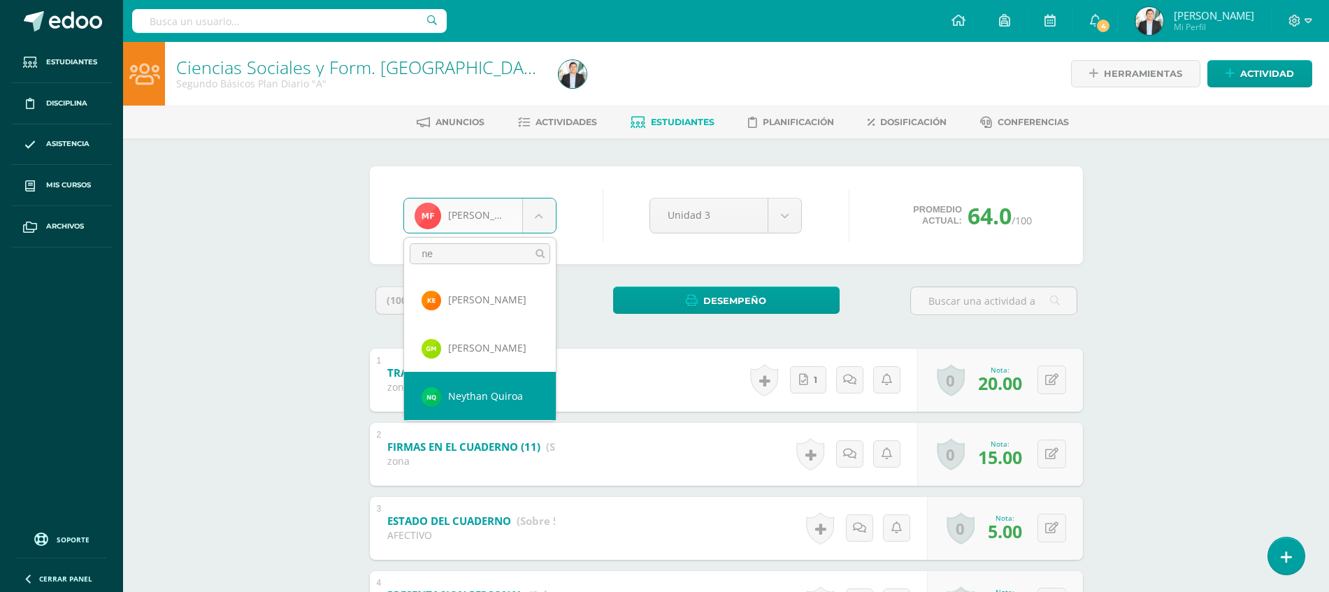
select select "8072"
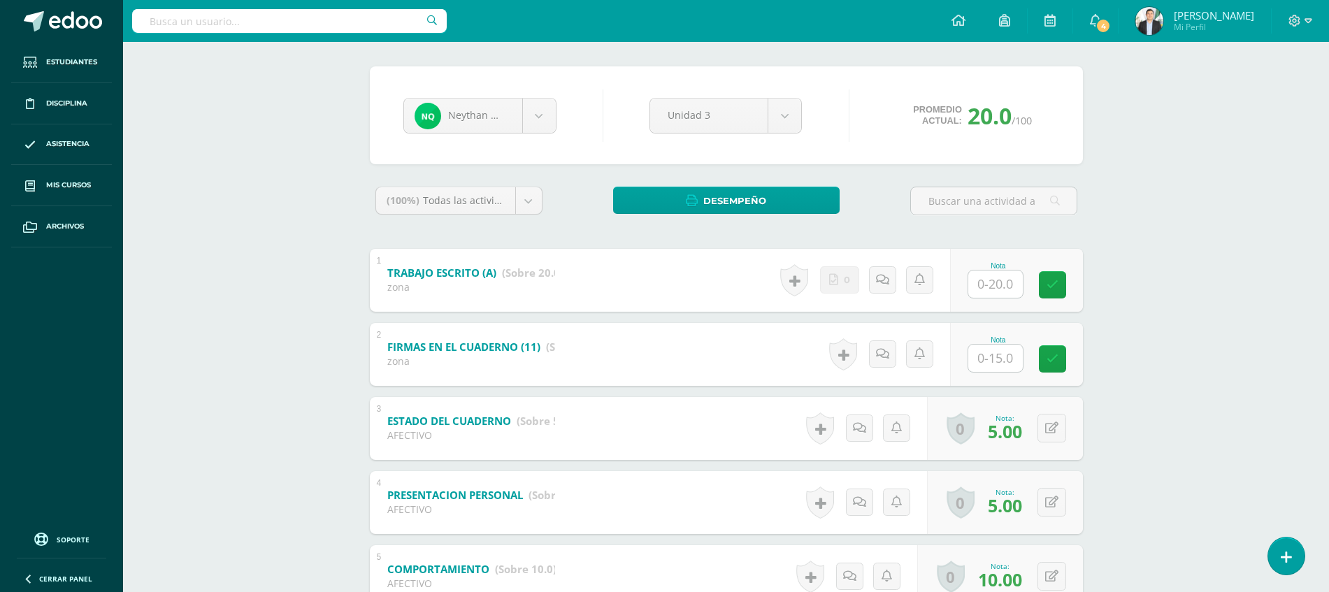
scroll to position [96, 0]
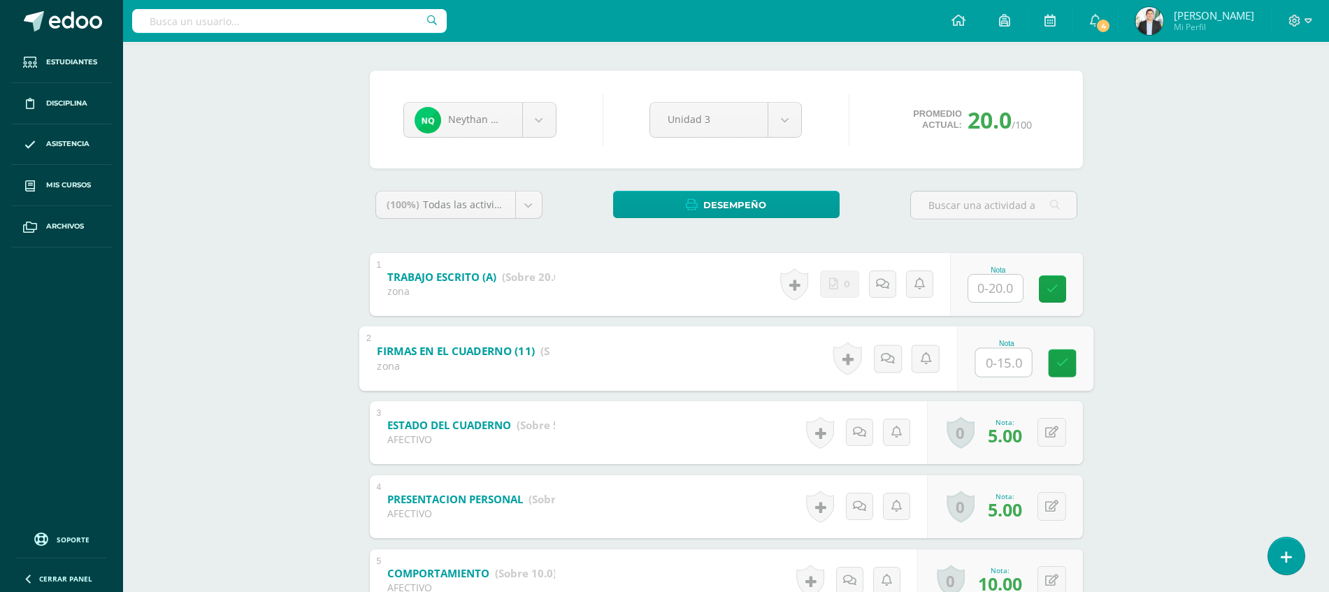
click at [987, 366] on input "text" at bounding box center [1003, 362] width 56 height 28
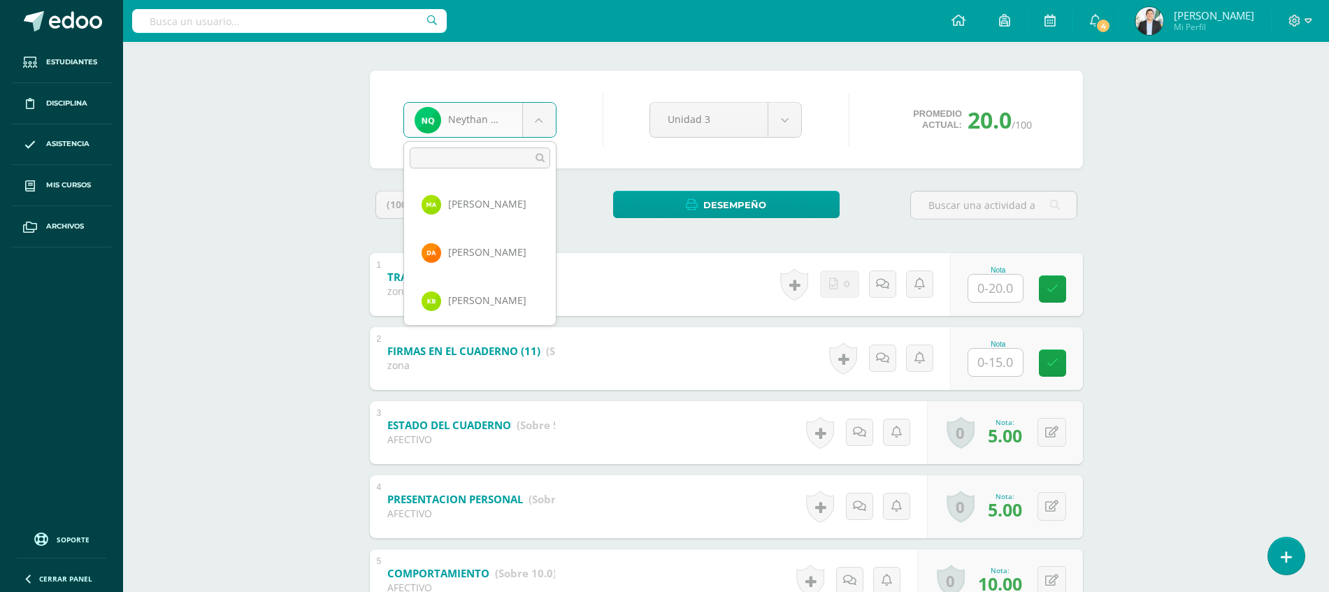
click at [538, 111] on body "Estudiantes Disciplina Asistencia Mis cursos Archivos Soporte Ayuda Reportar un…" at bounding box center [664, 341] width 1329 height 875
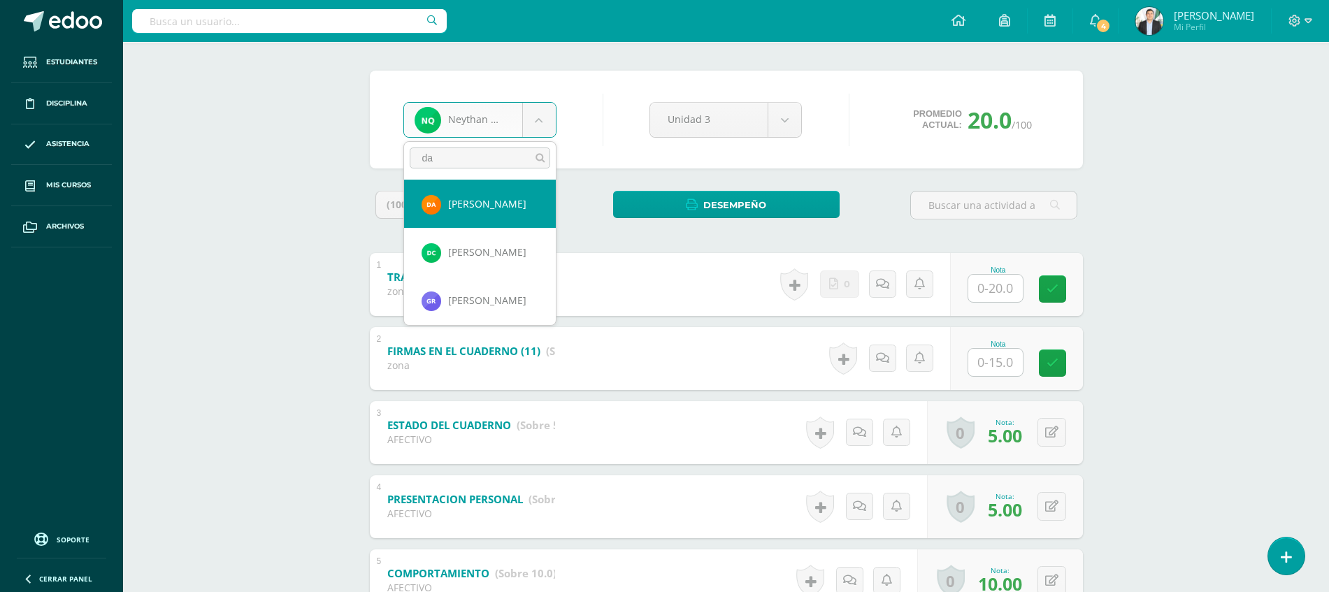
type input "dan"
select select "8680"
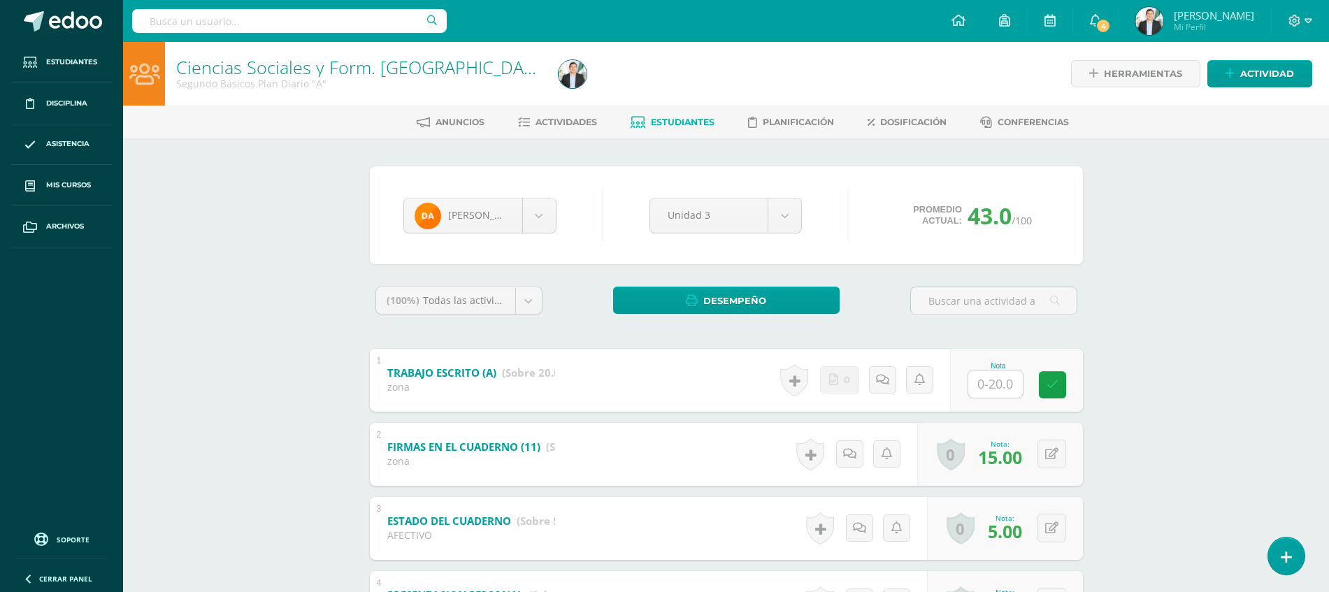
click at [1233, 214] on div "Ciencias Sociales y Form. Ciudadana Segundo Básicos Plan Diario "A" Herramienta…" at bounding box center [726, 458] width 1206 height 833
click at [1151, 18] on img at bounding box center [1150, 21] width 28 height 28
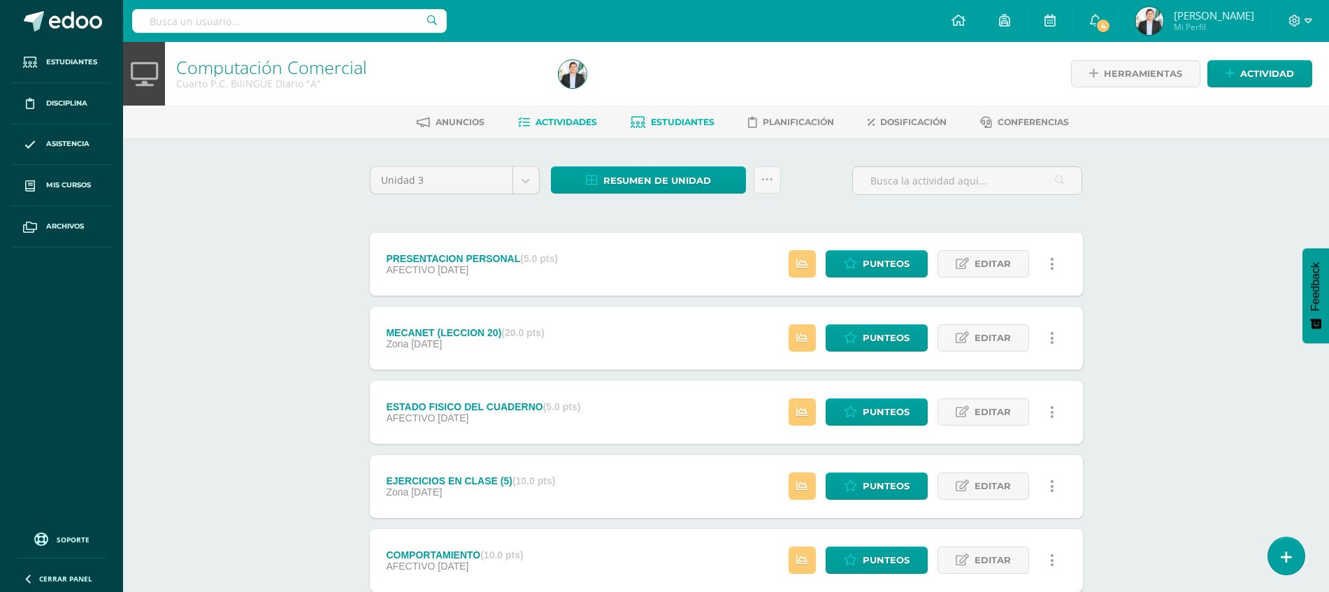
click at [682, 126] on span "Estudiantes" at bounding box center [683, 122] width 64 height 10
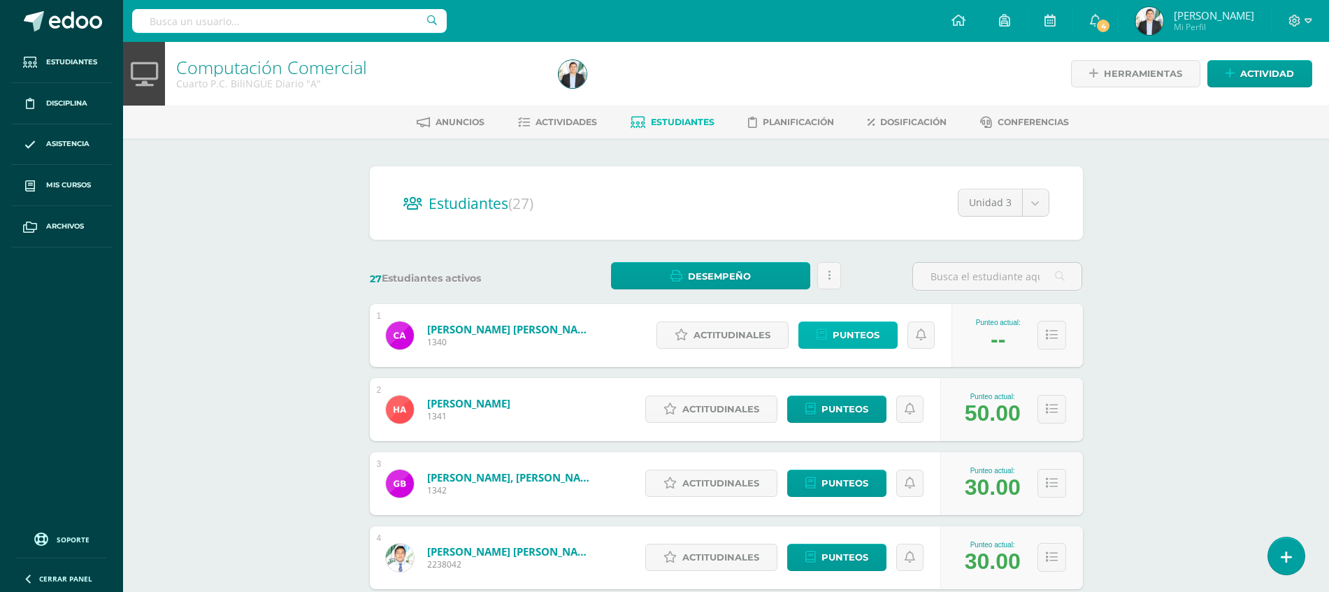
click at [849, 336] on span "Punteos" at bounding box center [856, 335] width 47 height 26
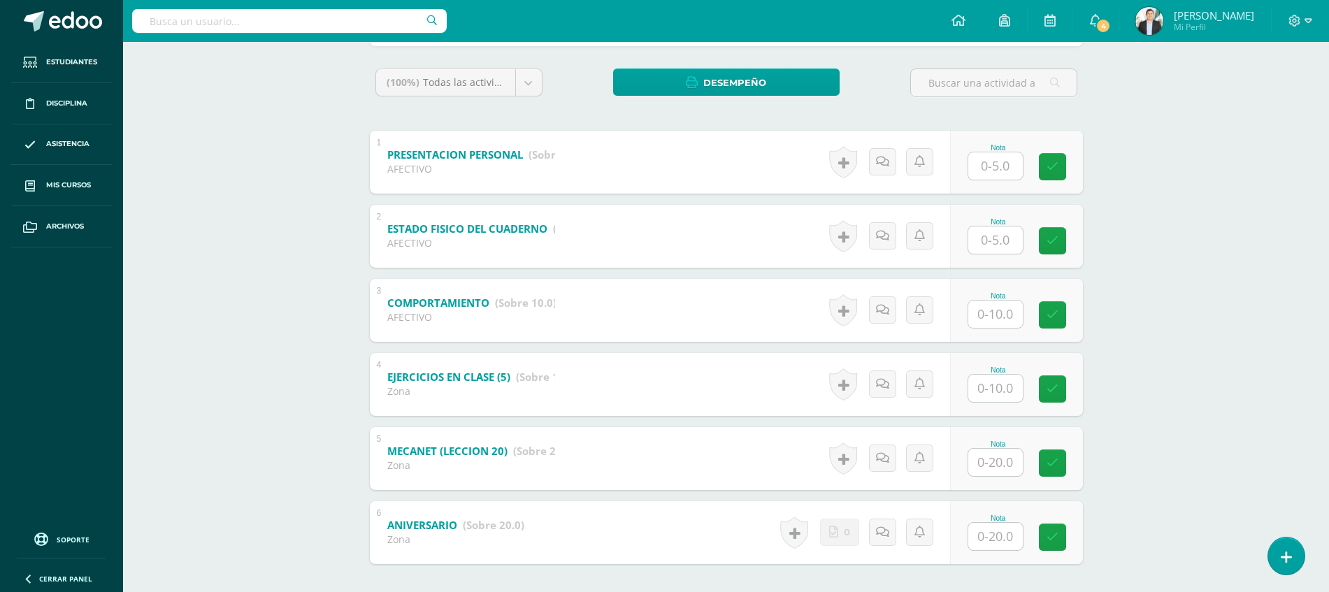
scroll to position [249, 0]
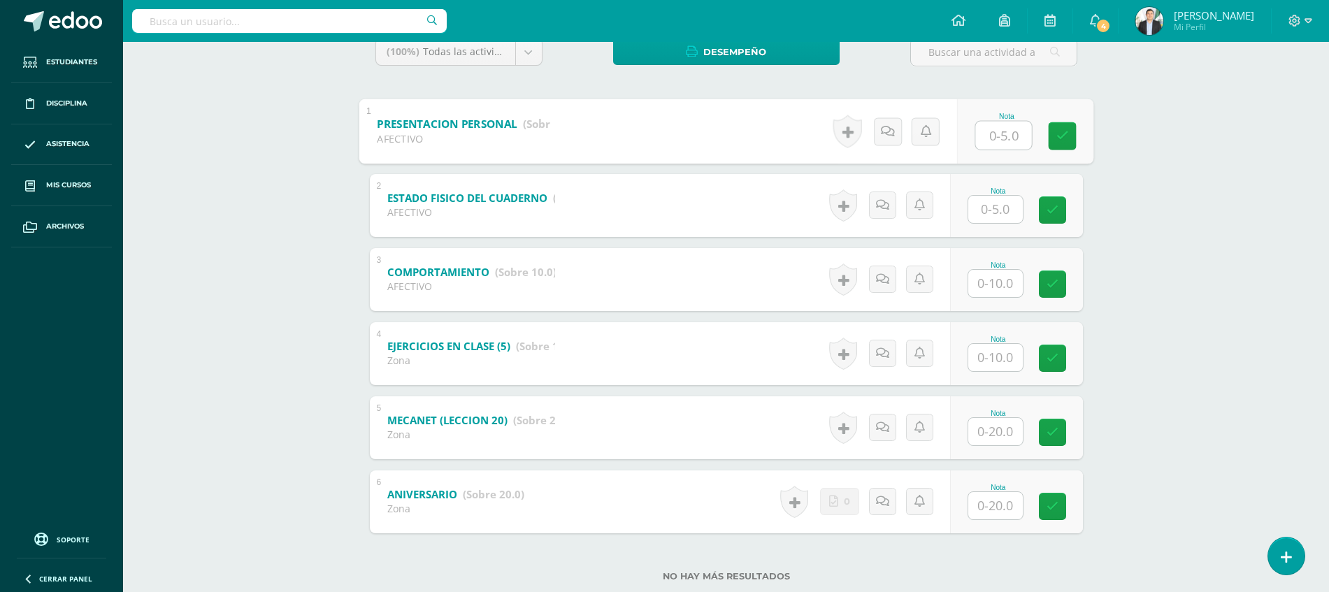
click at [1009, 141] on input "text" at bounding box center [1003, 135] width 56 height 28
type input "5"
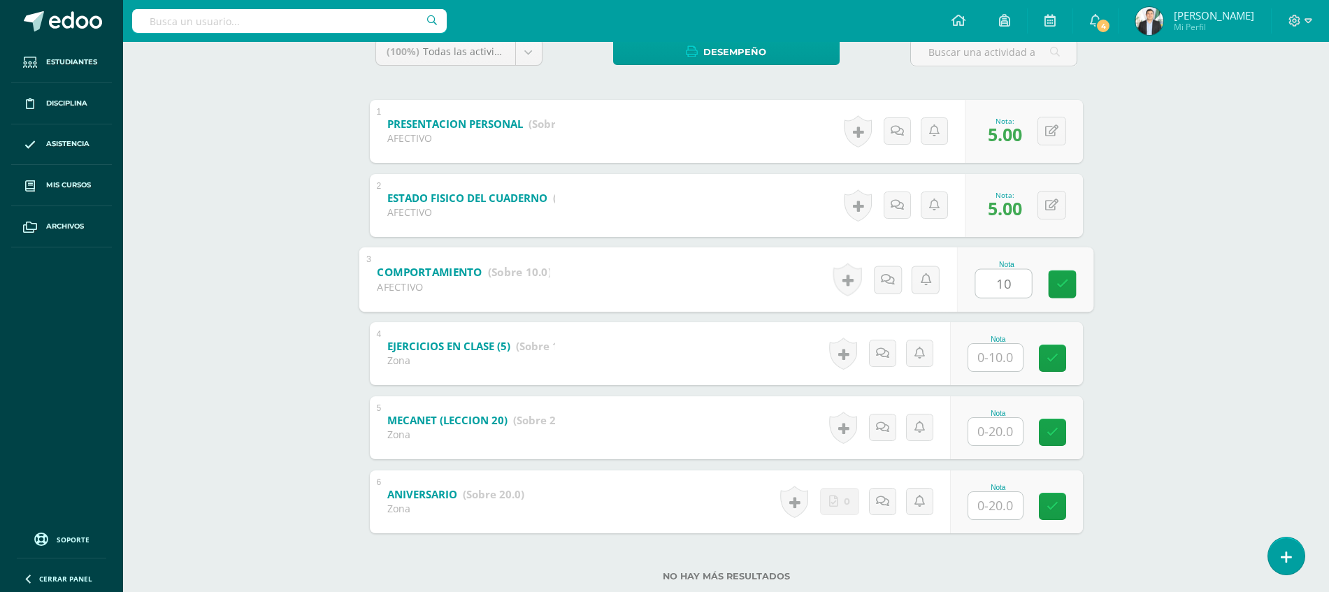
type input "10"
click at [1157, 169] on div "Computación Comercial Cuarto P.C. BiliNGÜE Diario "A" Herramientas Detalle de a…" at bounding box center [726, 209] width 1206 height 833
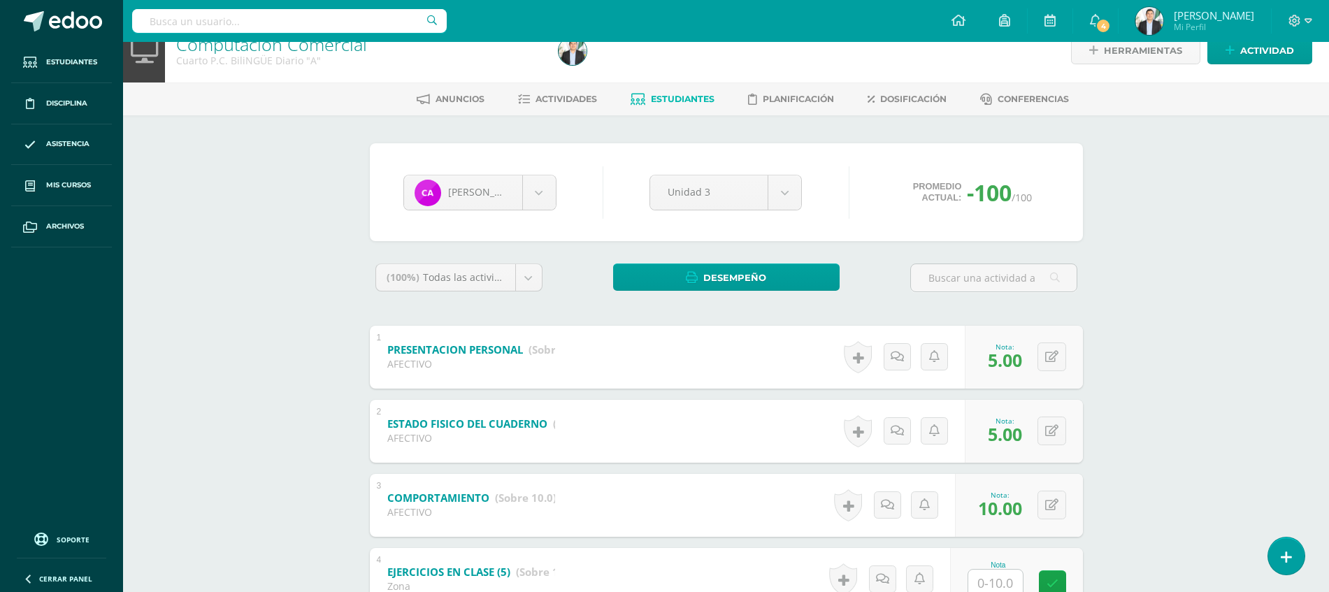
scroll to position [3, 0]
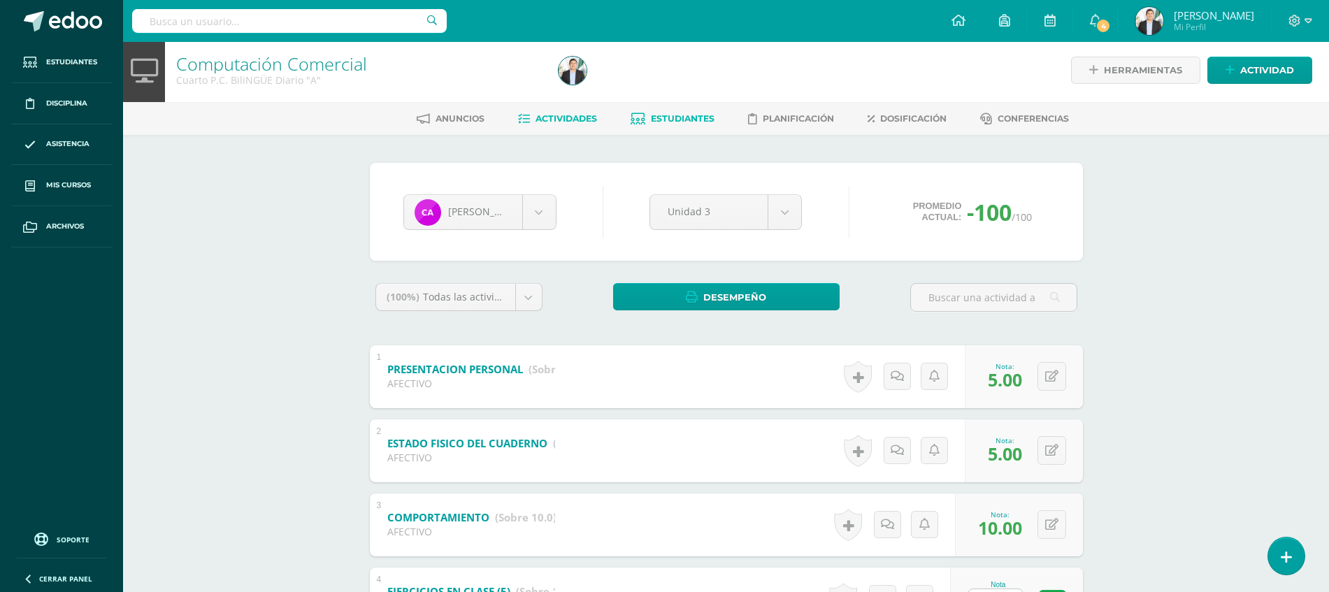
click at [575, 112] on link "Actividades" at bounding box center [557, 119] width 79 height 22
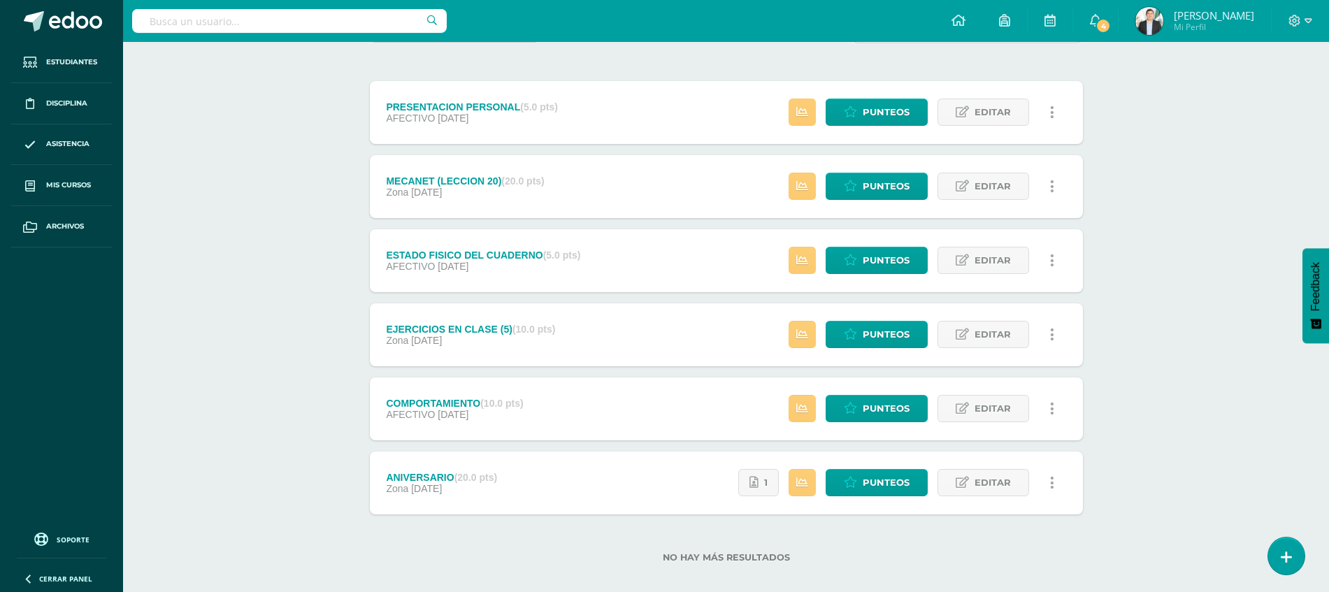
scroll to position [167, 0]
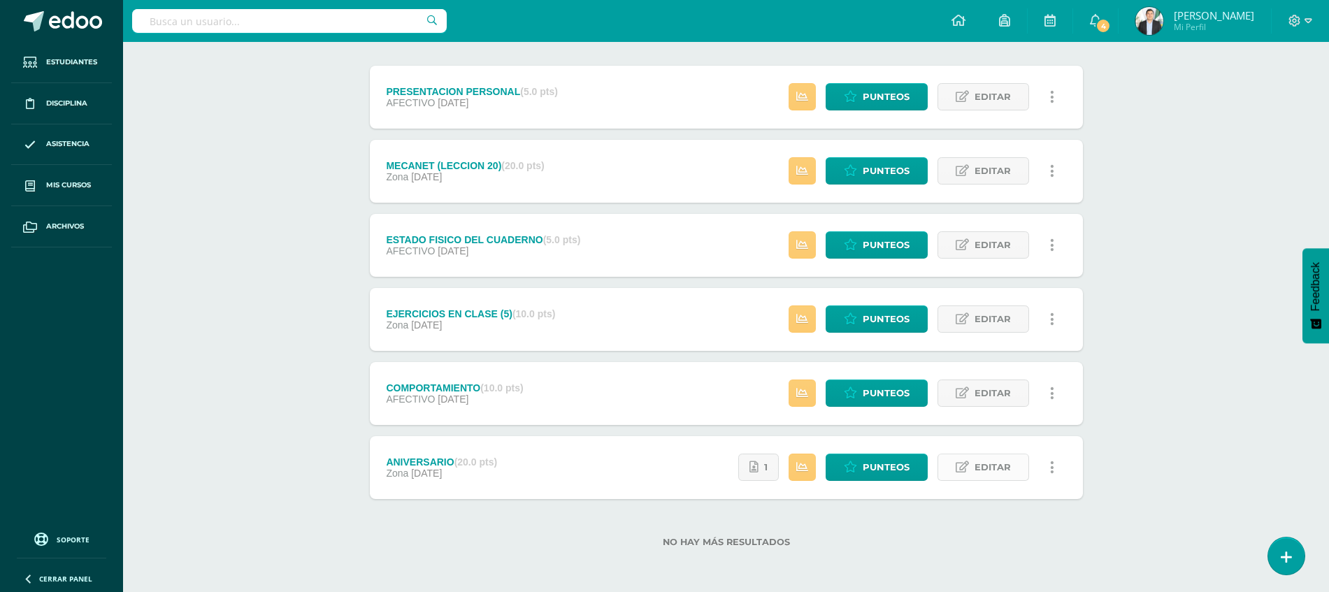
click at [1012, 464] on link "Editar" at bounding box center [984, 467] width 92 height 27
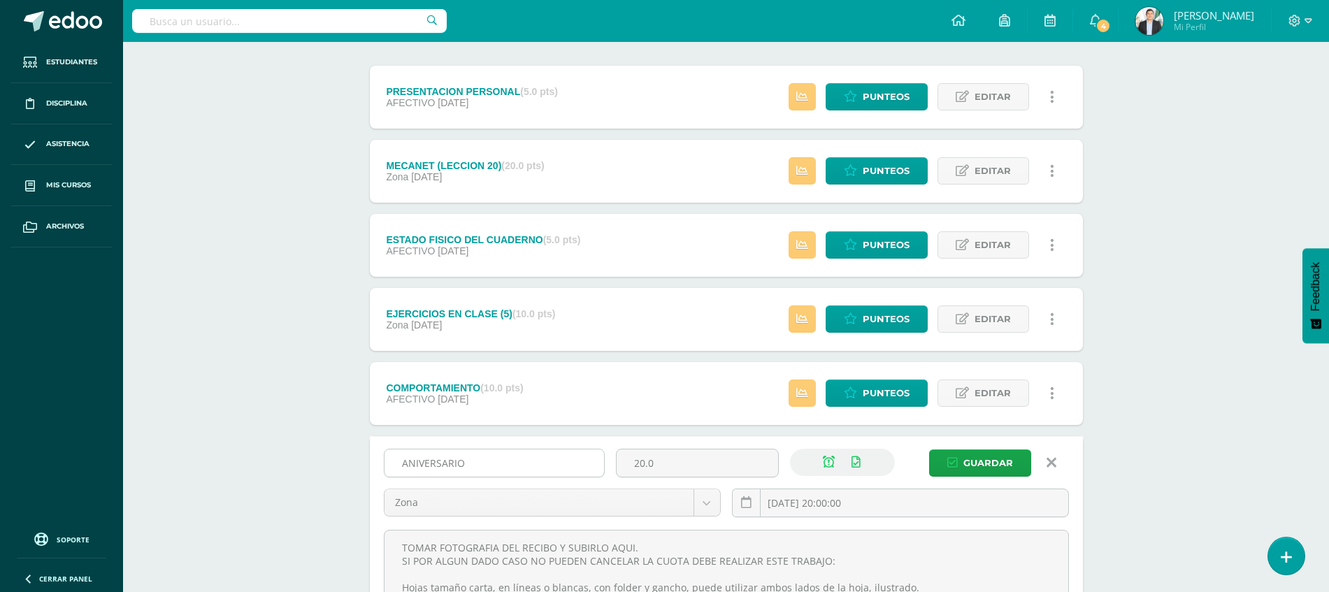
click at [473, 464] on input "ANIVERSARIO" at bounding box center [495, 463] width 220 height 27
type input "A"
type input "t"
type input "TRABAJO (A)"
click at [863, 468] on link at bounding box center [856, 462] width 27 height 27
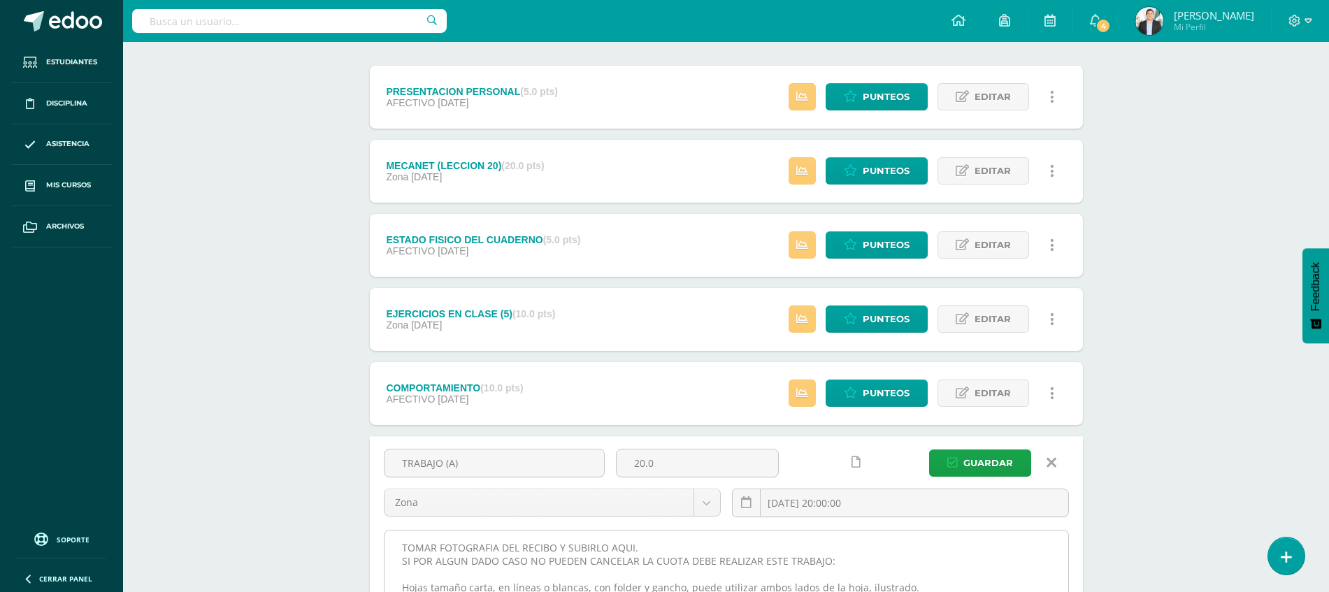
drag, startPoint x: 842, startPoint y: 559, endPoint x: 384, endPoint y: 531, distance: 458.8
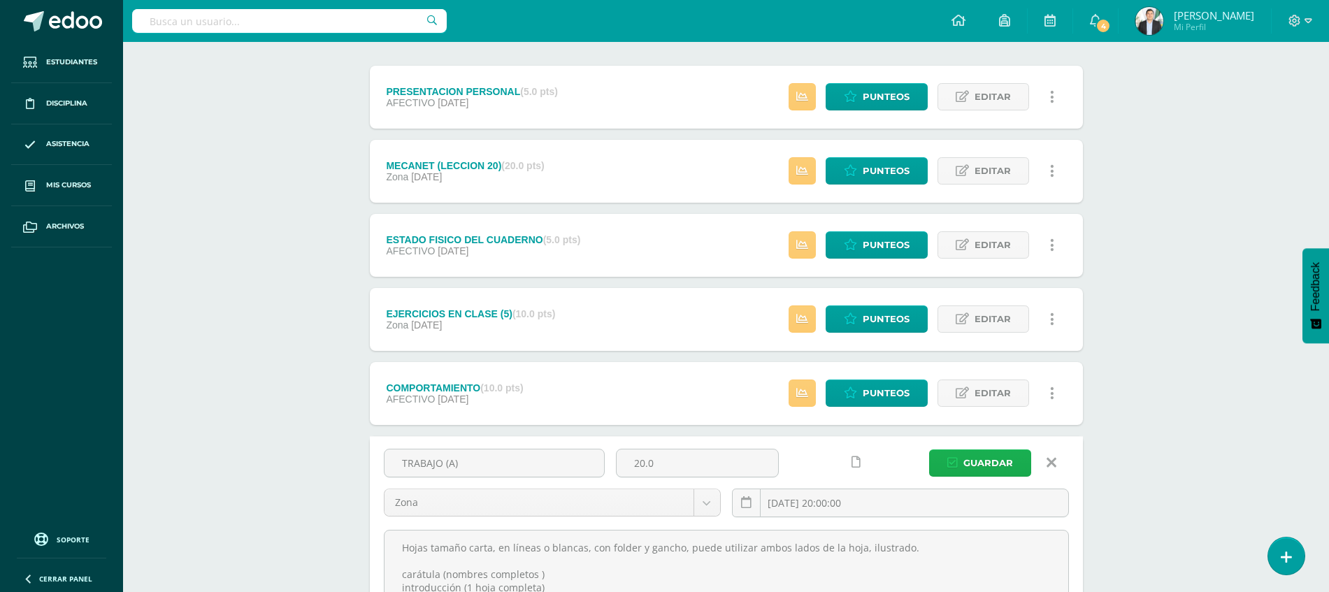
type textarea "Hojas tamaño carta, en líneas o blancas, con folder y gancho, puede utilizar am…"
click at [992, 452] on span "Guardar" at bounding box center [989, 463] width 50 height 26
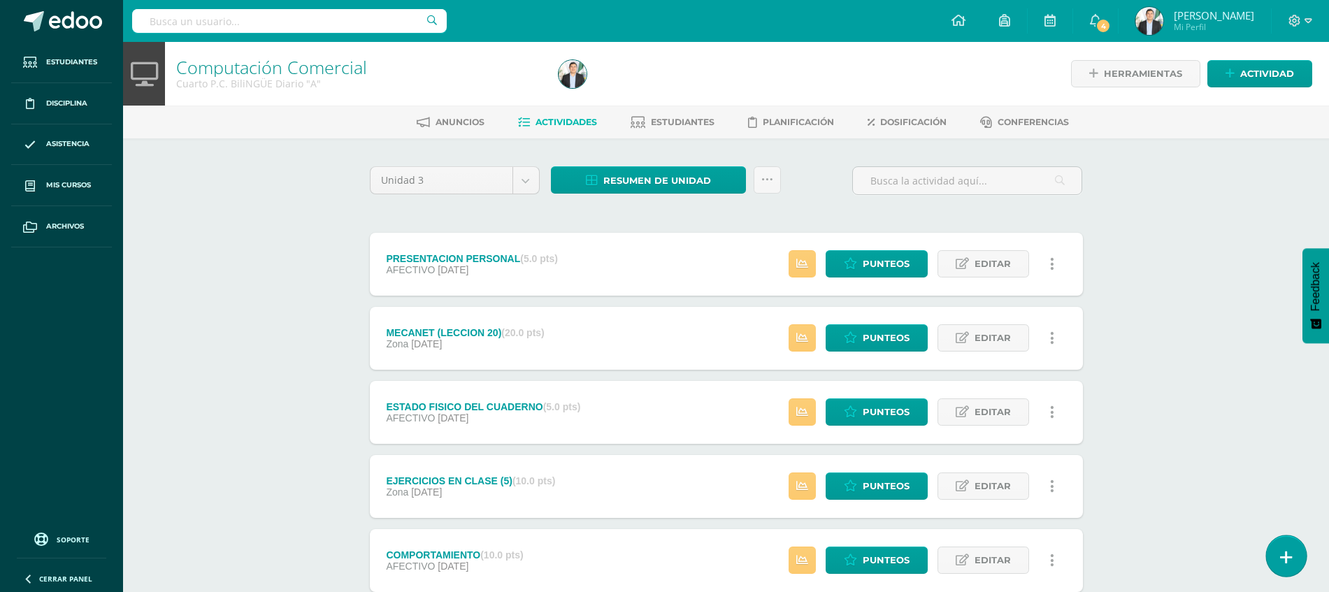
click at [1292, 552] on link at bounding box center [1286, 556] width 40 height 41
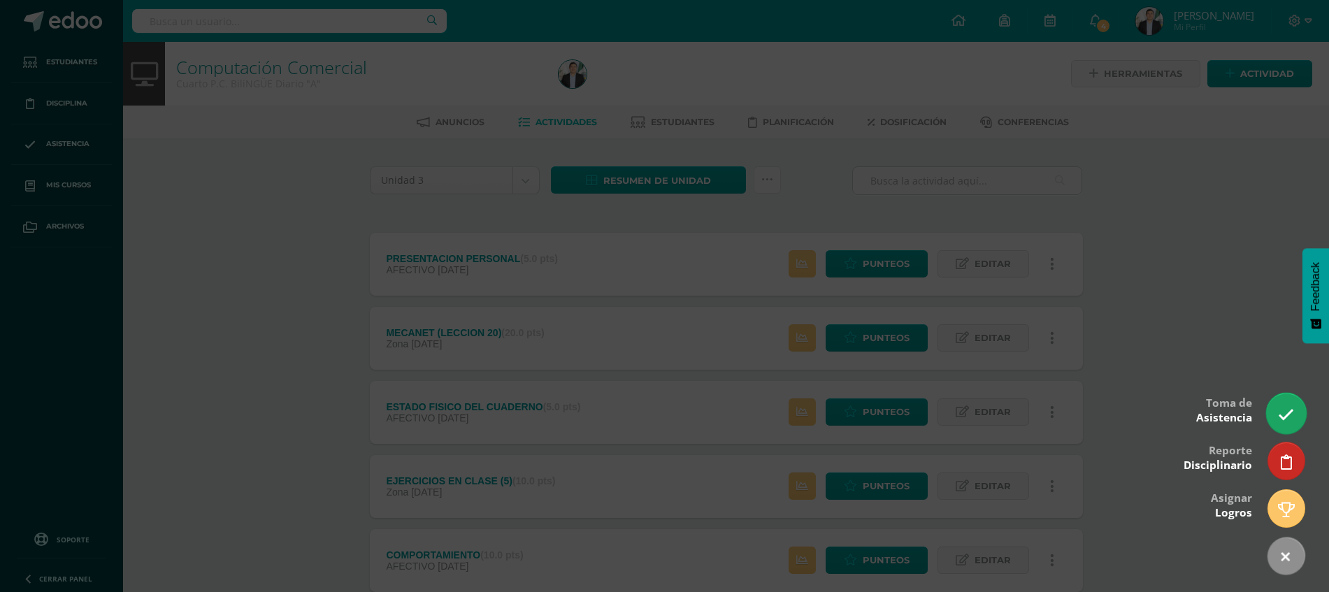
click at [1282, 413] on icon at bounding box center [1286, 415] width 16 height 16
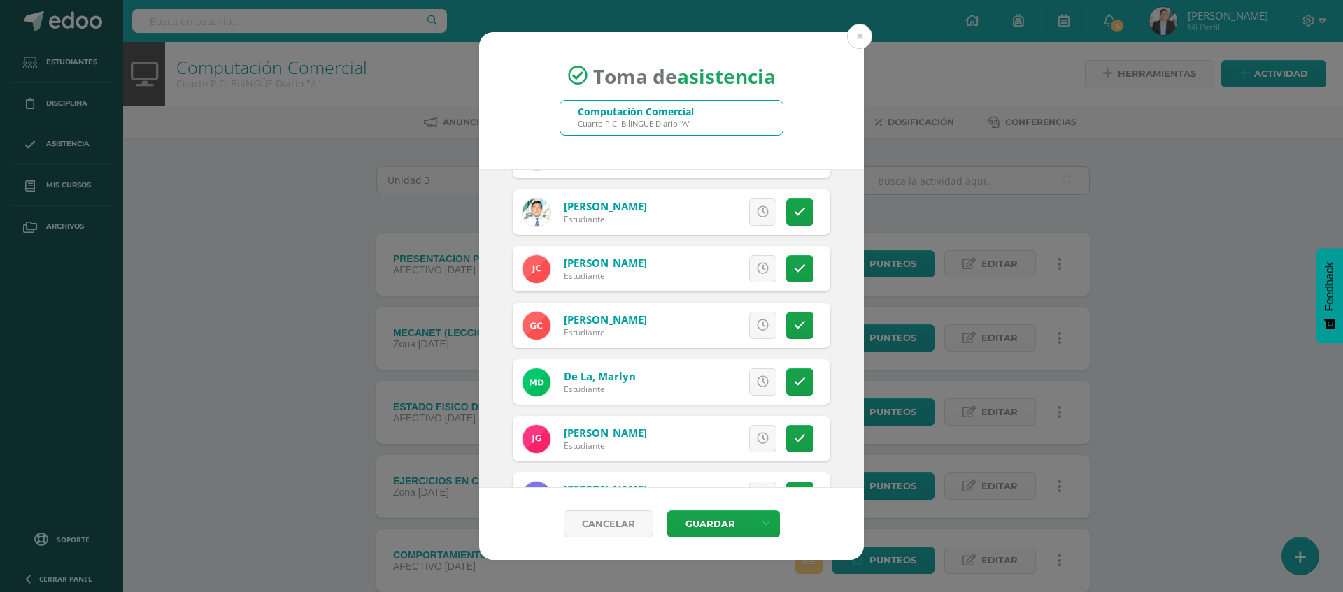
scroll to position [216, 0]
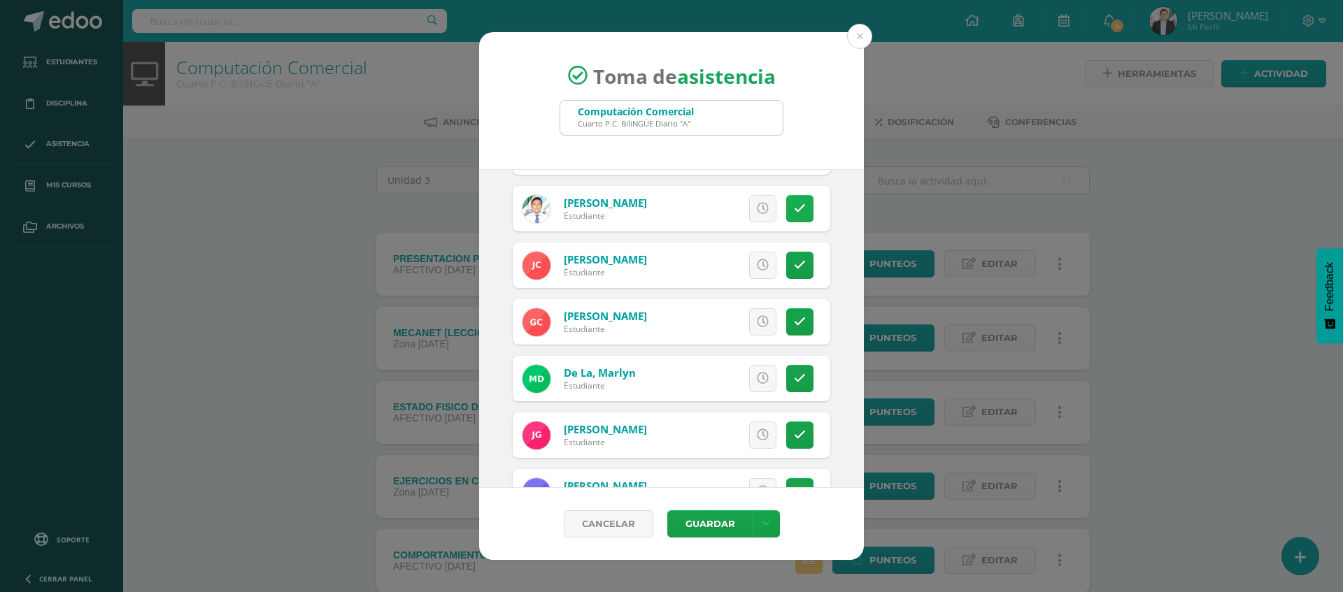
click at [793, 207] on link at bounding box center [799, 208] width 27 height 27
click at [794, 264] on icon at bounding box center [800, 265] width 12 height 12
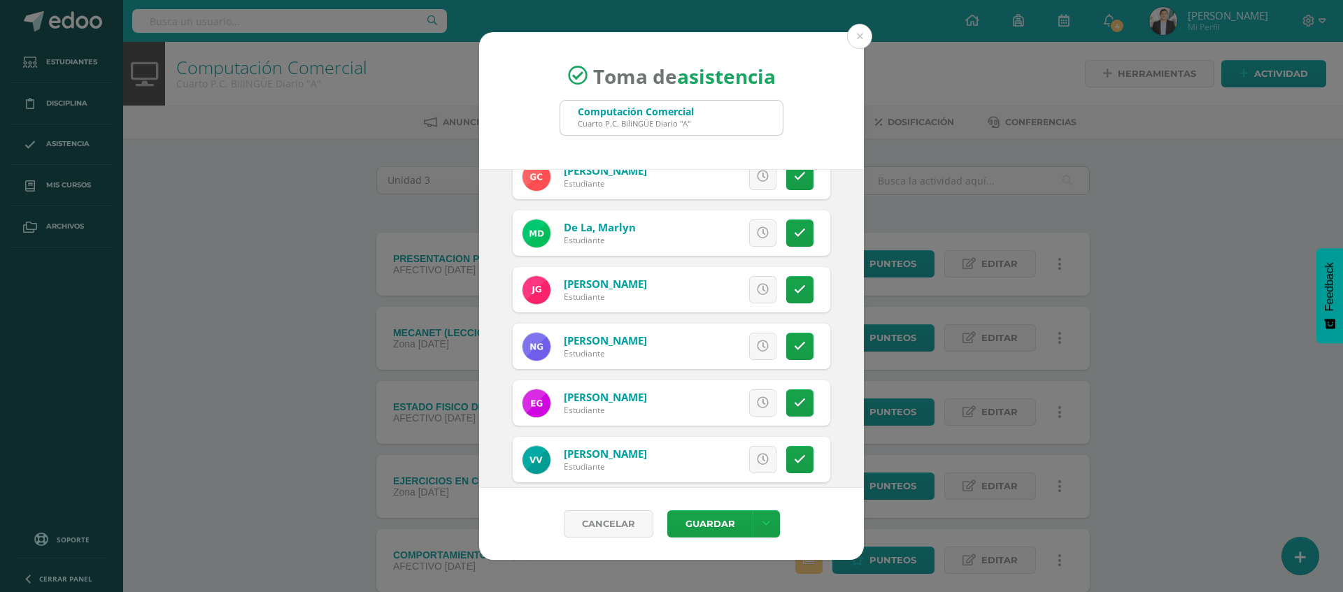
scroll to position [366, 0]
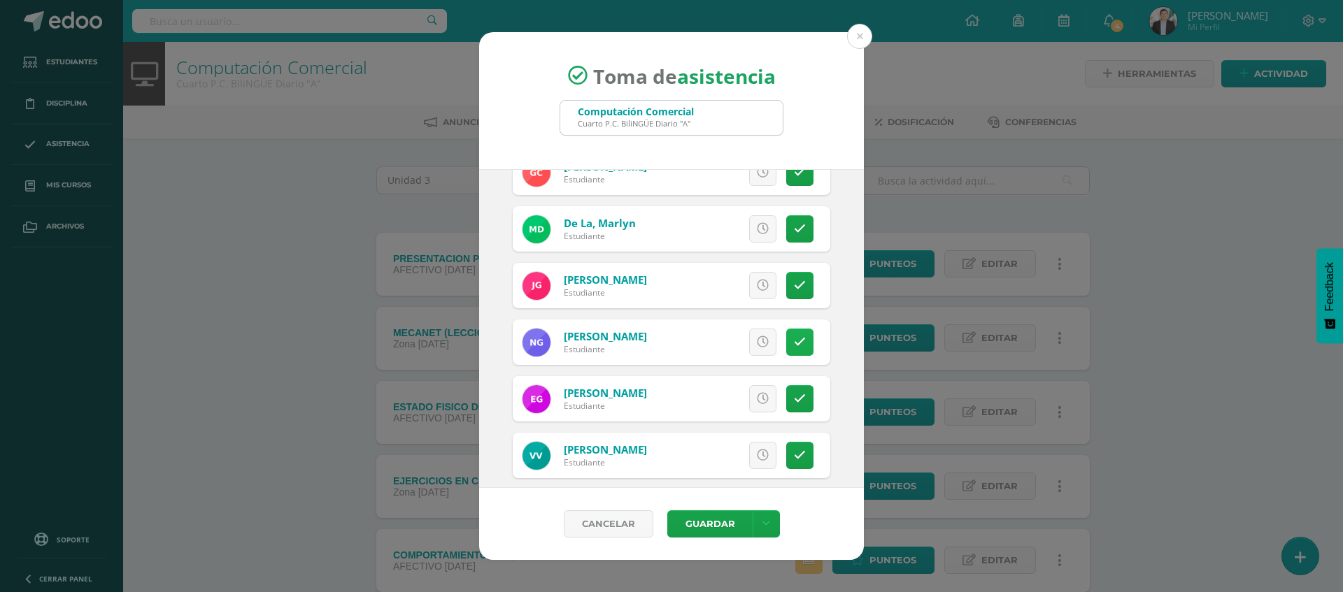
click at [794, 338] on icon at bounding box center [800, 342] width 12 height 12
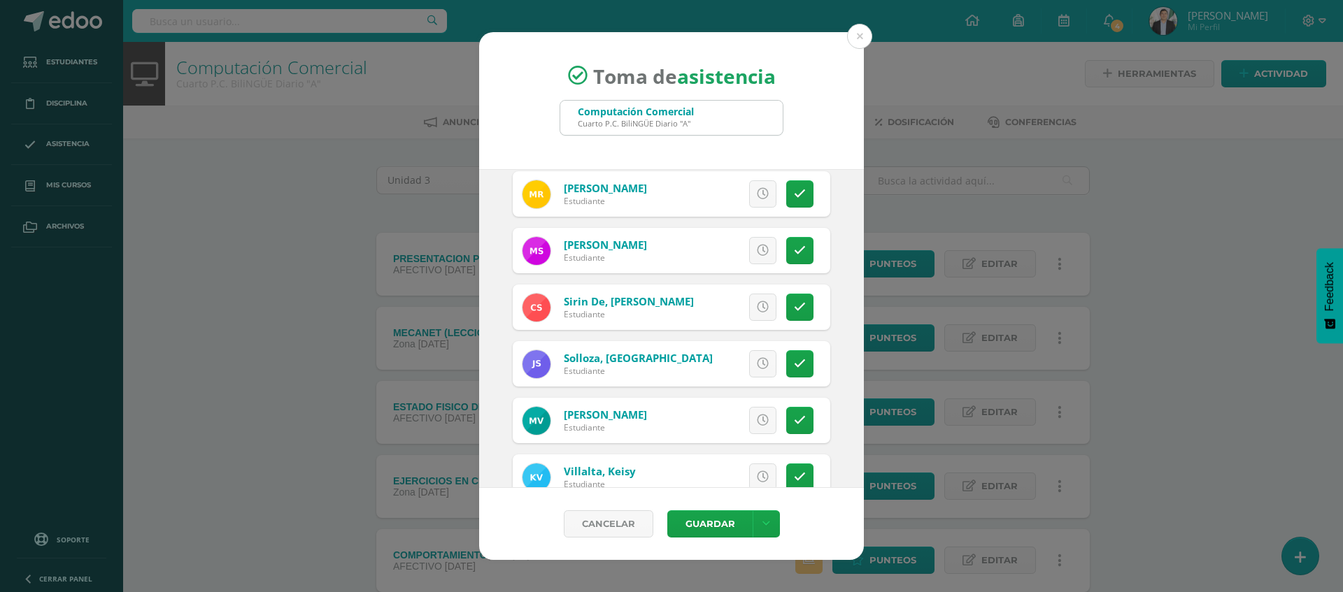
scroll to position [1285, 0]
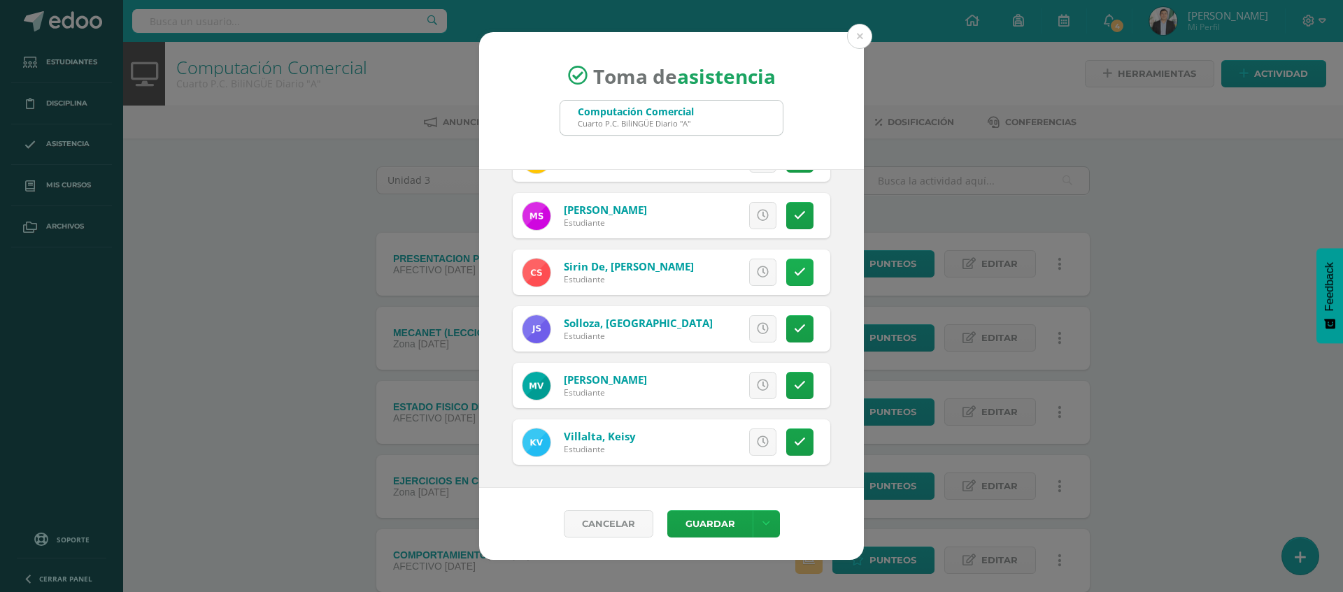
click at [792, 274] on link at bounding box center [799, 272] width 27 height 27
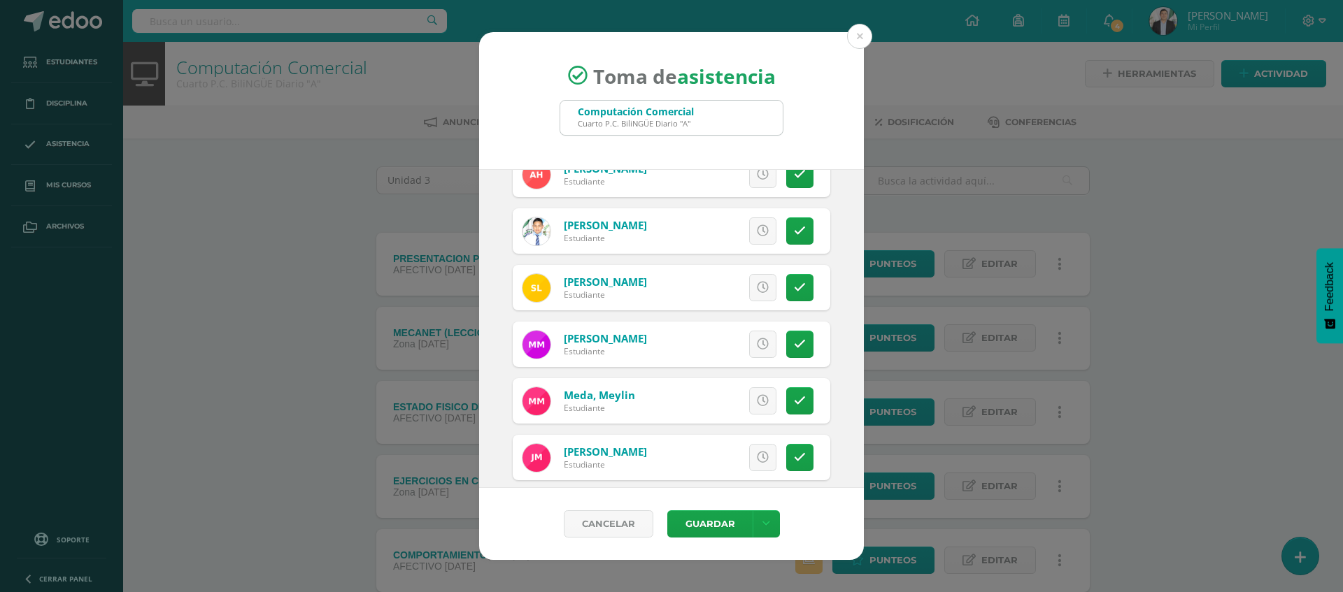
scroll to position [664, 0]
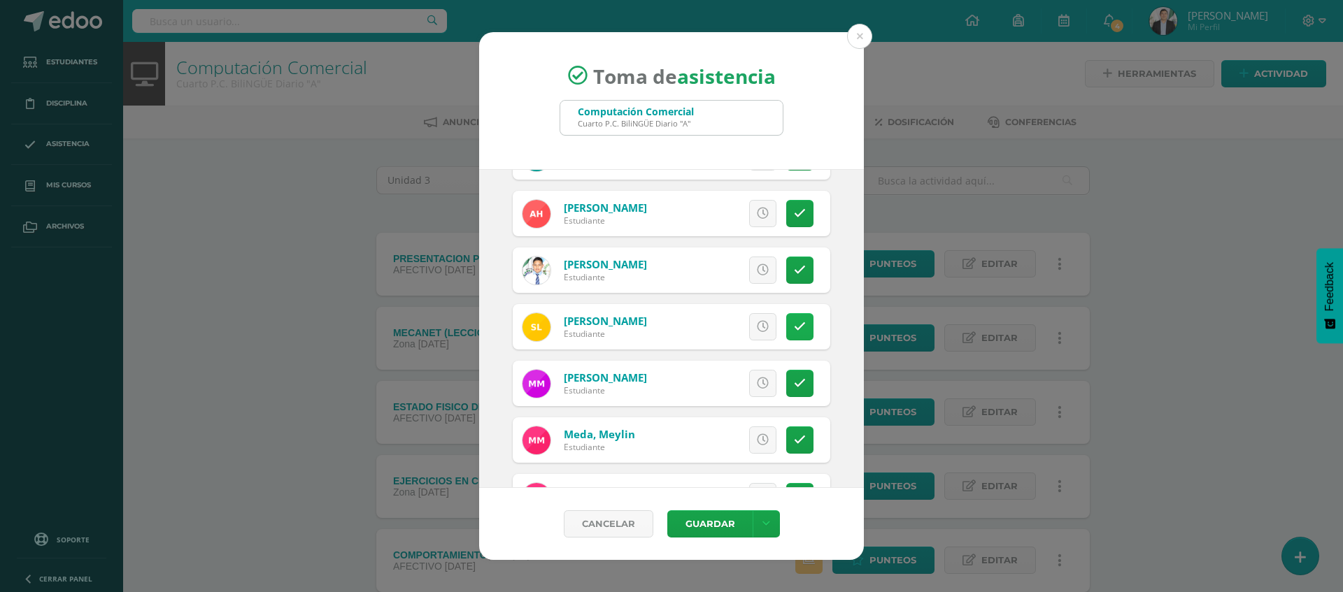
click at [794, 316] on link at bounding box center [799, 326] width 27 height 27
click at [730, 522] on button "Guardar" at bounding box center [709, 523] width 85 height 27
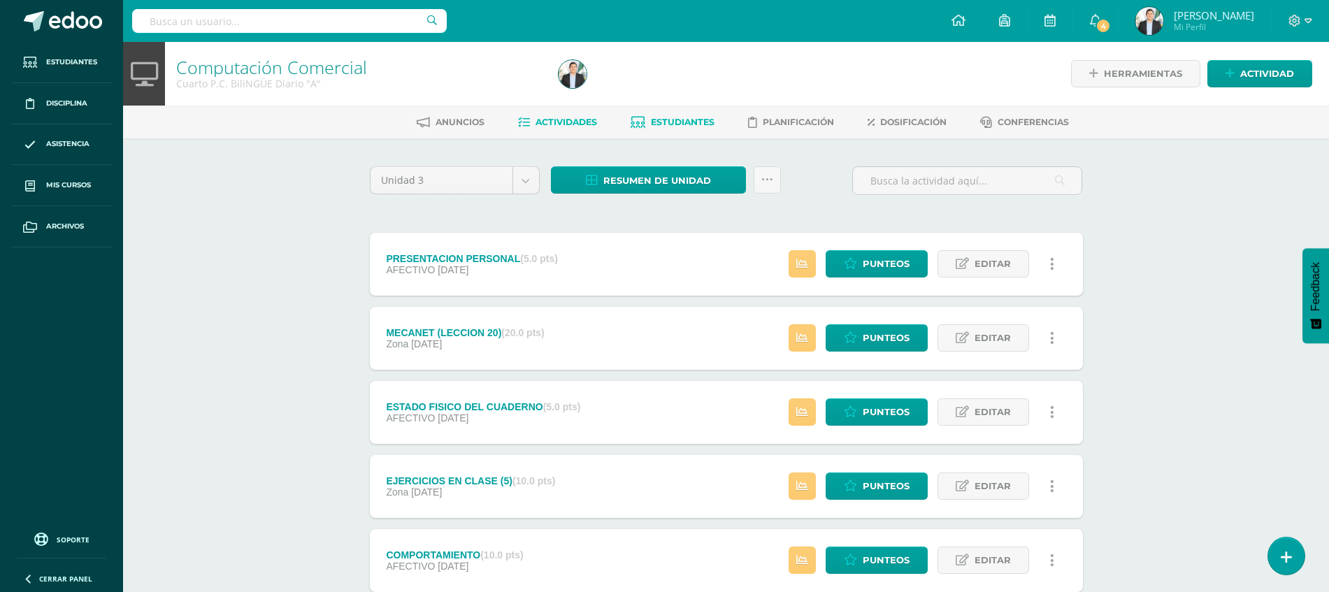
click at [664, 117] on span "Estudiantes" at bounding box center [683, 122] width 64 height 10
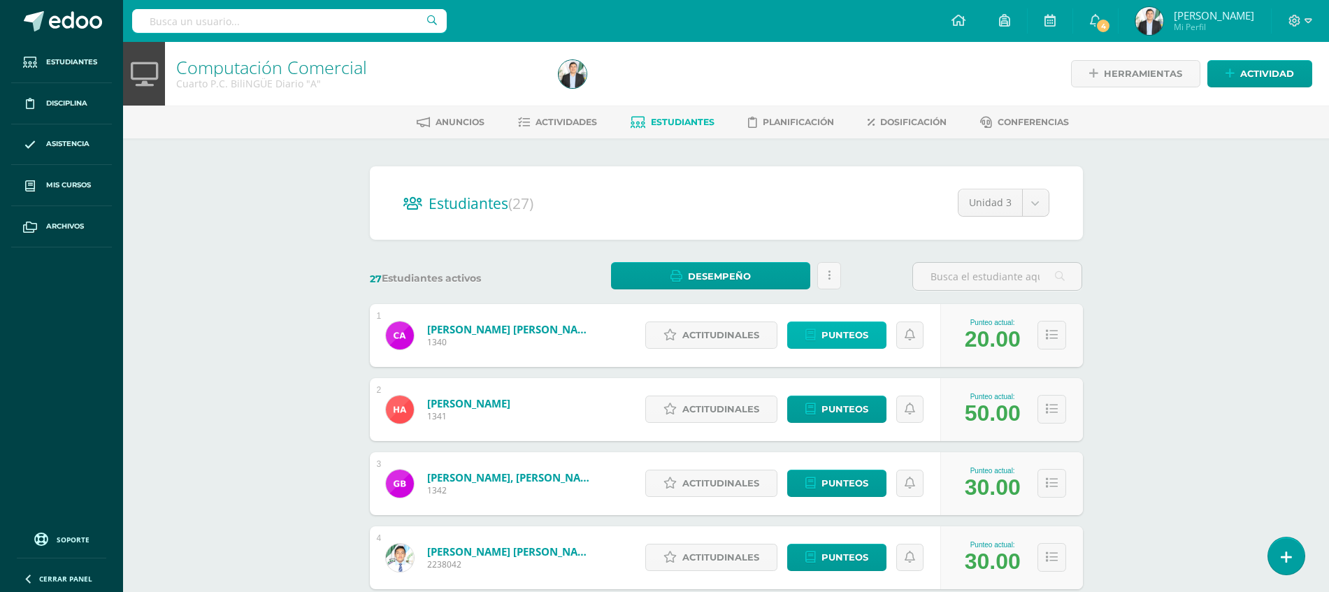
click at [824, 334] on span "Punteos" at bounding box center [845, 335] width 47 height 26
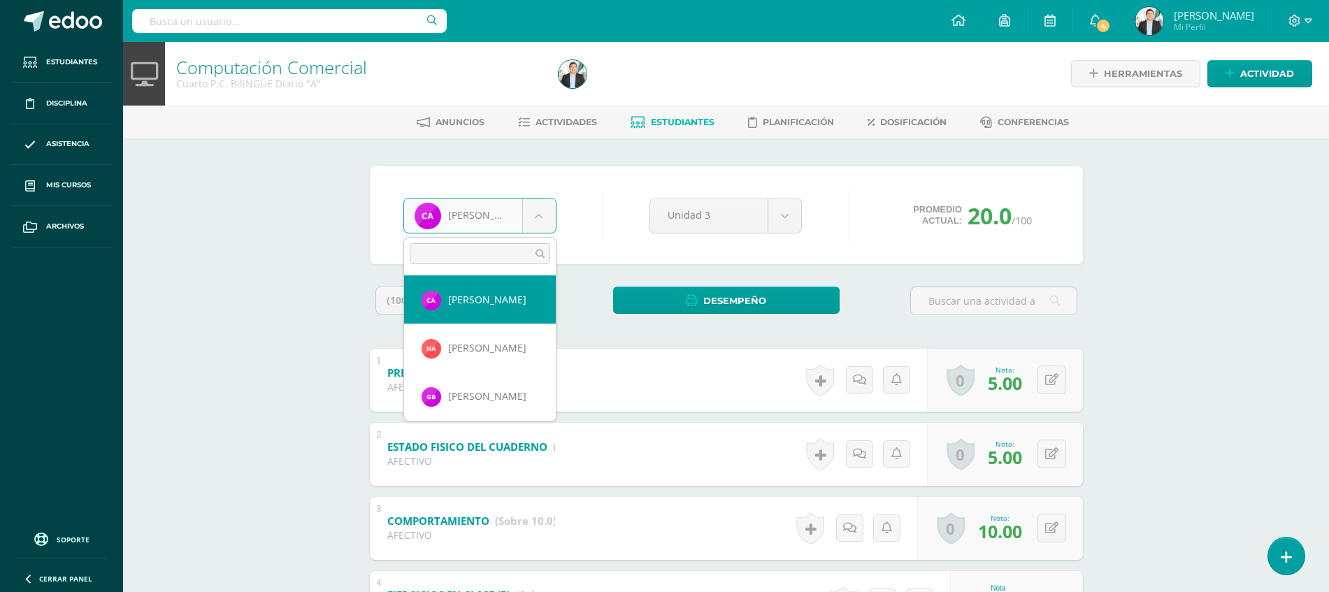
click at [524, 200] on body "Estudiantes Disciplina Asistencia Mis cursos Archivos Soporte Ayuda Reportar un…" at bounding box center [664, 437] width 1329 height 875
type input "SA"
select select "8703"
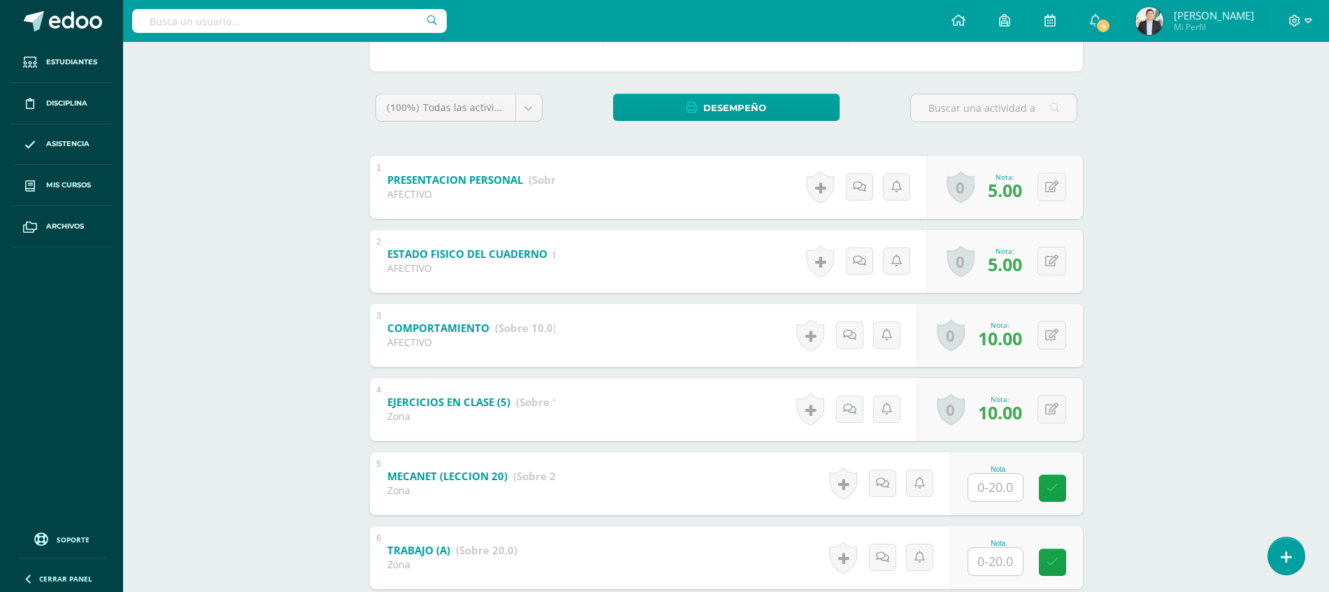
scroll to position [283, 0]
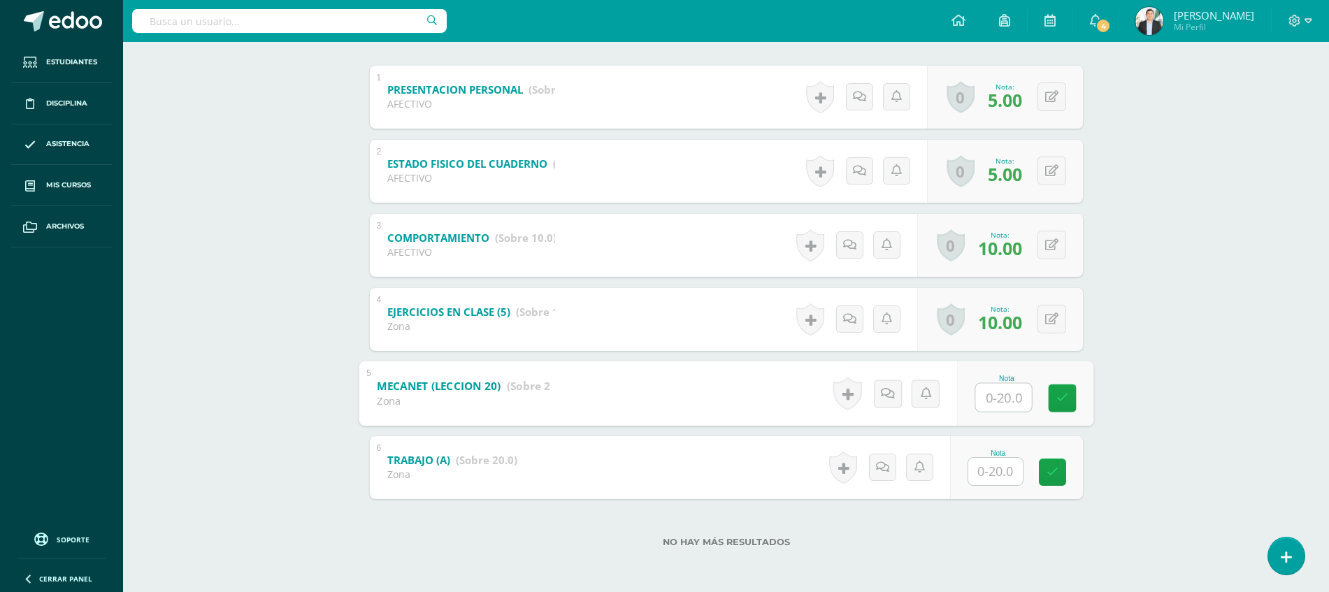
click at [986, 388] on input "text" at bounding box center [1003, 397] width 56 height 28
type input "20"
click at [1173, 364] on div "Computación Comercial Cuarto P.C. BiliNGÜE Diario "A" Herramientas Detalle de a…" at bounding box center [726, 175] width 1206 height 833
click at [1004, 469] on input "text" at bounding box center [1003, 471] width 56 height 28
type input "20"
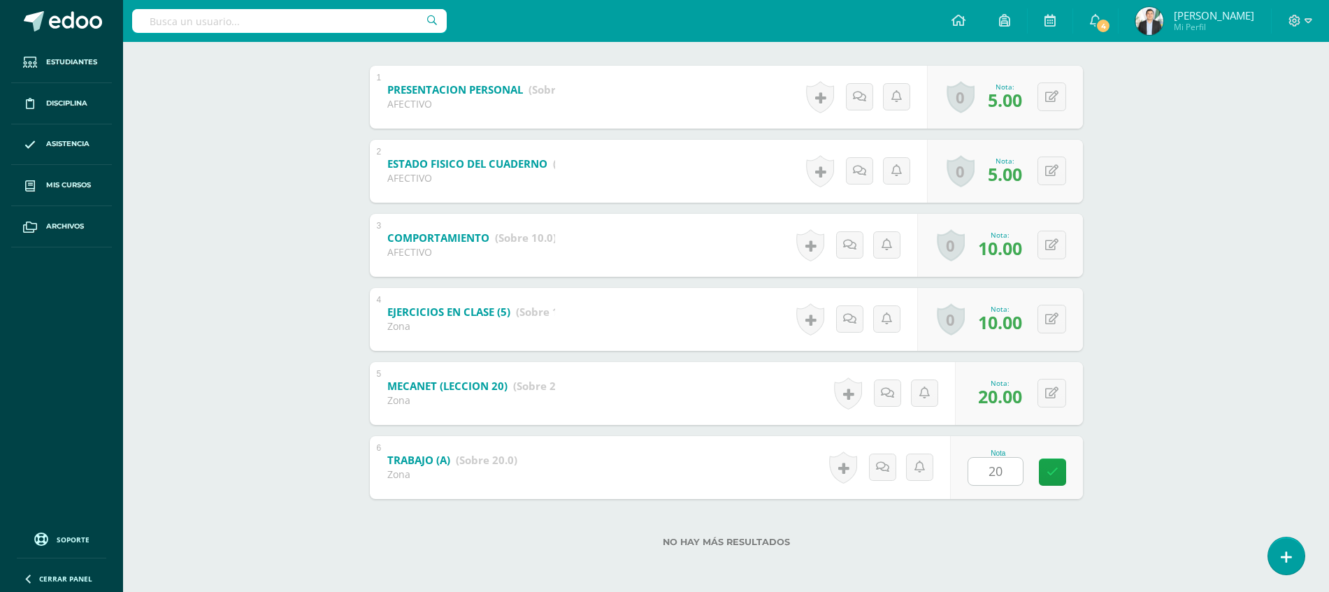
click at [1233, 494] on div "Computación Comercial Cuarto P.C. BiliNGÜE Diario "A" Herramientas Detalle de a…" at bounding box center [726, 175] width 1206 height 833
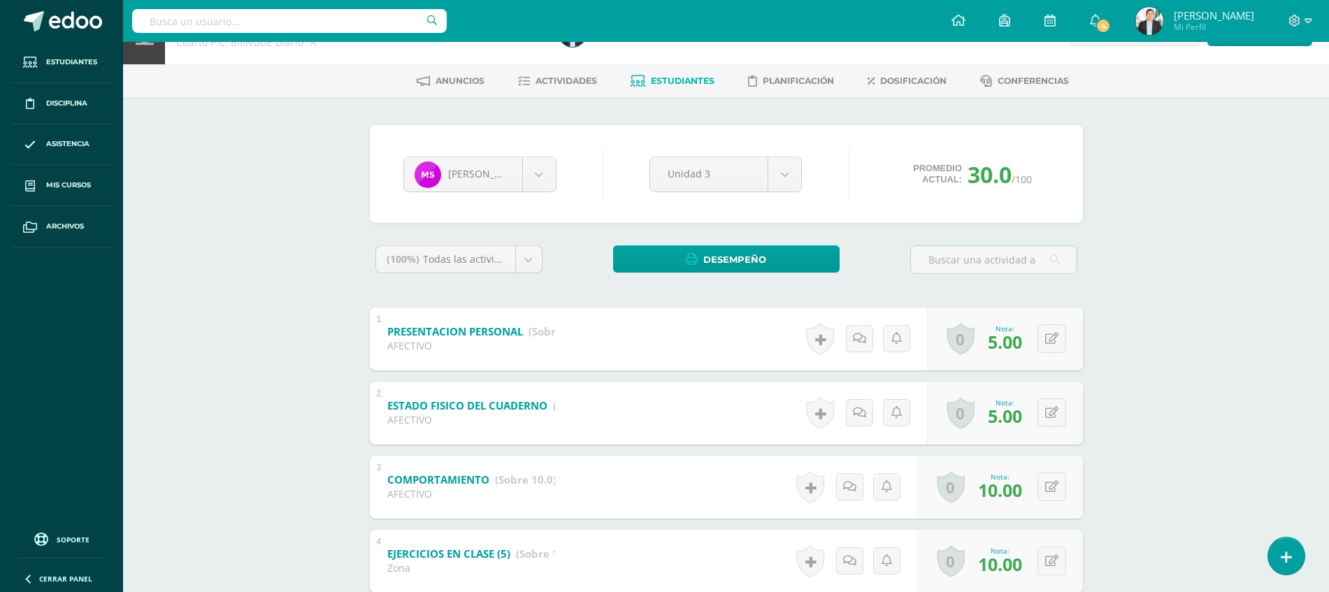
scroll to position [0, 0]
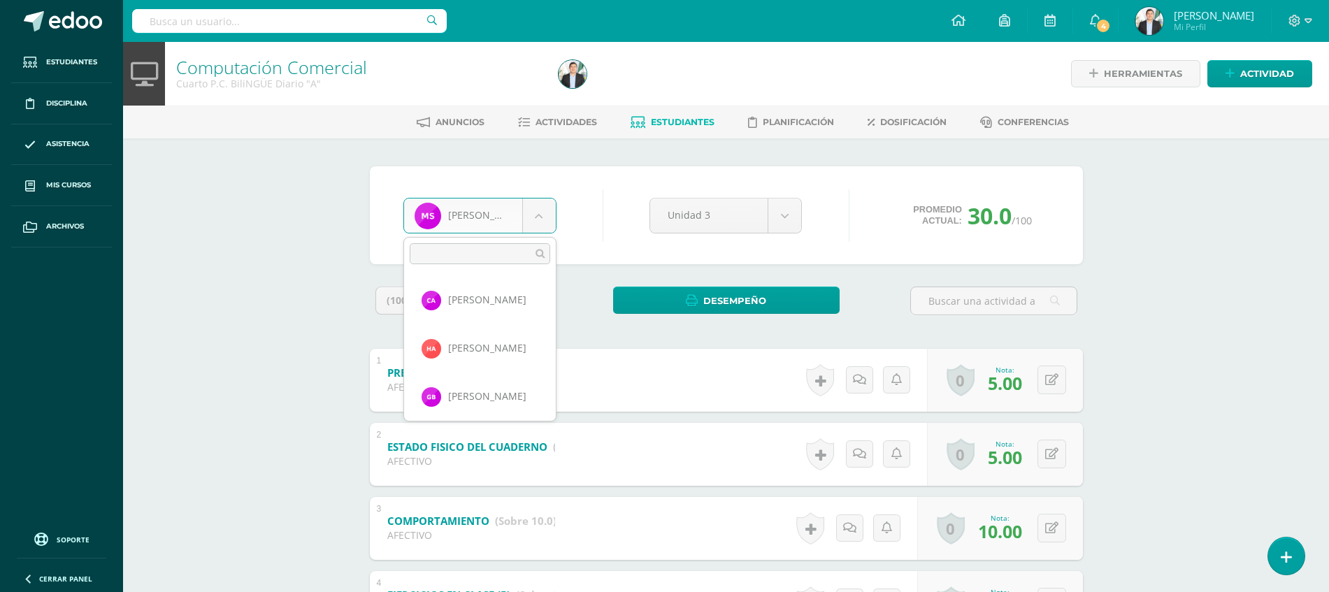
click at [538, 224] on body "Estudiantes Disciplina Asistencia Mis cursos Archivos Soporte Ayuda Reportar un…" at bounding box center [664, 437] width 1329 height 875
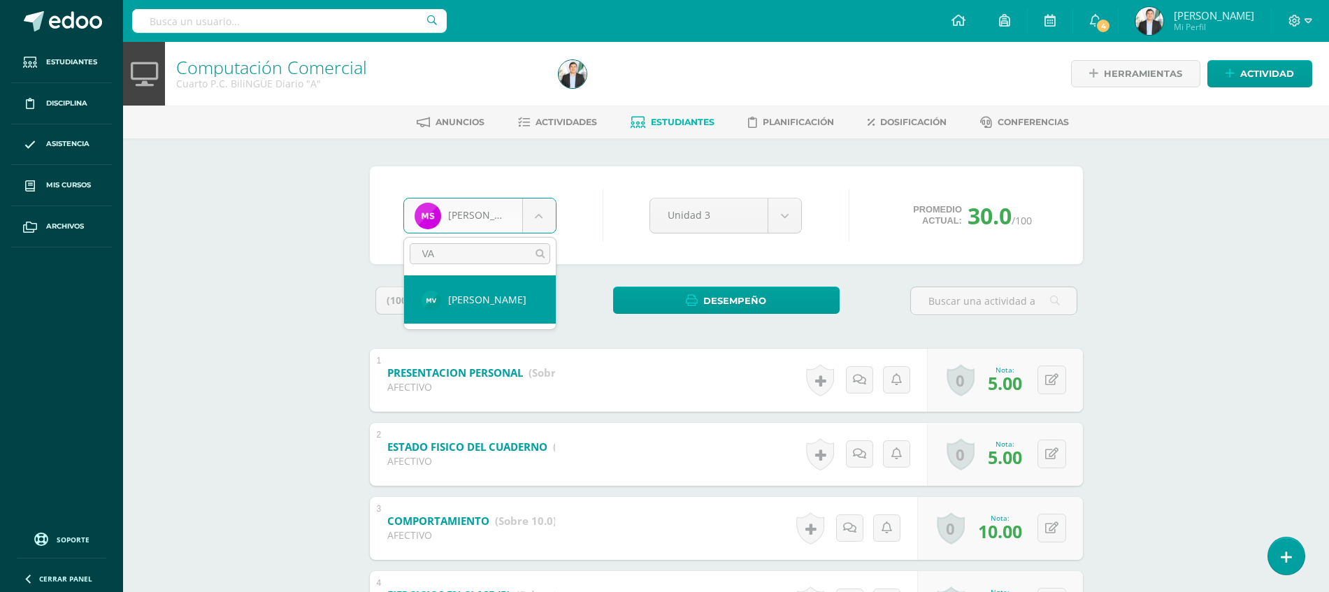
type input "VAS"
select select "8707"
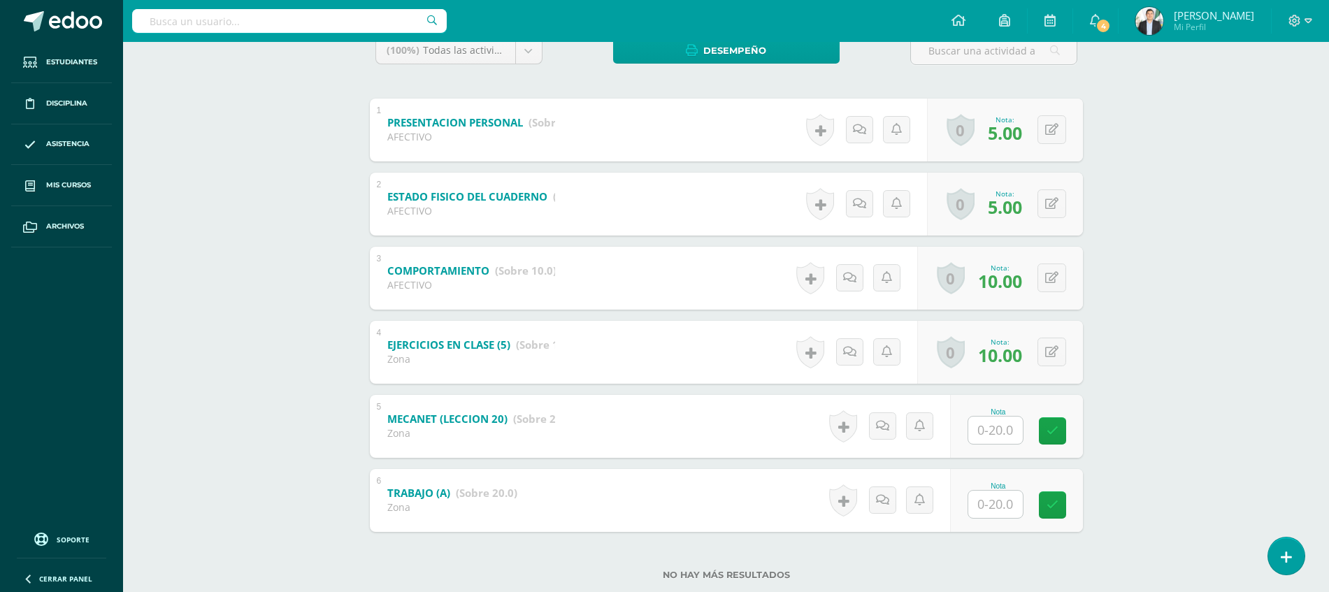
scroll to position [283, 0]
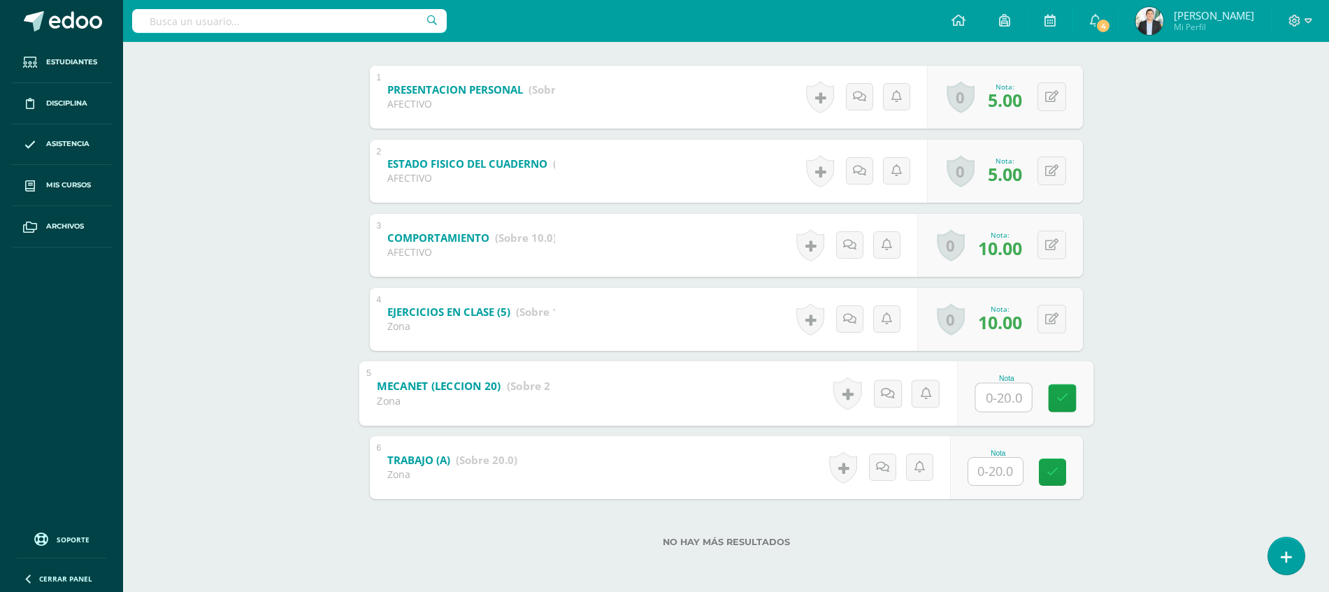
click at [992, 397] on input "text" at bounding box center [1003, 397] width 56 height 28
type input "20"
click at [1125, 425] on div "Computación Comercial Cuarto P.C. BiliNGÜE Diario "A" Herramientas Detalle de a…" at bounding box center [726, 175] width 1206 height 833
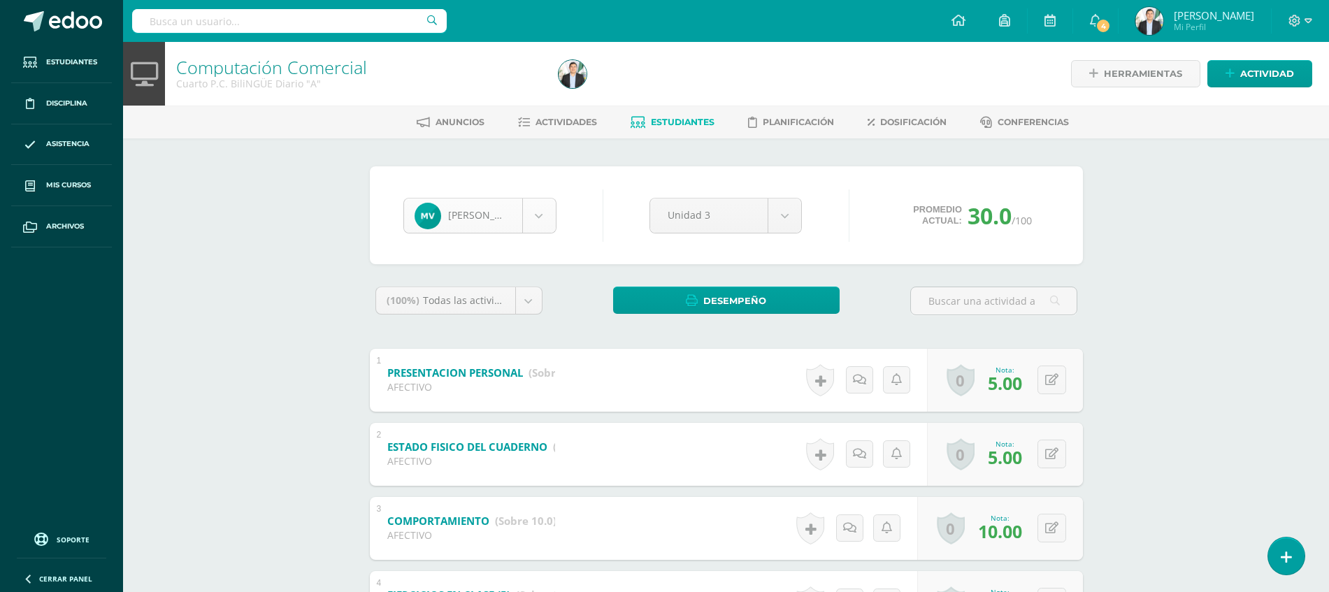
scroll to position [1109, 0]
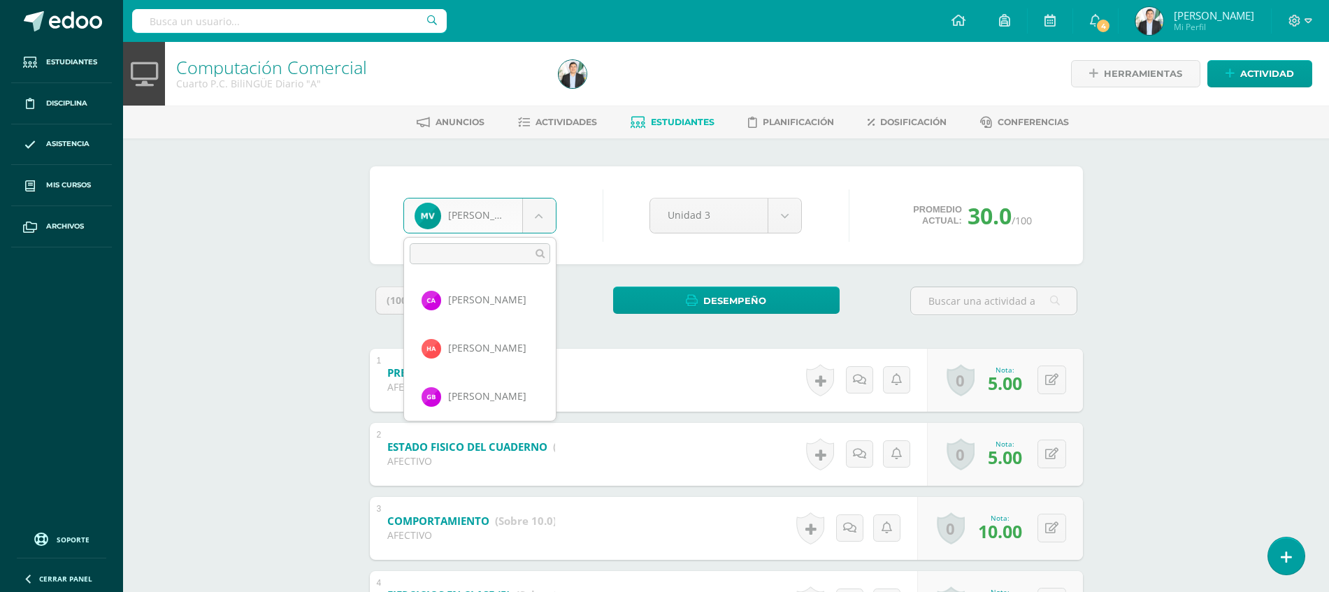
click at [533, 229] on body "Estudiantes Disciplina Asistencia Mis cursos Archivos Soporte Ayuda Reportar un…" at bounding box center [664, 437] width 1329 height 875
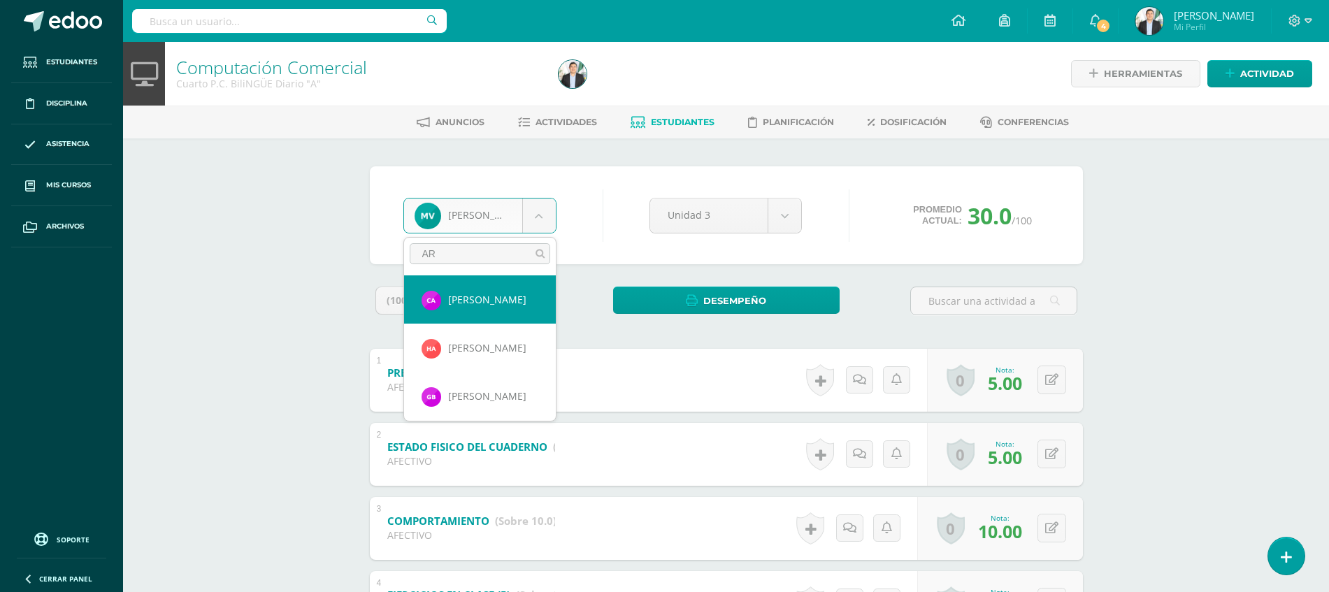
type input "ARR"
select select "8688"
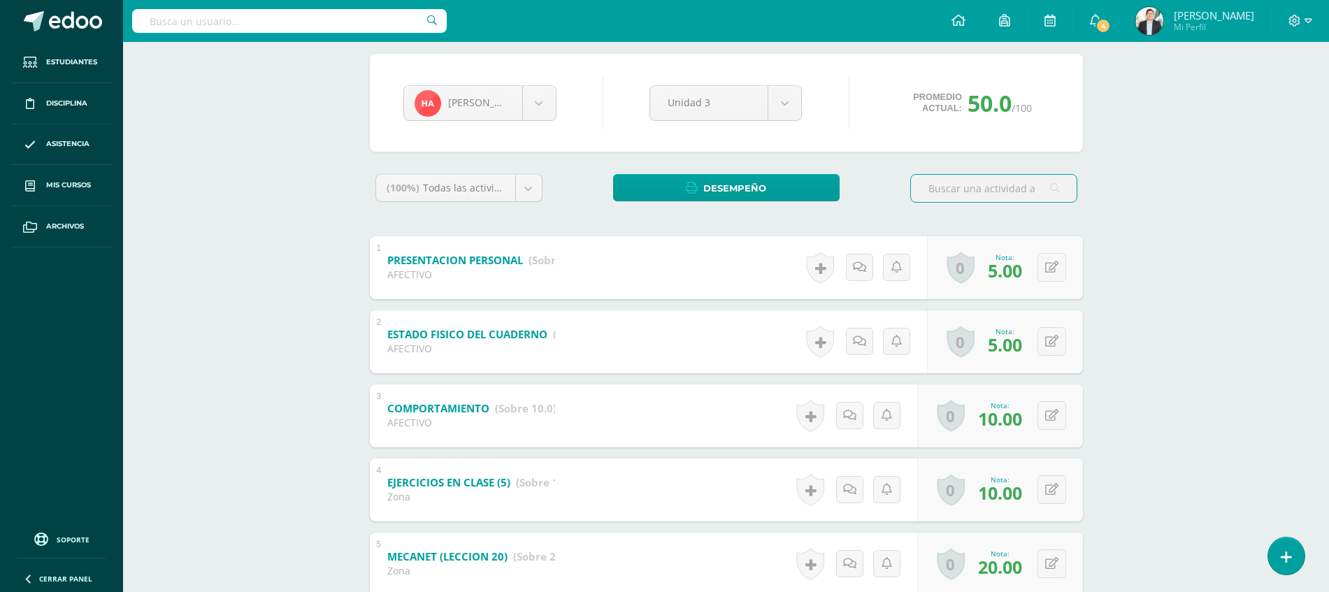
scroll to position [106, 0]
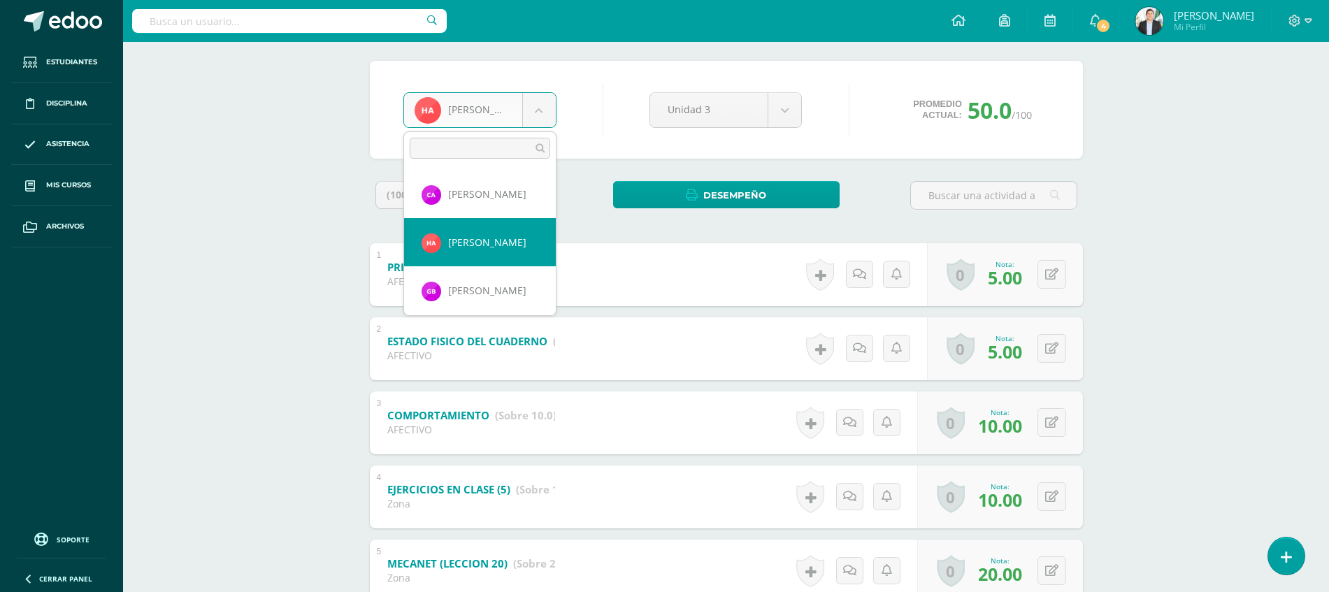
click at [528, 118] on body "Estudiantes Disciplina Asistencia Mis cursos Archivos Soporte Ayuda Reportar un…" at bounding box center [664, 331] width 1329 height 875
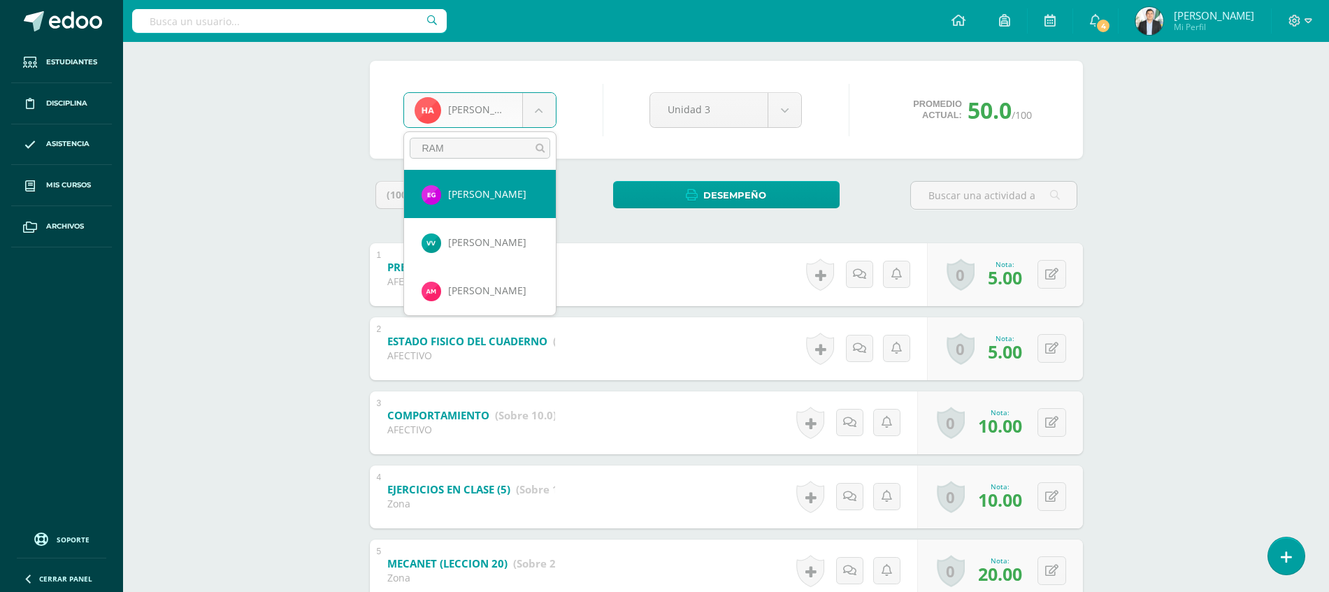
type input "RAMI"
select select "8702"
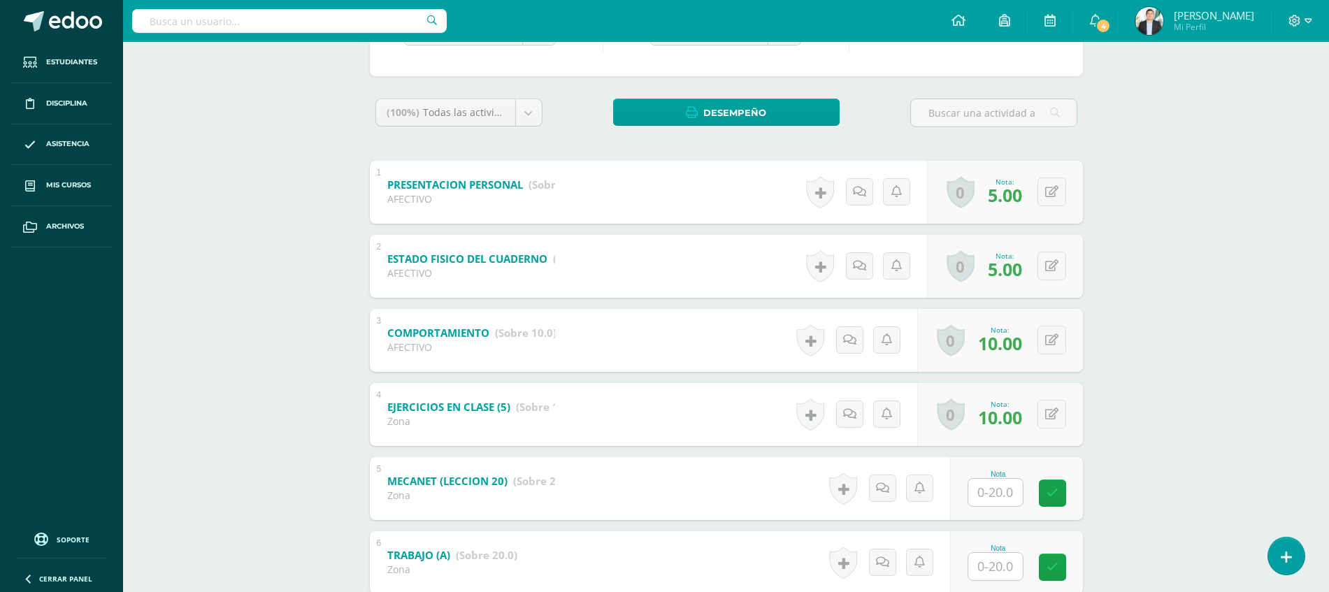
scroll to position [238, 0]
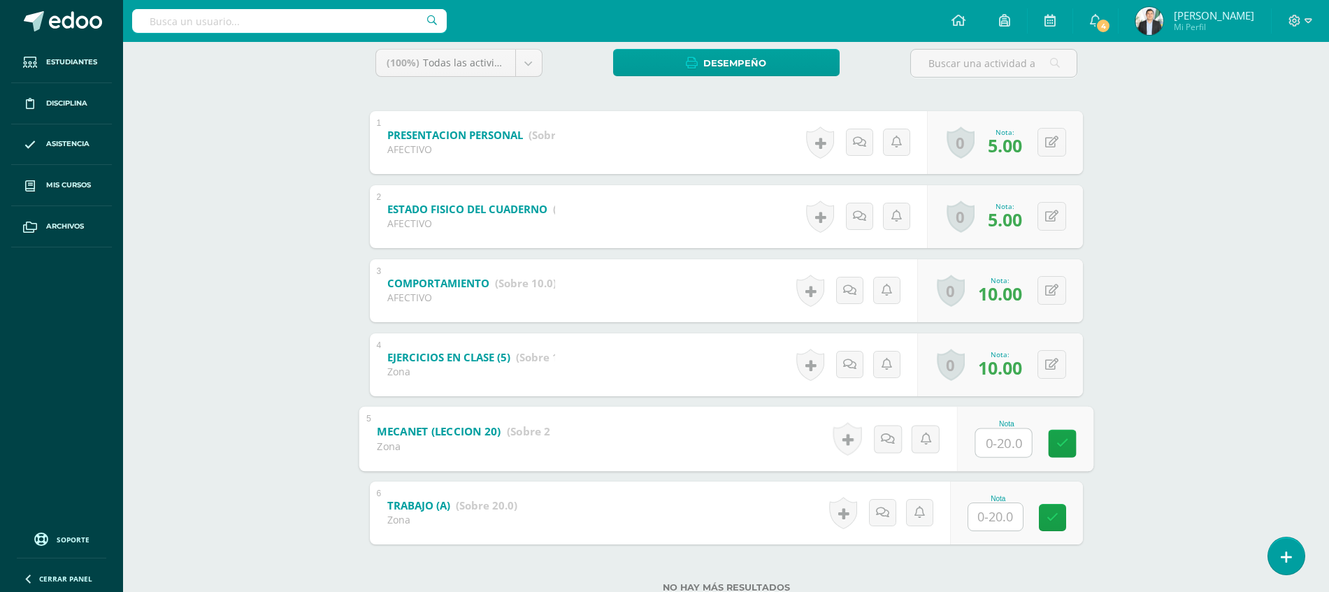
click at [994, 446] on input "text" at bounding box center [1003, 443] width 56 height 28
type input "20"
click at [1113, 446] on div "Computación Comercial Cuarto P.C. BiliNGÜE Diario "A" Herramientas Detalle de a…" at bounding box center [726, 220] width 1206 height 833
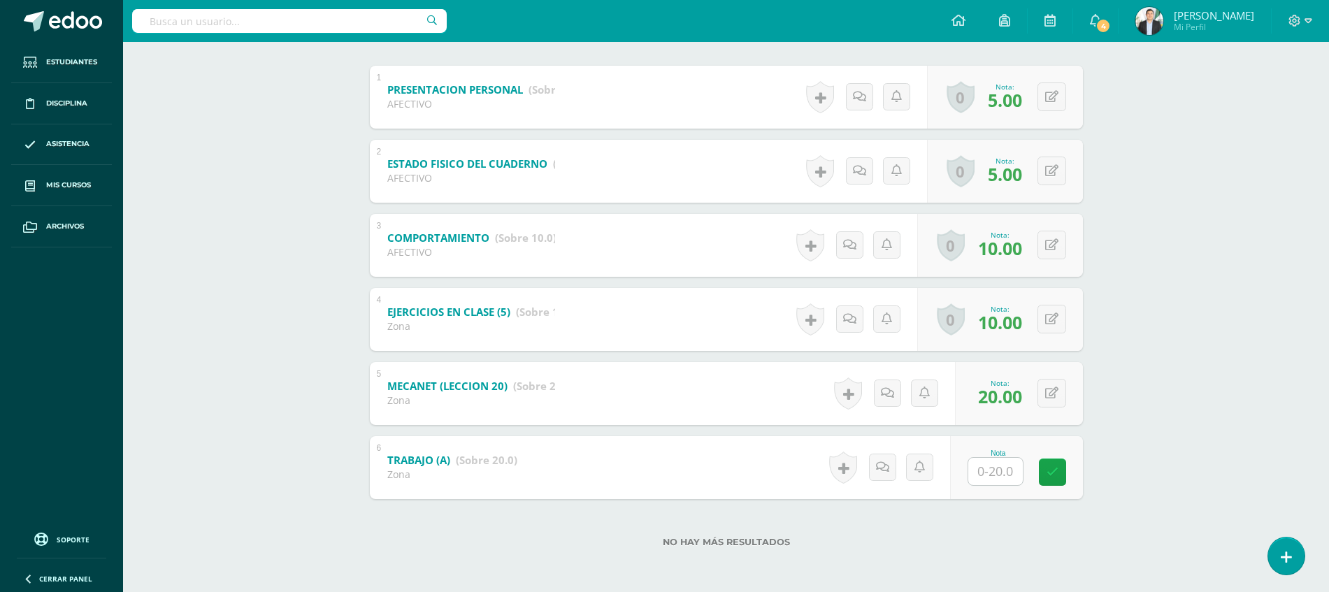
scroll to position [0, 0]
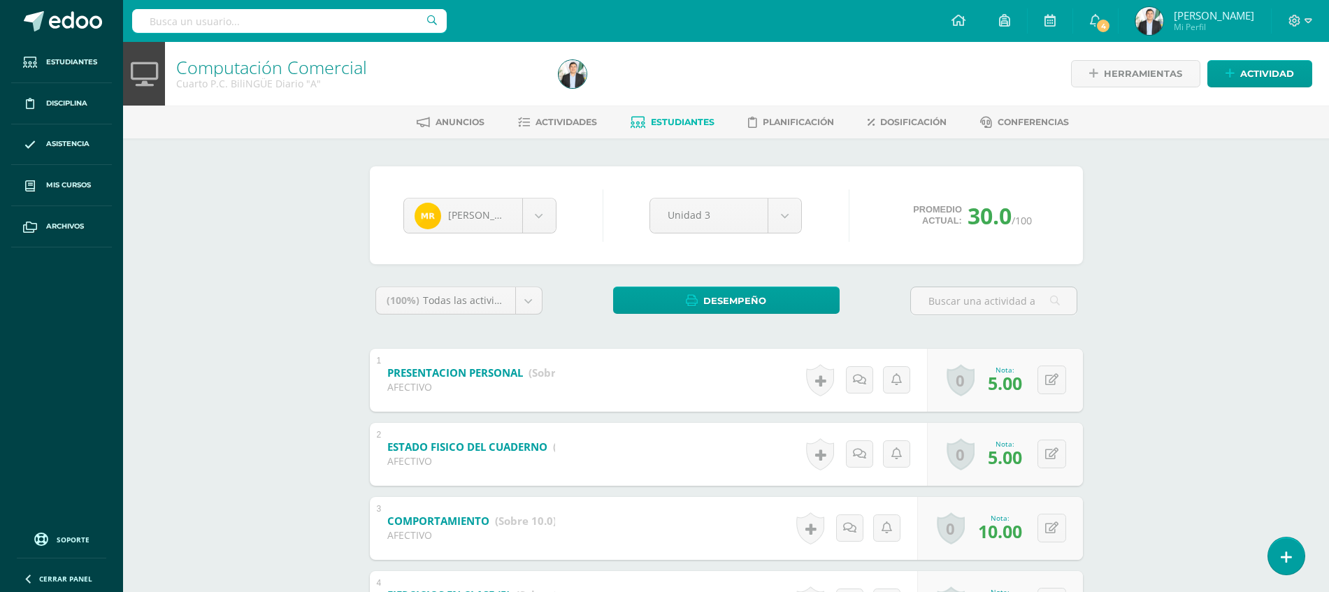
click at [570, 218] on div "Miguel Ramírez Cristopher Alvizures Hellen Arroyo García Betzaida Cristian Cana…" at bounding box center [726, 215] width 657 height 53
click at [468, 222] on body "Estudiantes Disciplina Asistencia Mis cursos Archivos Soporte Ayuda Reportar un…" at bounding box center [664, 437] width 1329 height 875
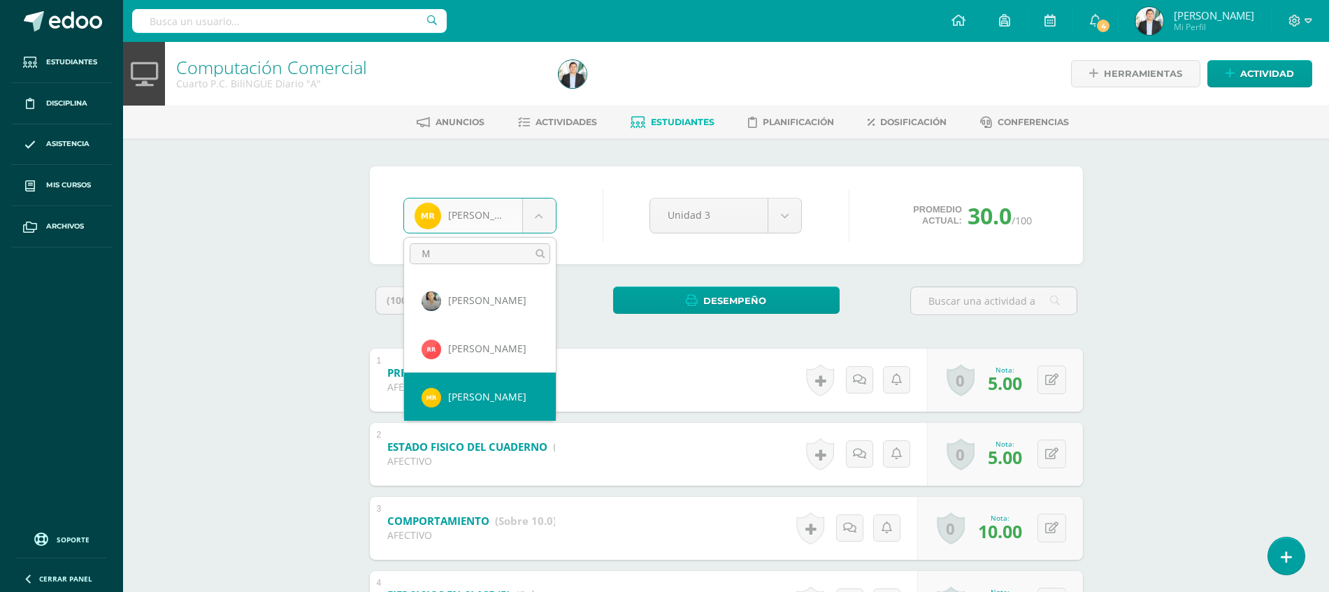
scroll to position [0, 0]
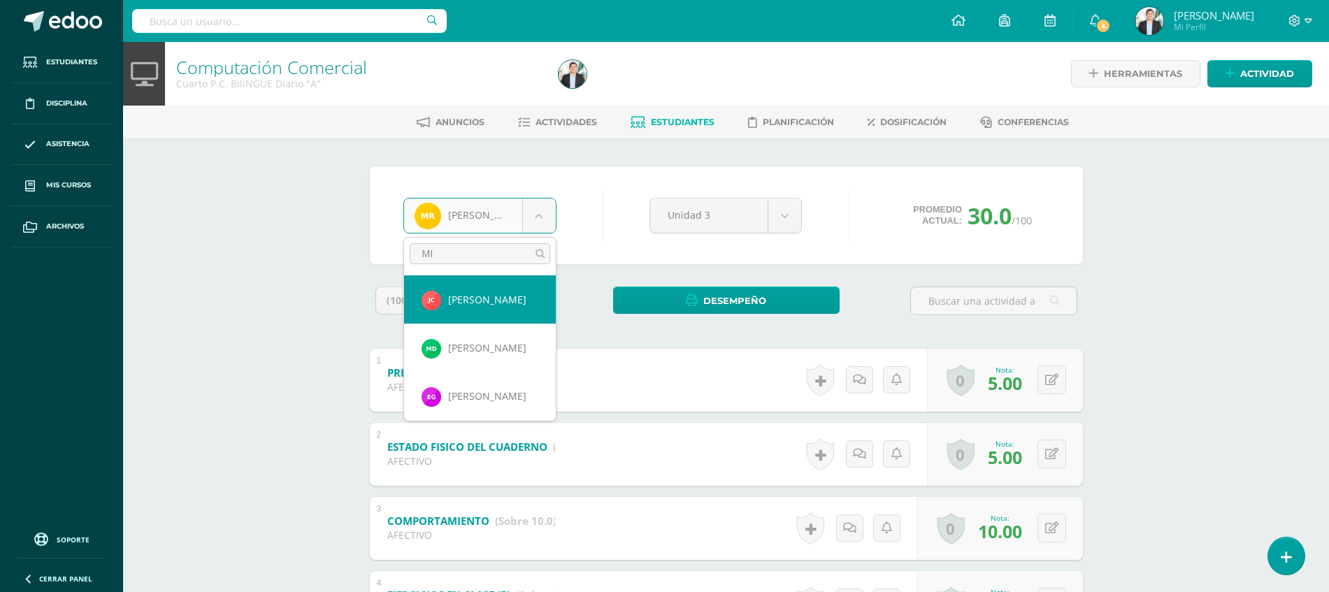
type input "MIJ"
select select "144"
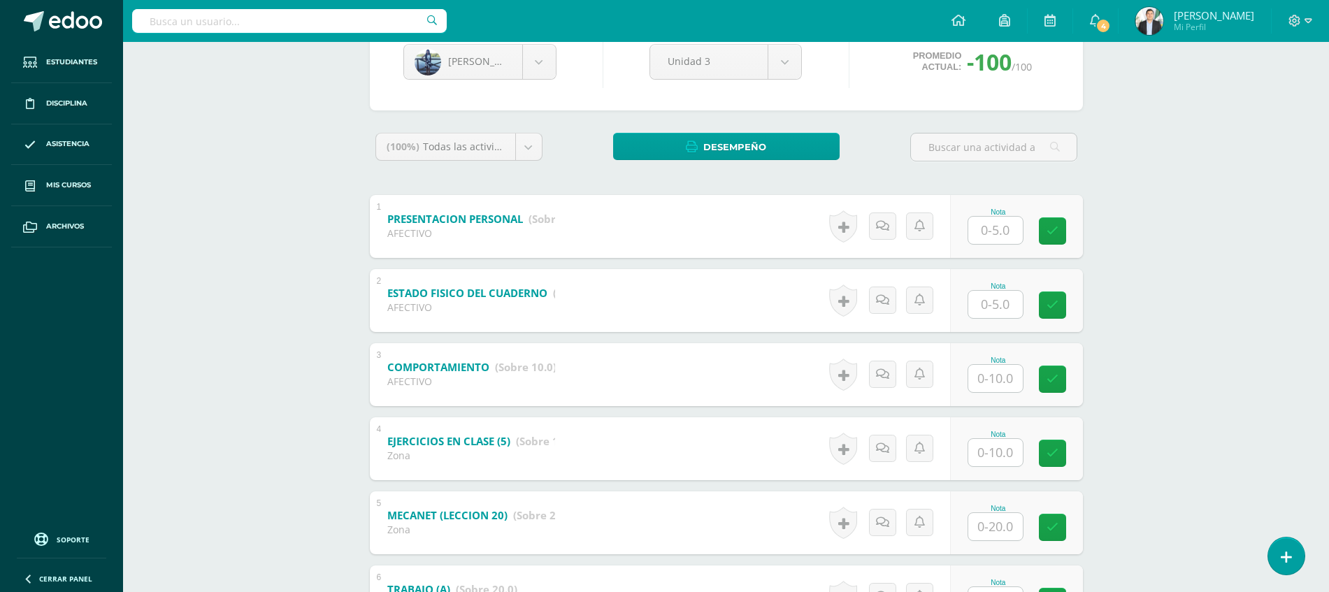
scroll to position [178, 0]
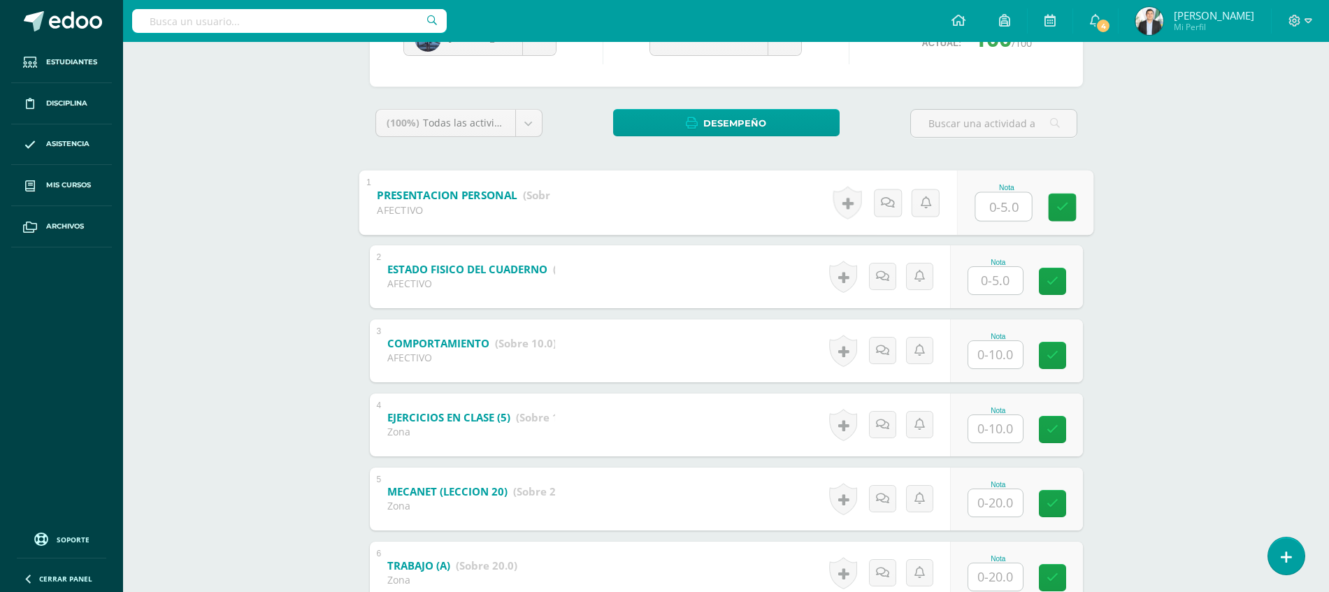
click at [1001, 207] on input "text" at bounding box center [1003, 206] width 56 height 28
type input "5"
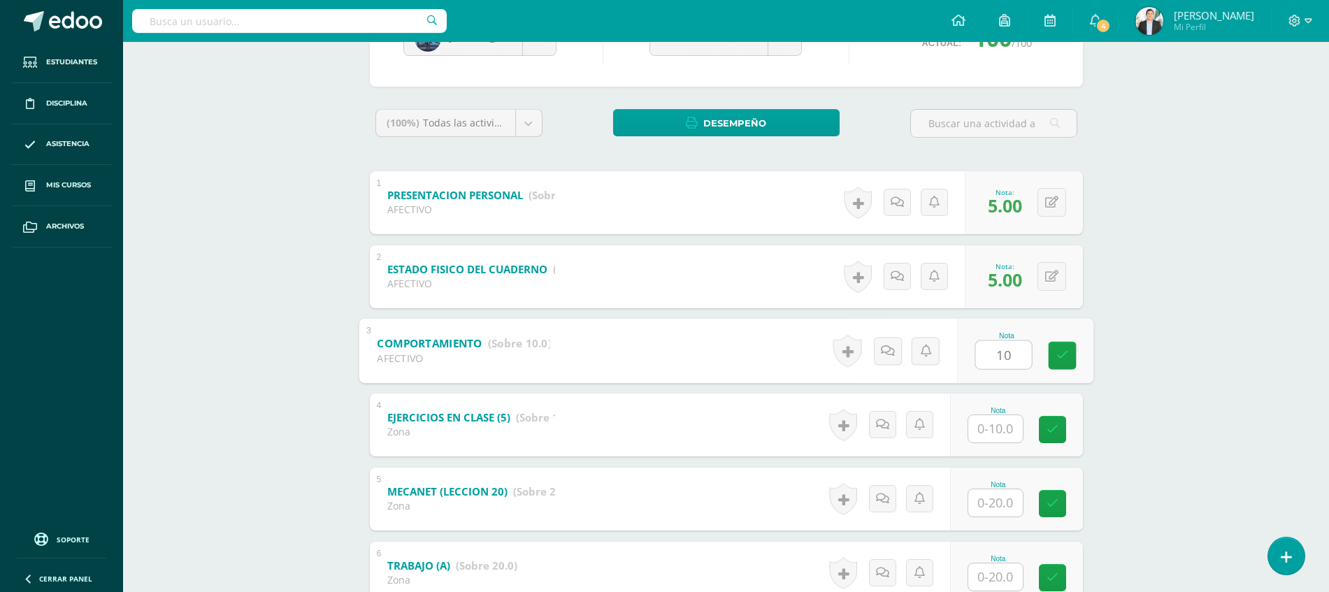
type input "10"
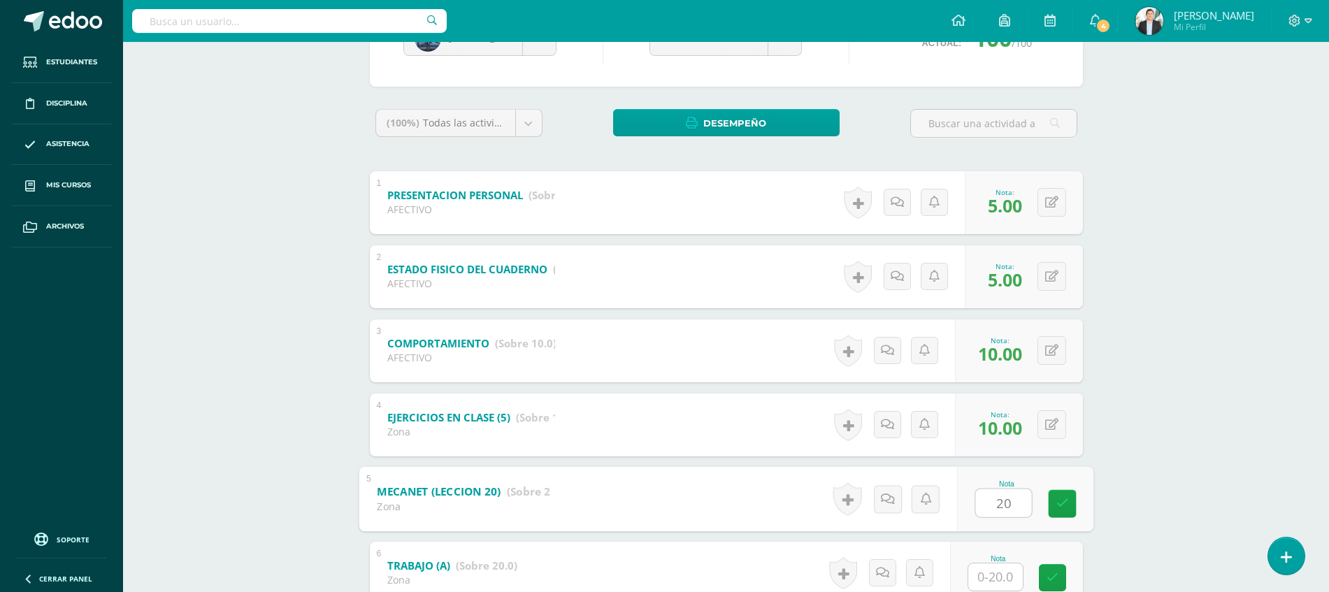
type input "20"
click at [496, 52] on body "Estudiantes Disciplina Asistencia Mis cursos Archivos Soporte Ayuda Reportar un…" at bounding box center [664, 259] width 1329 height 875
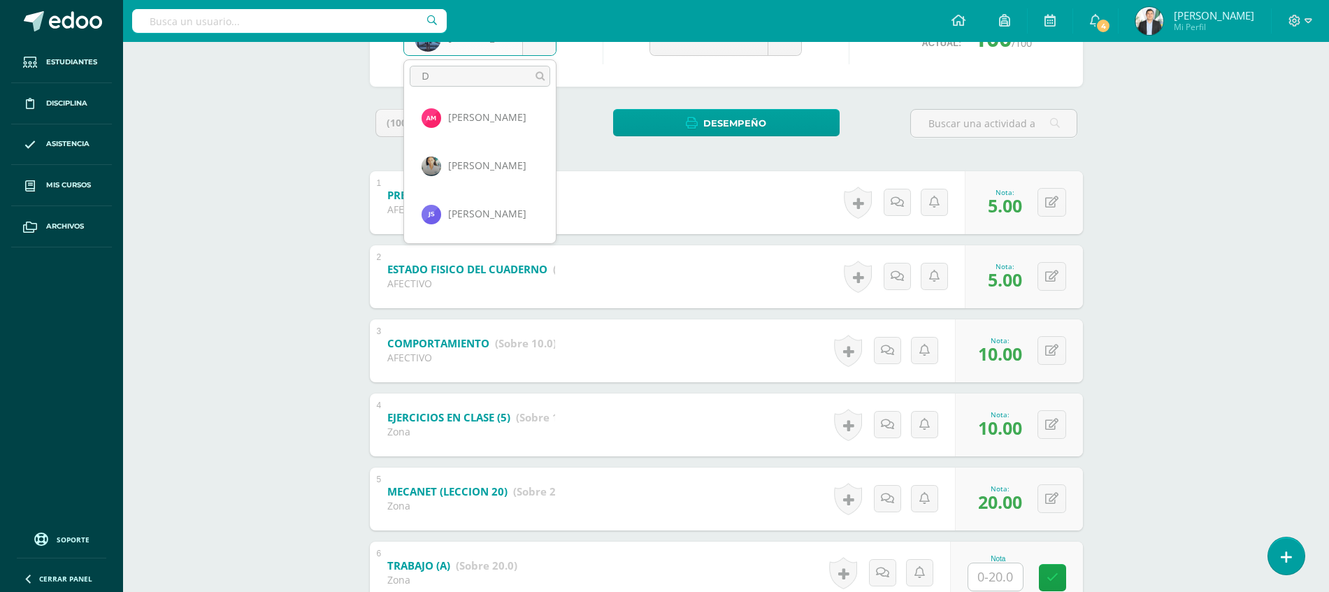
scroll to position [0, 0]
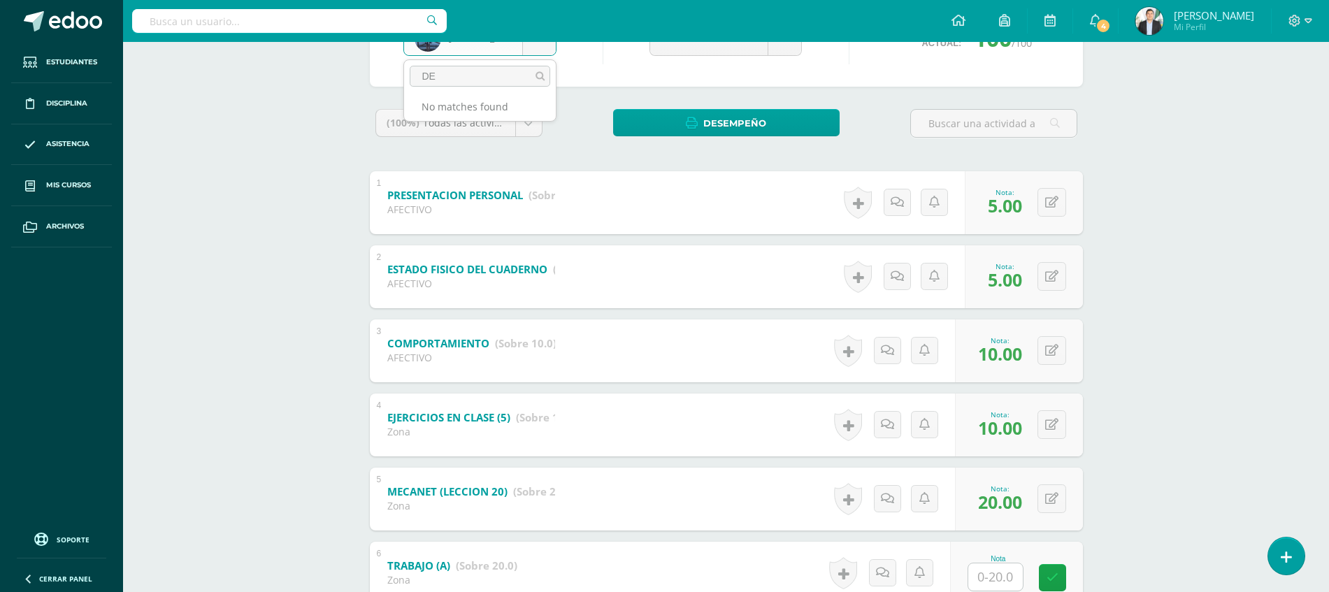
type input "DE"
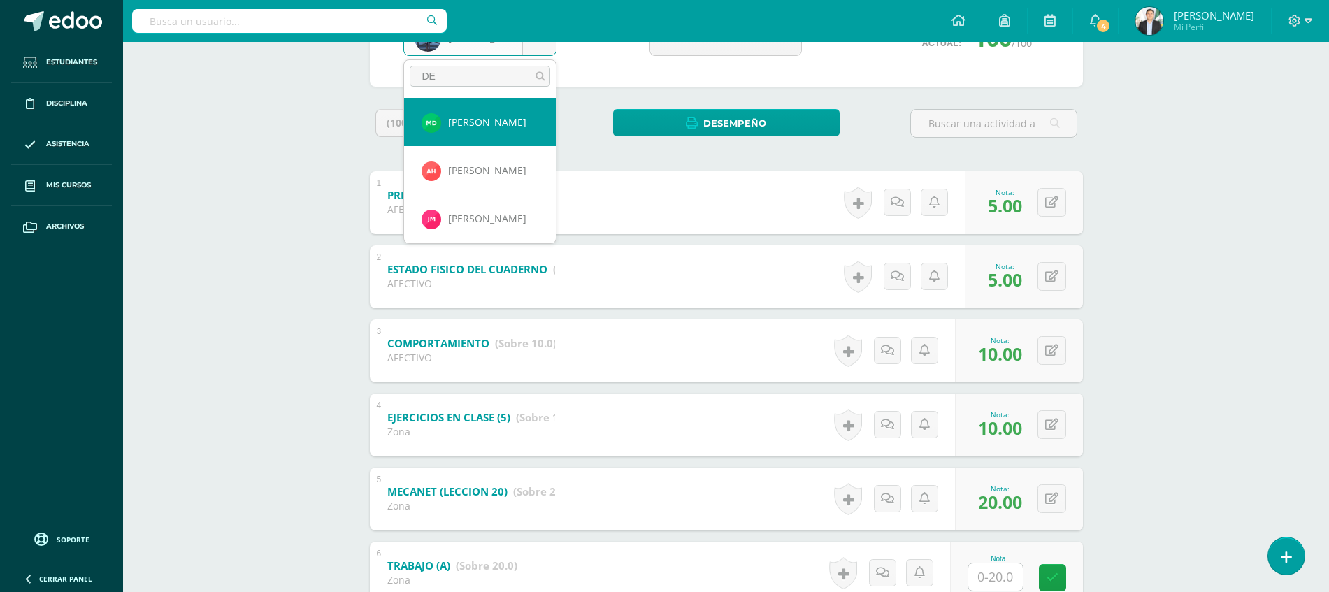
select select "8692"
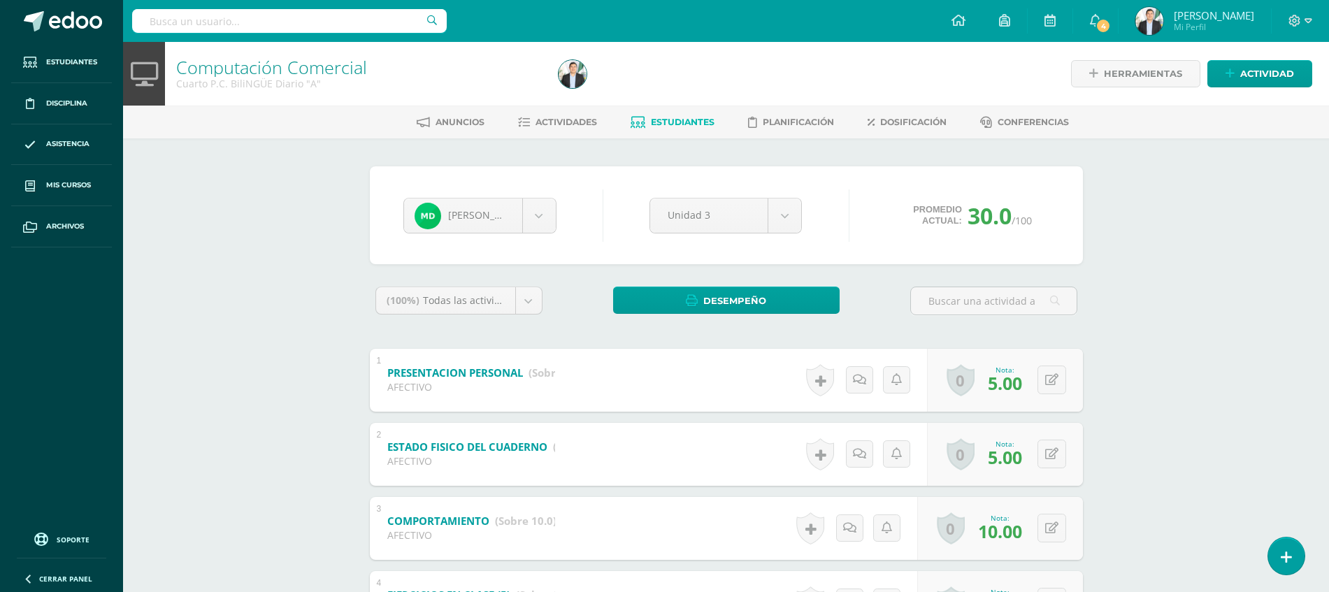
scroll to position [283, 0]
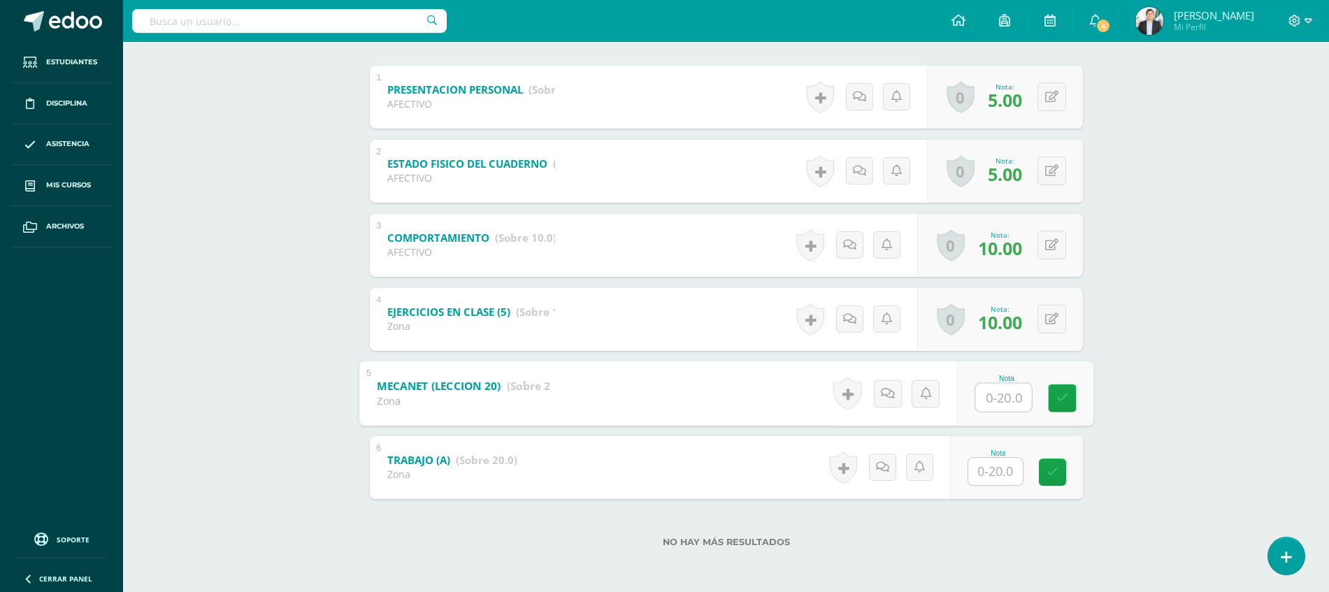
click at [991, 401] on input "text" at bounding box center [1003, 397] width 56 height 28
type input "20"
click at [1130, 348] on div "Computación Comercial Cuarto P.C. BiliNGÜE Diario "A" Herramientas Detalle de a…" at bounding box center [726, 175] width 1206 height 833
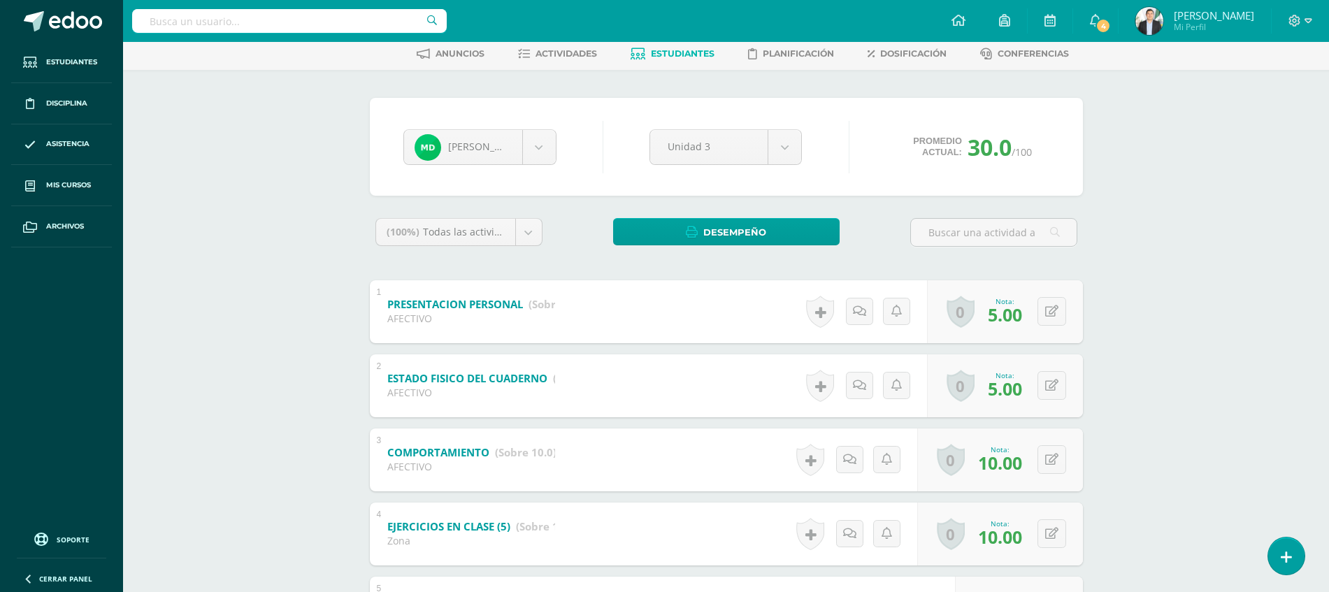
scroll to position [0, 0]
